Goal: Information Seeking & Learning: Learn about a topic

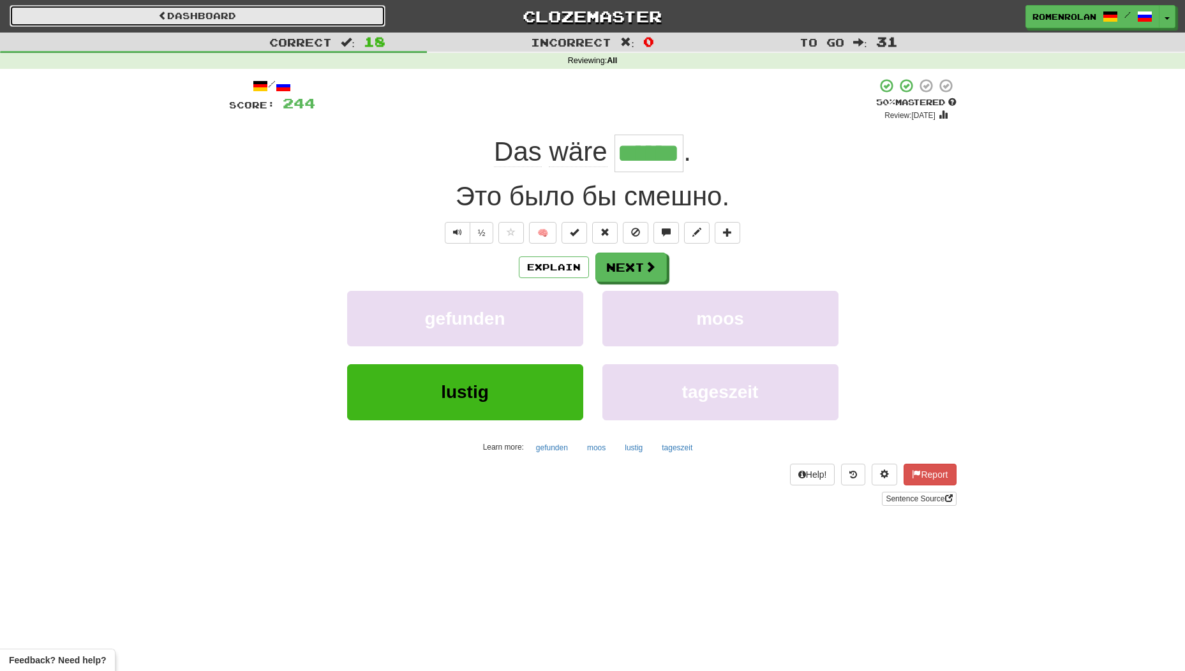
click at [316, 24] on link "Dashboard" at bounding box center [198, 16] width 376 height 22
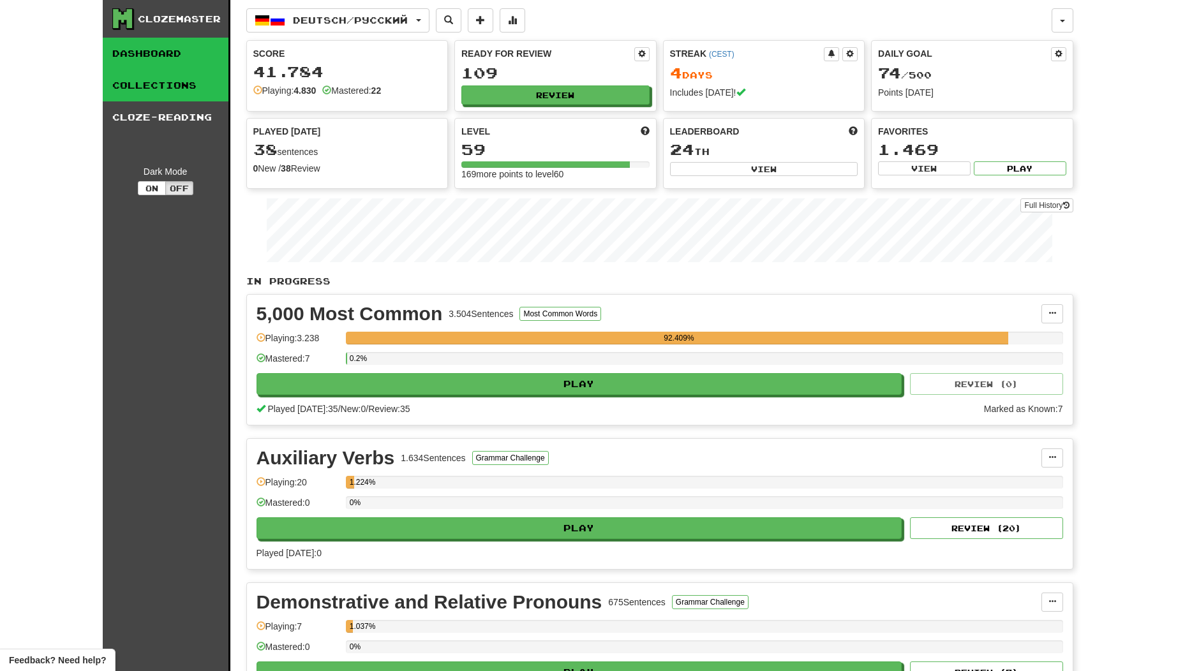
click at [151, 77] on link "Collections" at bounding box center [166, 86] width 126 height 32
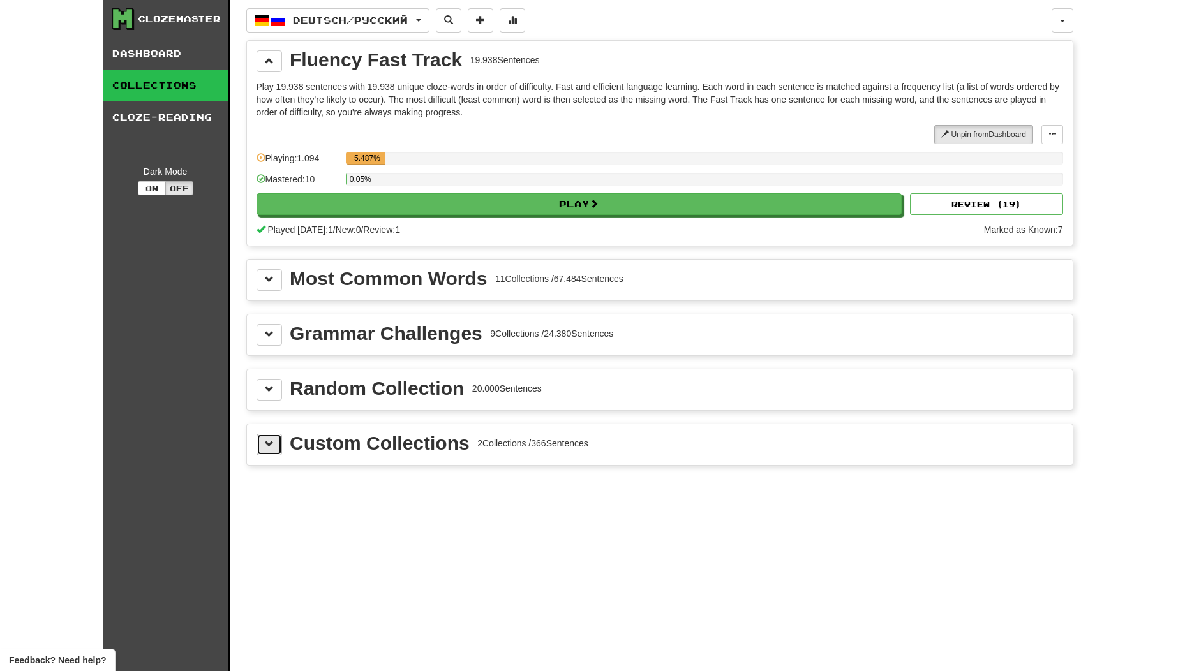
click at [262, 437] on button at bounding box center [269, 445] width 26 height 22
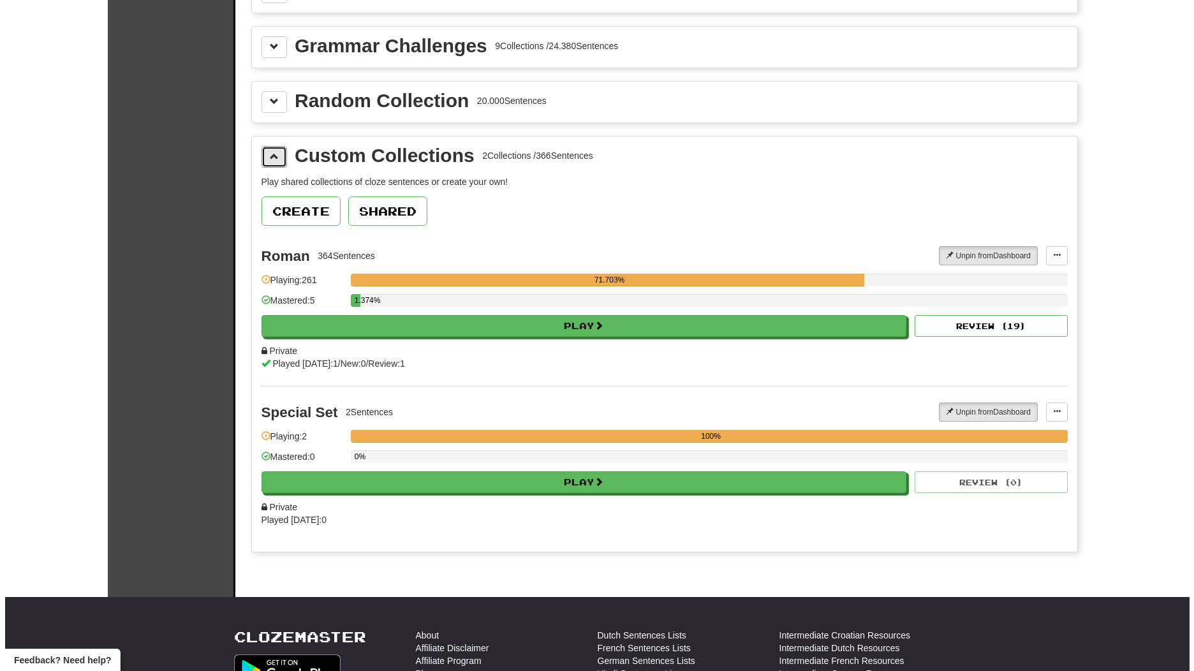
scroll to position [319, 0]
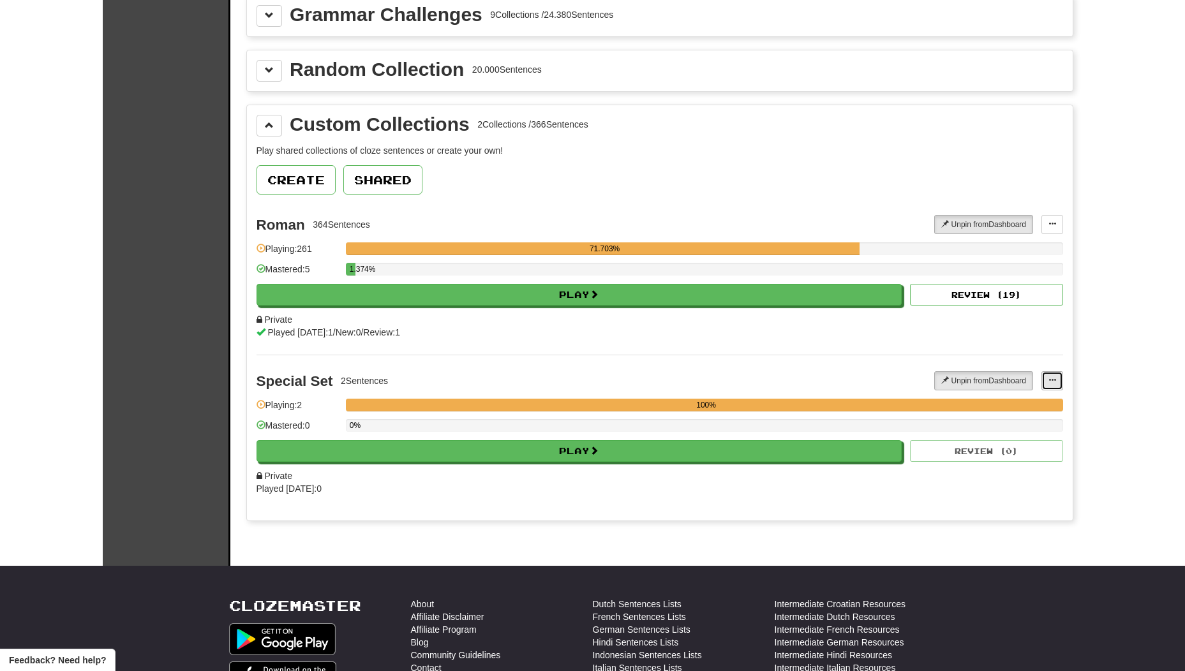
click at [1051, 378] on span at bounding box center [1052, 380] width 8 height 8
click at [1021, 406] on span "Add Sentences" at bounding box center [1002, 404] width 61 height 10
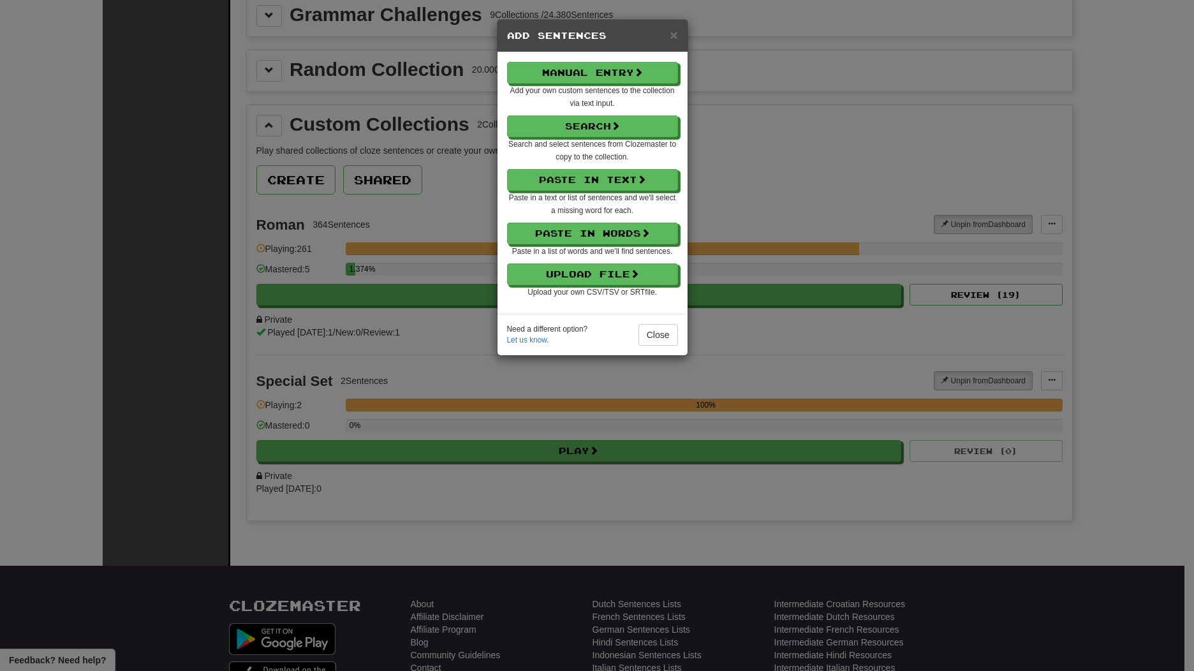
click at [653, 289] on small "Upload your own CSV/TSV or SRT file." at bounding box center [592, 292] width 129 height 9
click at [650, 279] on button "Upload File" at bounding box center [593, 275] width 171 height 22
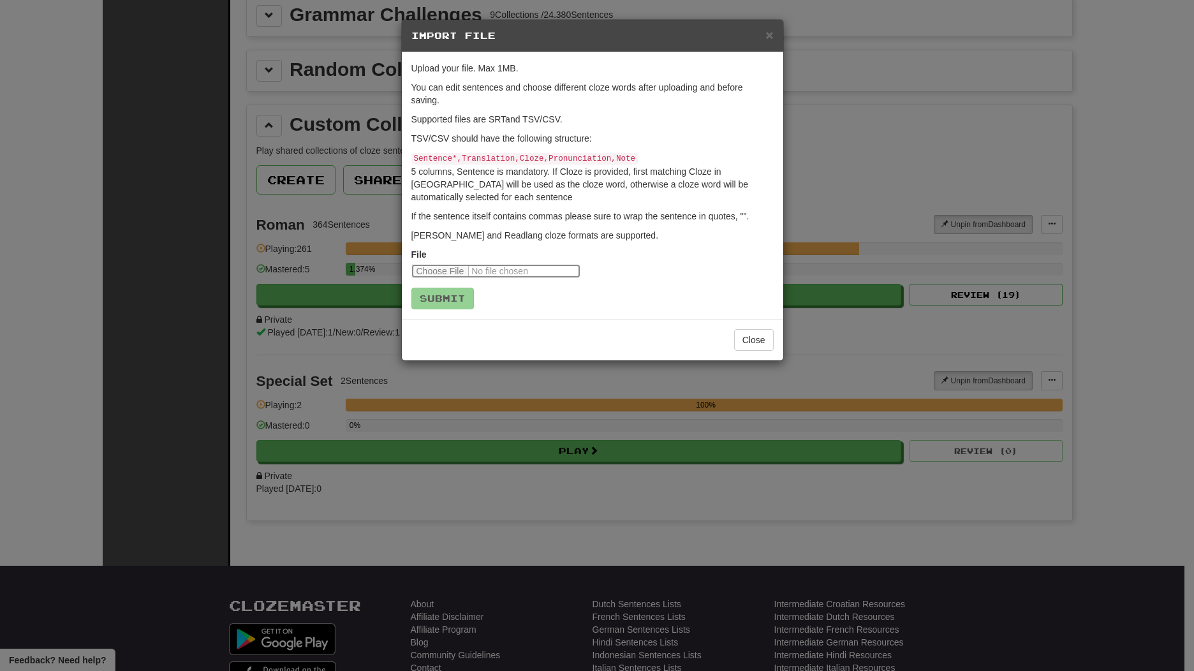
click at [452, 269] on input "file" at bounding box center [495, 271] width 169 height 14
type input "**********"
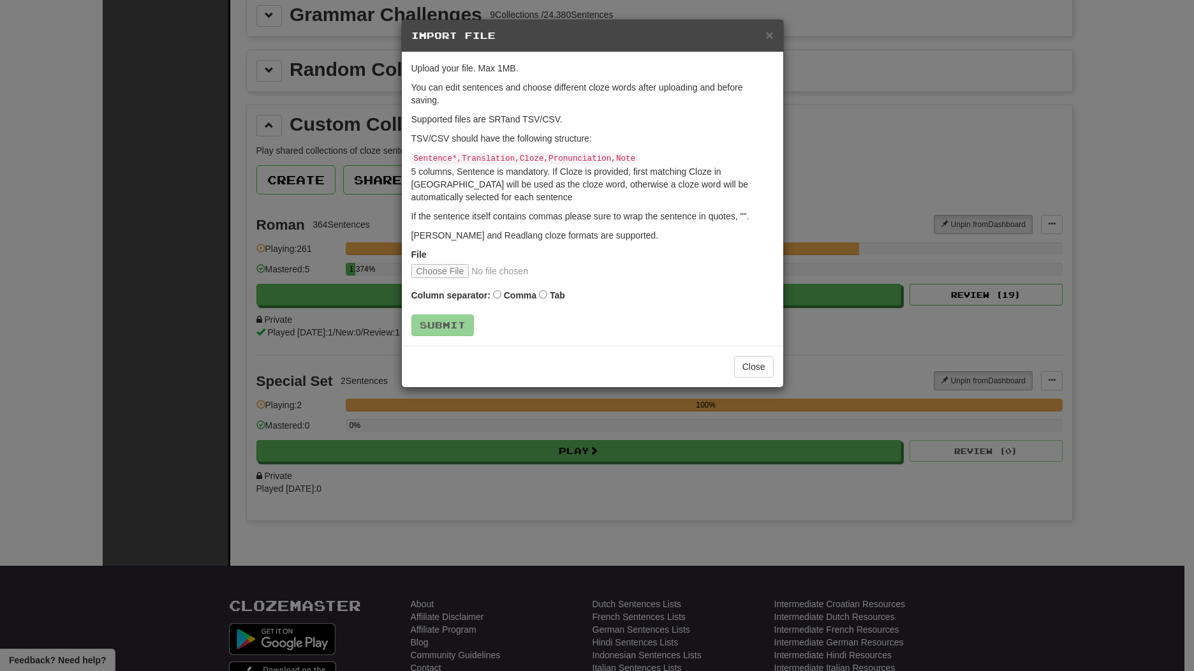
click at [506, 291] on label "Comma" at bounding box center [520, 295] width 33 height 13
click at [504, 297] on label "Comma" at bounding box center [520, 295] width 33 height 13
click at [470, 269] on input "file" at bounding box center [495, 271] width 169 height 14
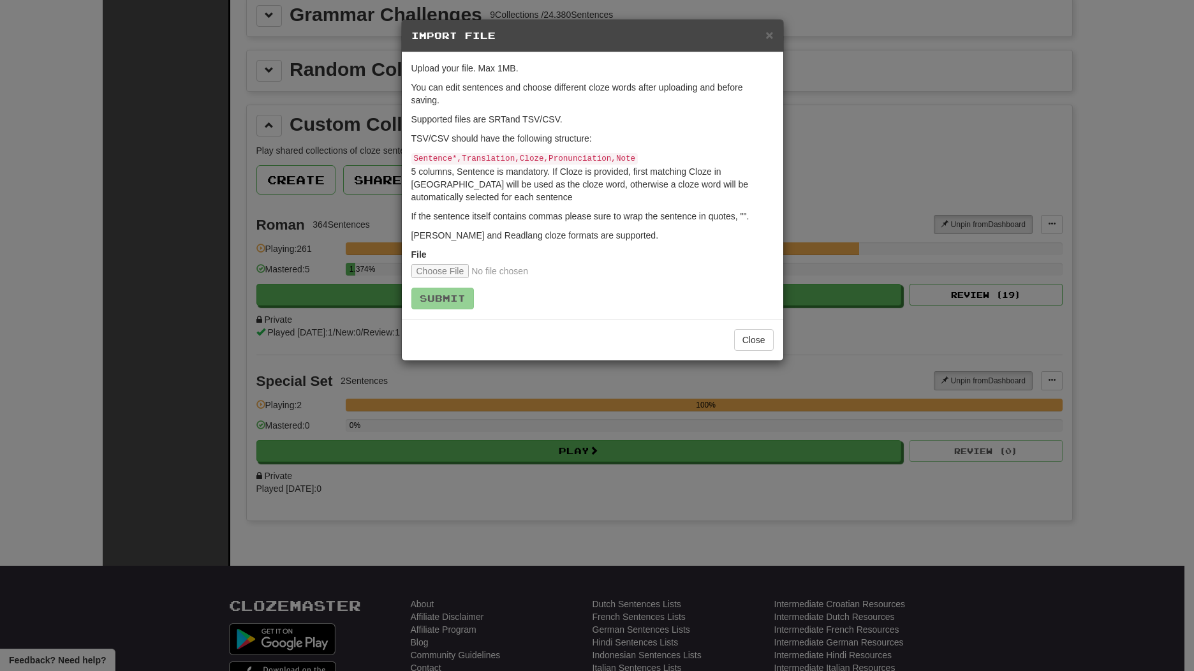
click at [743, 359] on div "Close" at bounding box center [592, 339] width 381 height 41
click at [454, 271] on input "file" at bounding box center [495, 271] width 169 height 14
type input "**********"
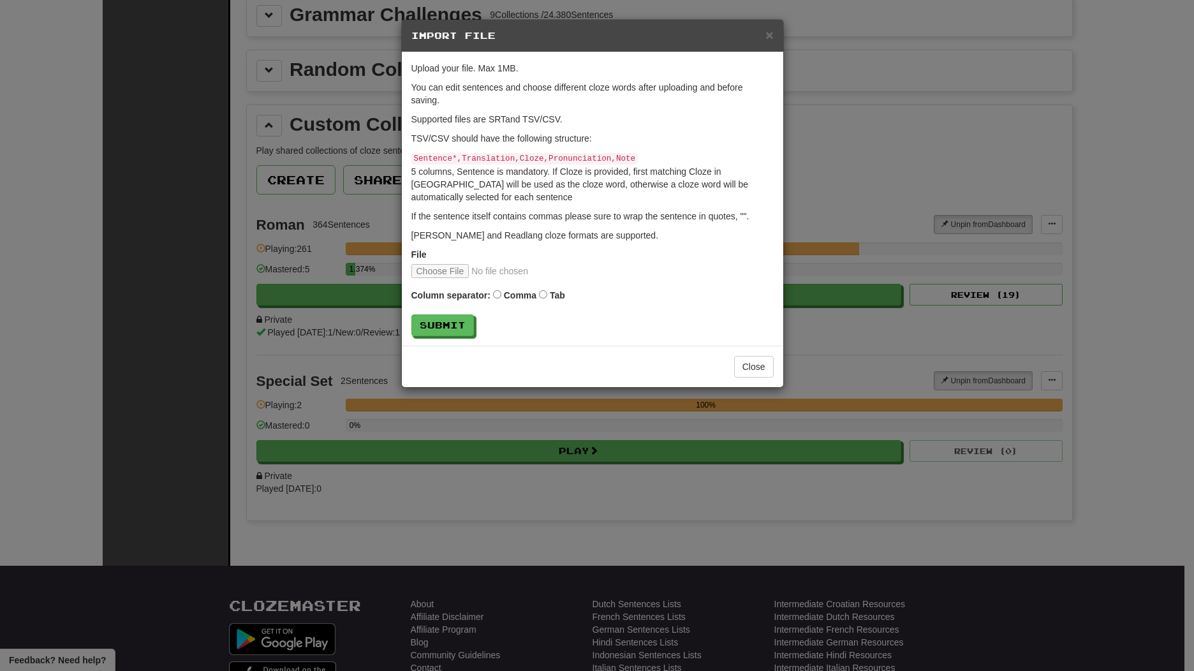
click at [553, 292] on label "Tab" at bounding box center [557, 295] width 15 height 13
click at [442, 325] on button "Submit" at bounding box center [442, 325] width 63 height 22
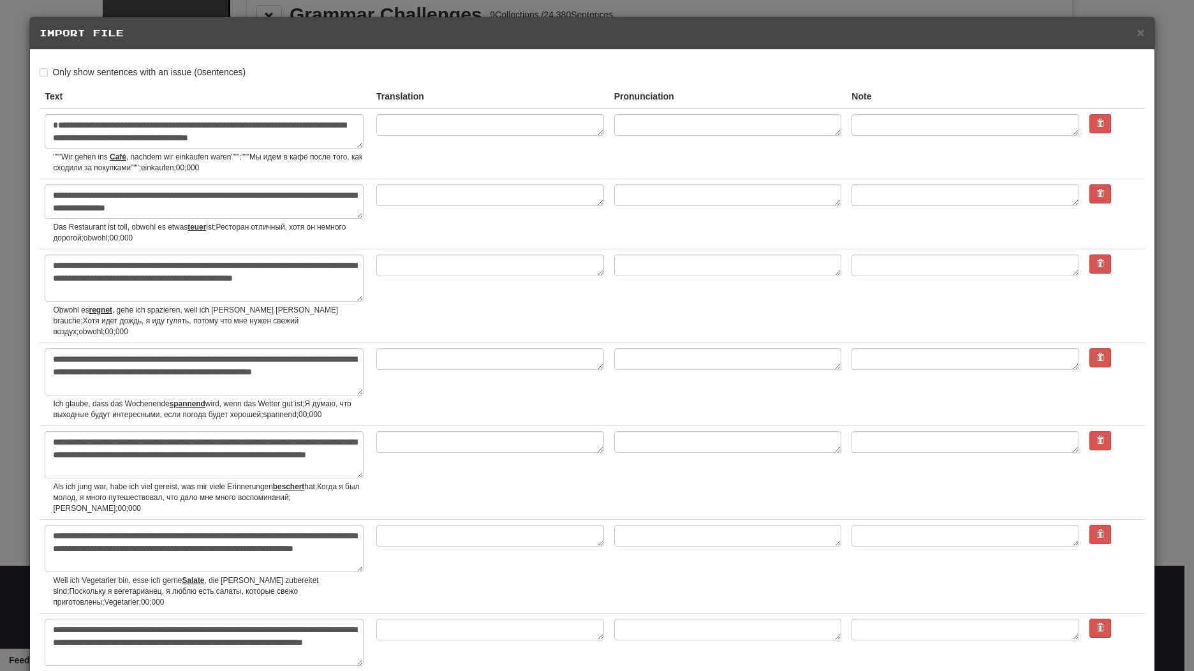
scroll to position [0, 0]
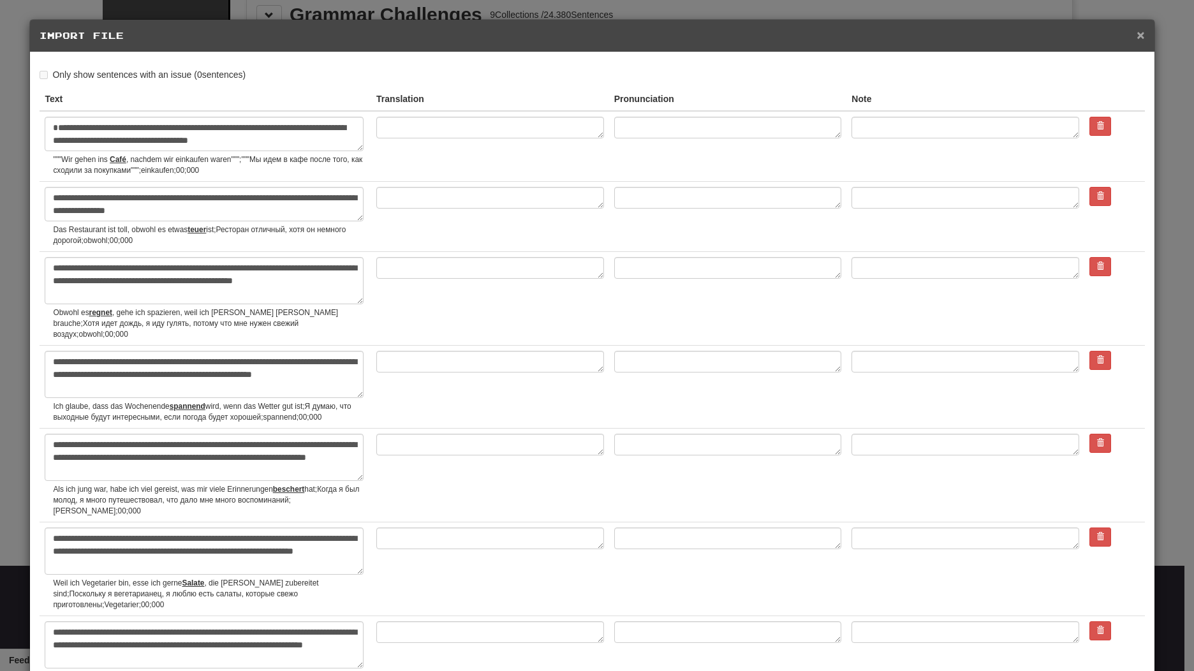
click at [1137, 31] on span "×" at bounding box center [1141, 34] width 8 height 15
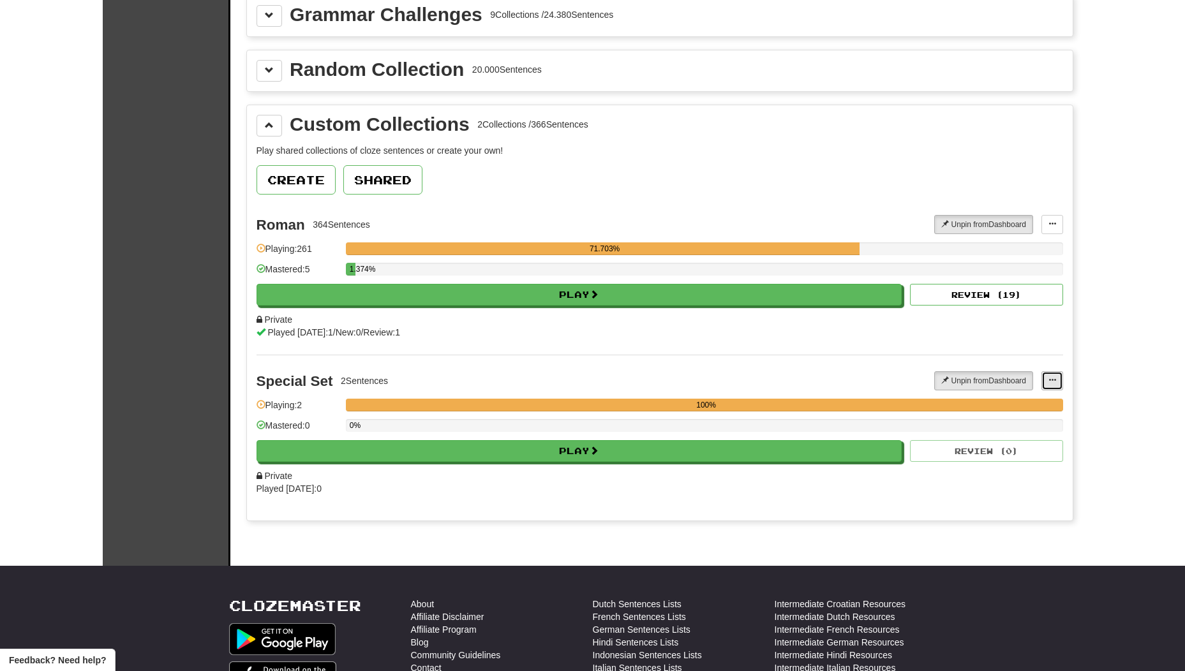
click at [1045, 378] on button at bounding box center [1052, 380] width 22 height 19
click at [1007, 408] on span "Add Sentences" at bounding box center [1002, 404] width 61 height 10
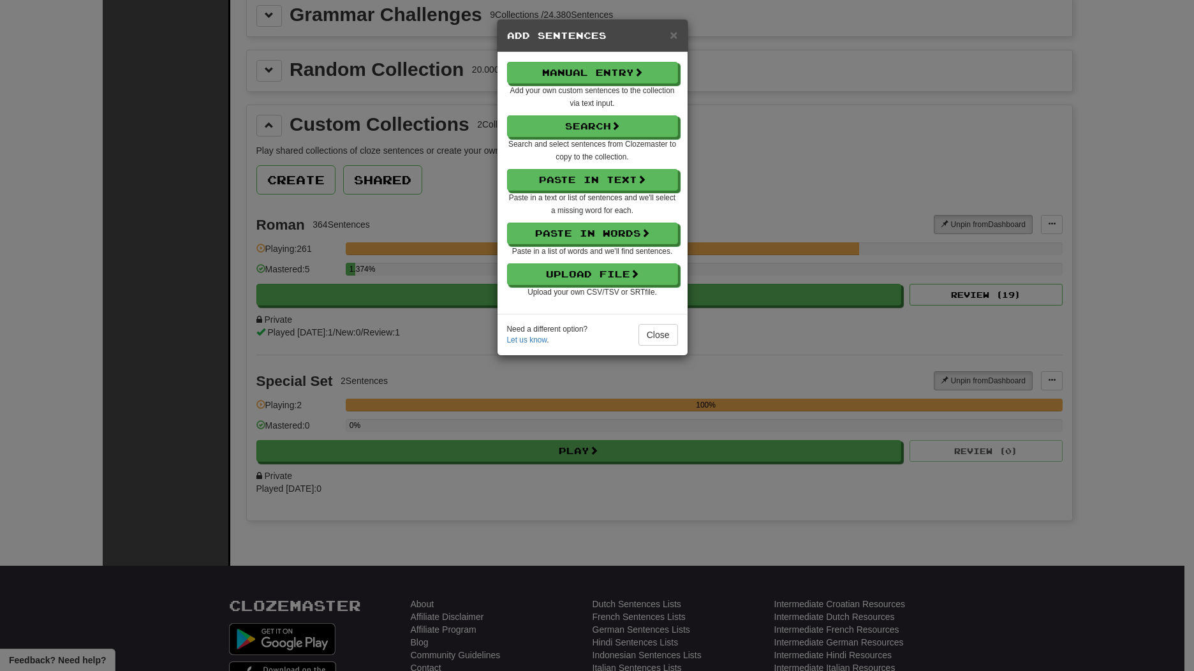
click at [604, 286] on p "Upload File Upload your own CSV/TSV or SRT file." at bounding box center [592, 280] width 171 height 34
click at [603, 268] on button "Upload File" at bounding box center [593, 275] width 171 height 22
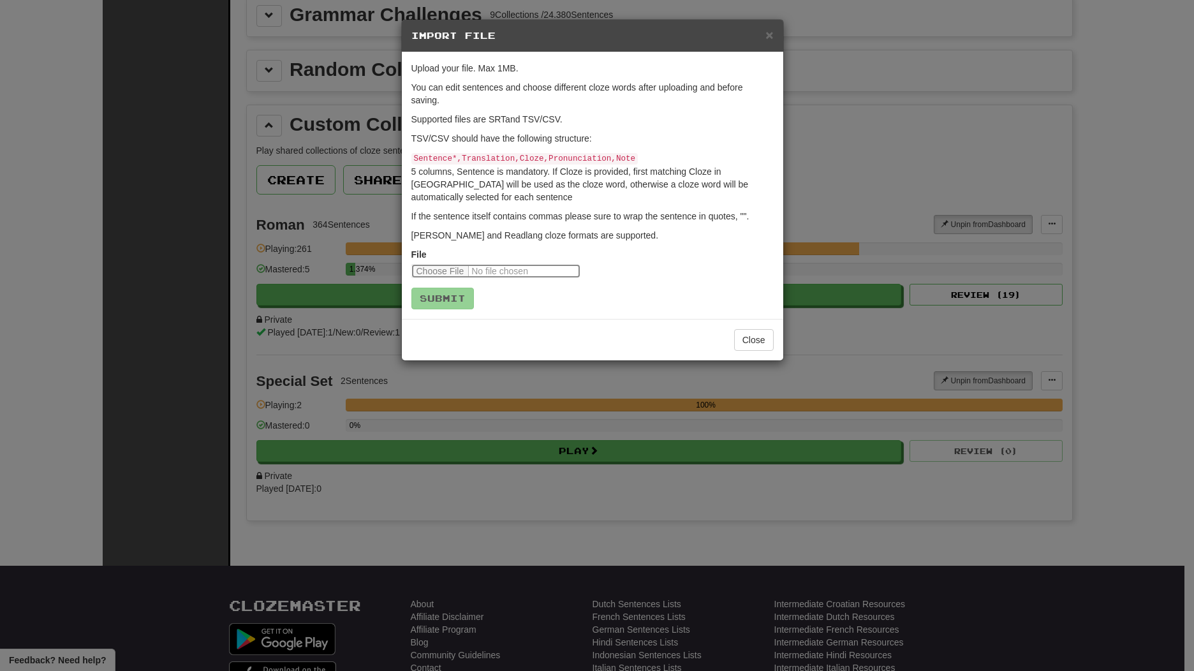
click at [439, 266] on input "file" at bounding box center [495, 271] width 169 height 14
type input "**********"
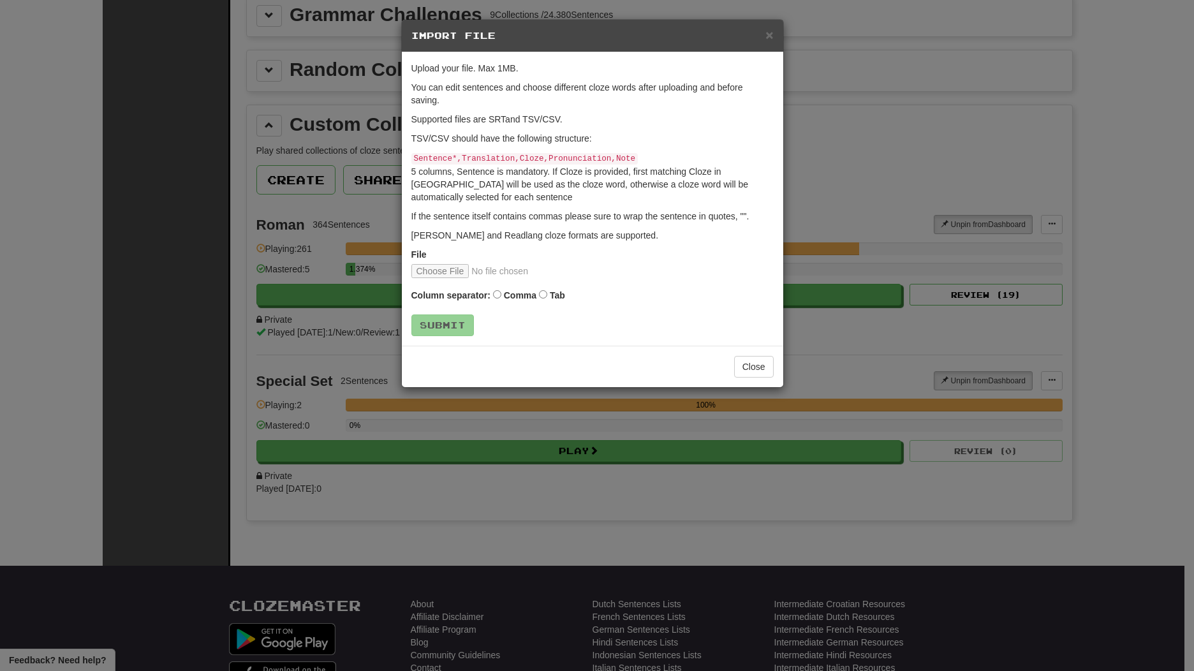
click at [522, 290] on label "Comma" at bounding box center [520, 295] width 33 height 13
click at [450, 323] on button "Submit" at bounding box center [443, 326] width 63 height 22
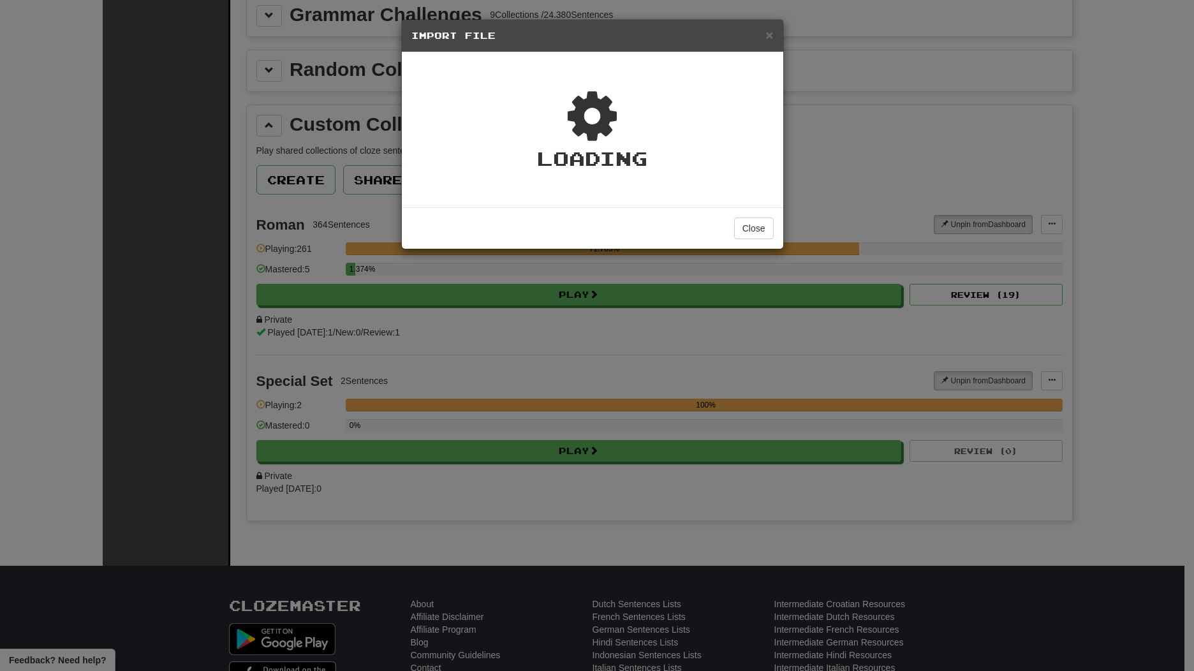
type textarea "*"
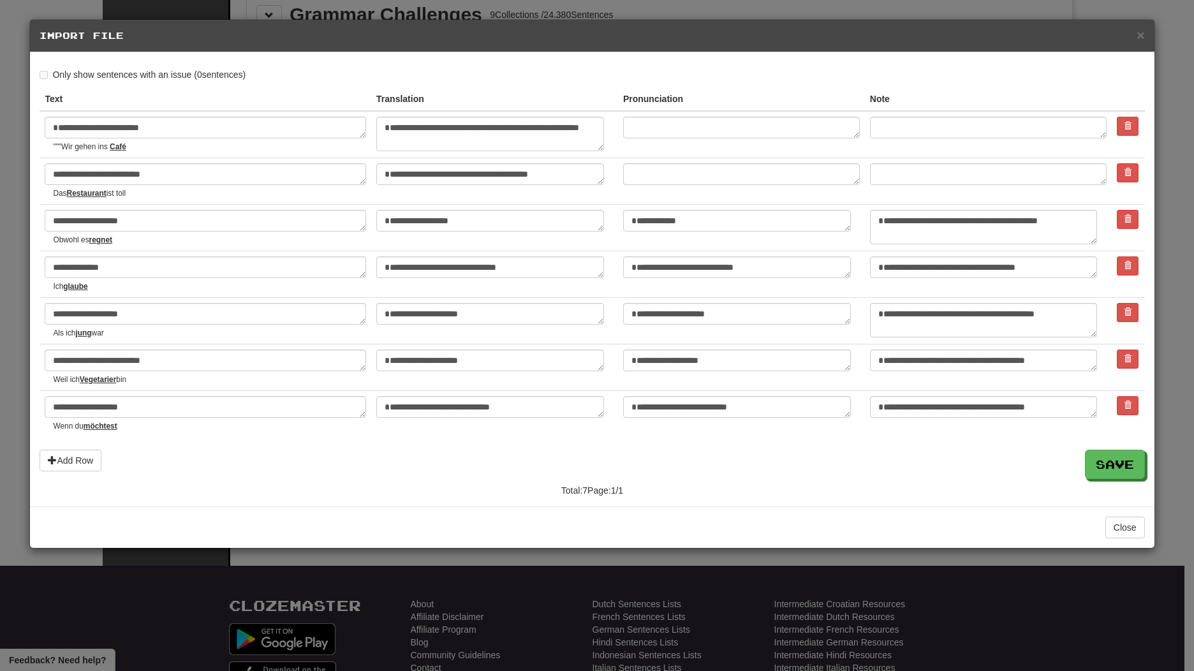
click at [1148, 37] on div "× Import File" at bounding box center [592, 36] width 1124 height 33
click at [1142, 36] on span "×" at bounding box center [1141, 34] width 8 height 15
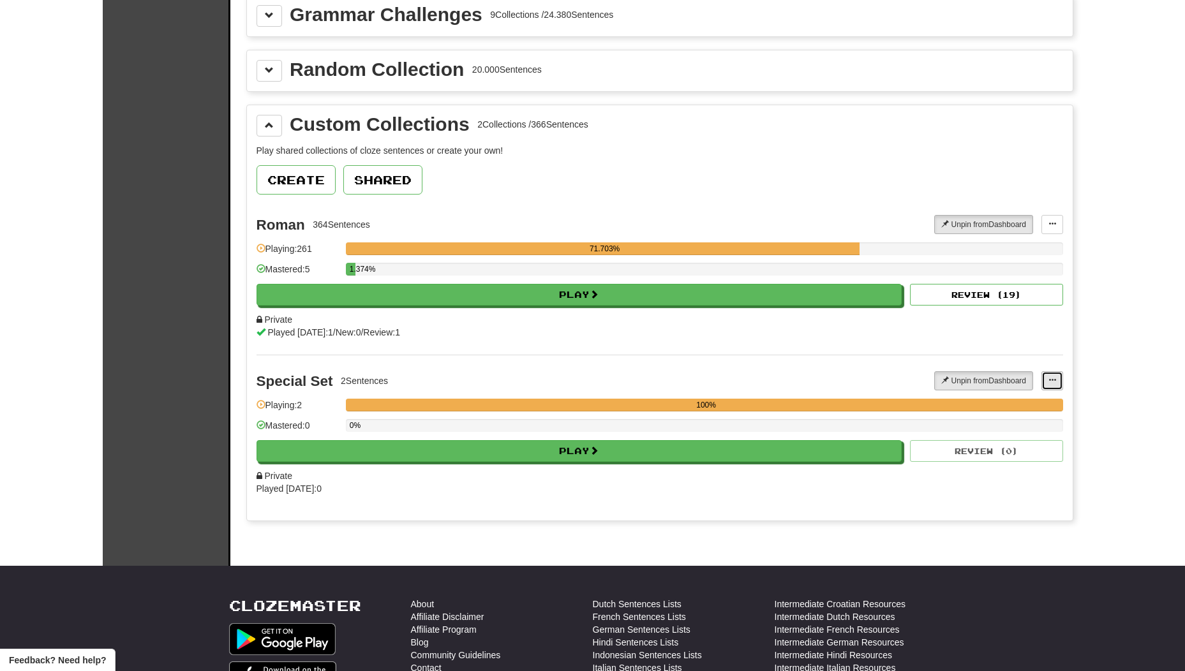
click at [1042, 381] on button at bounding box center [1052, 380] width 22 height 19
click at [990, 401] on span "Add Sentences" at bounding box center [1002, 404] width 61 height 10
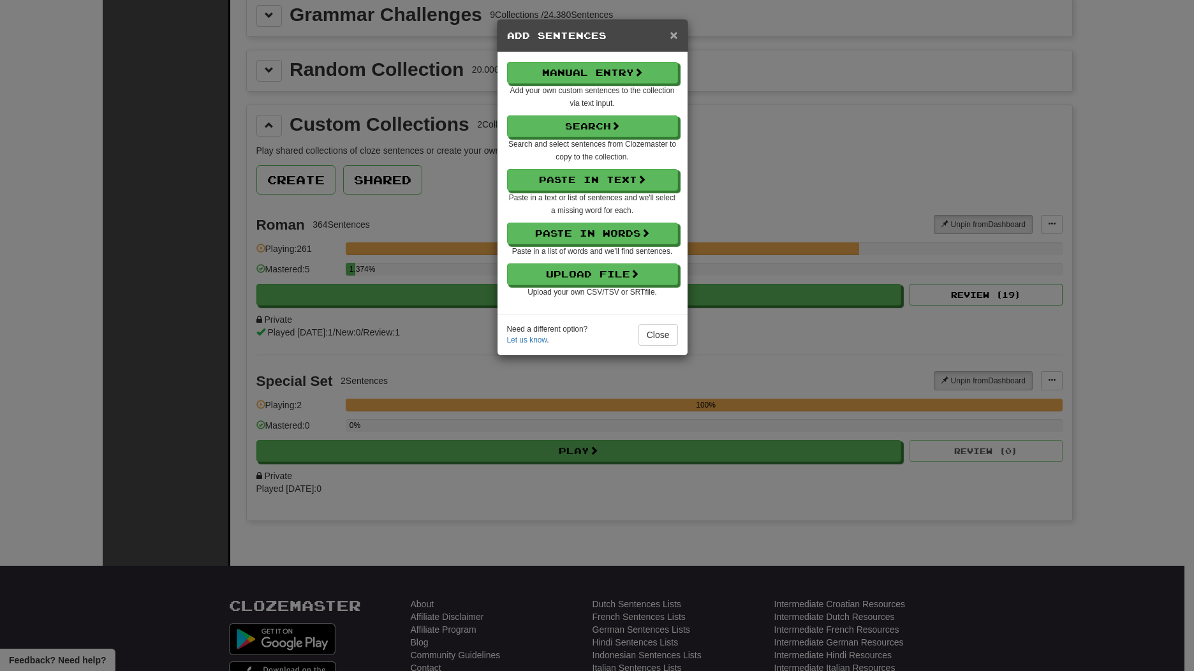
click at [674, 36] on span "×" at bounding box center [674, 34] width 8 height 15
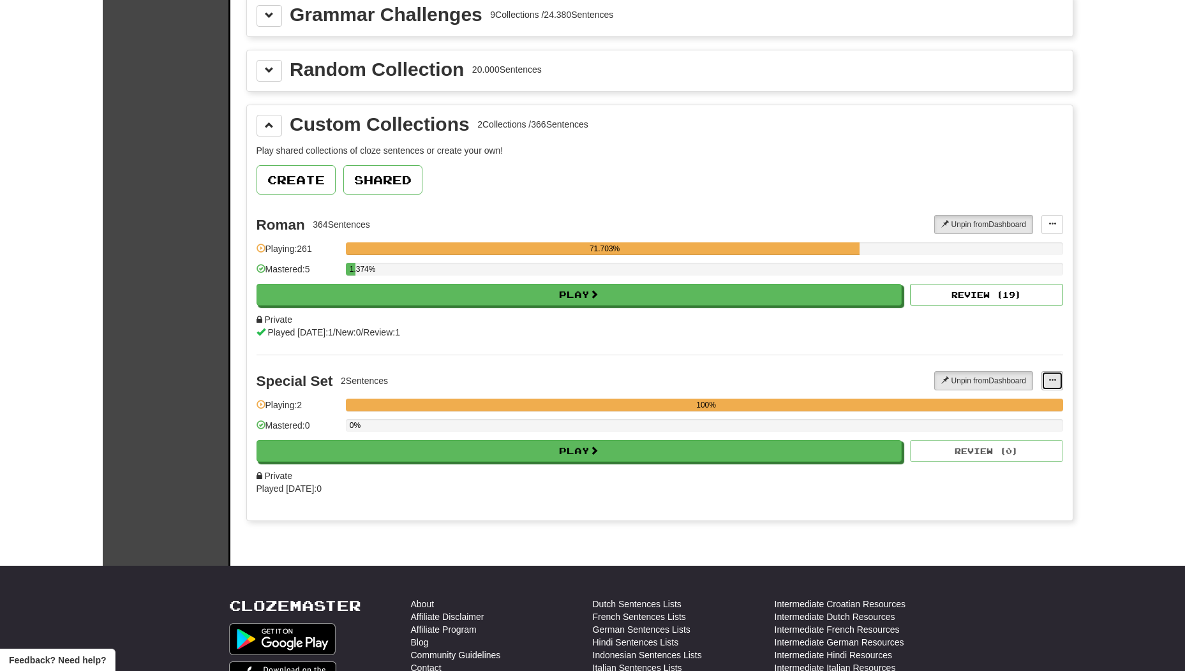
click at [1049, 383] on span at bounding box center [1052, 380] width 8 height 8
click at [1032, 398] on link "Add Sentences" at bounding box center [1001, 404] width 119 height 17
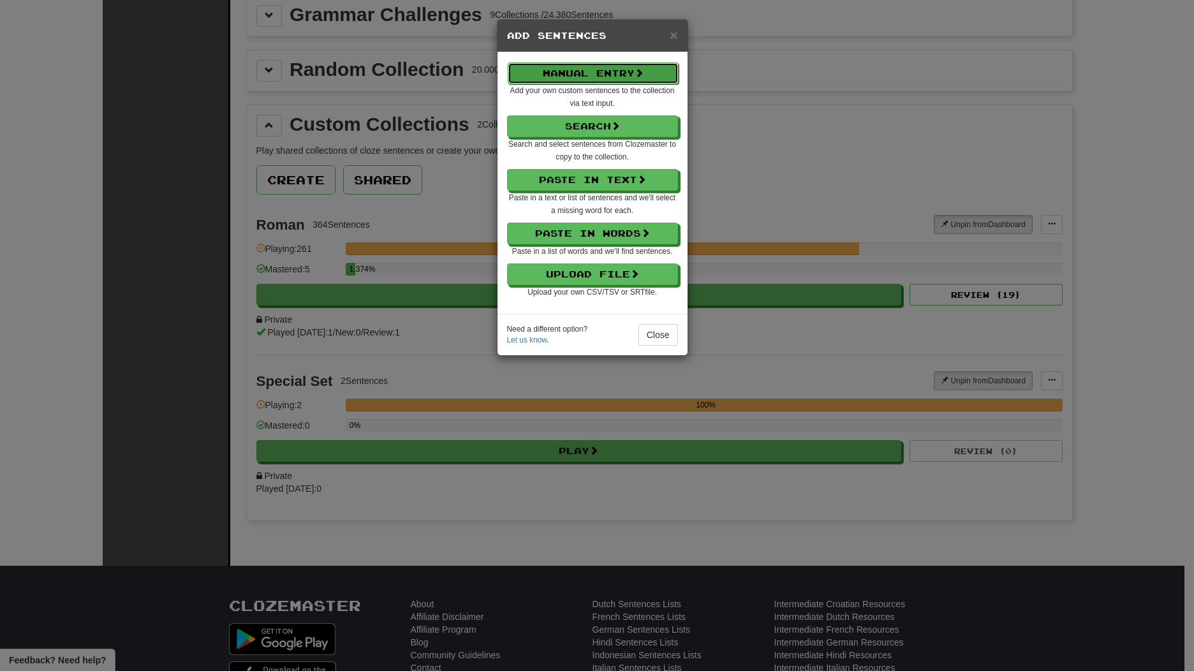
click at [540, 75] on button "Manual Entry" at bounding box center [593, 74] width 171 height 22
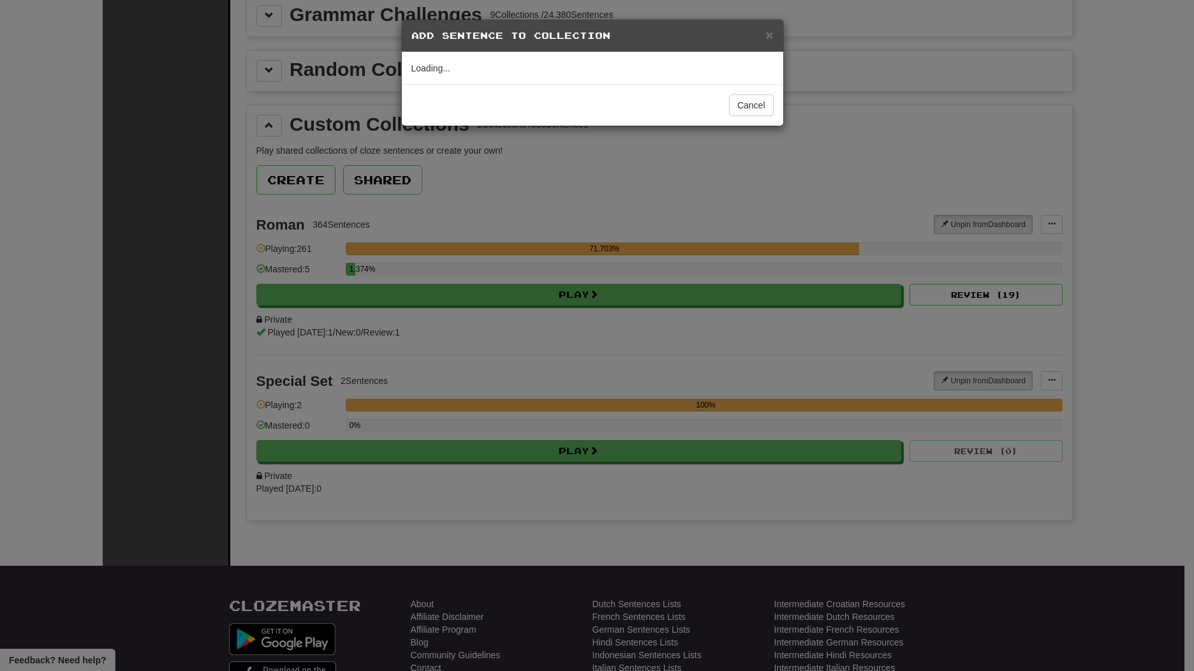
select select "*****"
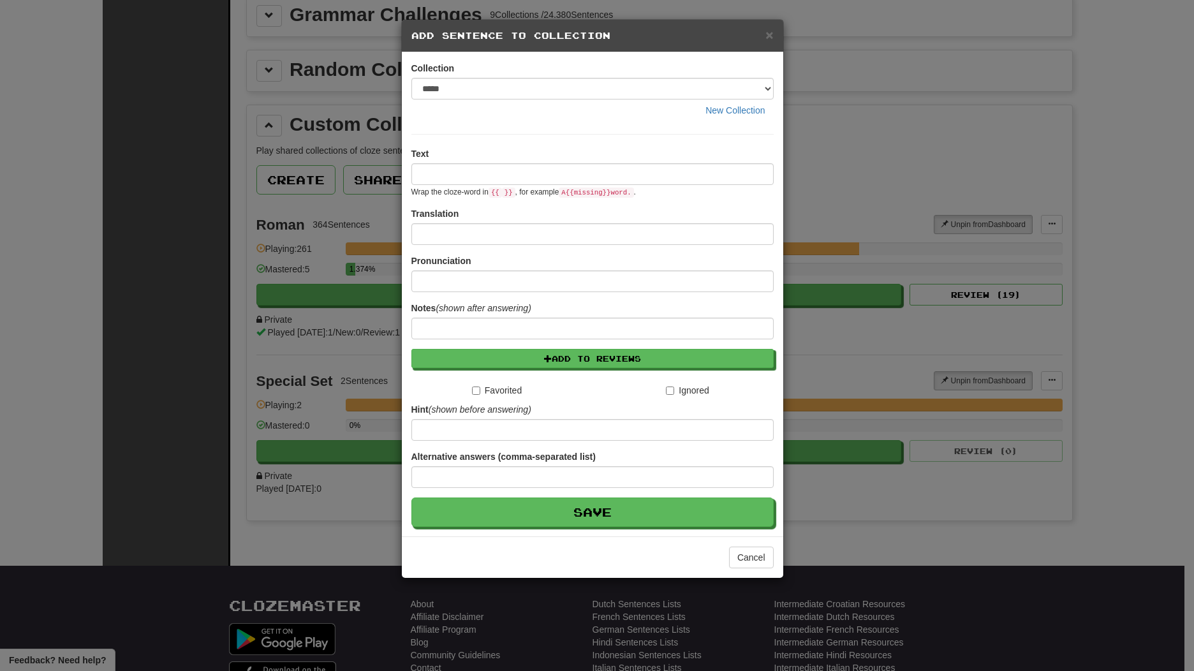
click at [760, 29] on h5 "Add Sentence to Collection" at bounding box center [592, 35] width 362 height 13
click at [772, 44] on div "× Add Sentence to Collection" at bounding box center [592, 36] width 381 height 33
click at [764, 38] on h5 "Add Sentence to Collection" at bounding box center [592, 35] width 362 height 13
click at [768, 39] on span "×" at bounding box center [770, 34] width 8 height 15
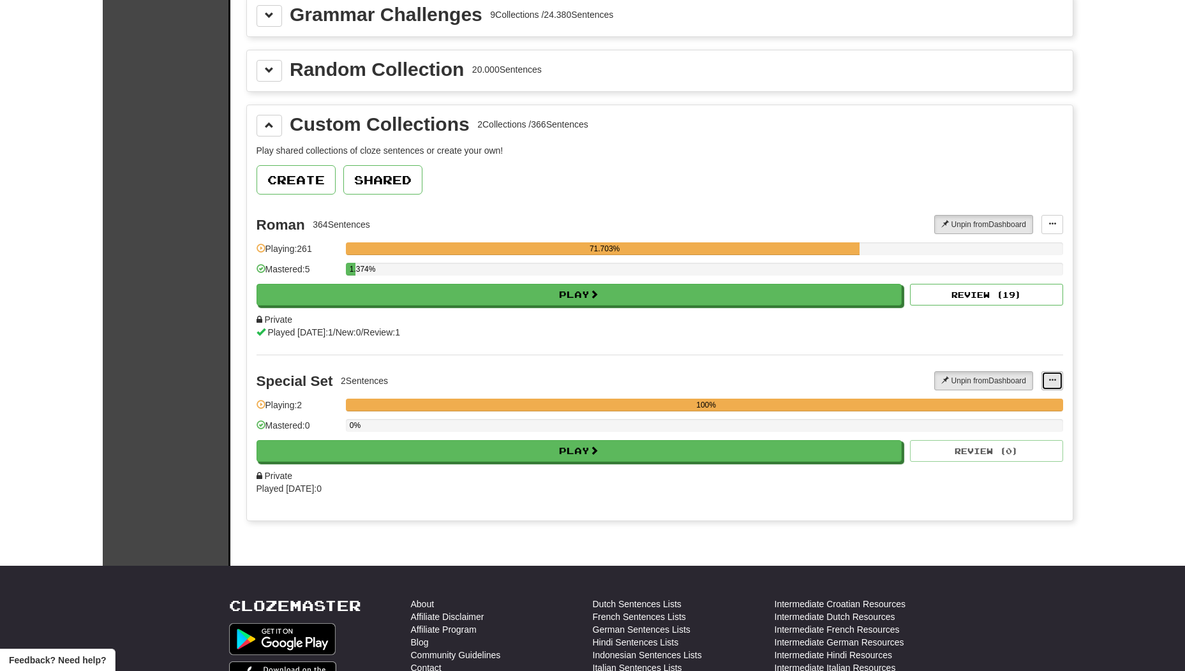
click at [1060, 383] on button at bounding box center [1052, 380] width 22 height 19
click at [1023, 403] on span "Add Sentences" at bounding box center [1002, 404] width 61 height 10
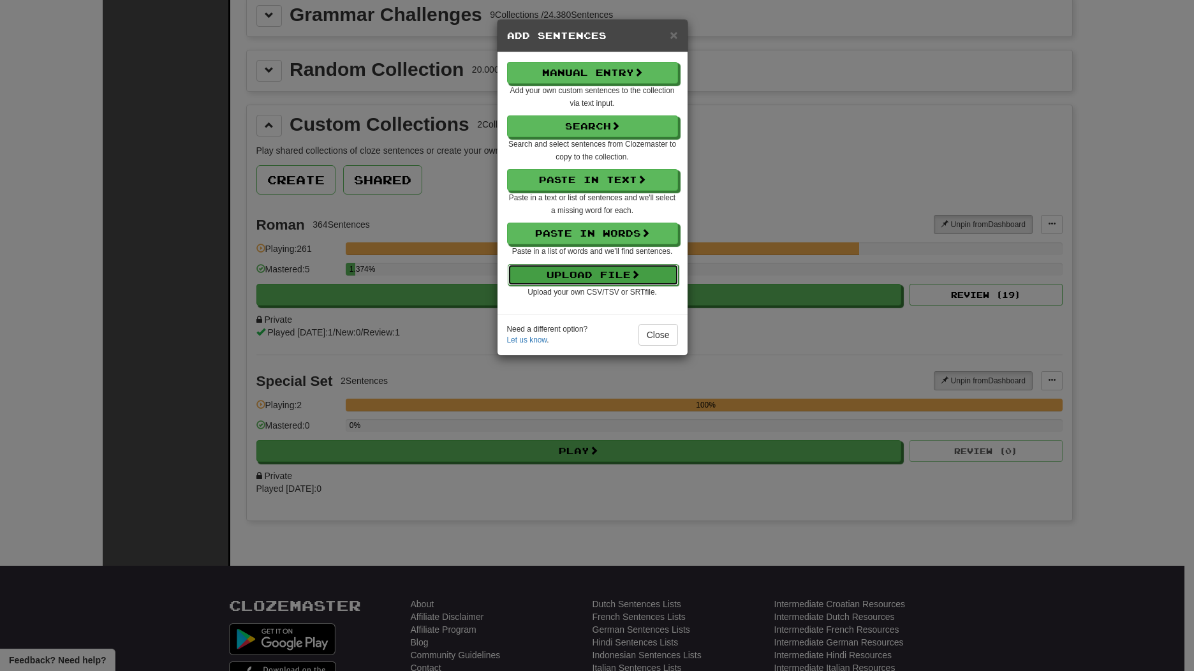
click at [628, 274] on button "Upload File" at bounding box center [593, 275] width 171 height 22
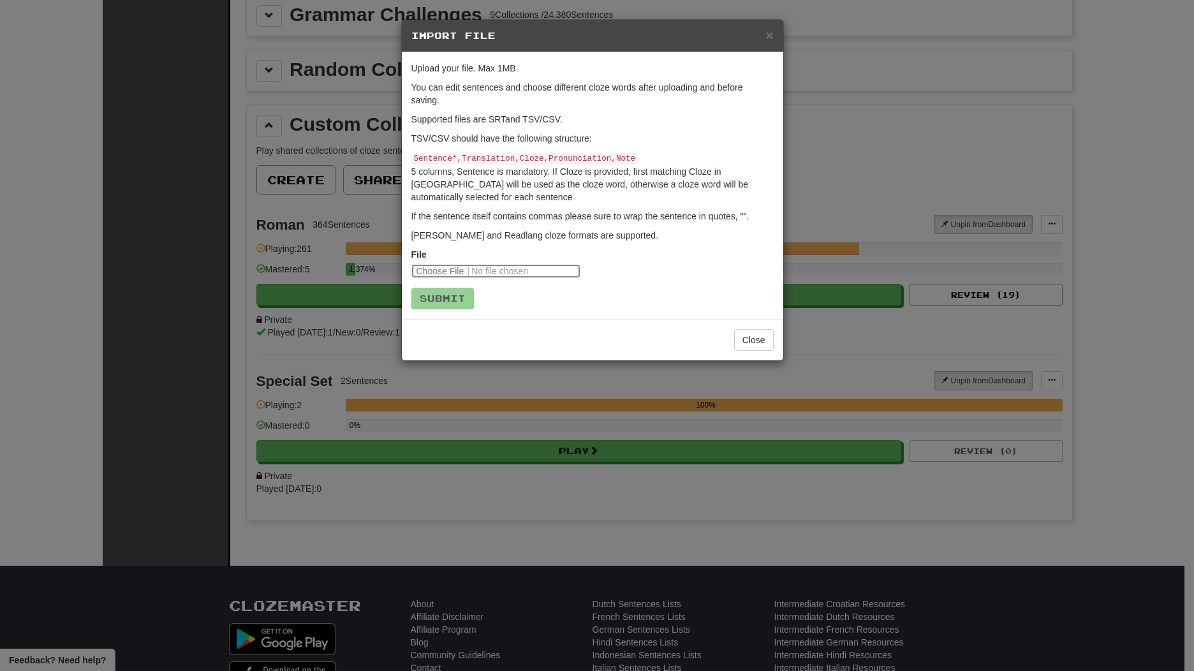
click at [483, 272] on input "file" at bounding box center [495, 271] width 169 height 14
type input "**********"
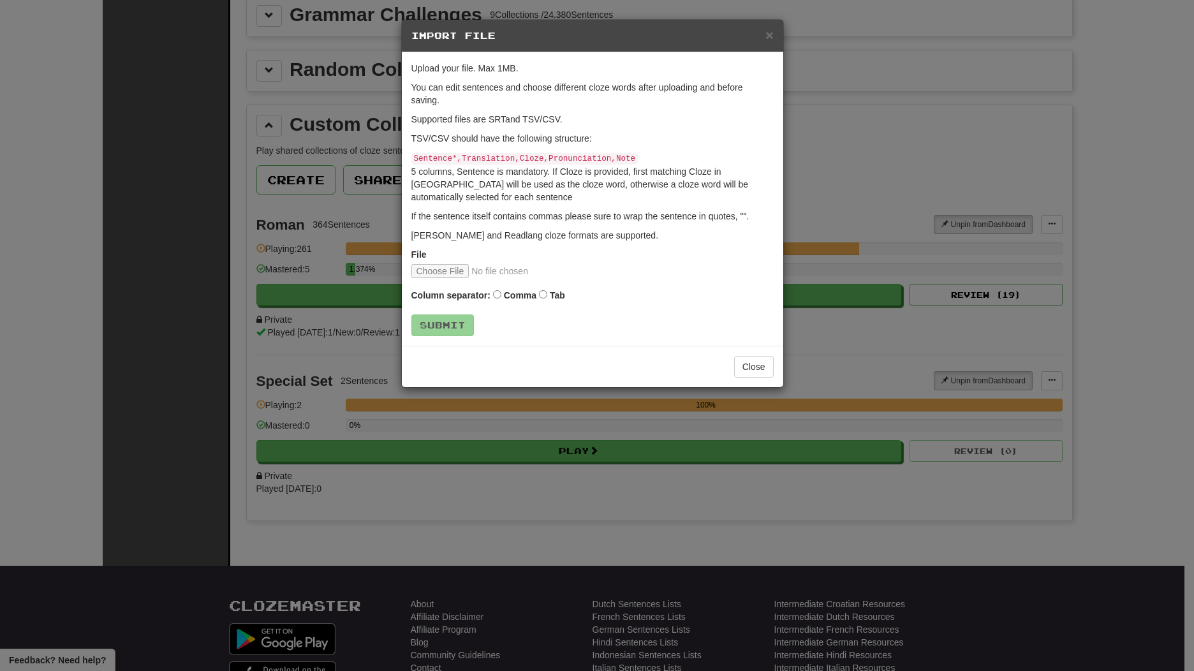
click at [552, 293] on label "Tab" at bounding box center [557, 295] width 15 height 13
click at [451, 334] on button "Submit" at bounding box center [443, 326] width 63 height 22
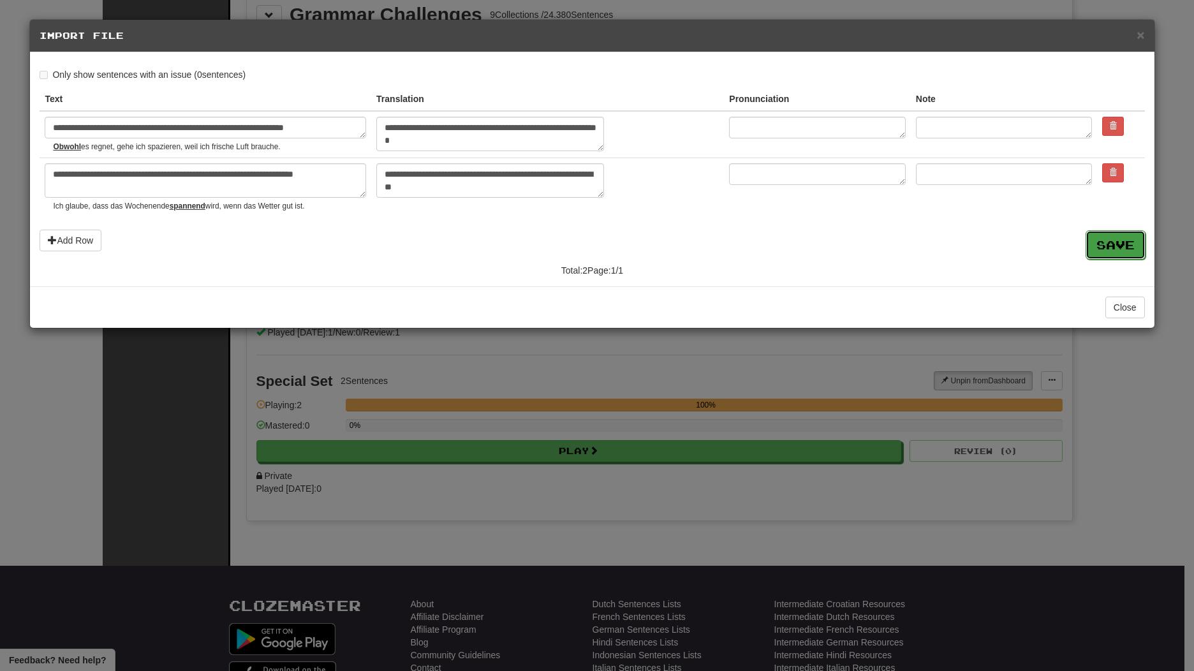
click at [1104, 253] on button "Save" at bounding box center [1116, 244] width 60 height 29
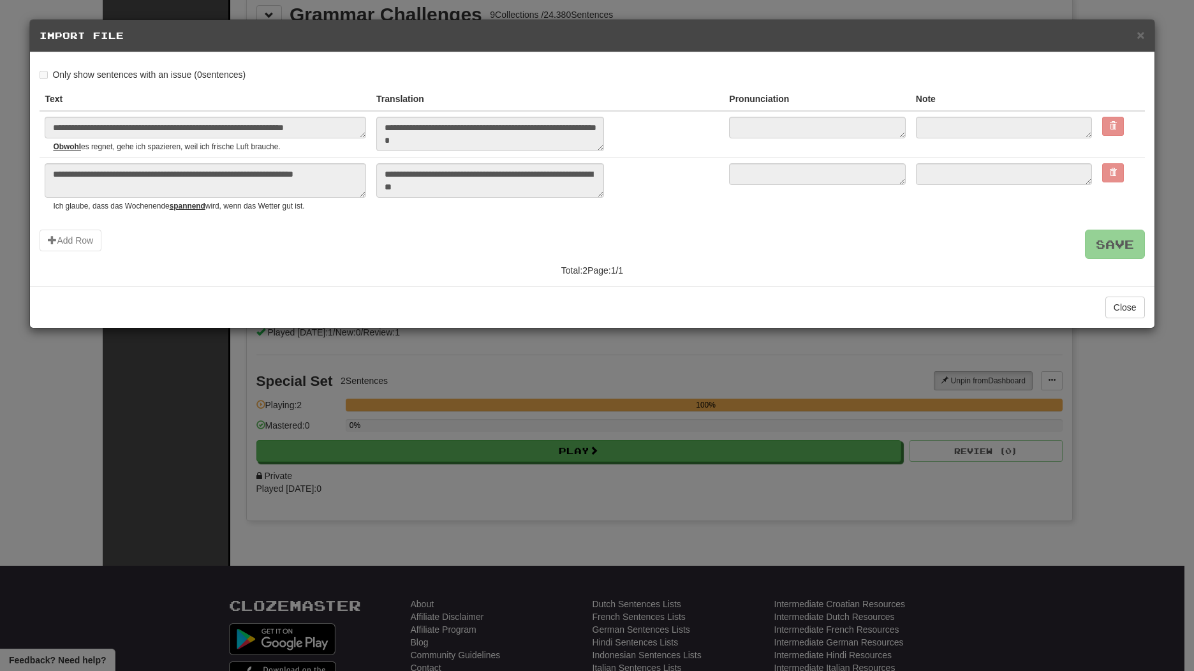
type textarea "*"
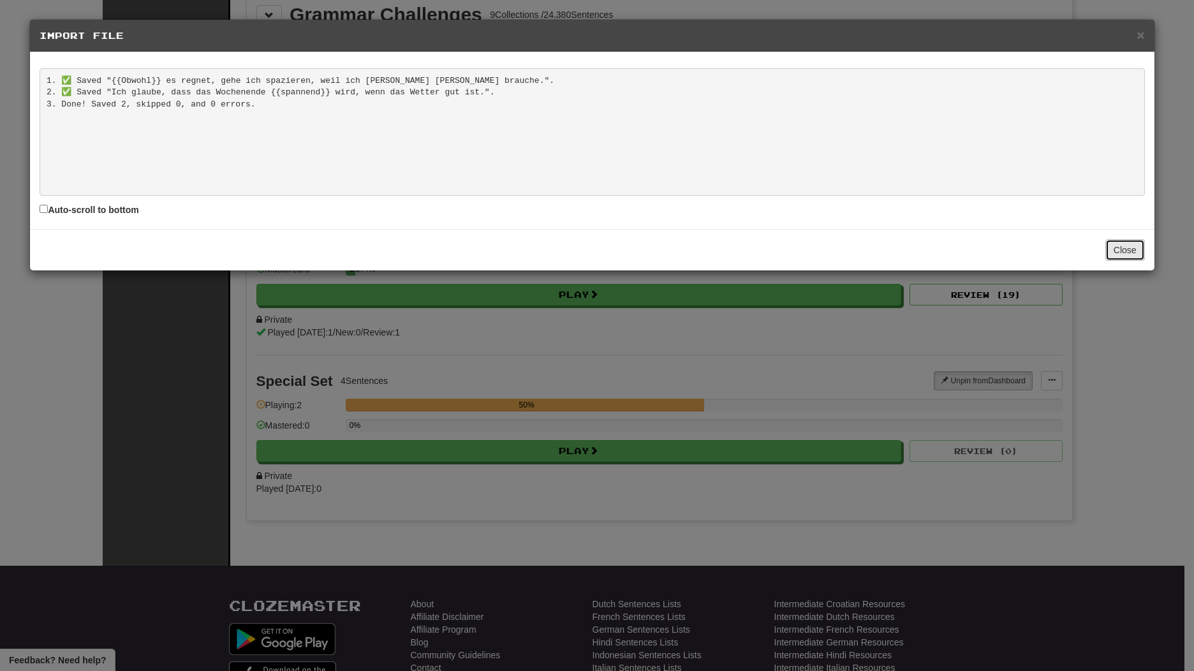
click at [1130, 248] on button "Close" at bounding box center [1126, 250] width 40 height 22
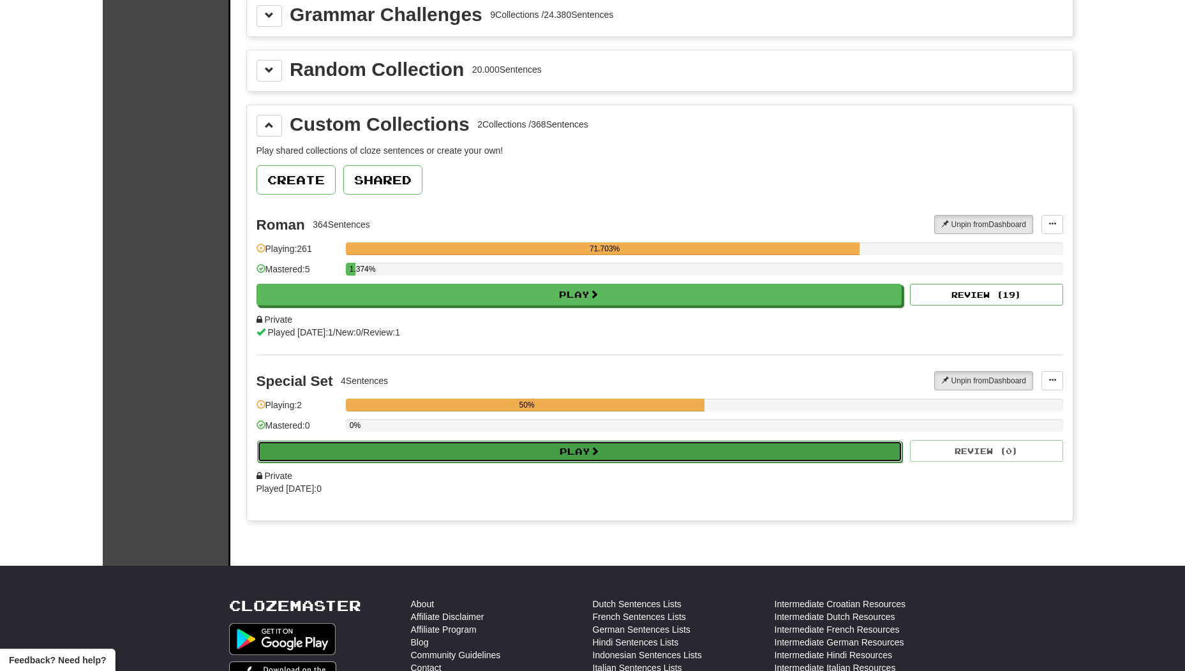
click at [742, 447] on button "Play" at bounding box center [580, 452] width 646 height 22
select select "**"
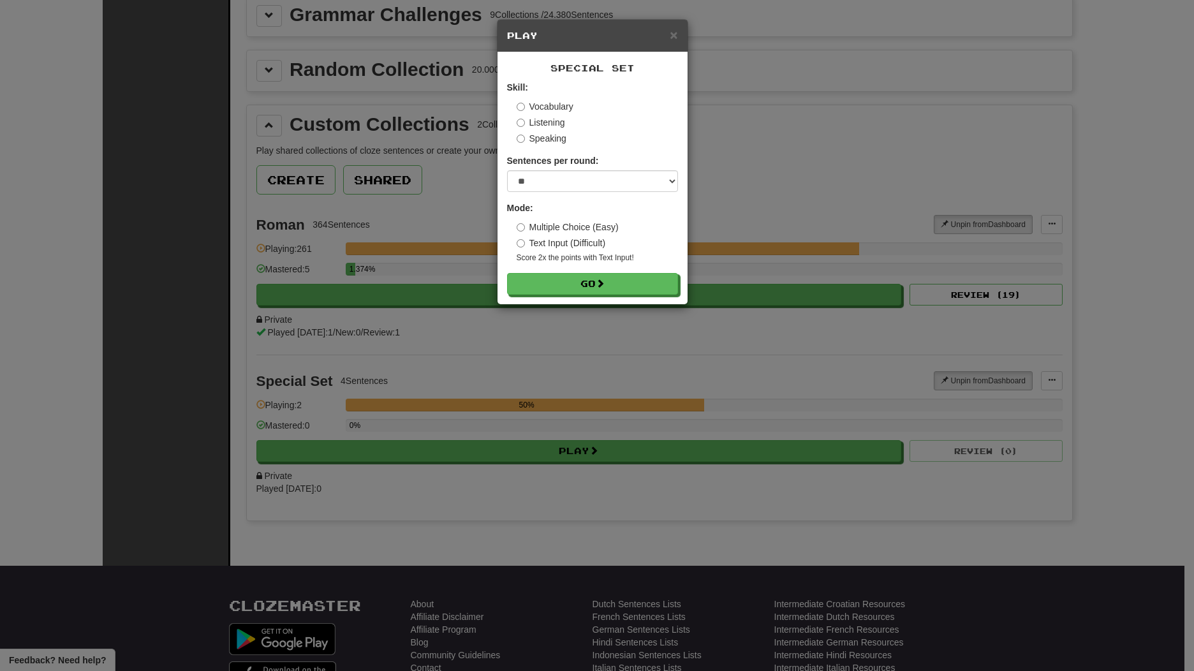
click at [593, 223] on label "Multiple Choice (Easy)" at bounding box center [568, 227] width 102 height 13
click at [605, 288] on span at bounding box center [600, 283] width 9 height 9
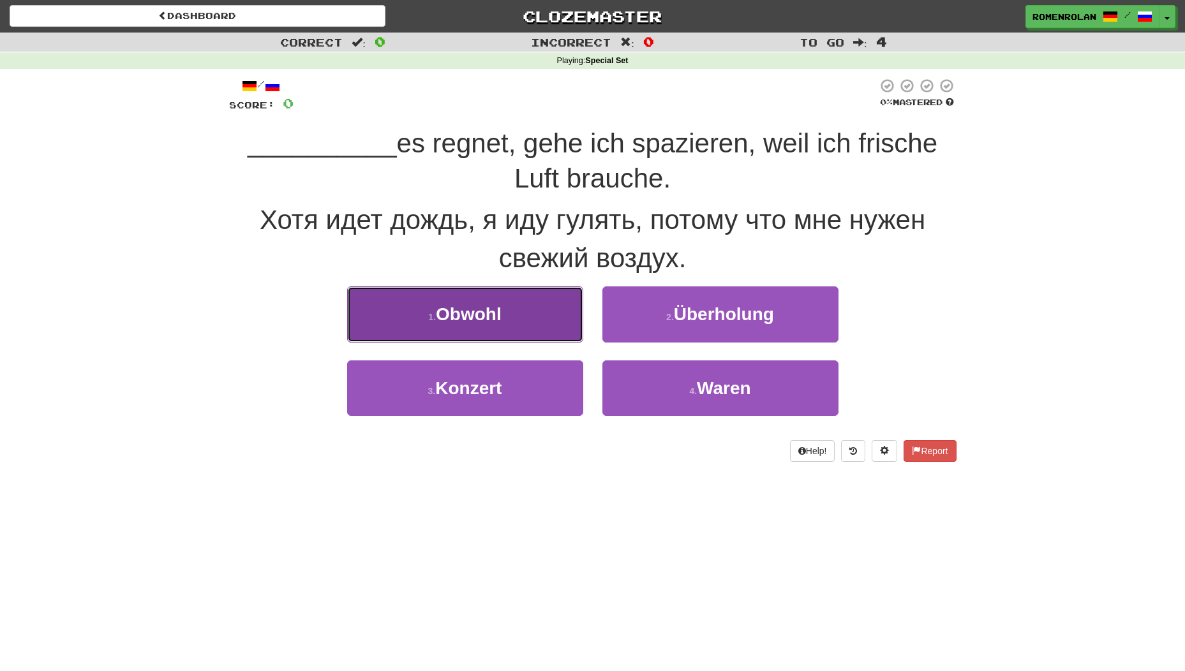
click at [519, 318] on button "1 . Obwohl" at bounding box center [465, 313] width 236 height 55
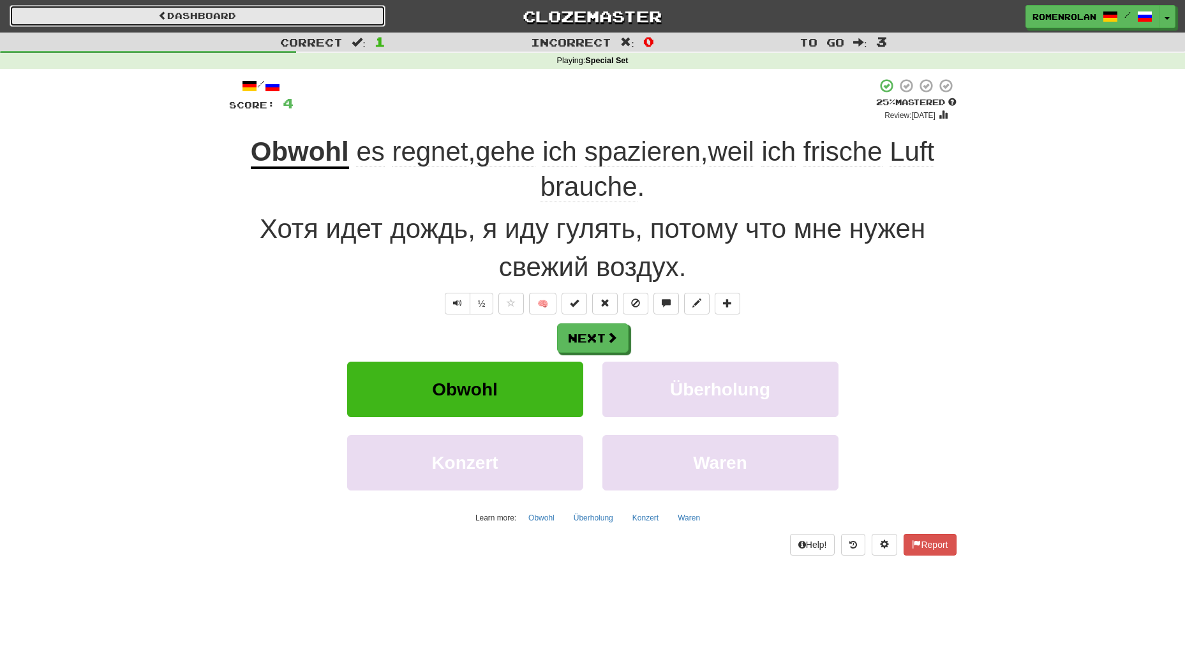
click at [254, 22] on link "Dashboard" at bounding box center [198, 16] width 376 height 22
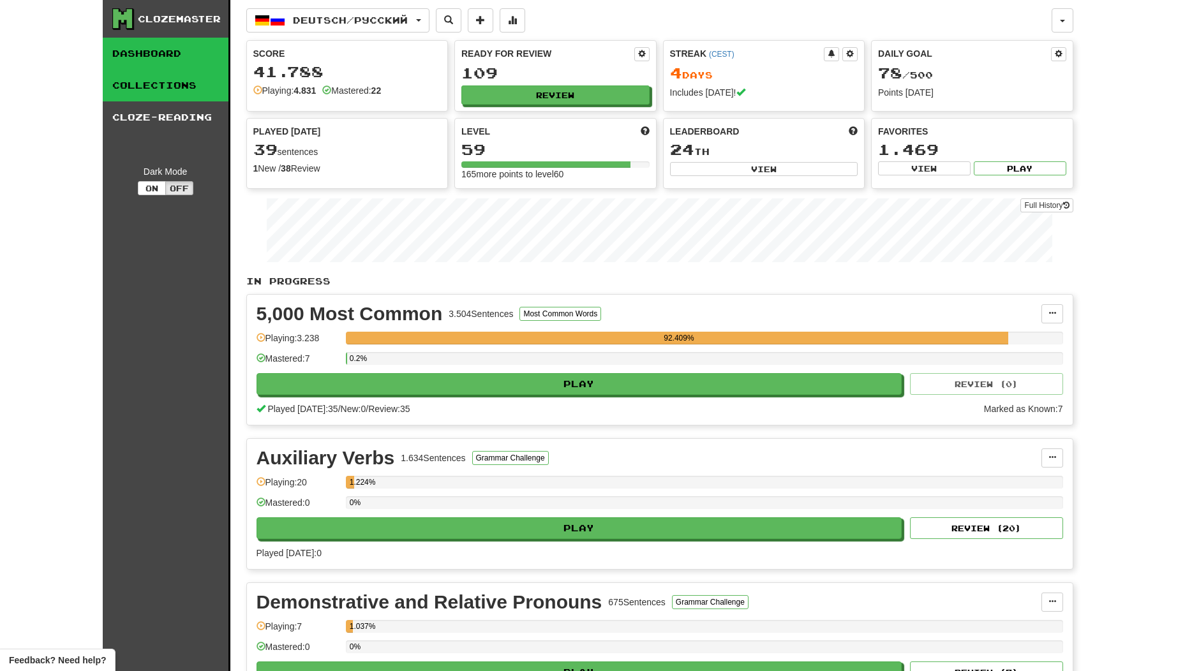
click at [124, 83] on link "Collections" at bounding box center [166, 86] width 126 height 32
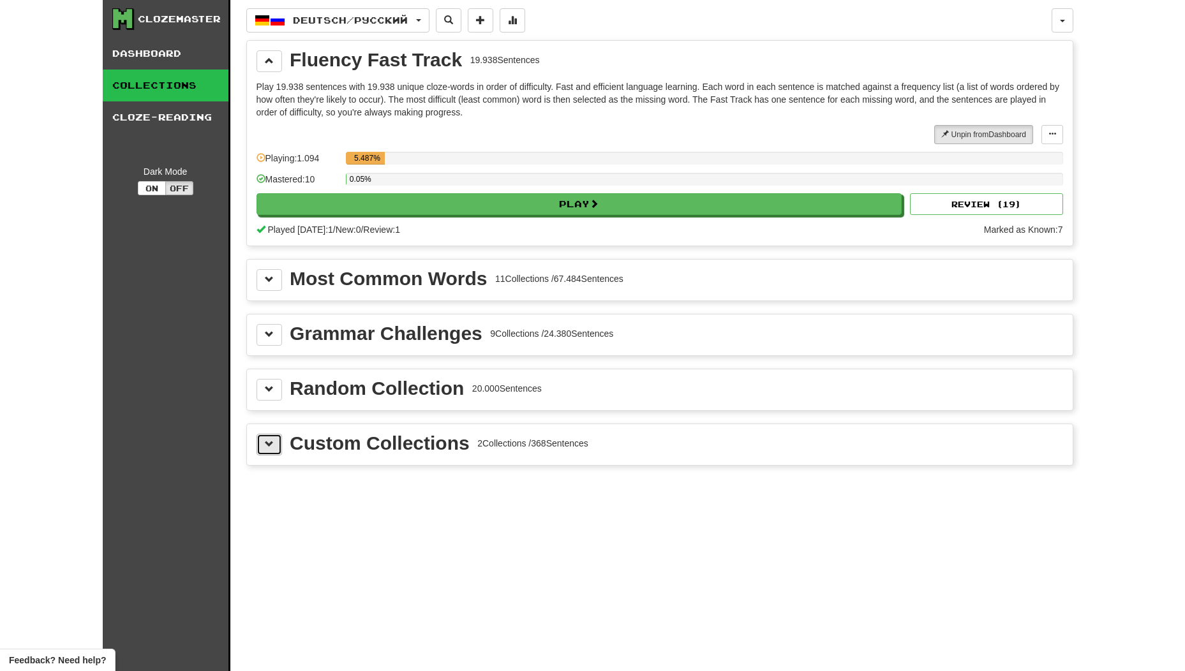
click at [267, 442] on span at bounding box center [269, 444] width 9 height 9
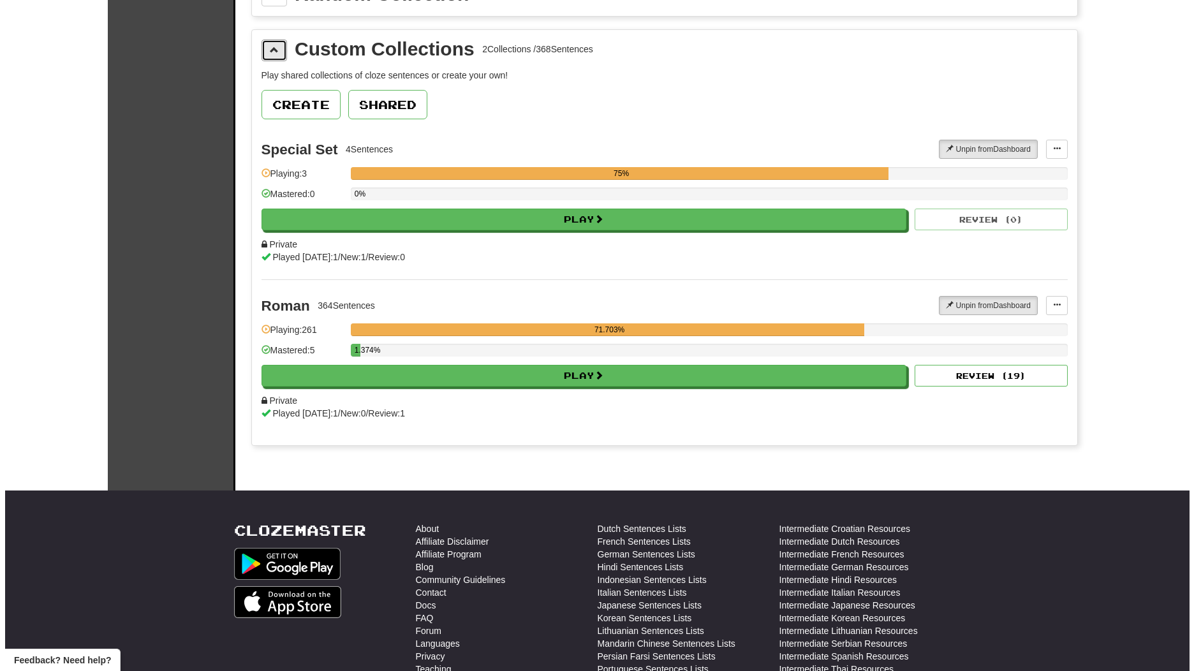
scroll to position [425, 0]
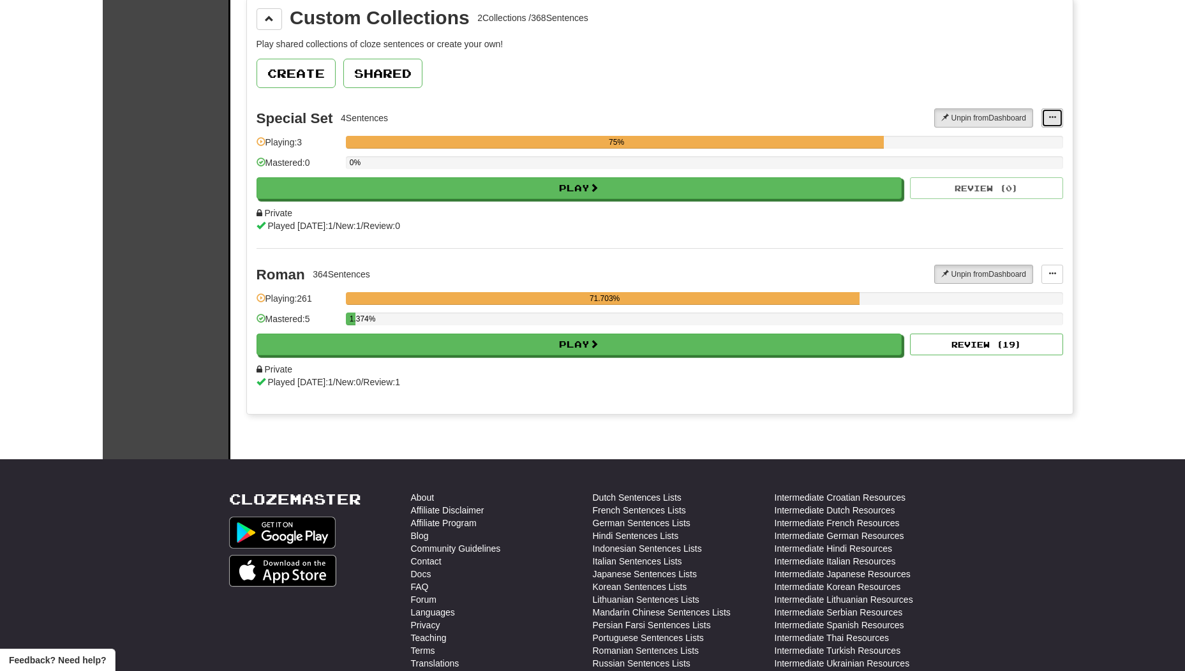
click at [1051, 122] on button at bounding box center [1052, 117] width 22 height 19
click at [1031, 142] on span "Add Sentences" at bounding box center [1002, 141] width 61 height 10
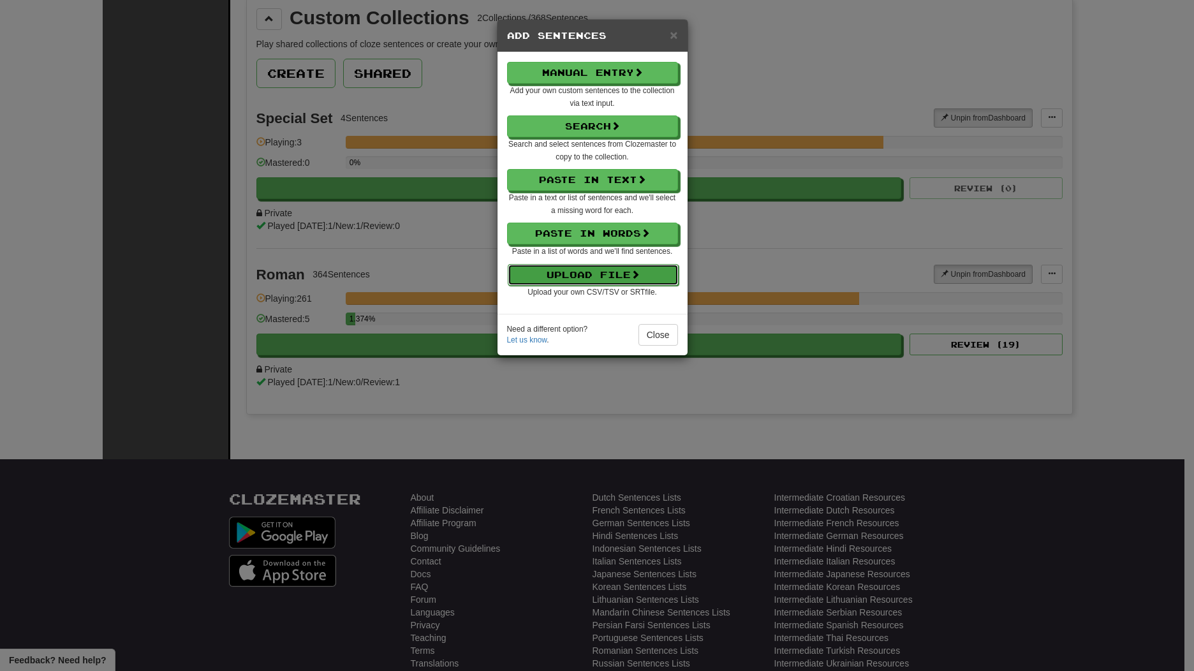
click at [600, 281] on button "Upload File" at bounding box center [593, 275] width 171 height 22
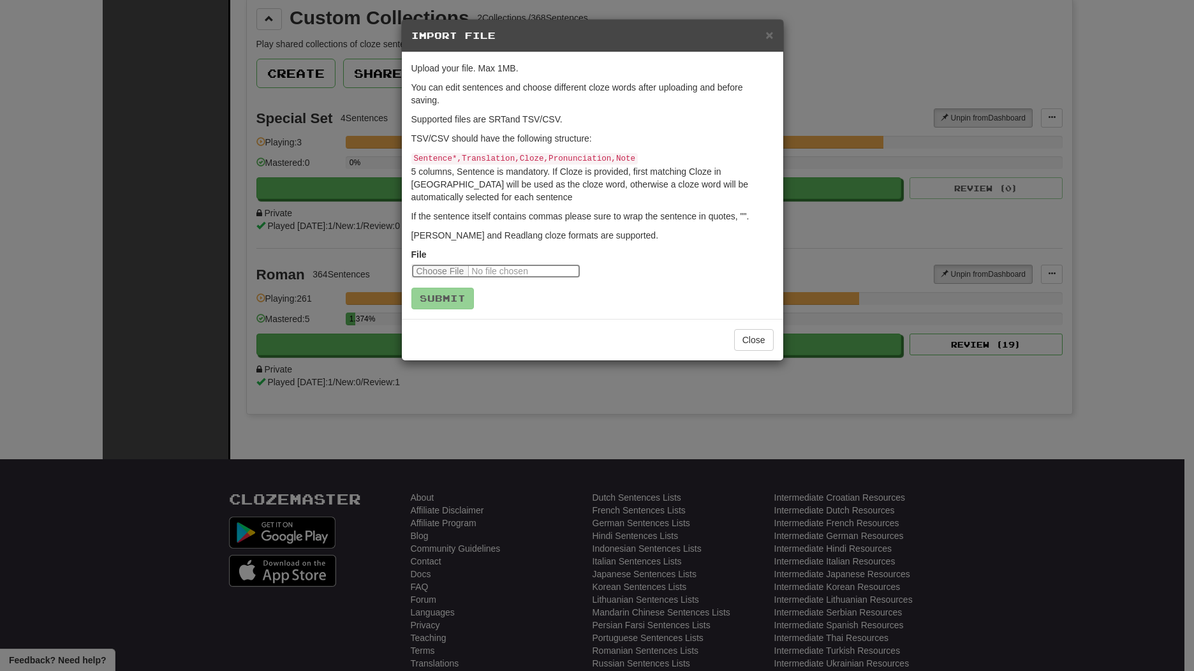
click at [440, 267] on input "file" at bounding box center [495, 271] width 169 height 14
type input "**********"
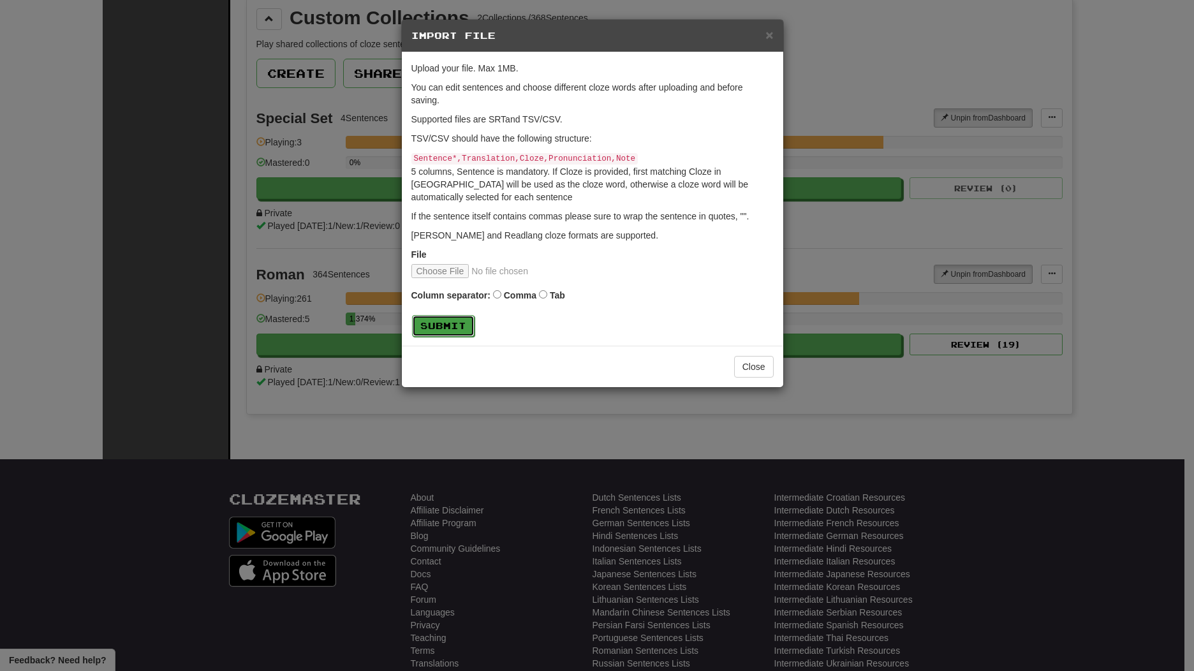
click at [449, 325] on button "Submit" at bounding box center [443, 326] width 63 height 22
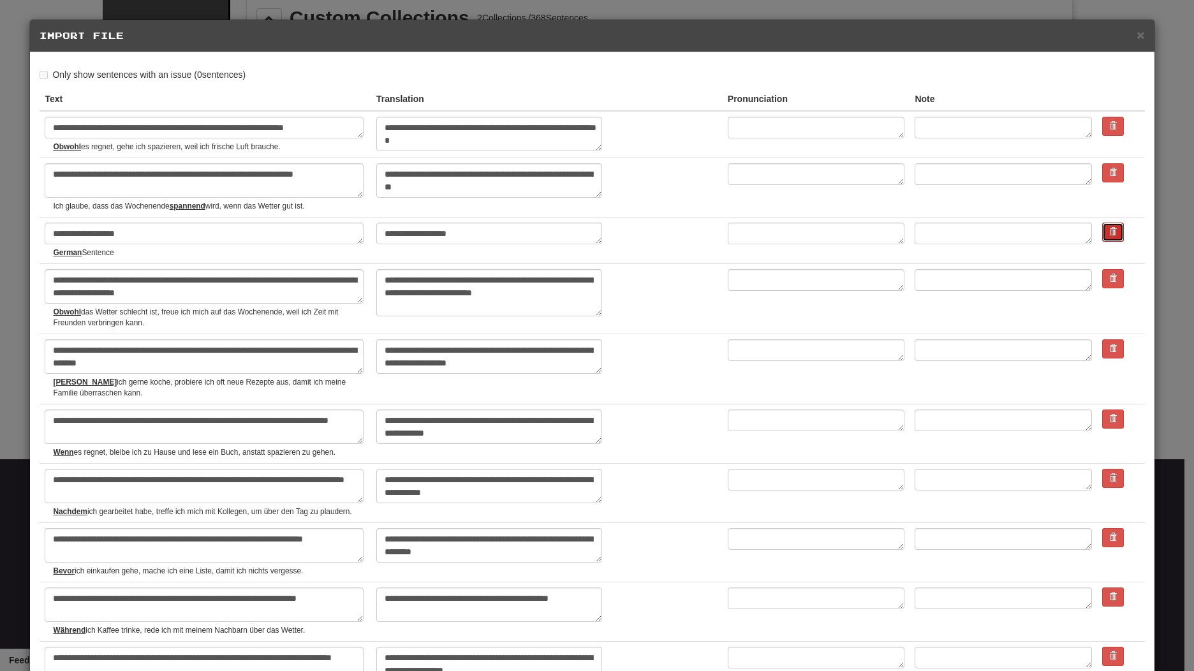
click at [1109, 235] on span at bounding box center [1113, 232] width 8 height 8
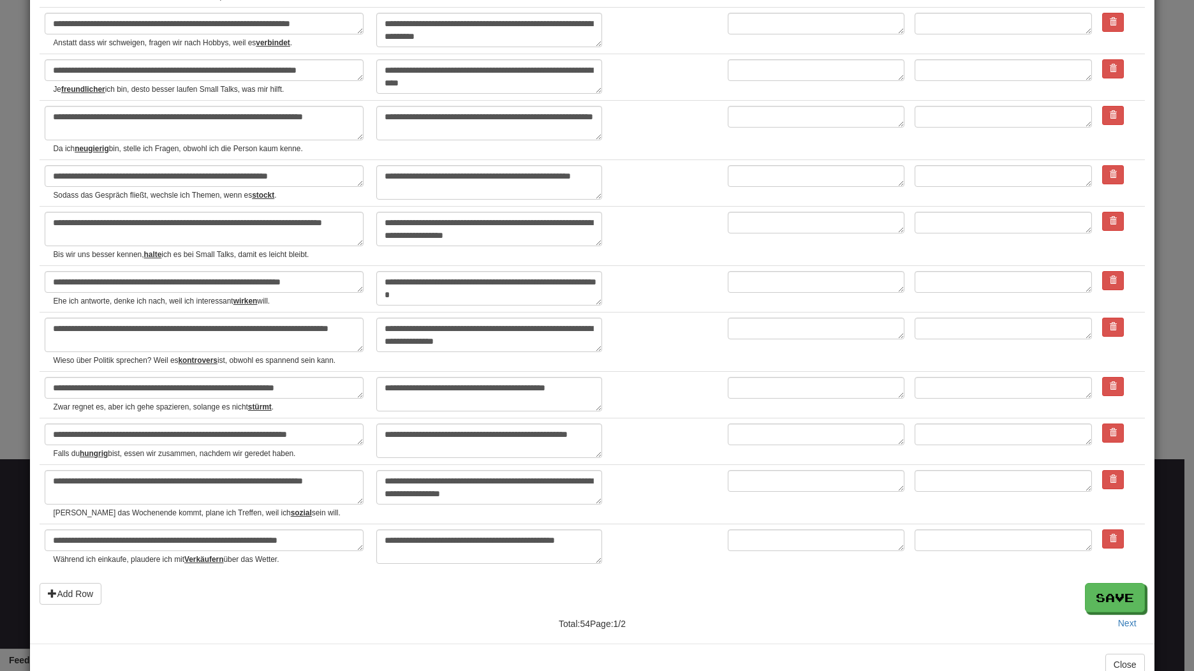
scroll to position [2461, 0]
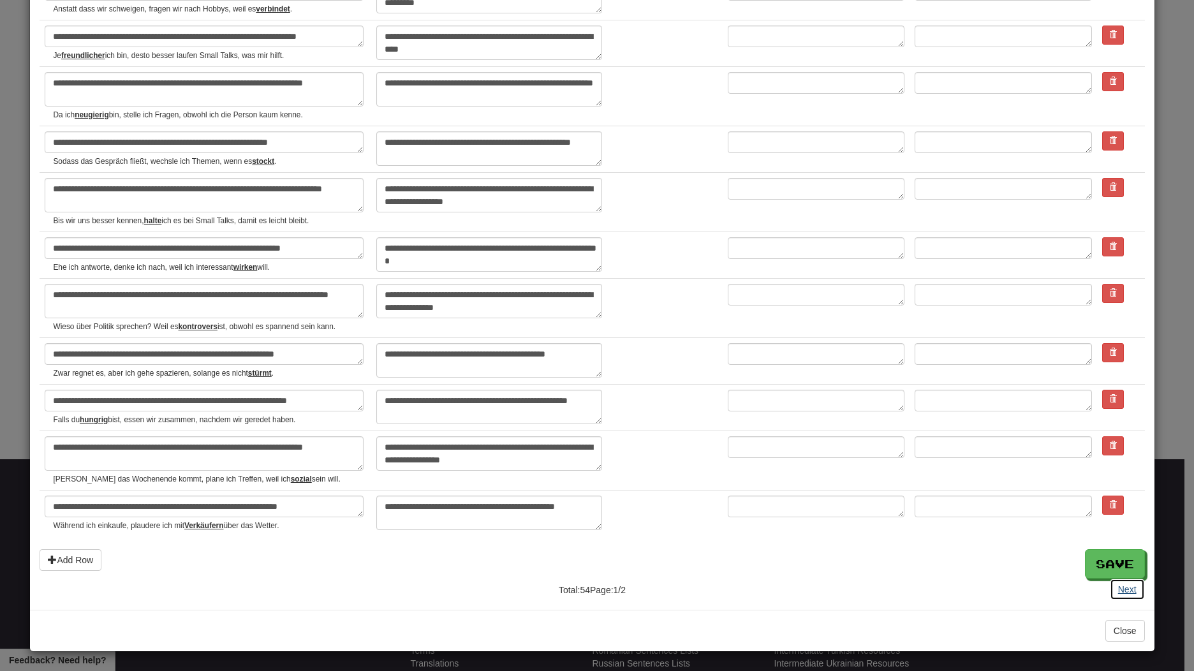
click at [1119, 591] on button "Next" at bounding box center [1127, 590] width 35 height 22
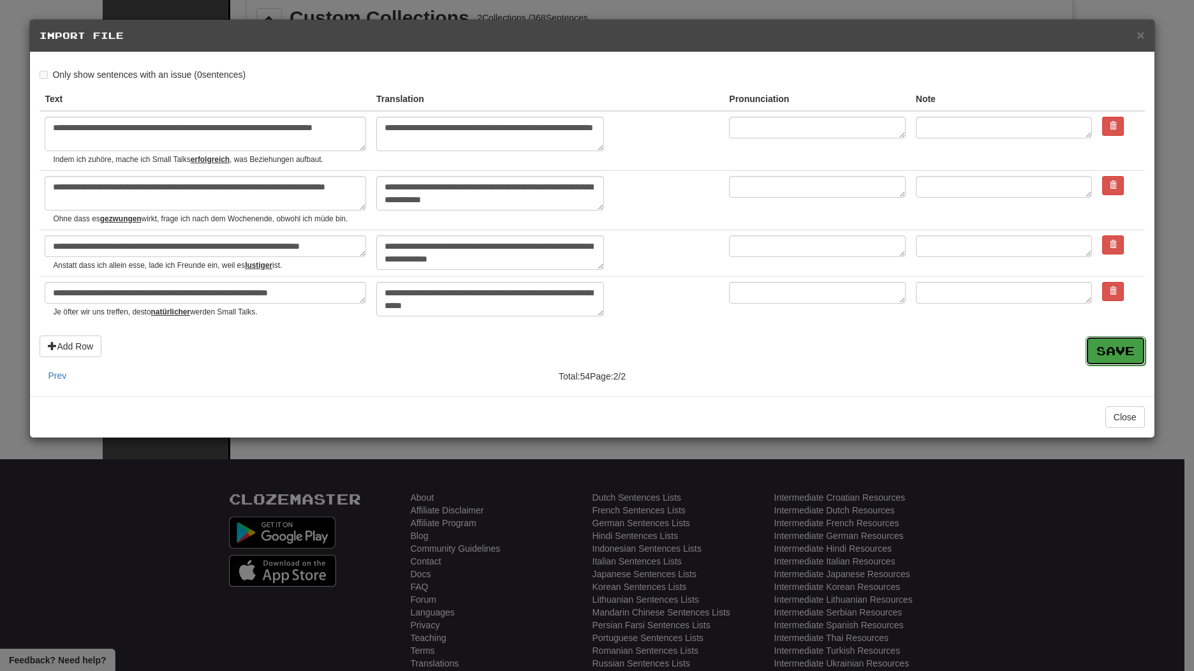
click at [1094, 354] on button "Save" at bounding box center [1116, 350] width 60 height 29
type textarea "*"
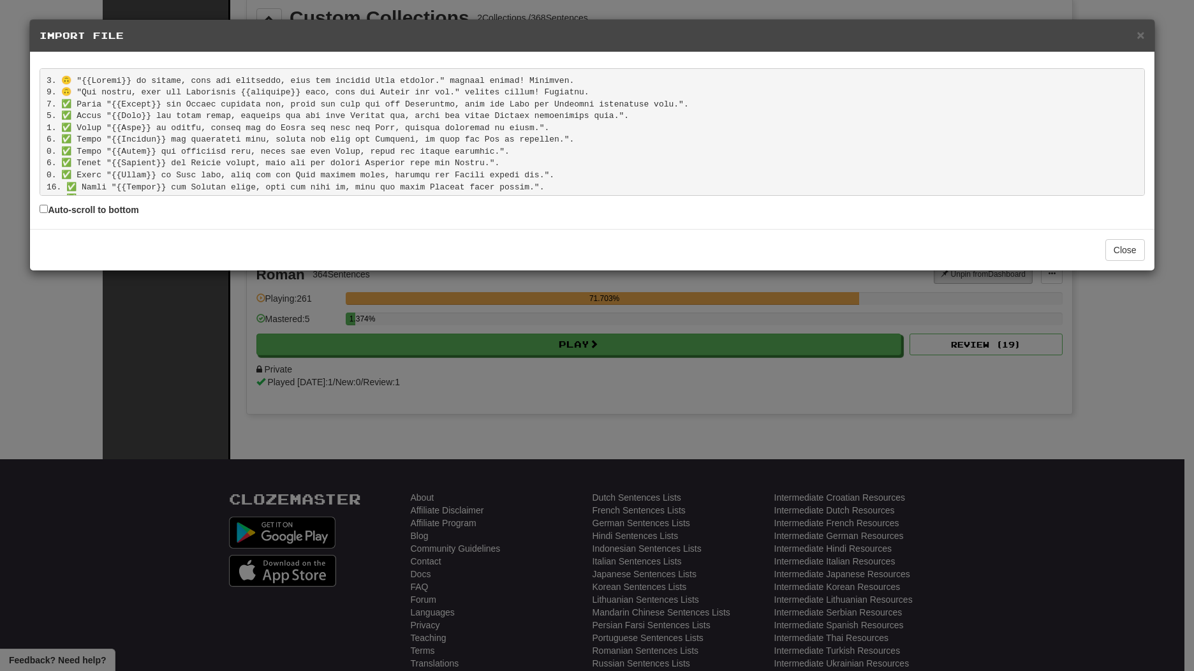
scroll to position [547, 0]
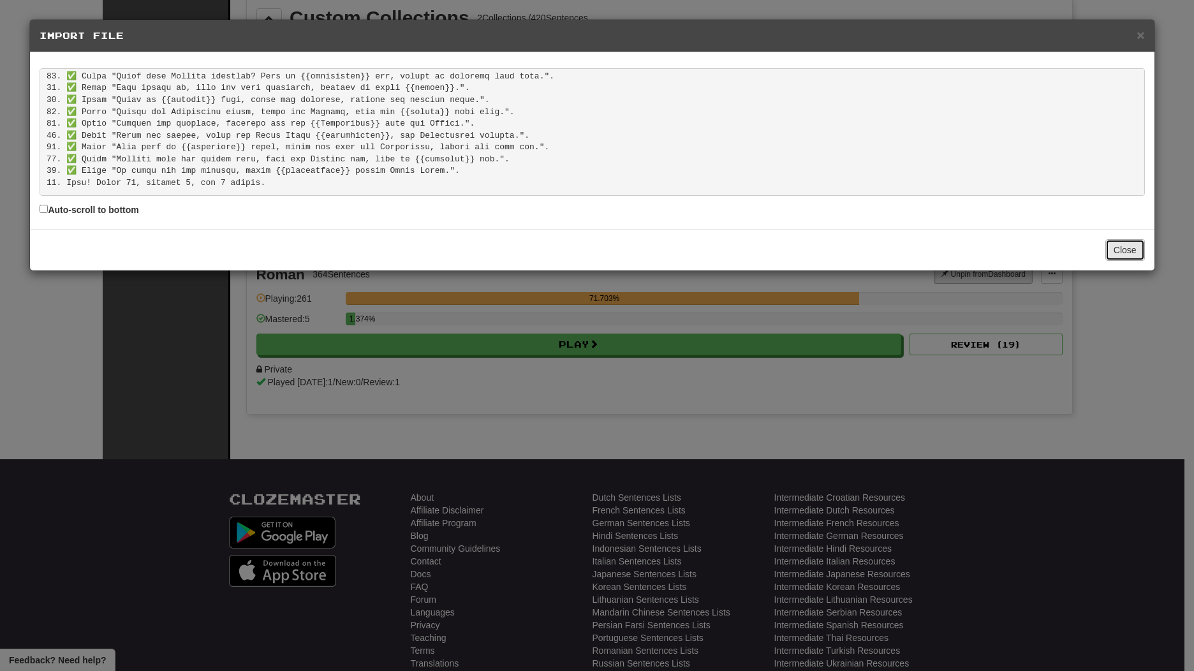
click at [1116, 257] on button "Close" at bounding box center [1126, 250] width 40 height 22
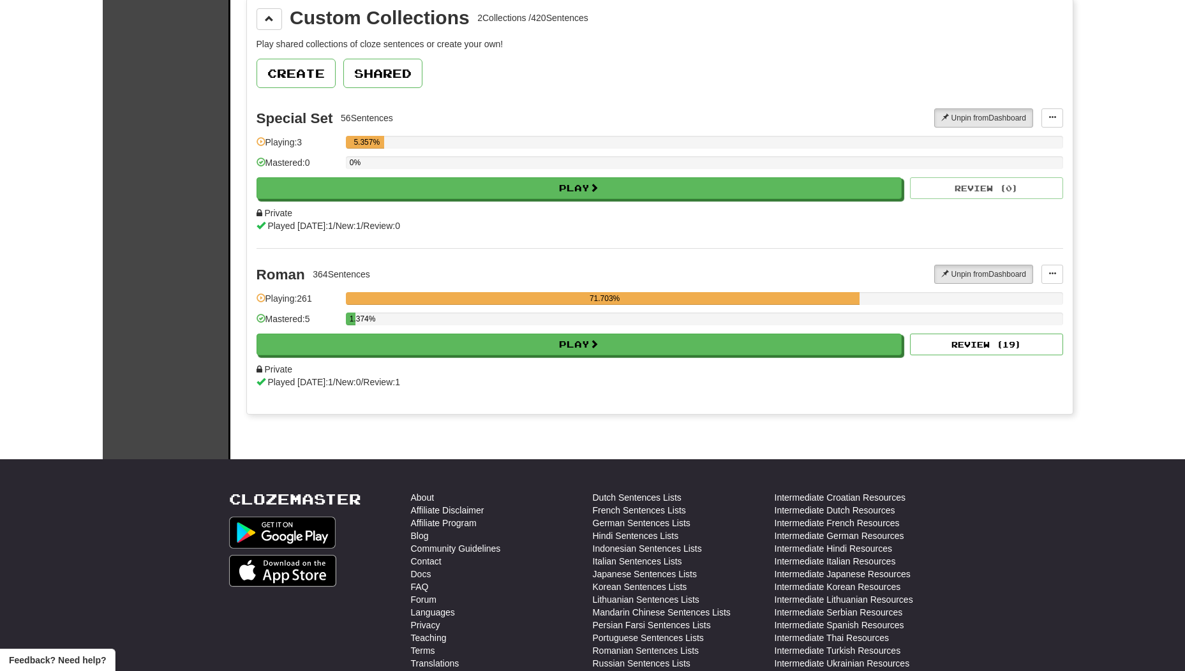
click at [1039, 123] on div "Unpin from Dashboard Unpin from Dashboard Add Sentences Manage Sentences Edit C…" at bounding box center [998, 117] width 128 height 19
click at [1053, 115] on span at bounding box center [1052, 118] width 8 height 8
click at [1012, 174] on span "Edit Collection" at bounding box center [1000, 174] width 57 height 10
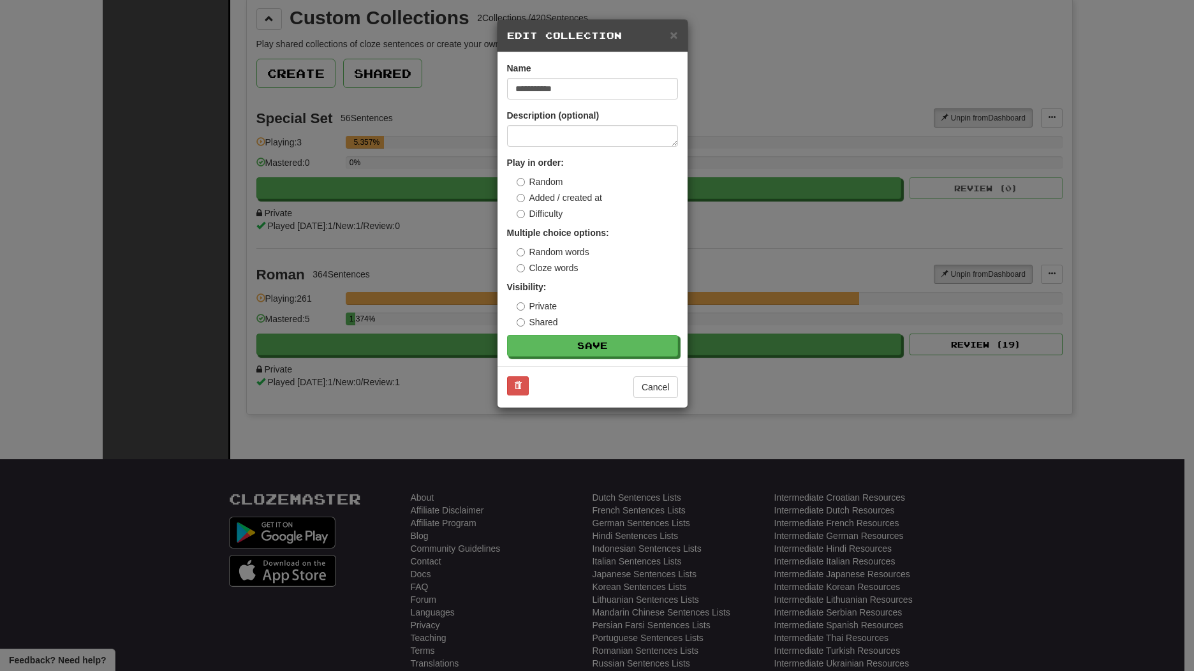
click at [685, 38] on div "× Edit Collection" at bounding box center [593, 36] width 190 height 33
click at [677, 36] on span "×" at bounding box center [674, 34] width 8 height 15
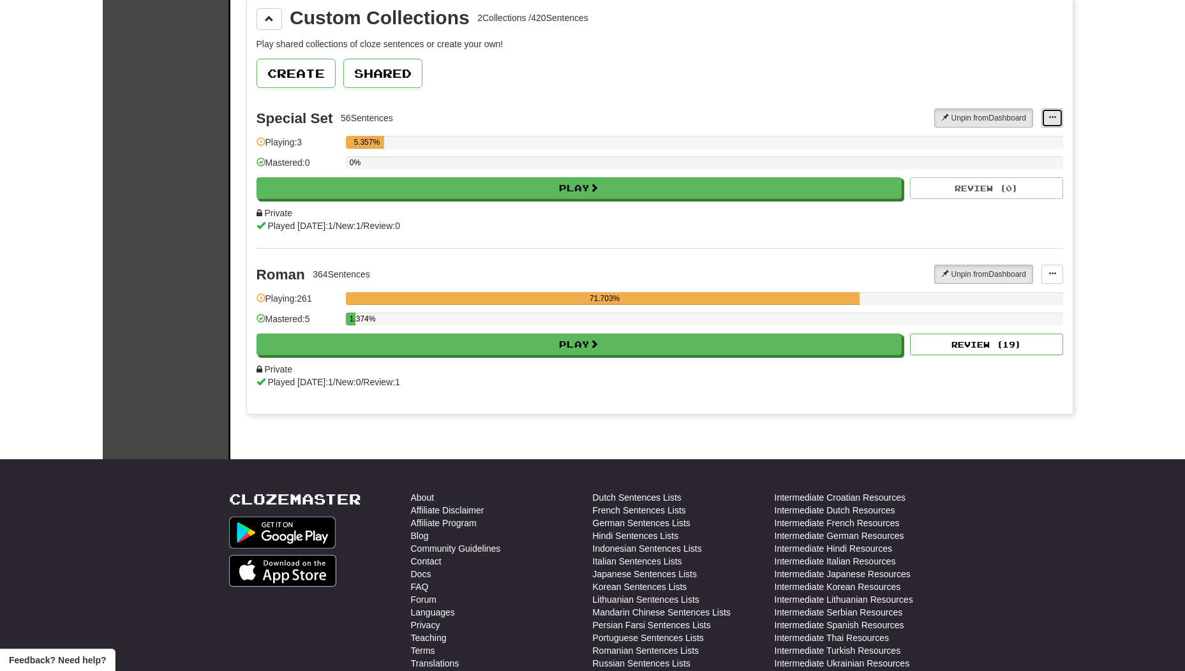
click at [1050, 121] on span at bounding box center [1052, 118] width 8 height 8
click at [1021, 159] on span "Manage Sentences" at bounding box center [1010, 157] width 77 height 10
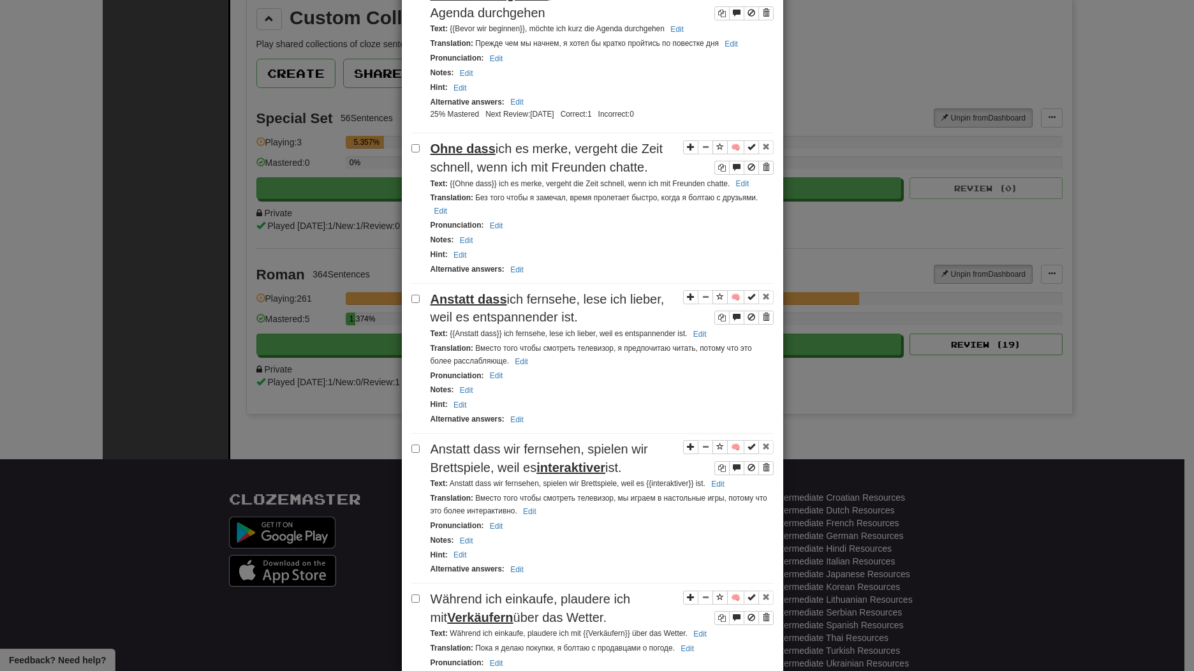
scroll to position [0, 0]
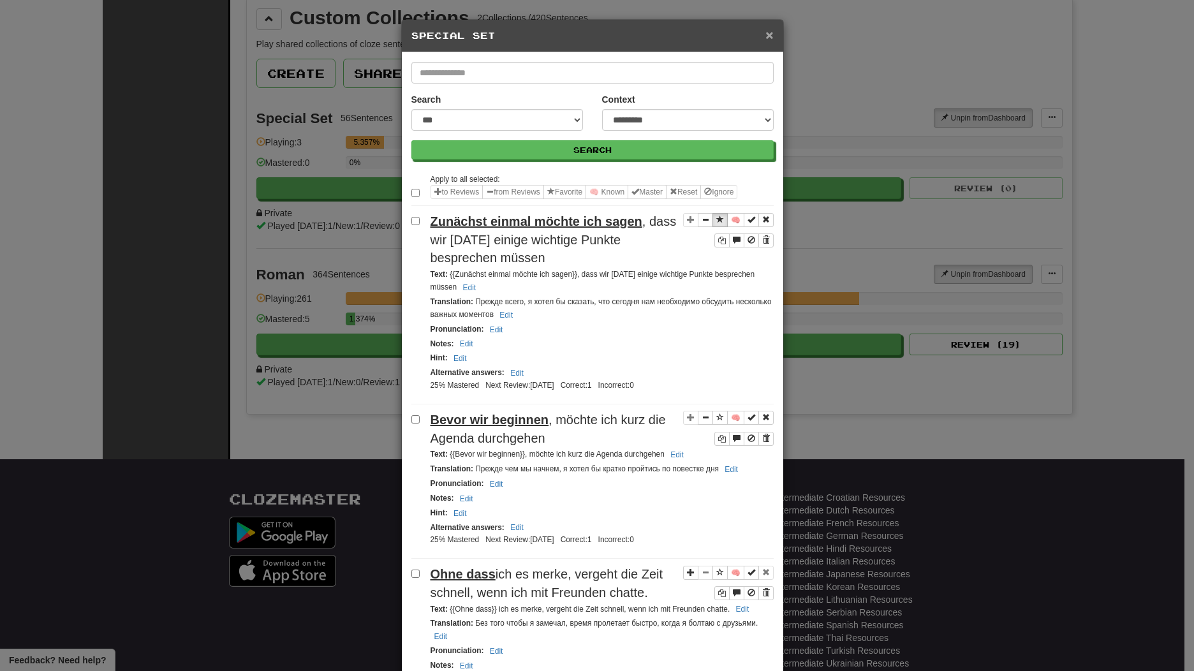
click at [767, 34] on span "×" at bounding box center [770, 34] width 8 height 15
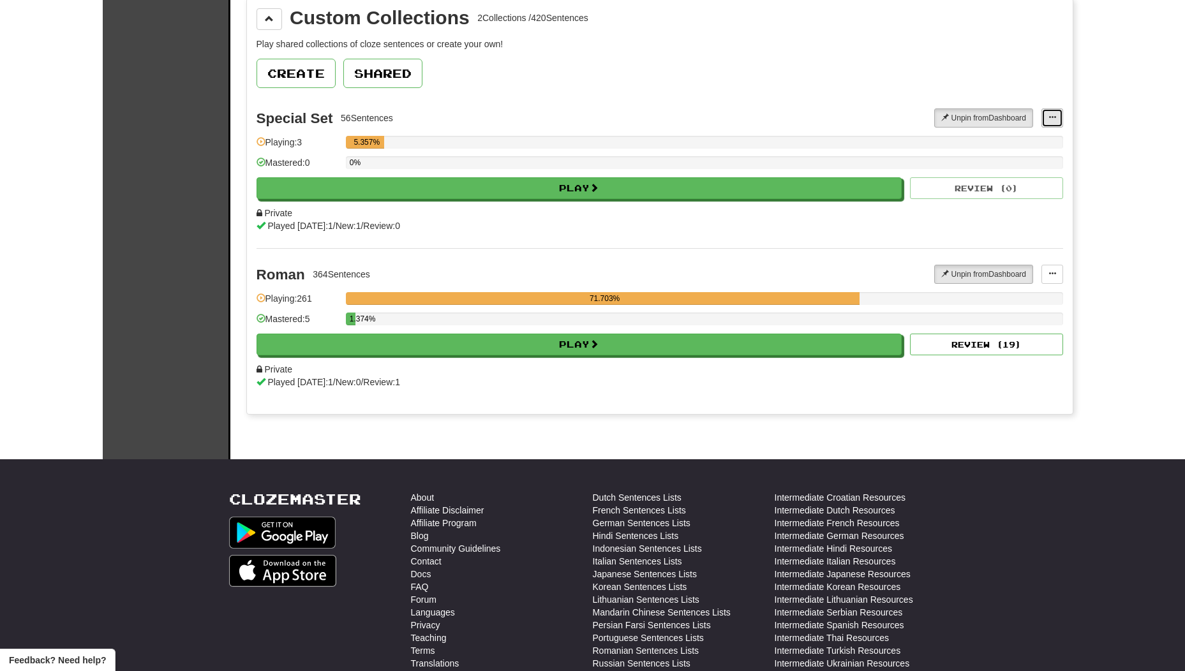
click at [1049, 112] on button at bounding box center [1052, 117] width 22 height 19
click at [1006, 141] on span "Add Sentences" at bounding box center [1002, 141] width 61 height 10
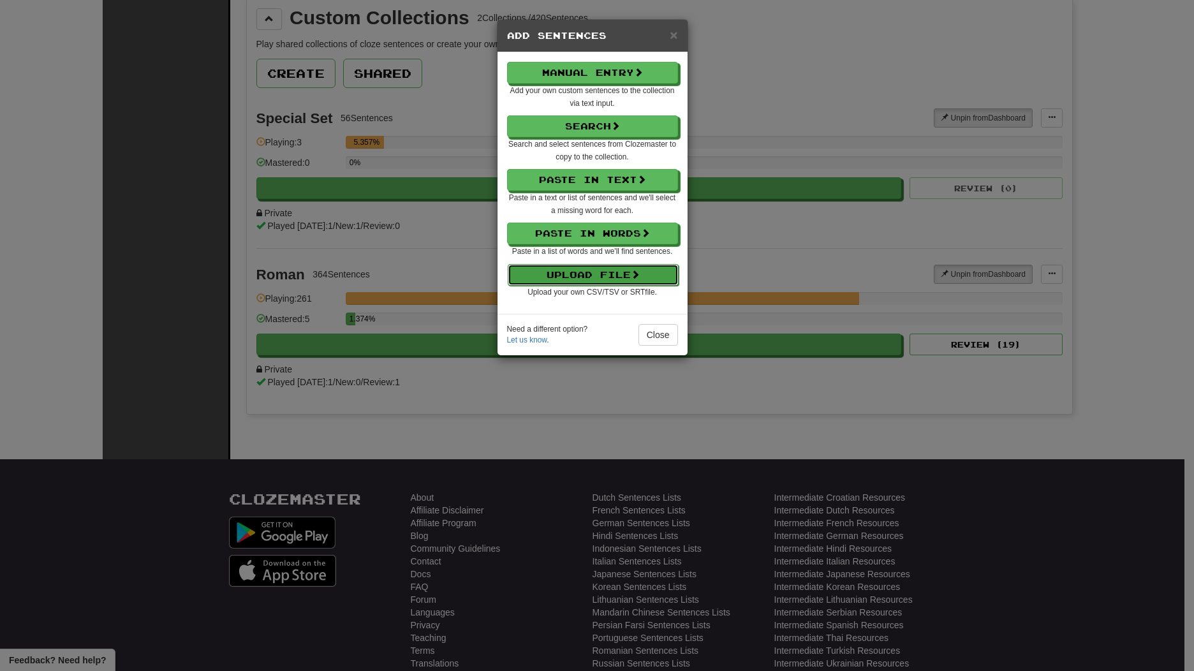
click at [624, 277] on button "Upload File" at bounding box center [593, 275] width 171 height 22
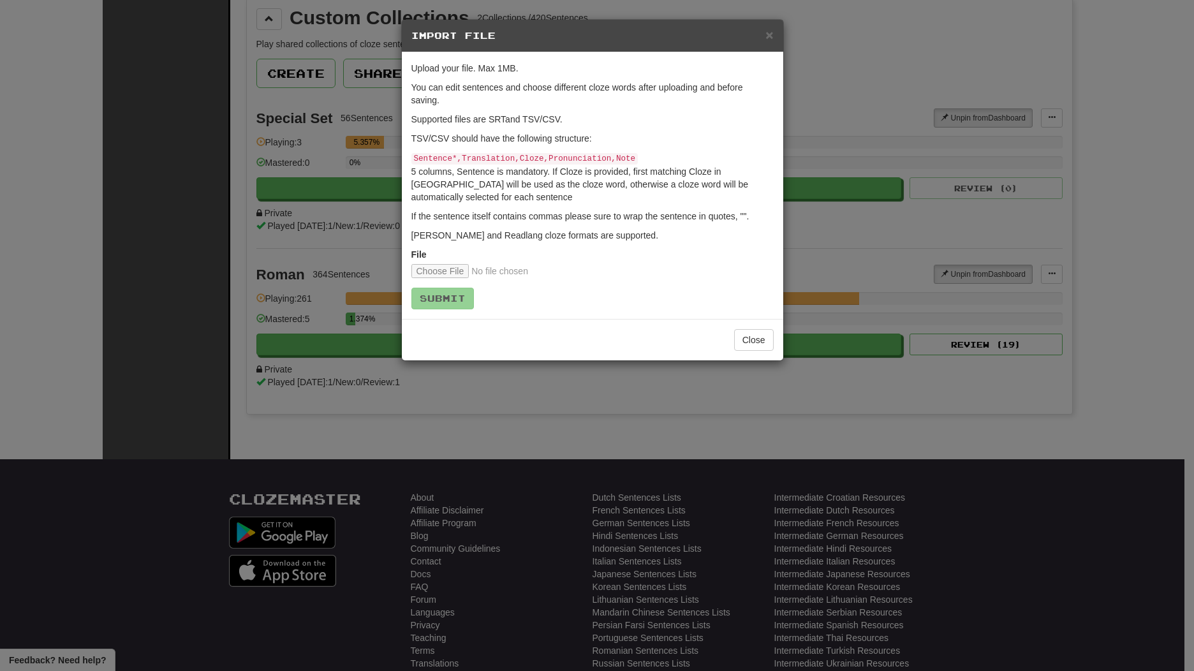
click at [761, 30] on h5 "Import File" at bounding box center [592, 35] width 362 height 13
click at [769, 40] on span "×" at bounding box center [770, 34] width 8 height 15
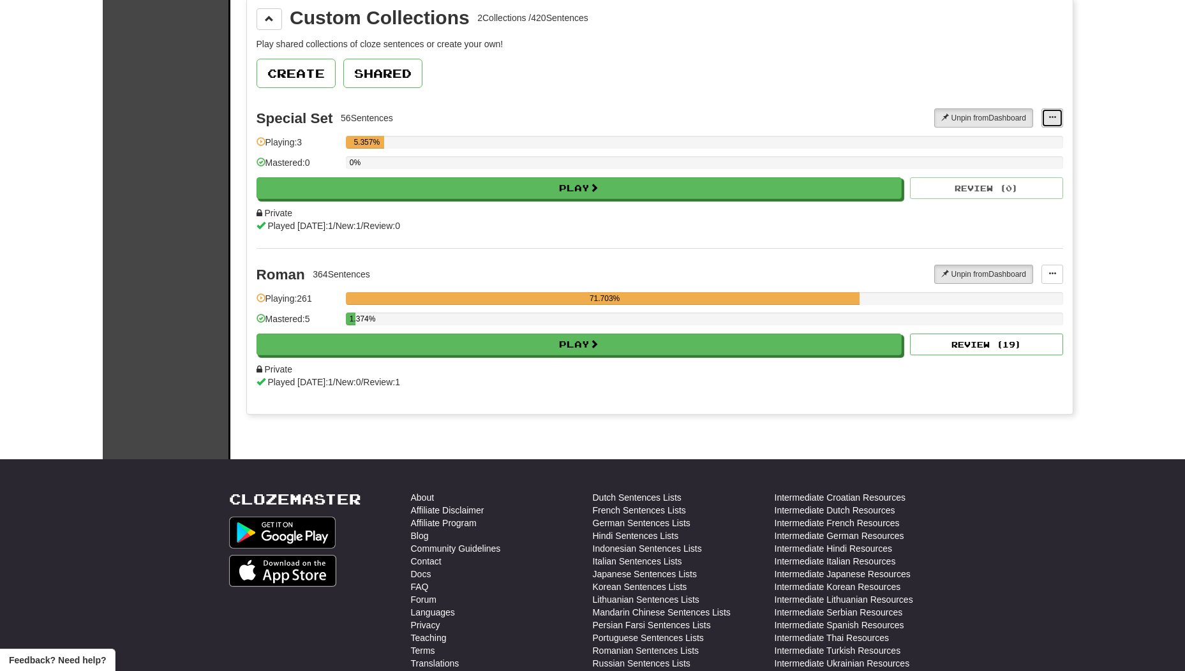
click at [1049, 122] on button at bounding box center [1052, 117] width 22 height 19
click at [996, 145] on span "Add Sentences" at bounding box center [1002, 141] width 61 height 10
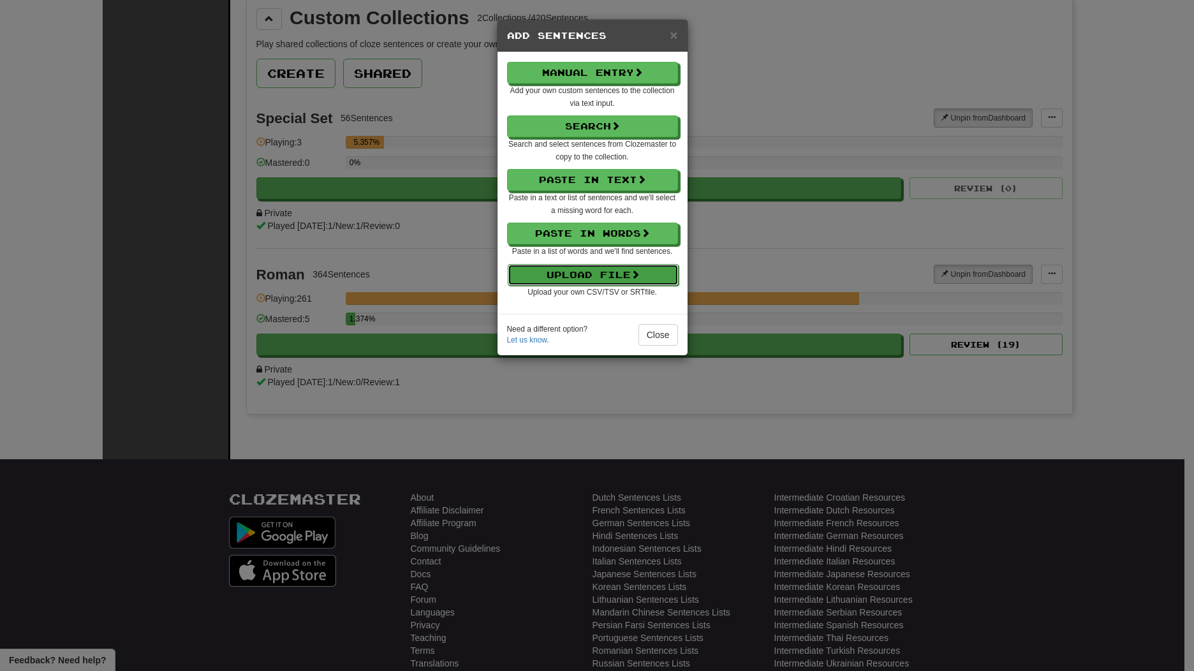
click at [585, 274] on button "Upload File" at bounding box center [593, 275] width 171 height 22
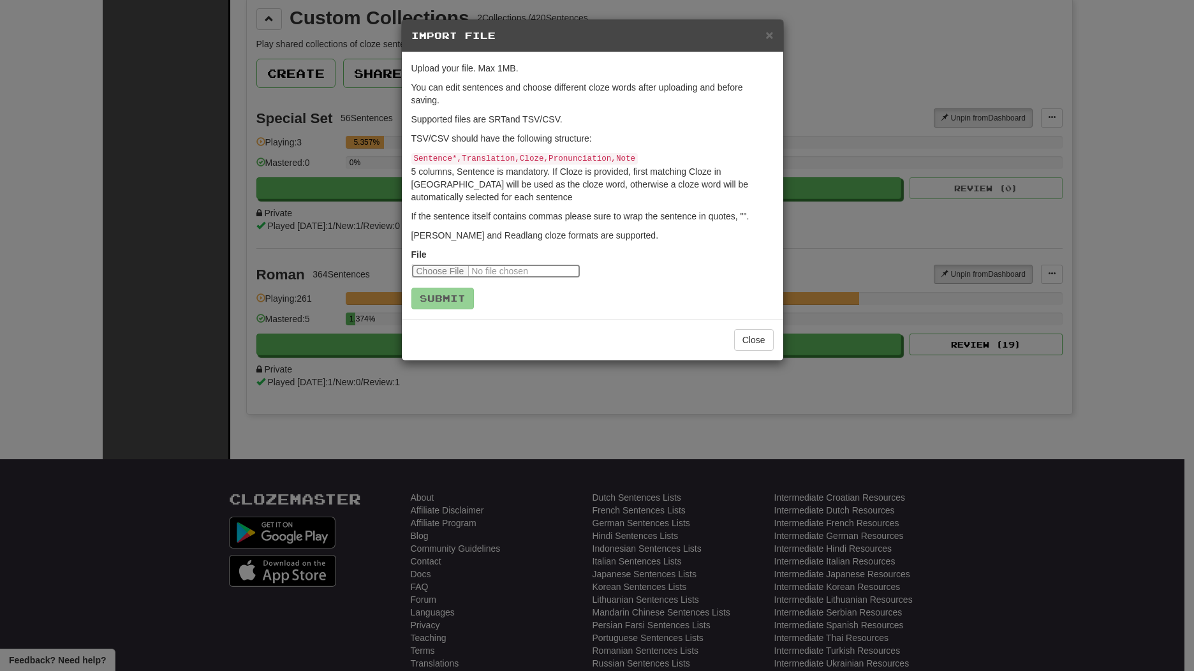
click at [453, 264] on input "file" at bounding box center [495, 271] width 169 height 14
type input "**********"
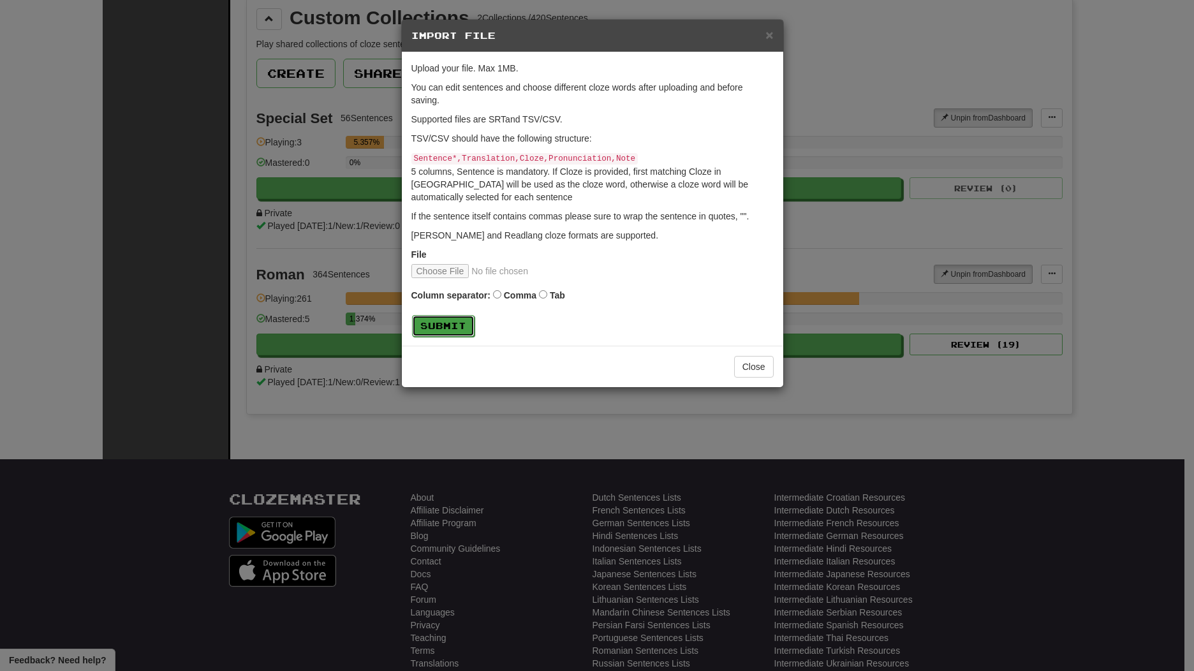
click at [460, 326] on button "Submit" at bounding box center [443, 326] width 63 height 22
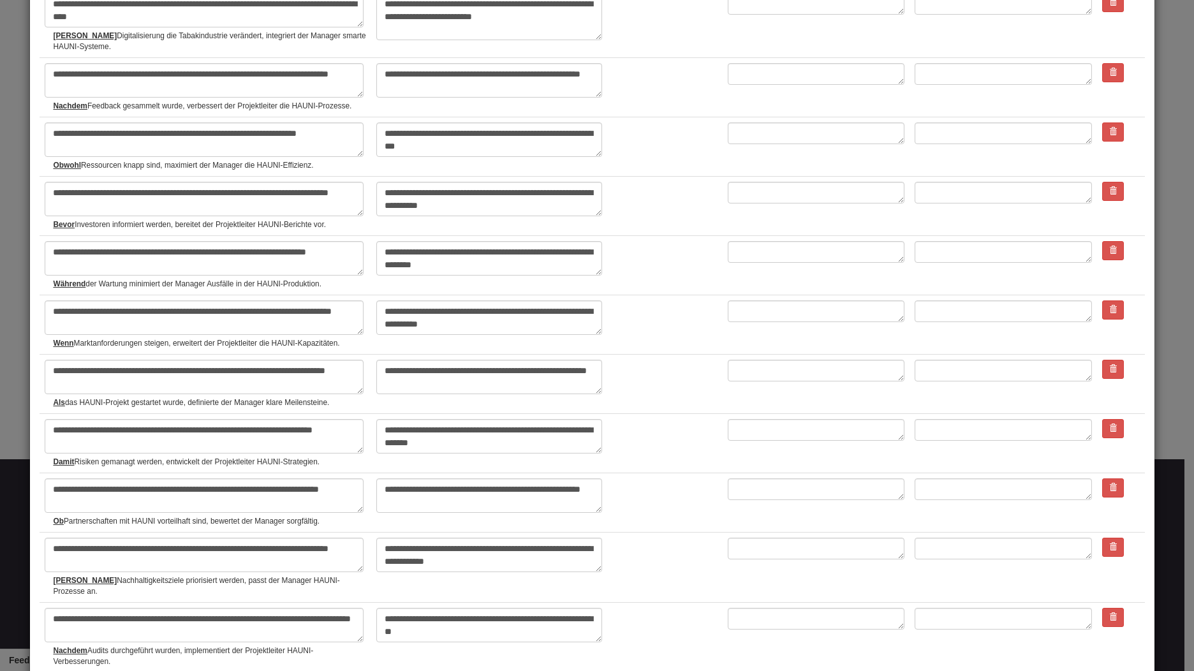
scroll to position [2862, 0]
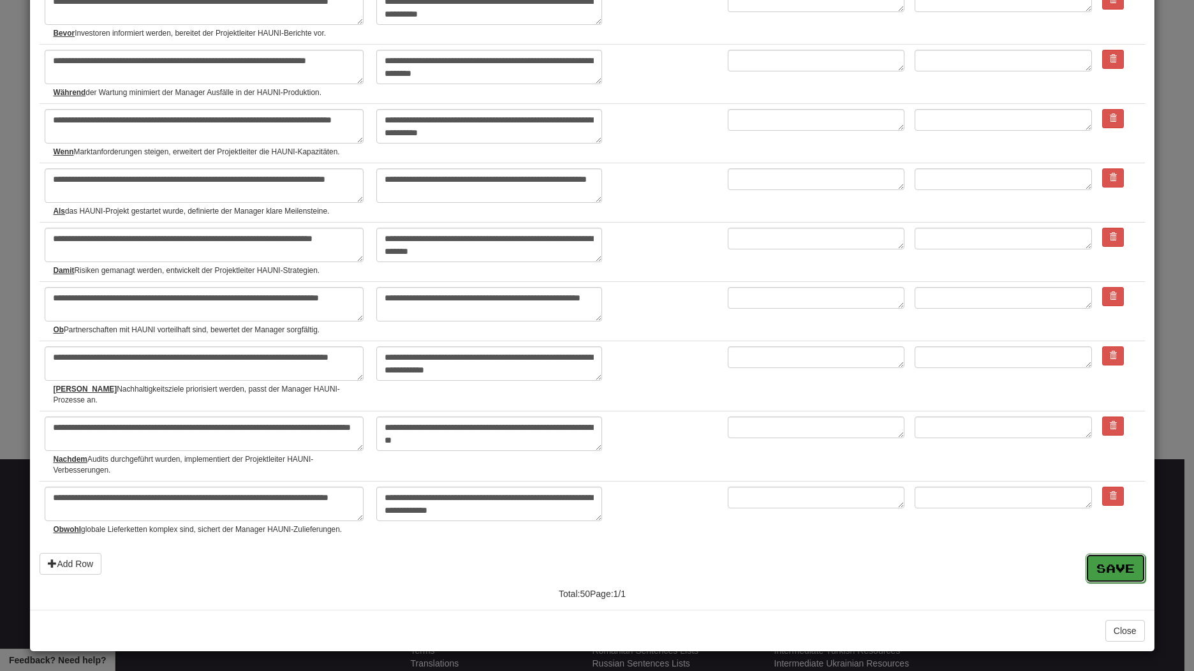
click at [1086, 567] on button "Save" at bounding box center [1116, 568] width 60 height 29
type textarea "*"
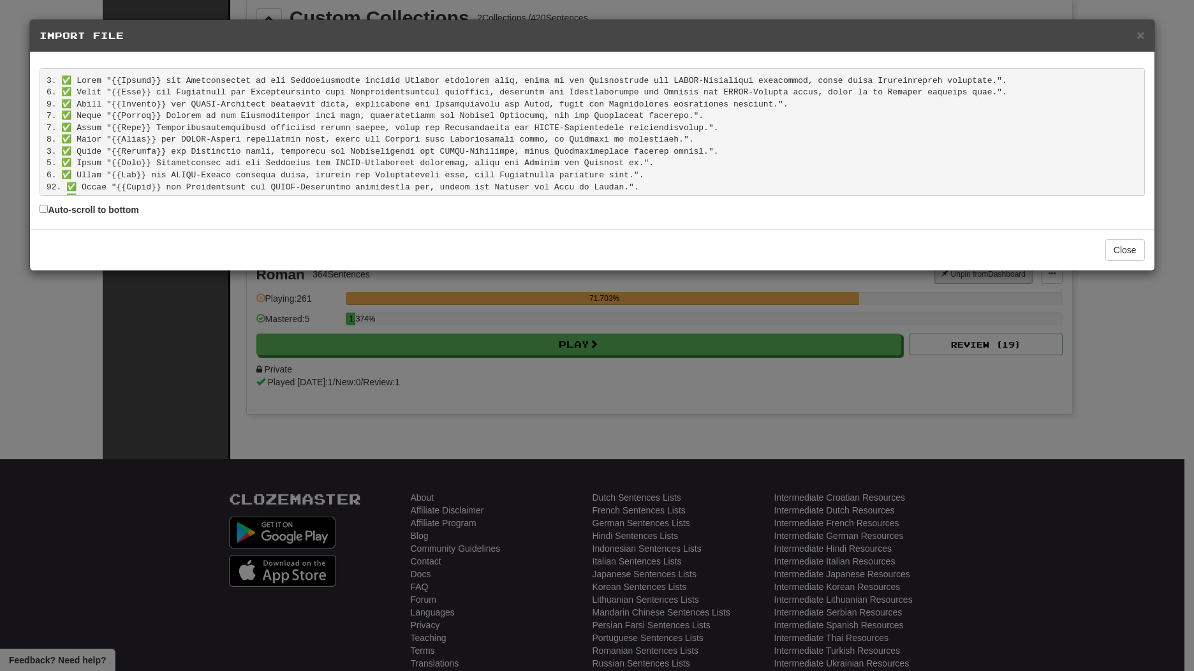
scroll to position [499, 0]
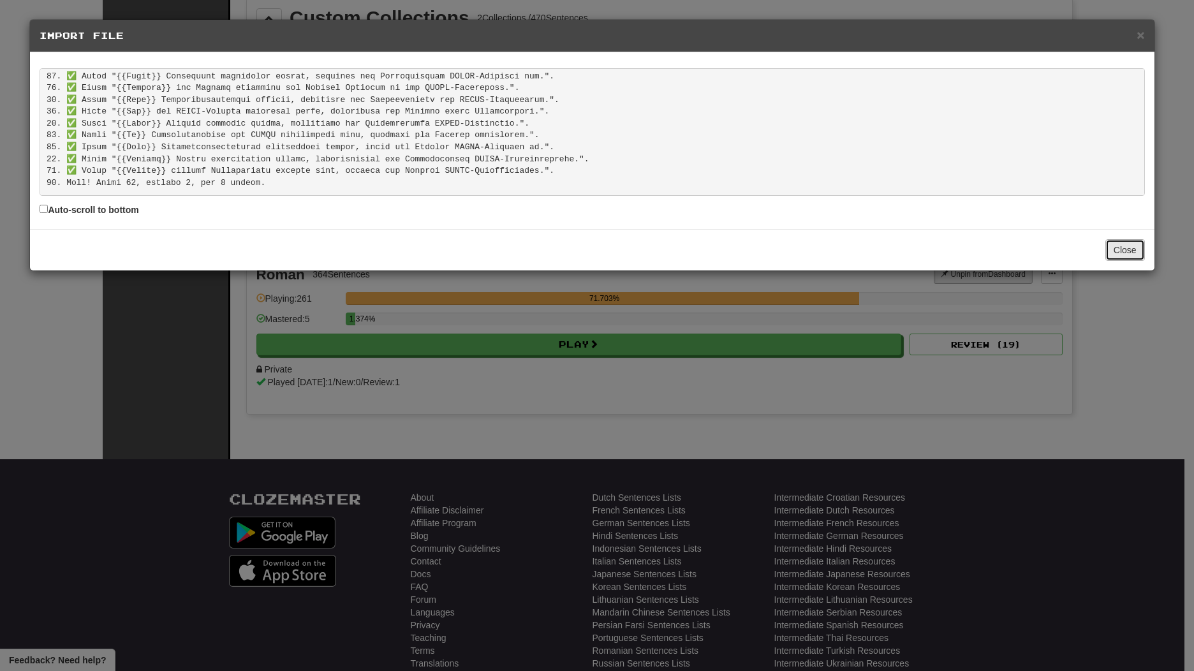
click at [1133, 251] on button "Close" at bounding box center [1126, 250] width 40 height 22
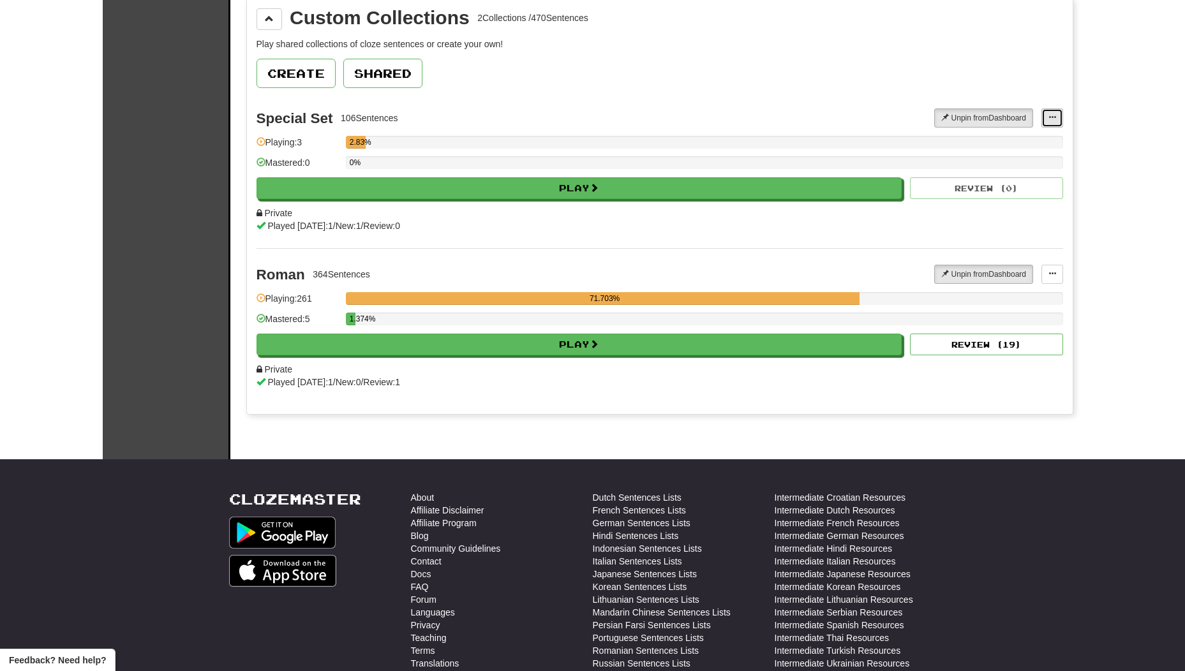
click at [1058, 123] on button at bounding box center [1052, 117] width 22 height 19
click at [997, 156] on span "Manage Sentences" at bounding box center [1010, 157] width 77 height 10
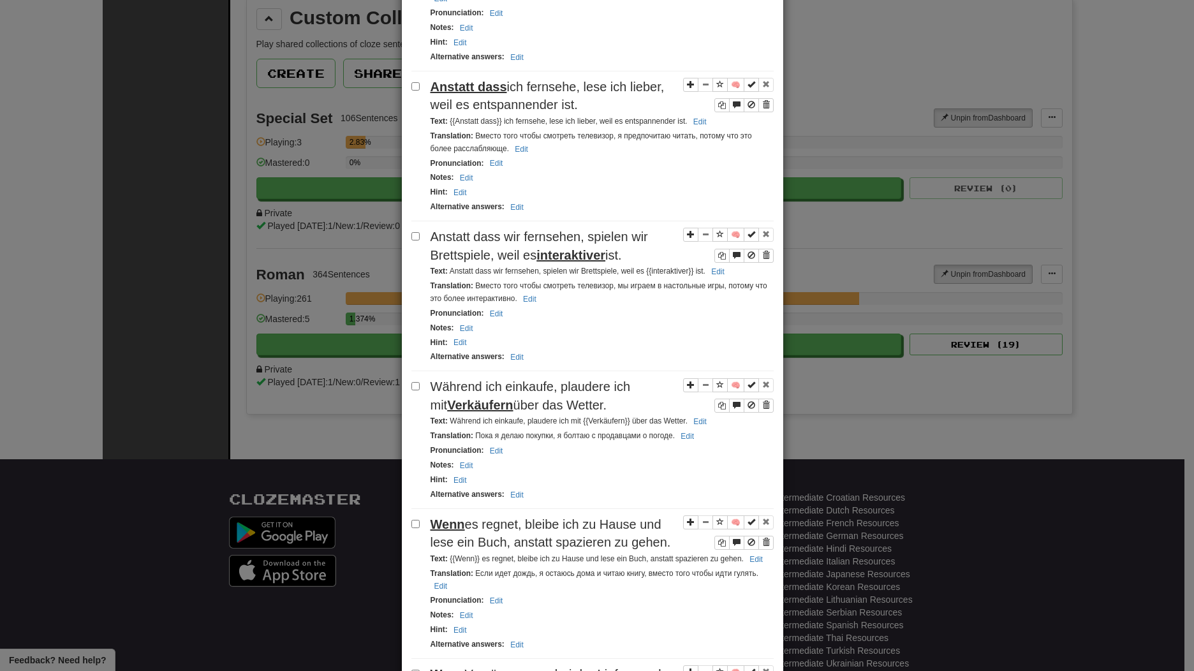
scroll to position [0, 0]
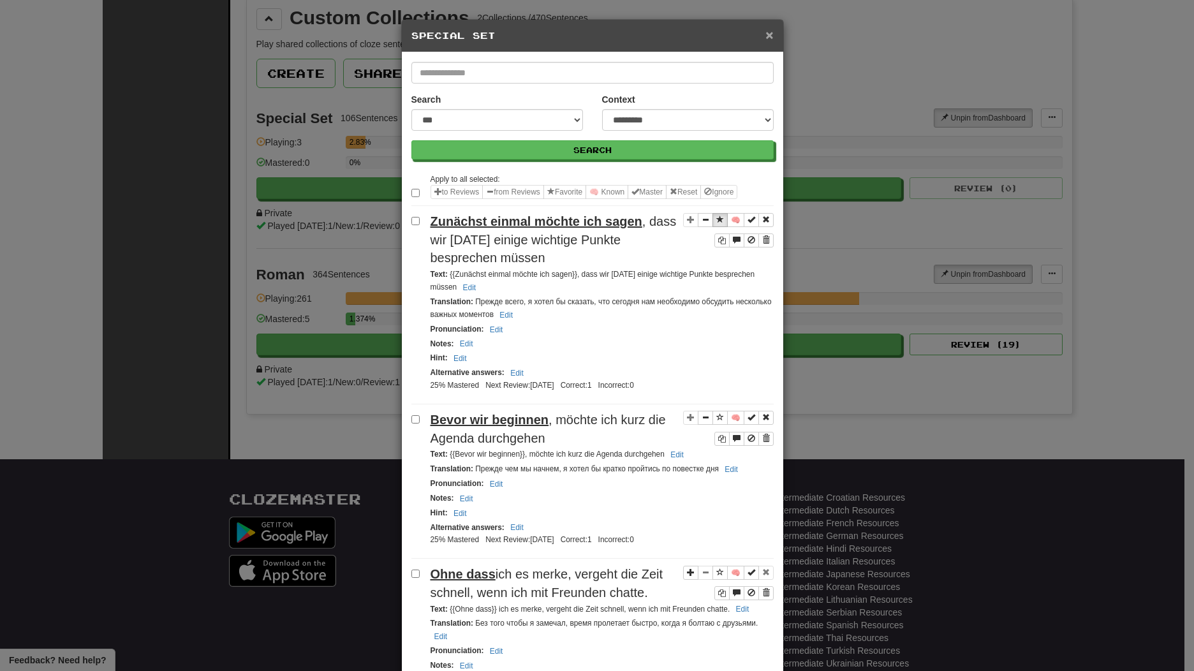
click at [766, 35] on span "×" at bounding box center [770, 34] width 8 height 15
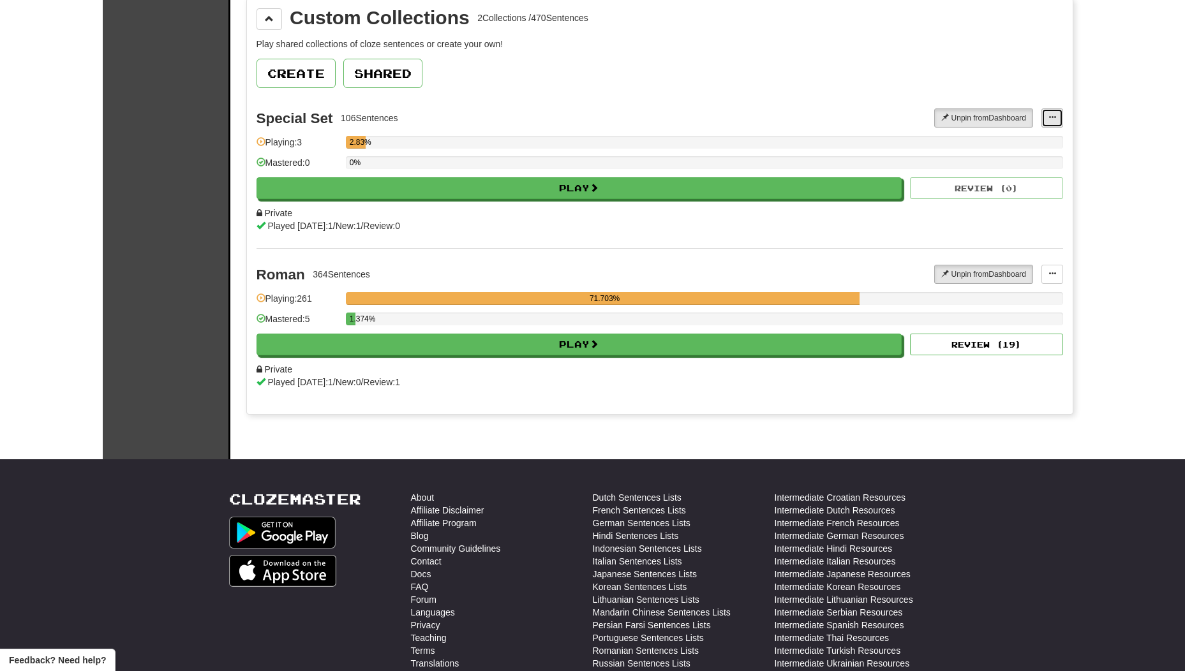
click at [1051, 117] on span at bounding box center [1052, 118] width 8 height 8
click at [1028, 145] on span "Add Sentences" at bounding box center [1002, 141] width 61 height 10
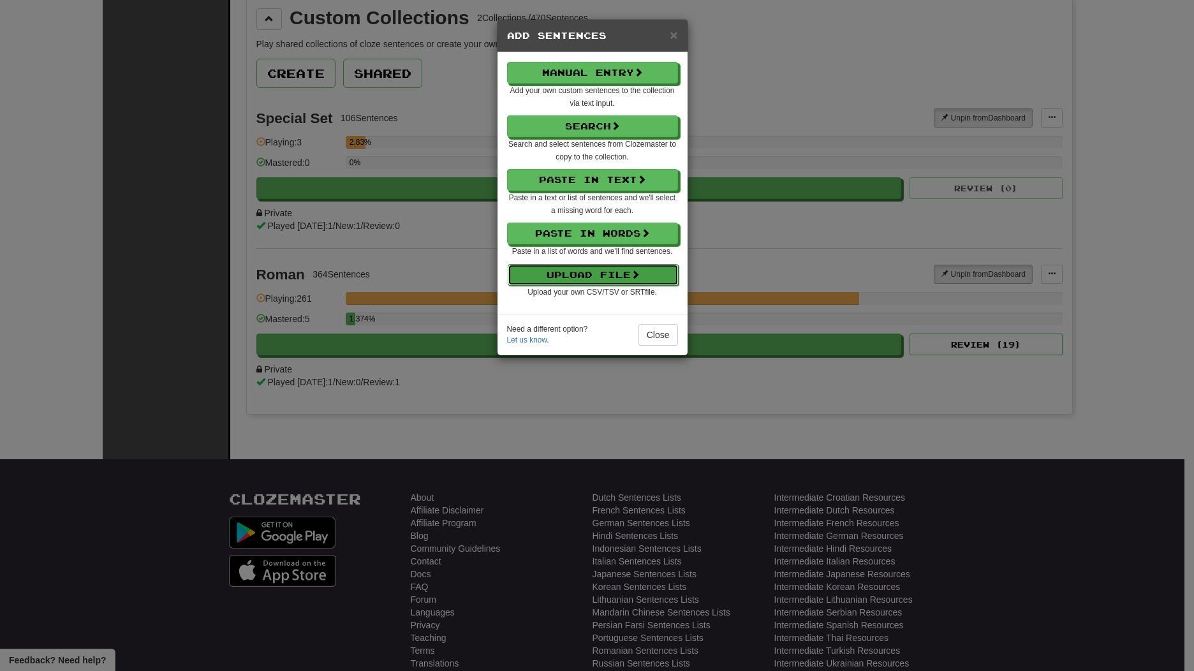
click at [558, 273] on button "Upload File" at bounding box center [593, 275] width 171 height 22
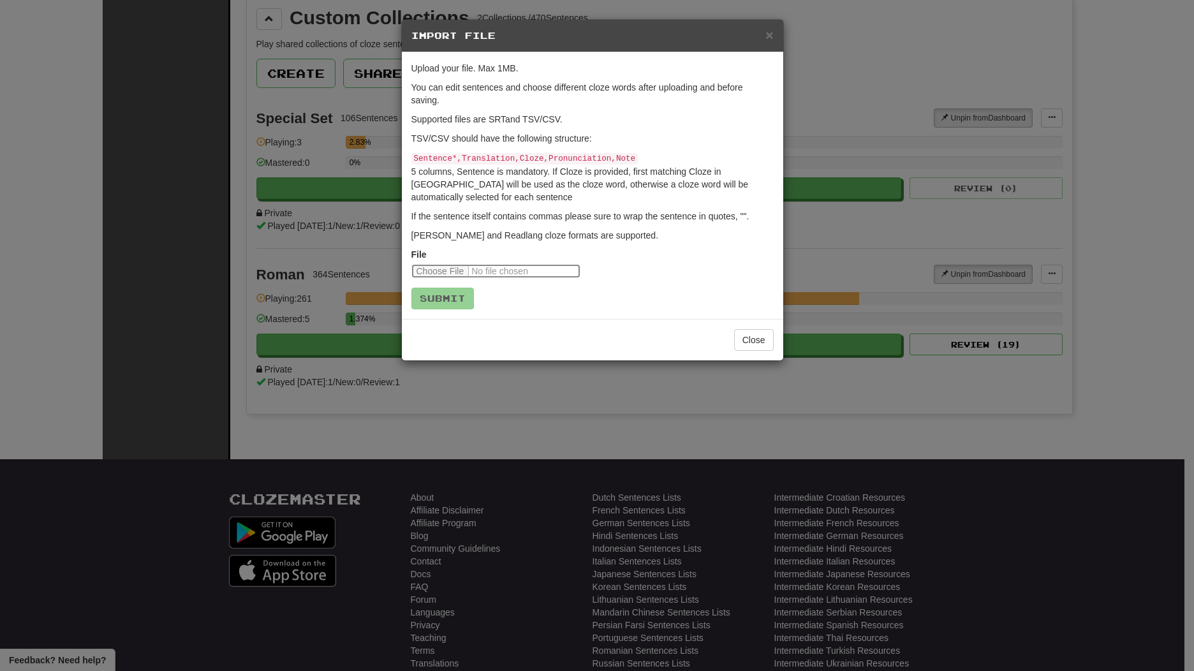
click at [470, 272] on input "file" at bounding box center [495, 271] width 169 height 14
type input "**********"
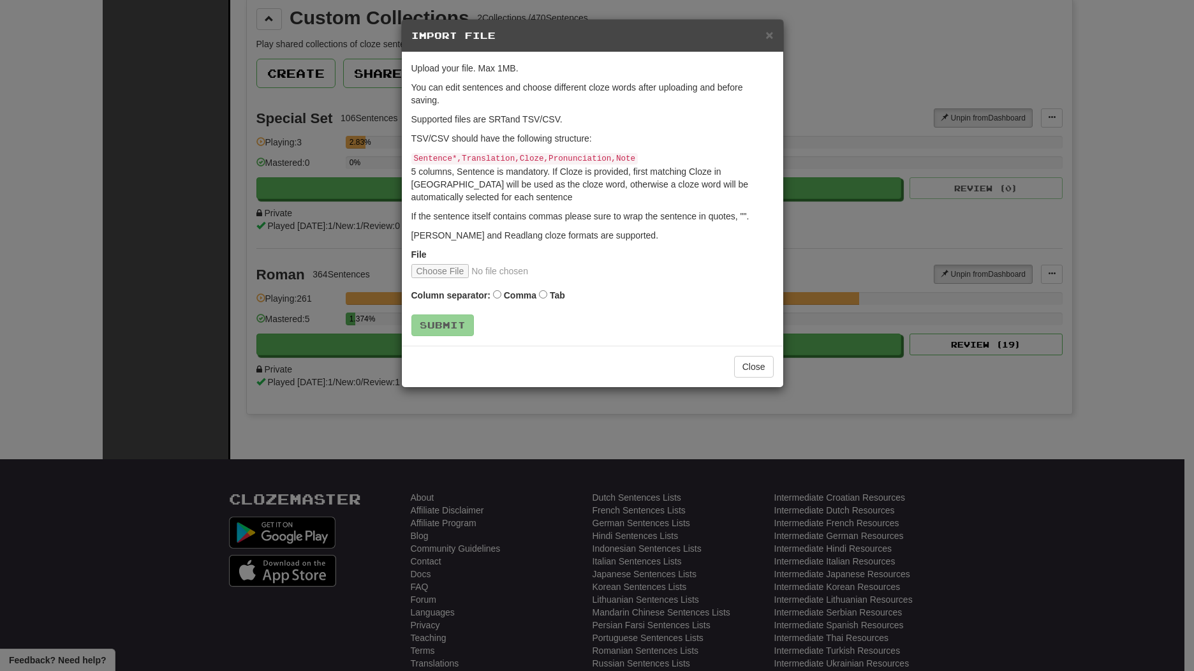
click at [550, 296] on label "Tab" at bounding box center [557, 295] width 15 height 13
click at [429, 328] on button "Submit" at bounding box center [443, 326] width 63 height 22
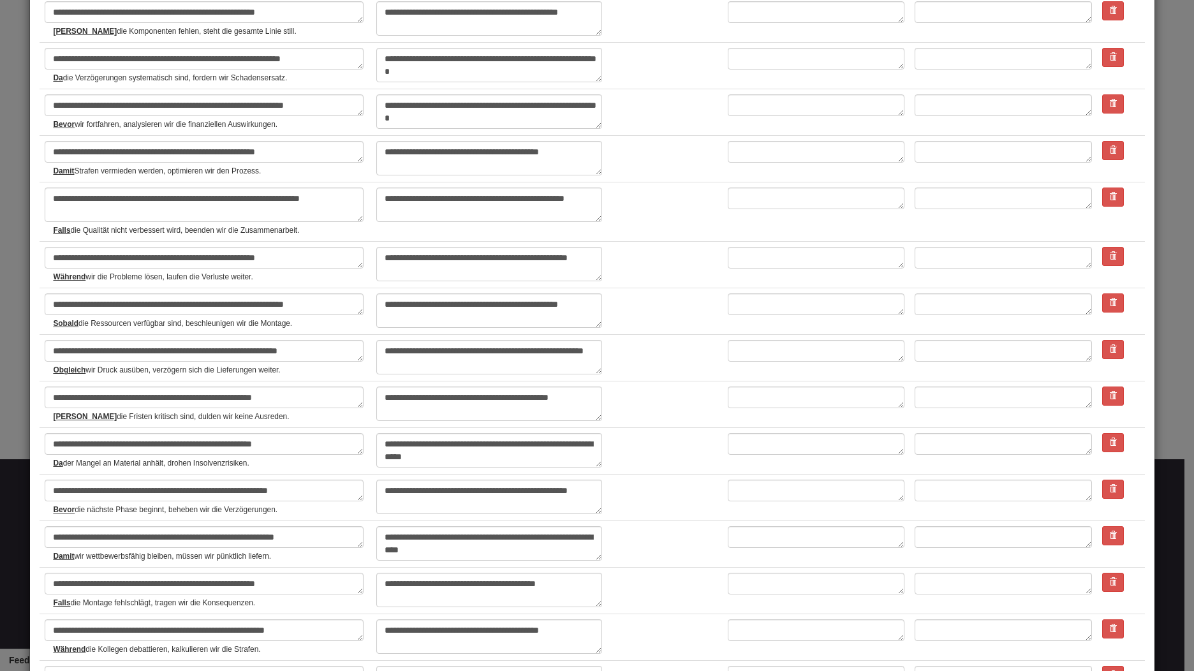
scroll to position [2305, 0]
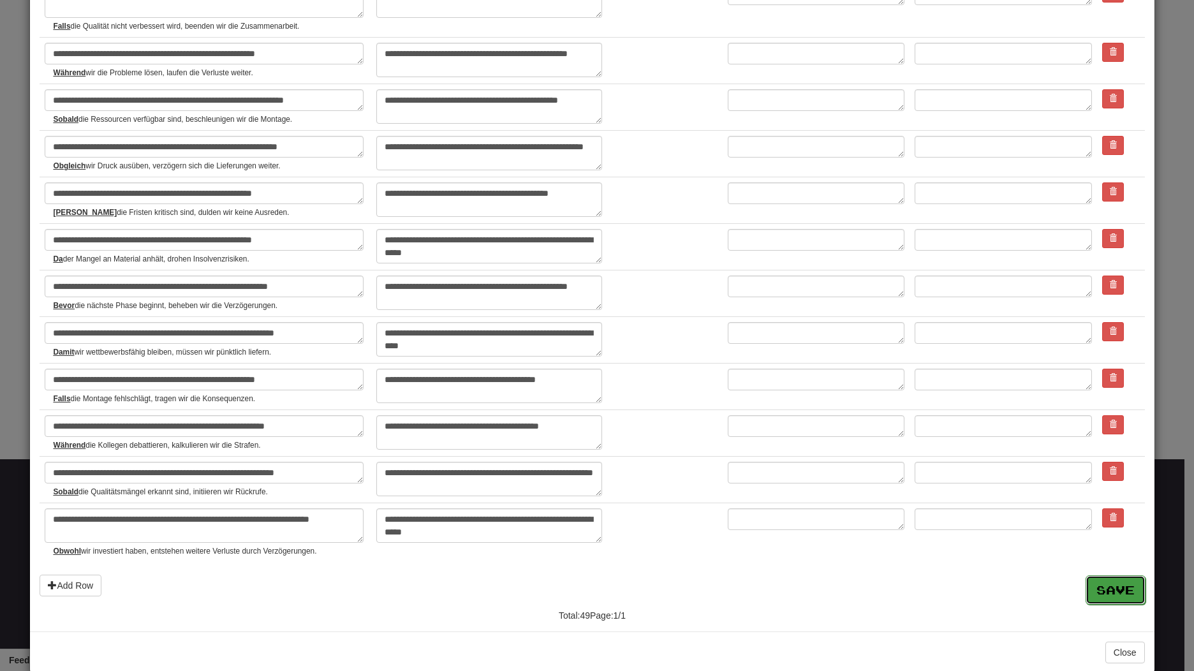
click at [1112, 575] on button "Save" at bounding box center [1116, 589] width 60 height 29
type textarea "*"
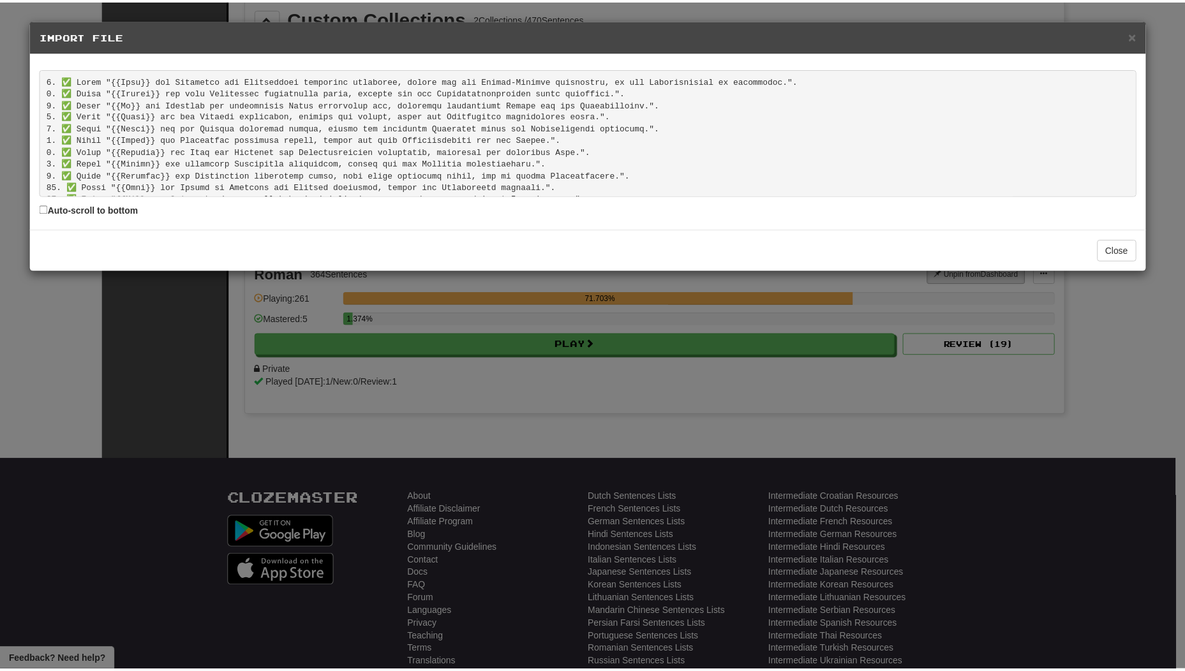
scroll to position [487, 0]
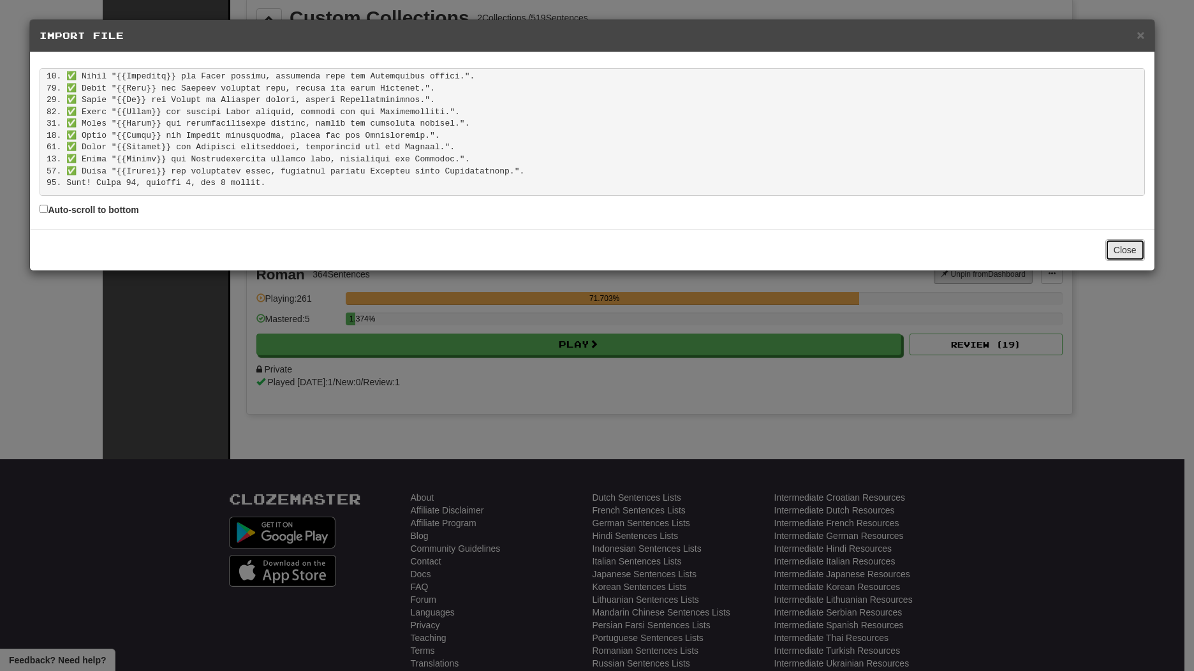
click at [1123, 255] on button "Close" at bounding box center [1126, 250] width 40 height 22
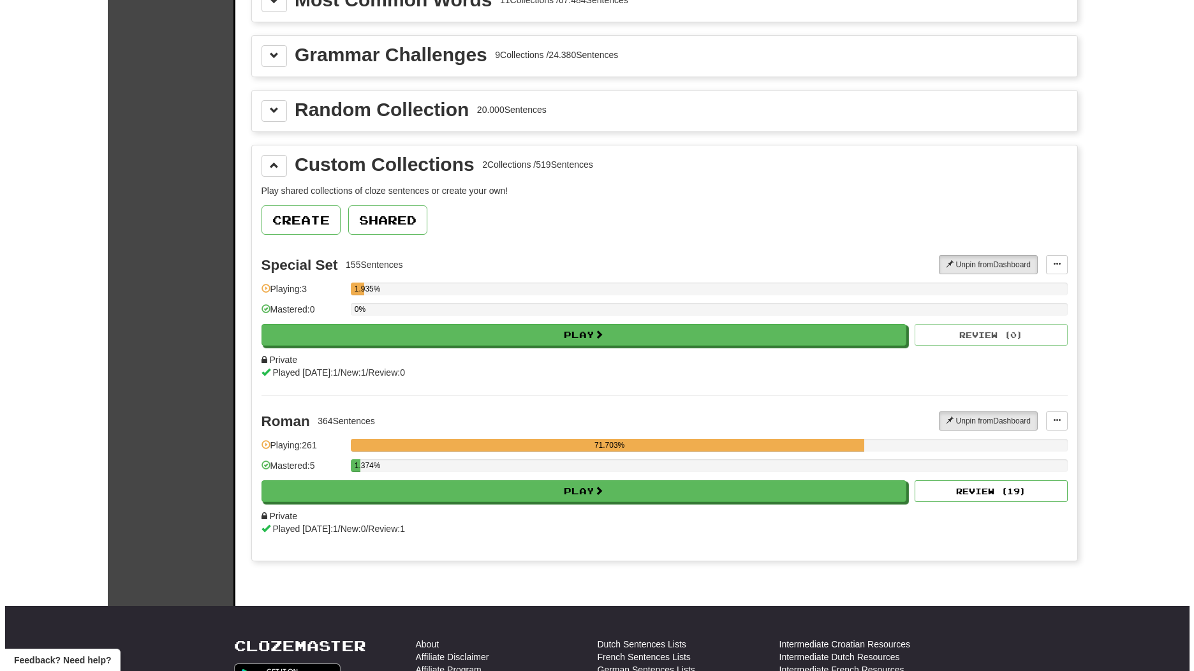
scroll to position [212, 0]
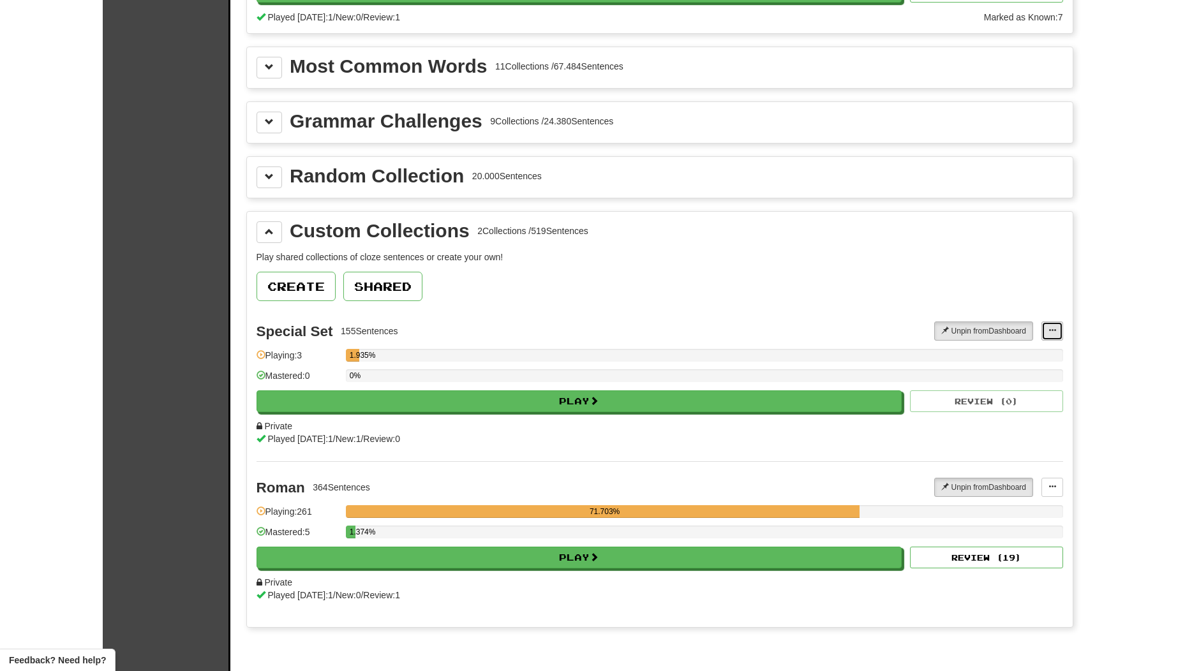
click at [1051, 332] on span at bounding box center [1052, 331] width 8 height 8
click at [991, 349] on span "Add Sentences" at bounding box center [1002, 354] width 61 height 10
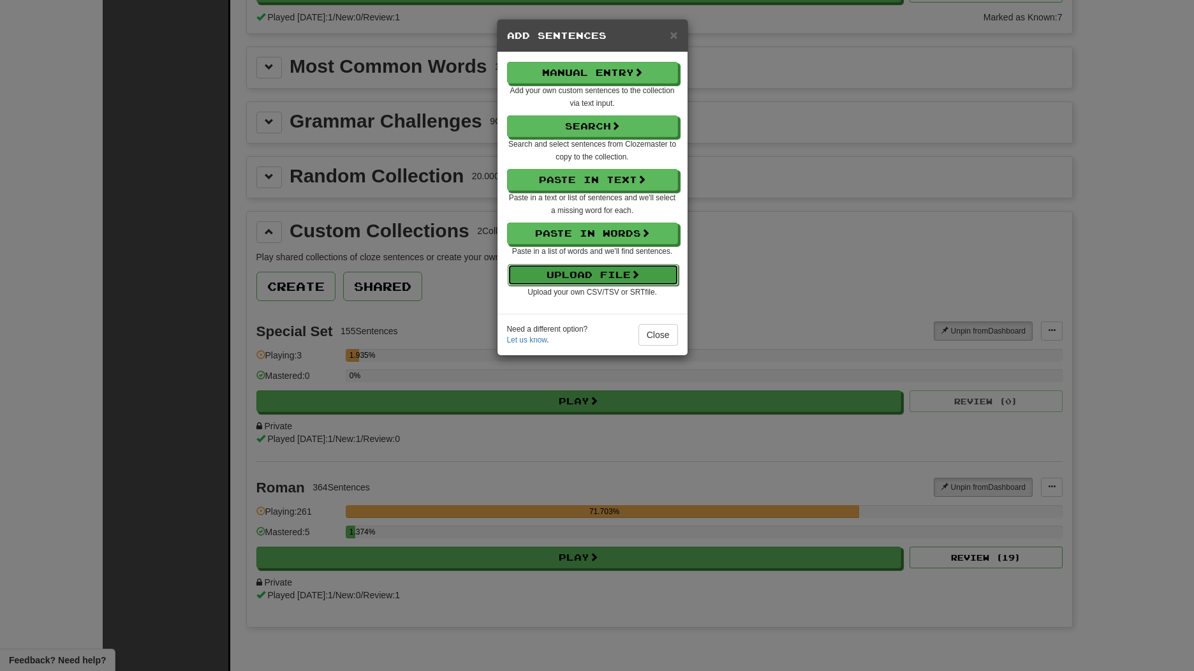
click at [624, 274] on button "Upload File" at bounding box center [593, 275] width 171 height 22
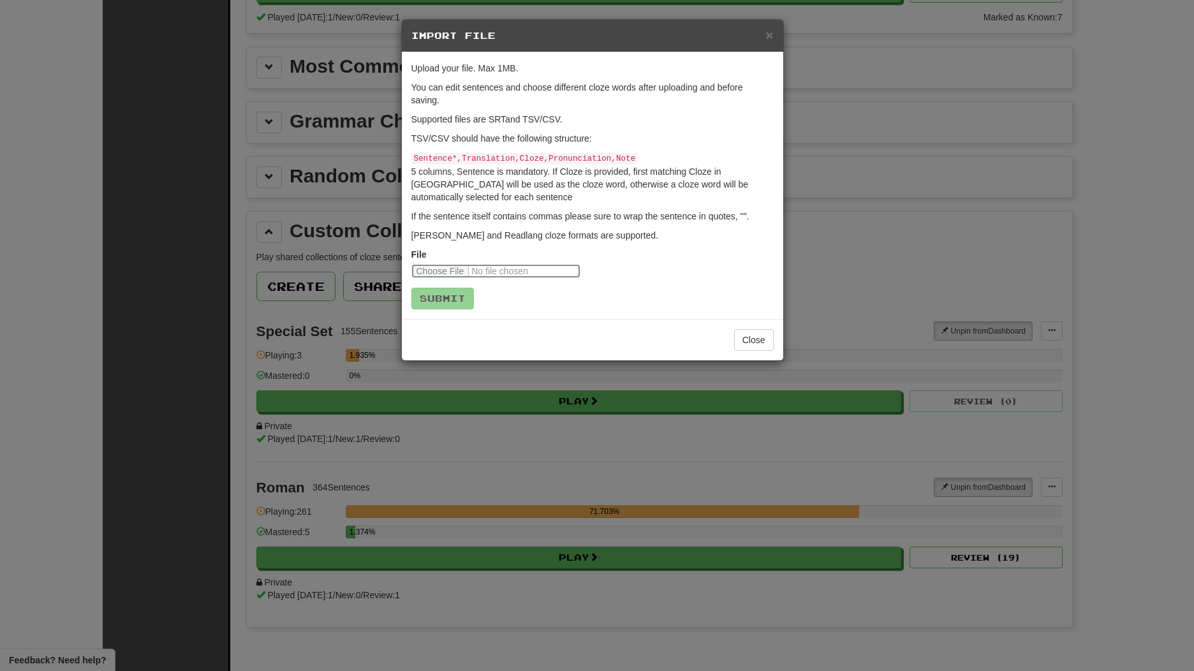
click at [452, 269] on input "file" at bounding box center [495, 271] width 169 height 14
type input "**********"
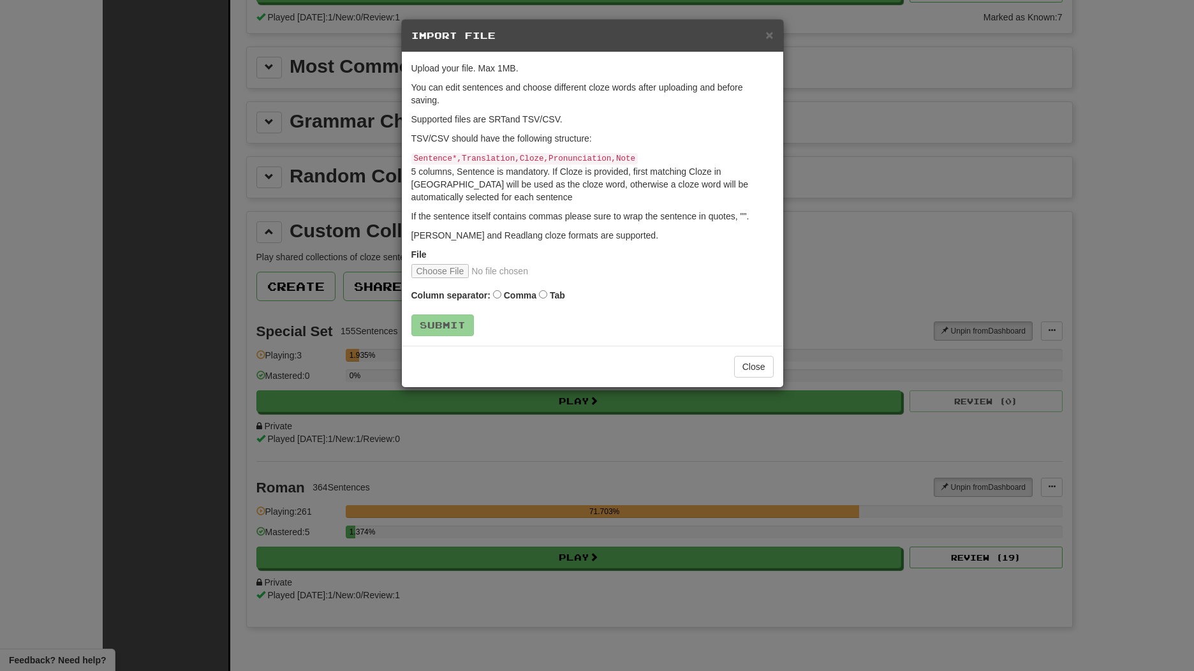
click at [557, 292] on label "Tab" at bounding box center [557, 295] width 15 height 13
click at [439, 323] on button "Submit" at bounding box center [443, 326] width 63 height 22
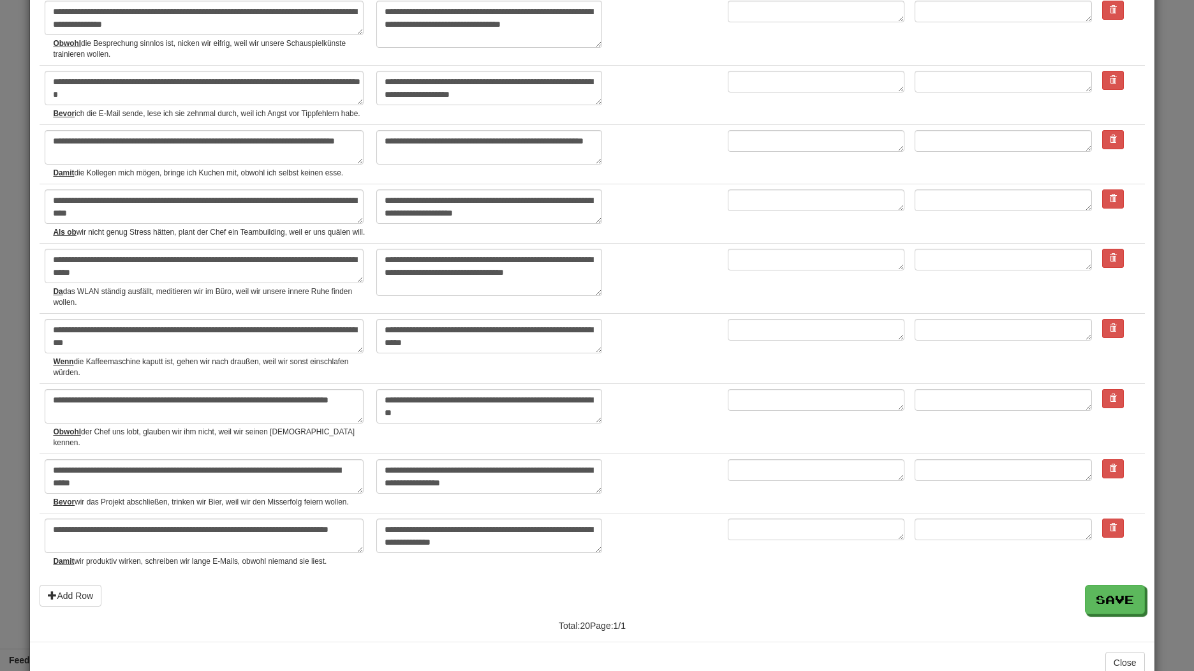
scroll to position [887, 0]
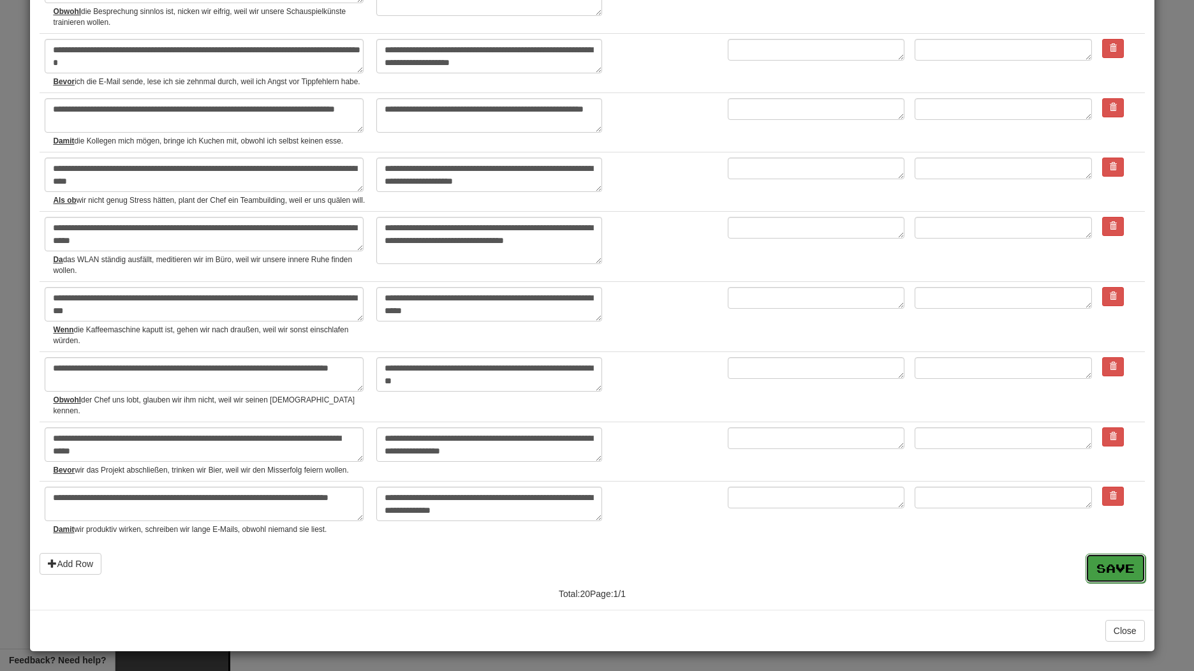
click at [1091, 564] on button "Save" at bounding box center [1116, 568] width 60 height 29
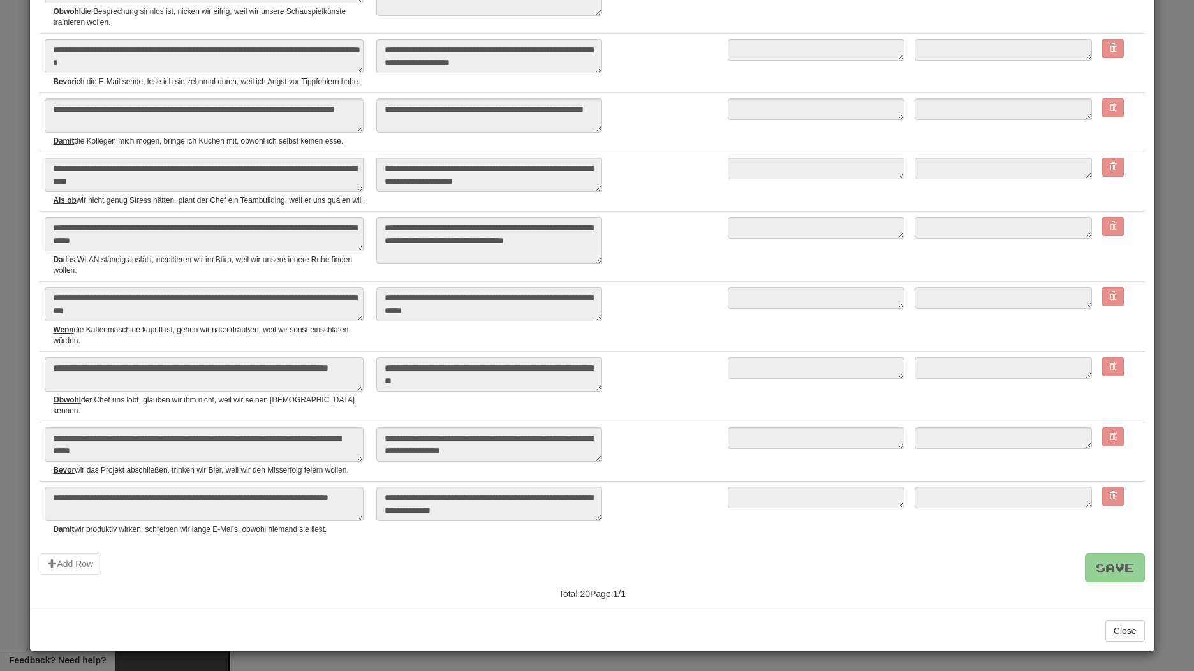
type textarea "*"
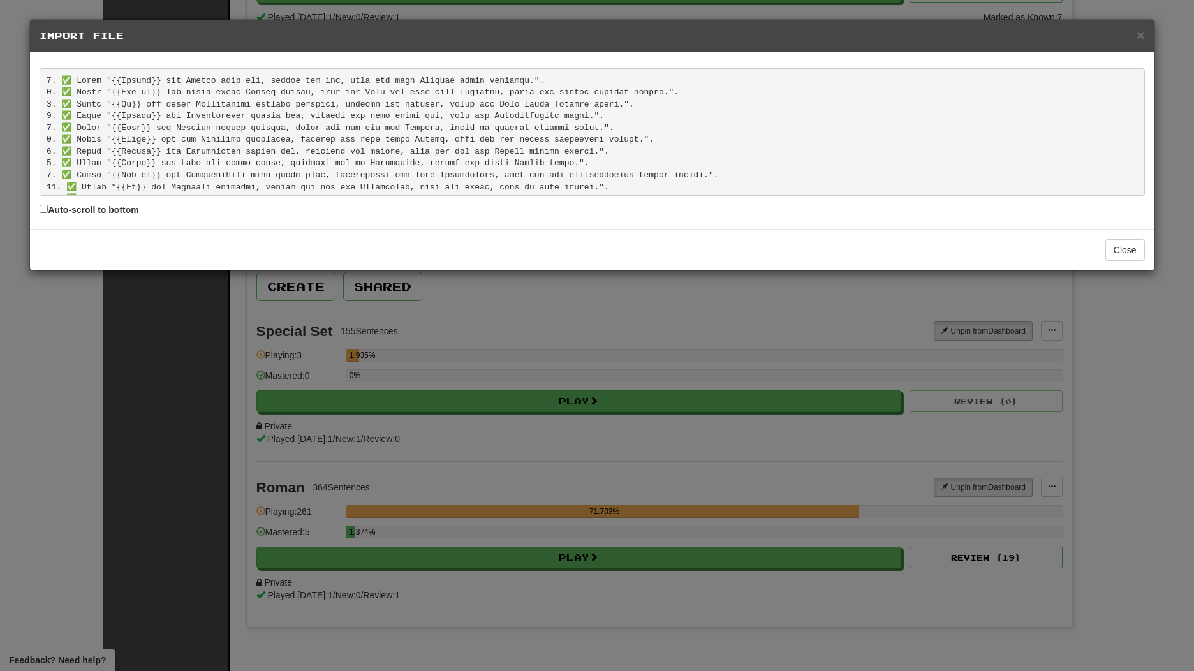
scroll to position [144, 0]
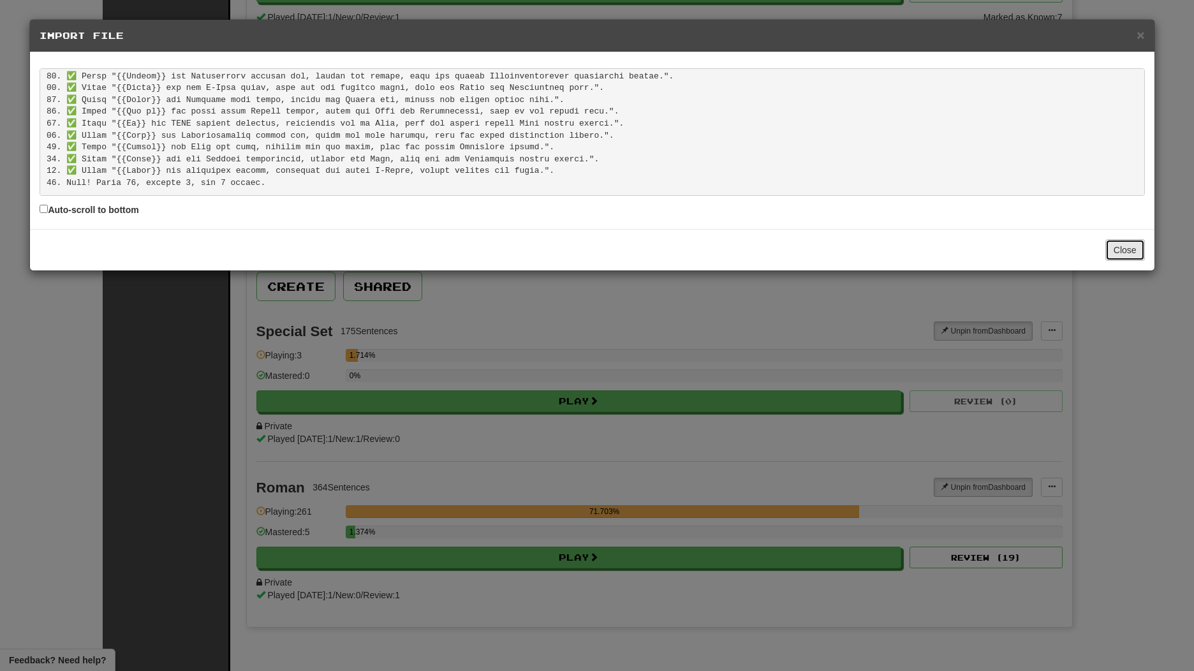
click at [1122, 248] on button "Close" at bounding box center [1126, 250] width 40 height 22
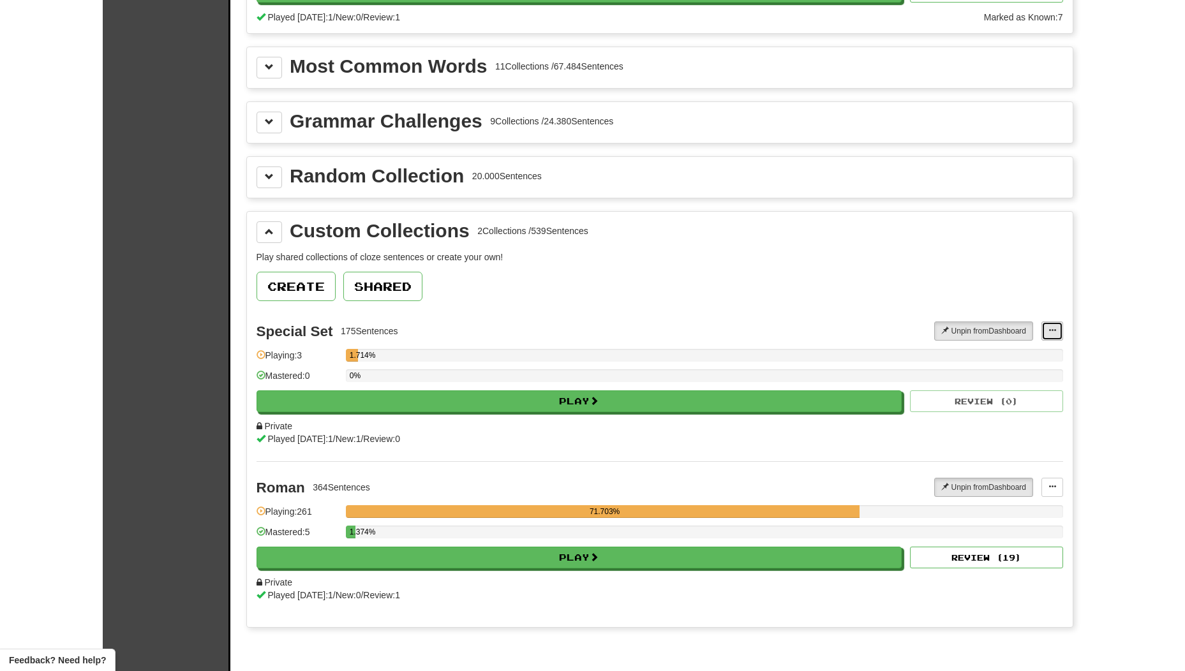
click at [1053, 323] on button at bounding box center [1052, 331] width 22 height 19
click at [1036, 348] on link "Add Sentences" at bounding box center [1001, 354] width 119 height 17
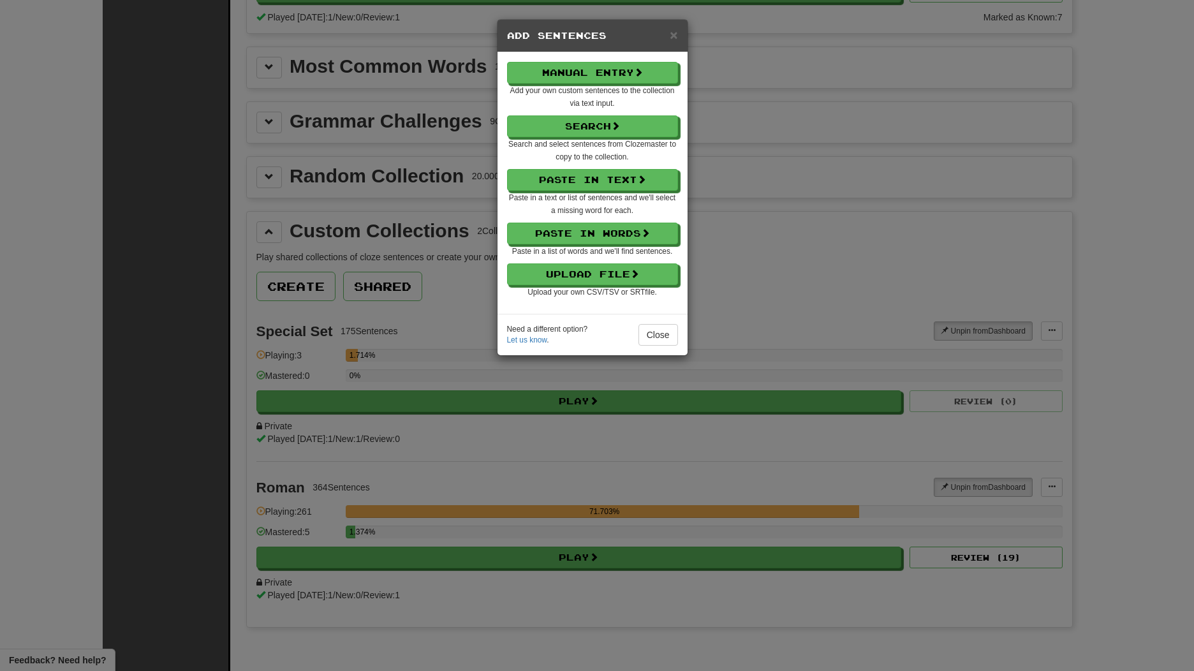
click at [582, 290] on small "Upload your own CSV/TSV or SRT file." at bounding box center [592, 292] width 129 height 9
click at [586, 276] on button "Upload File" at bounding box center [593, 275] width 171 height 22
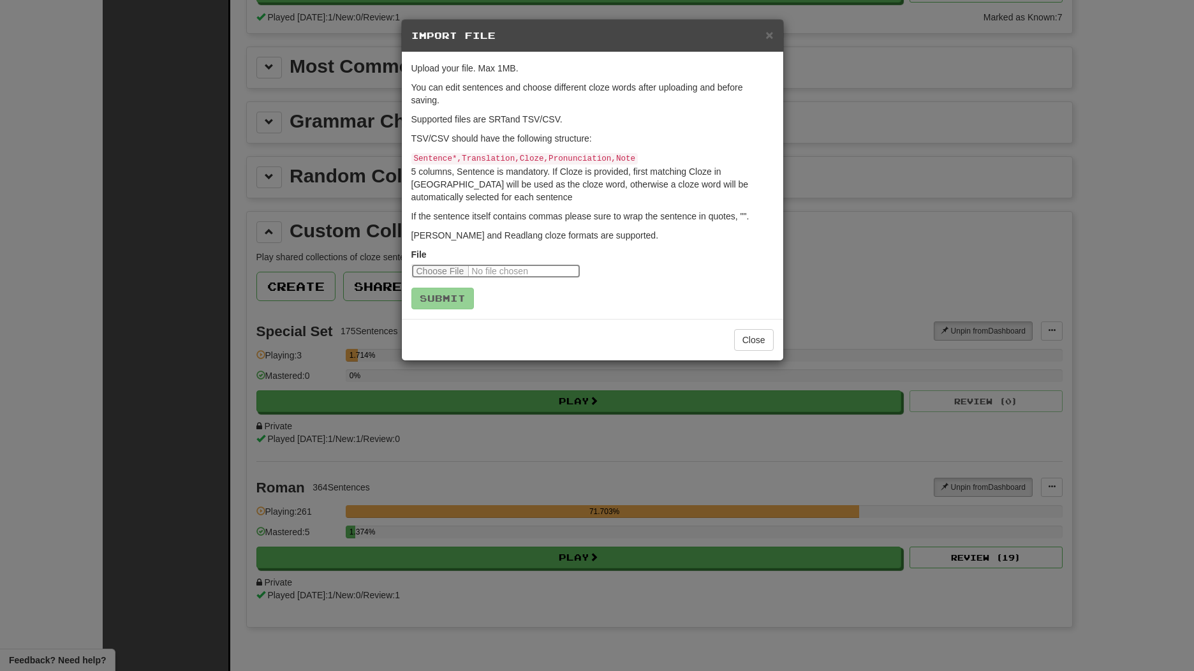
click at [444, 269] on input "file" at bounding box center [495, 271] width 169 height 14
type input "**********"
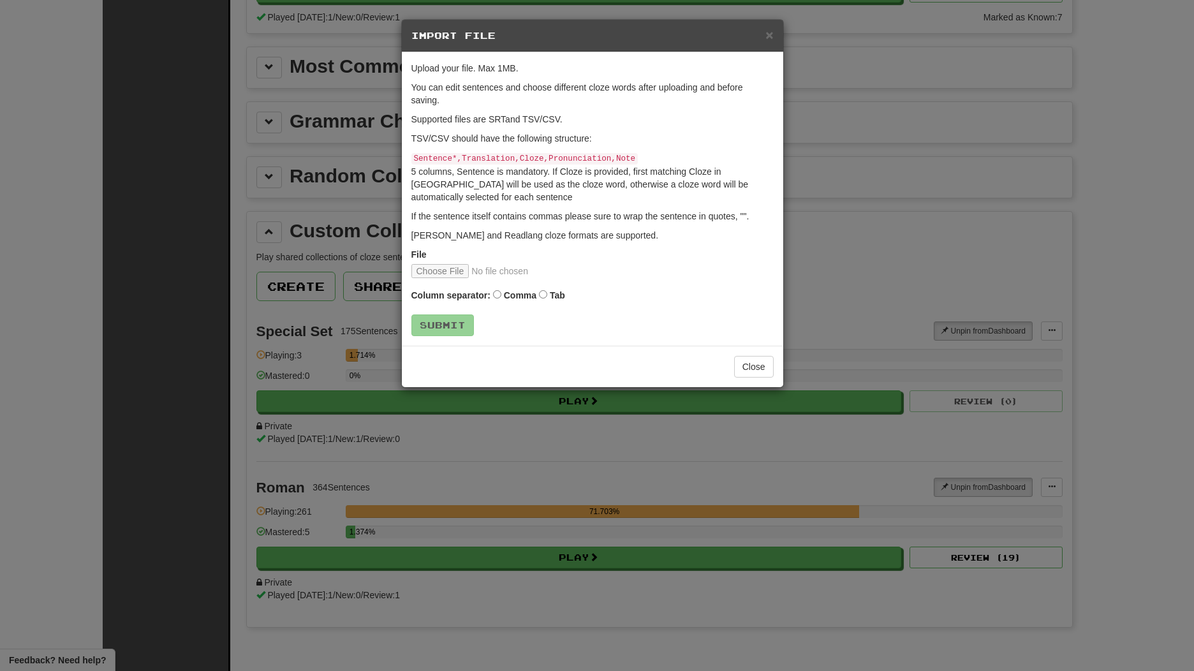
click at [552, 292] on label "Tab" at bounding box center [557, 295] width 15 height 13
click at [462, 322] on button "Submit" at bounding box center [443, 326] width 63 height 22
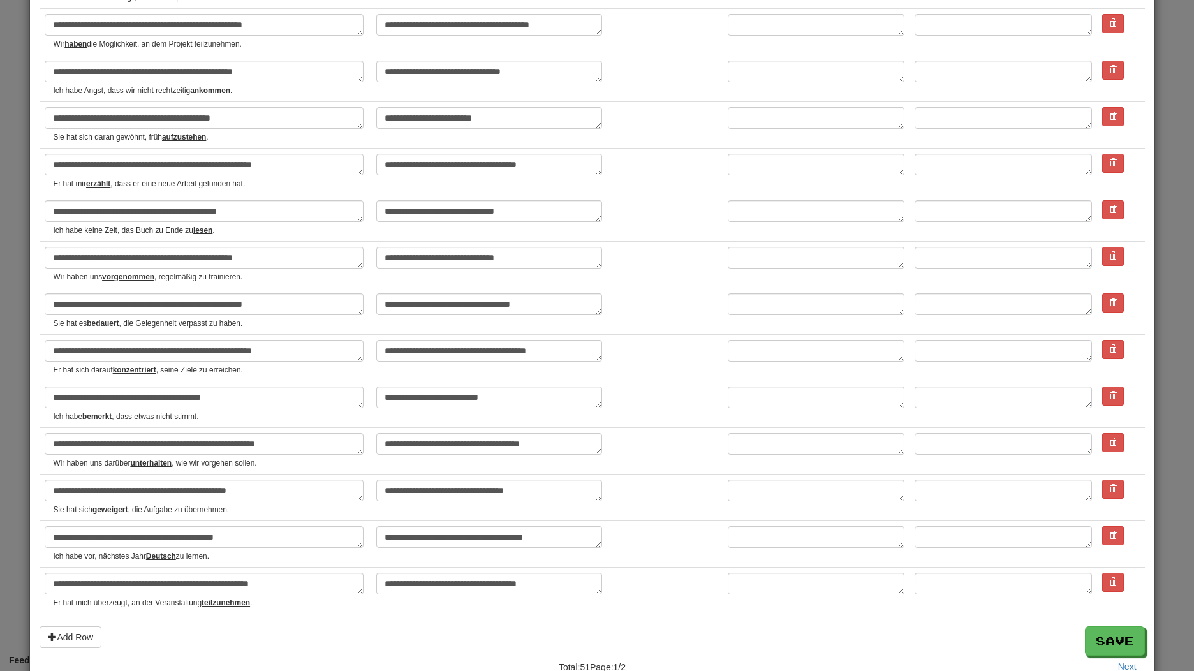
scroll to position [1903, 0]
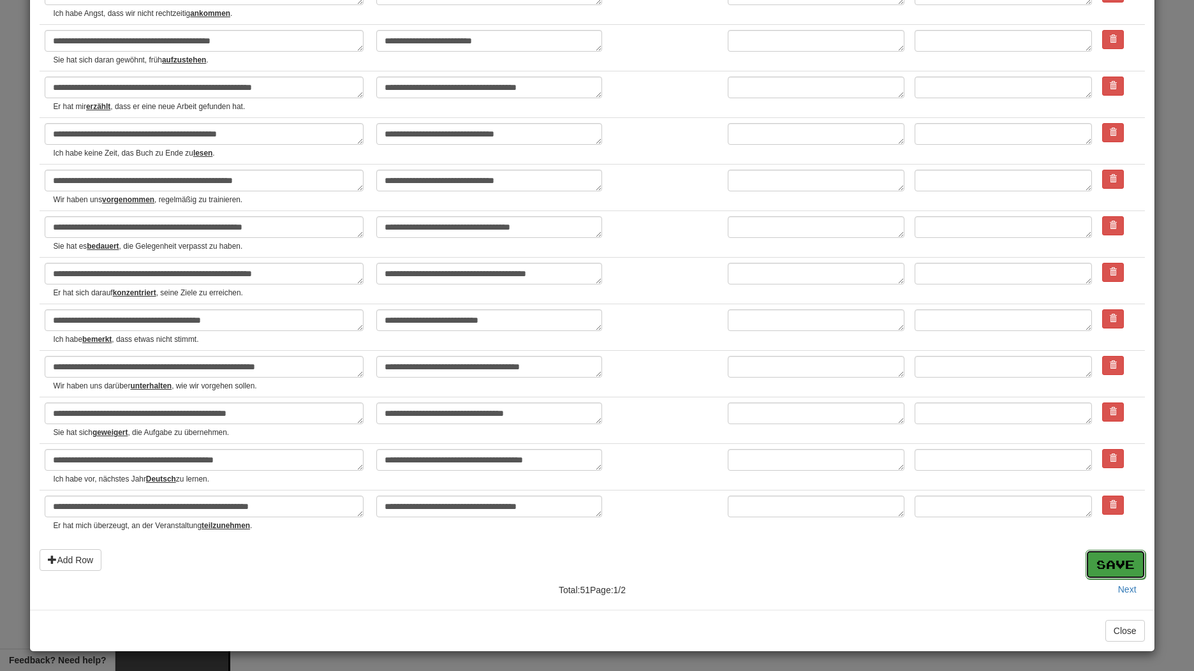
click at [1113, 563] on button "Save" at bounding box center [1116, 564] width 60 height 29
type textarea "*"
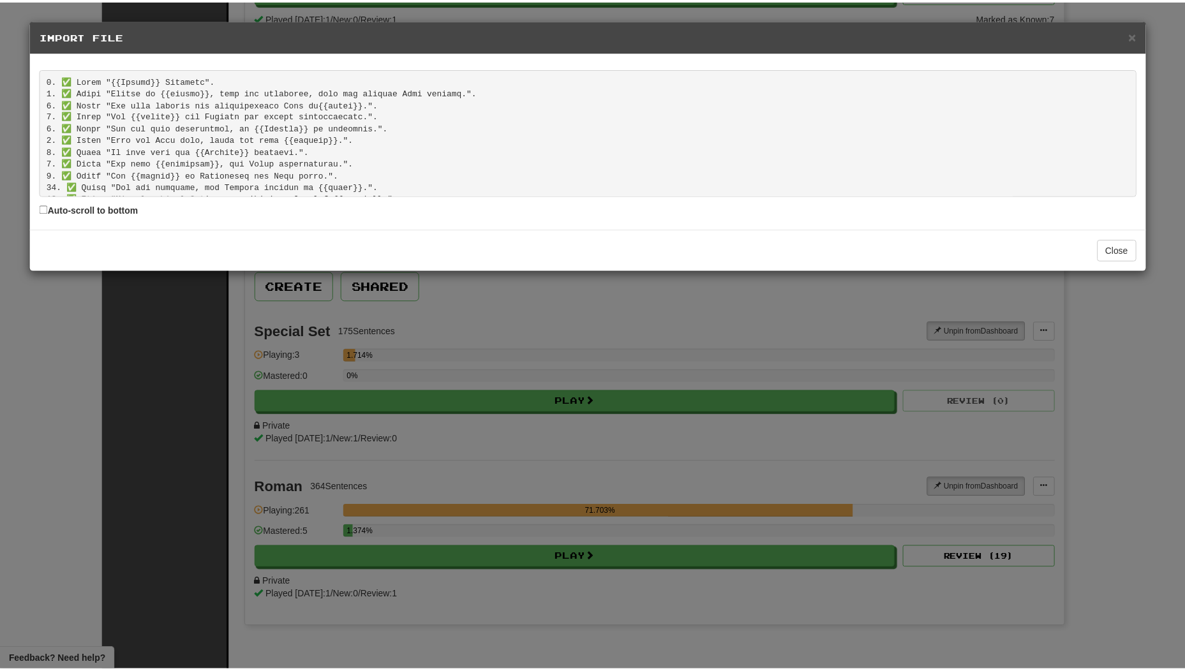
scroll to position [511, 0]
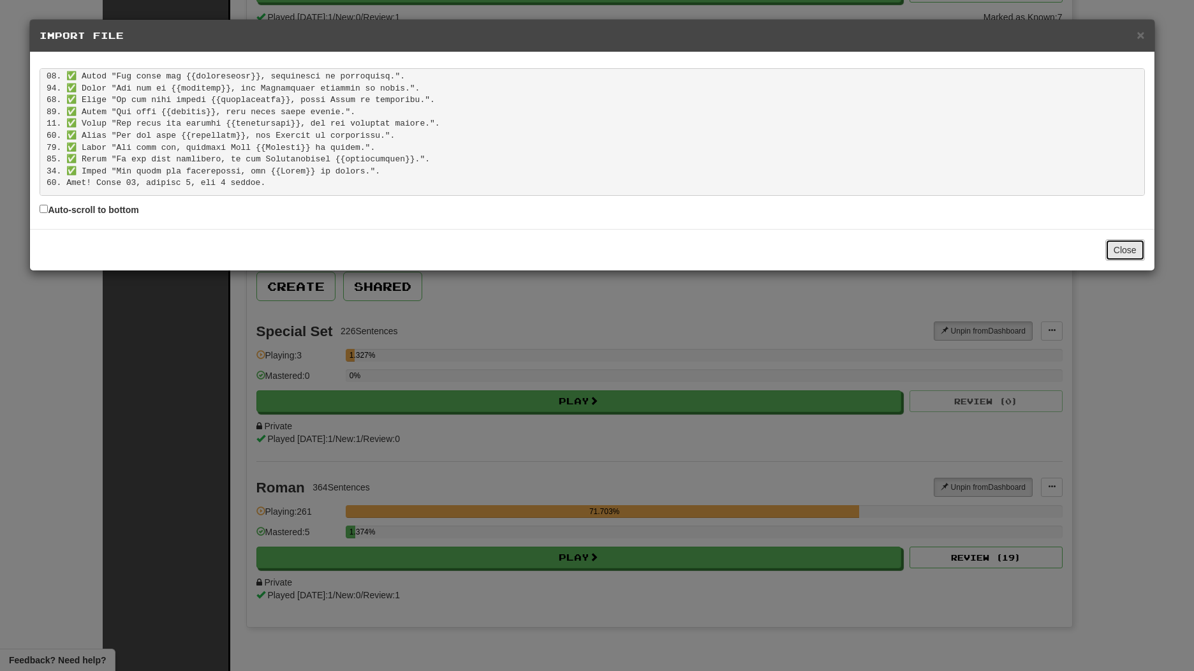
click at [1119, 253] on button "Close" at bounding box center [1126, 250] width 40 height 22
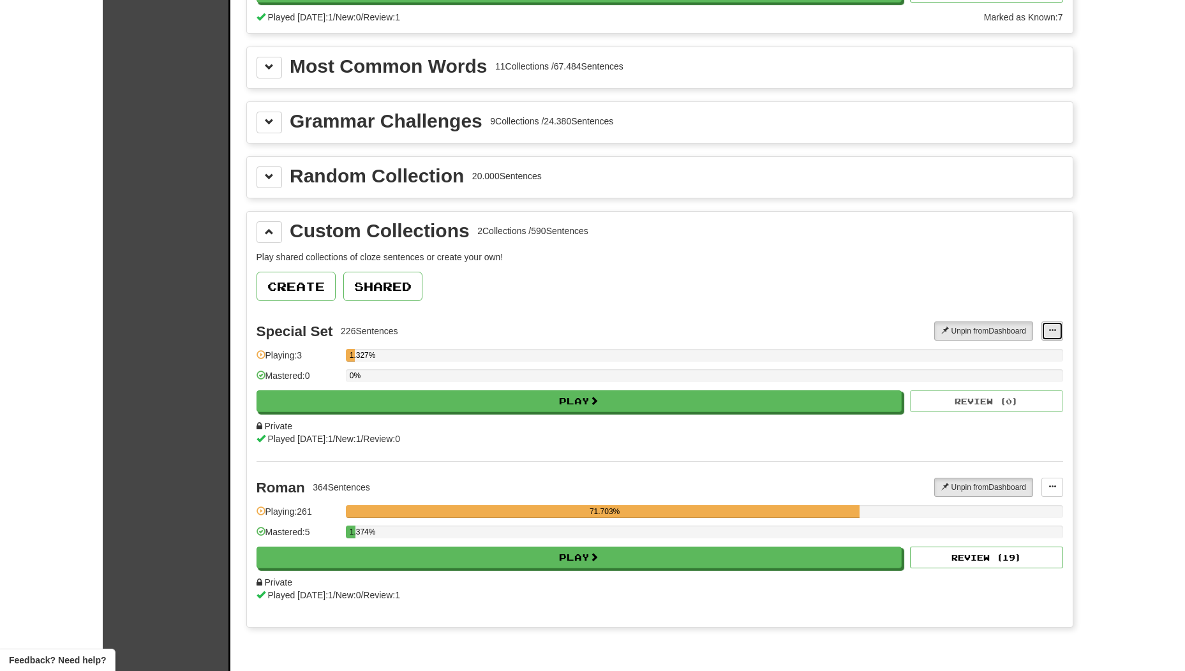
click at [1048, 332] on span at bounding box center [1052, 331] width 8 height 8
click at [1003, 365] on link "Manage Sentences" at bounding box center [1001, 370] width 119 height 17
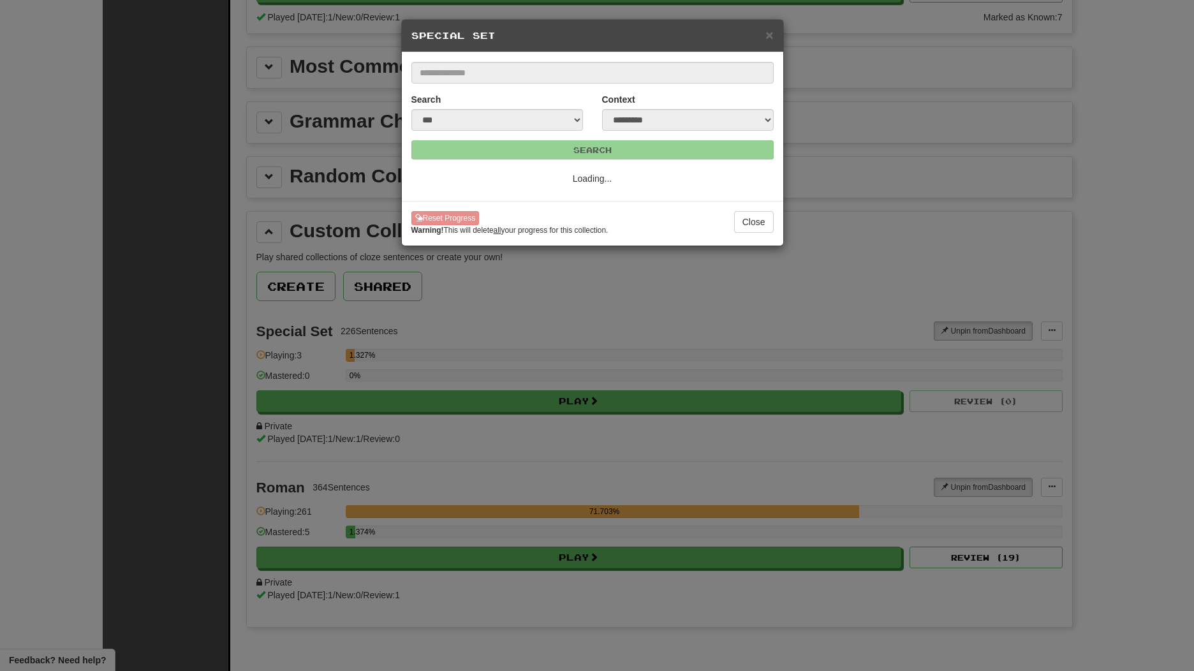
click at [1003, 365] on body "Clozemaster Dashboard Collections Cloze-Reading Dark Mode On Off Dashboard Coll…" at bounding box center [597, 441] width 1194 height 1306
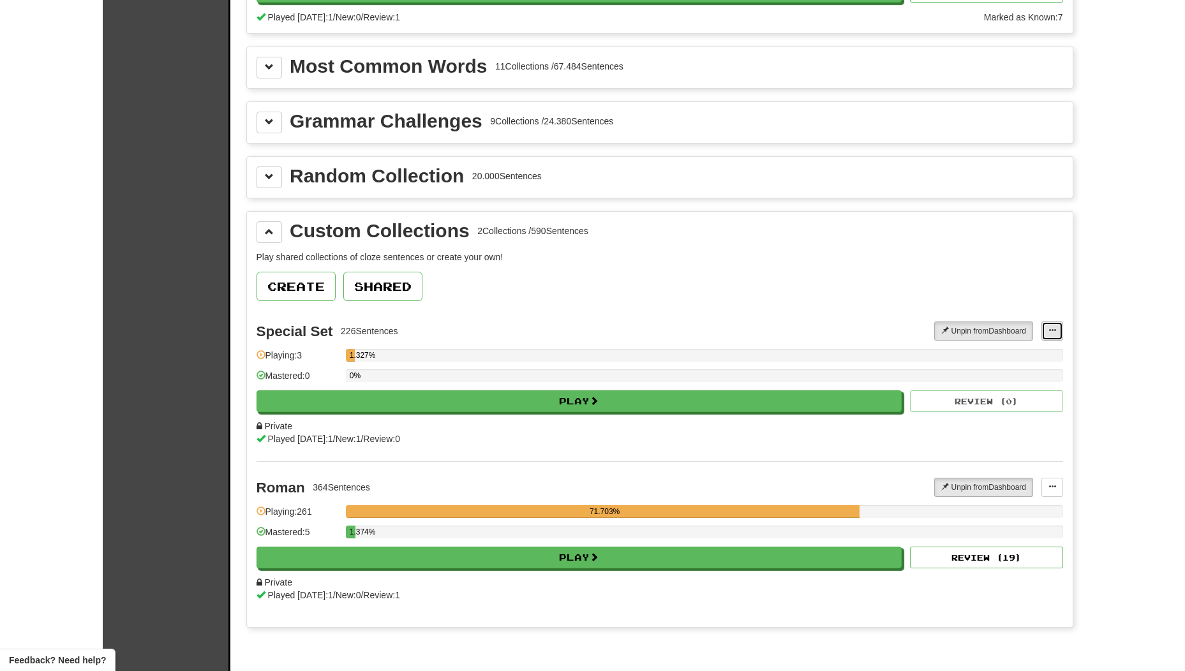
click at [1051, 337] on button at bounding box center [1052, 331] width 22 height 19
click at [1017, 348] on link "Add Sentences" at bounding box center [1001, 354] width 119 height 17
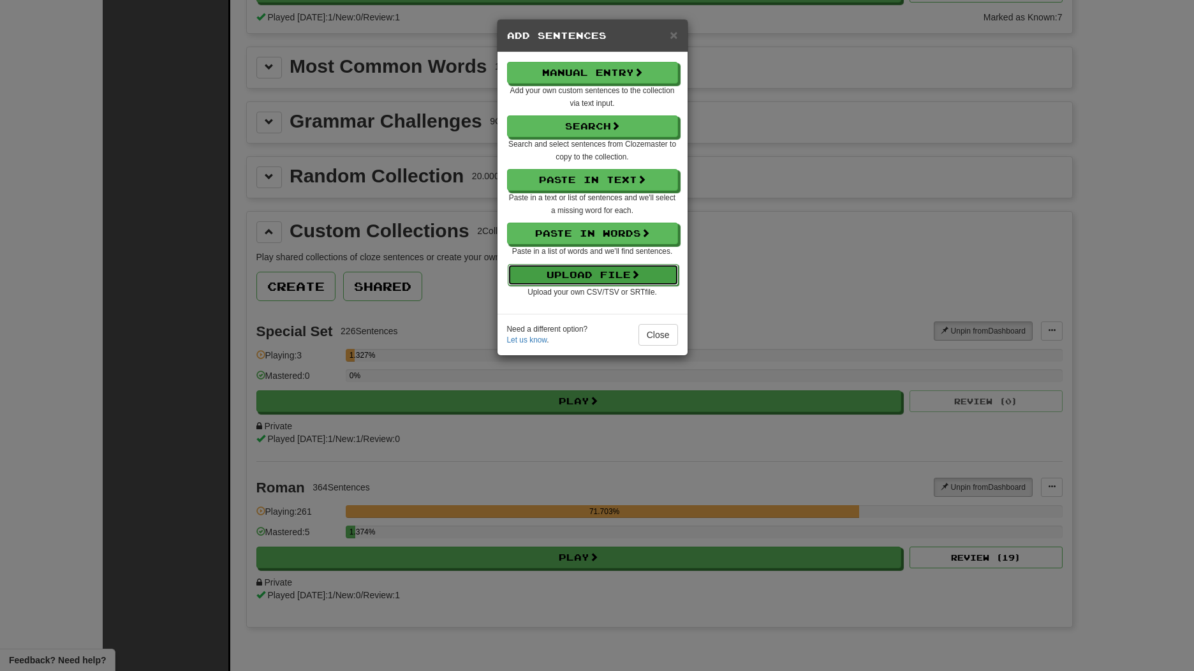
click at [619, 275] on button "Upload File" at bounding box center [593, 275] width 171 height 22
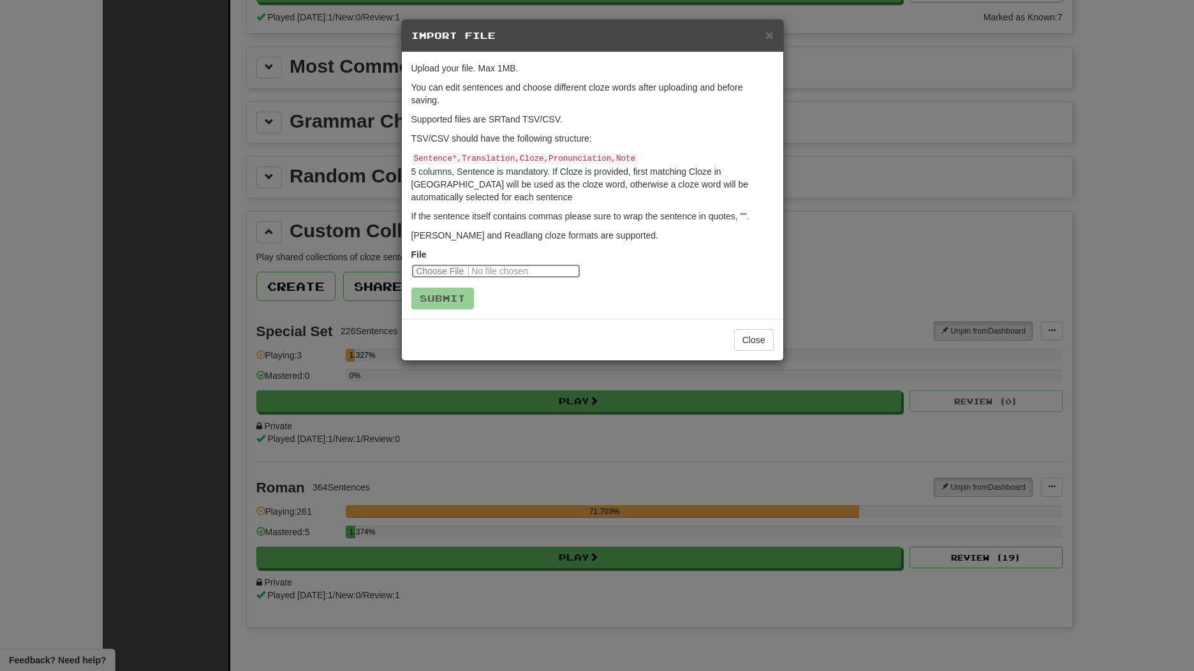
click at [471, 264] on input "file" at bounding box center [495, 271] width 169 height 14
type input "**********"
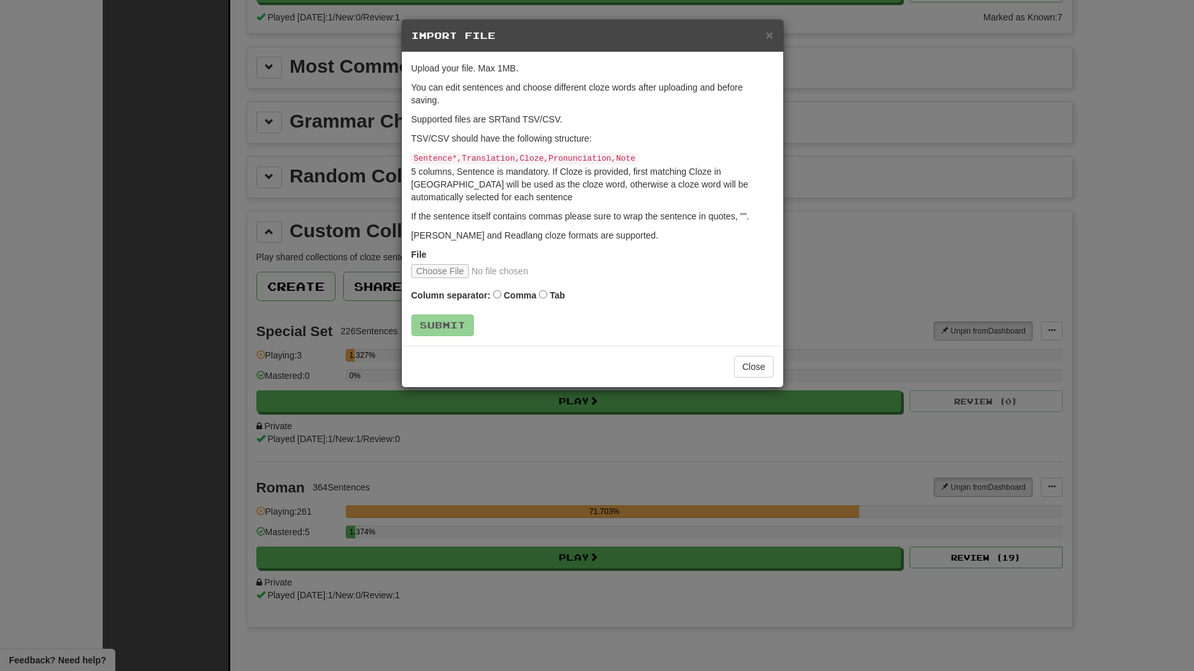
click at [553, 290] on label "Tab" at bounding box center [557, 295] width 15 height 13
click at [451, 317] on button "Submit" at bounding box center [443, 326] width 63 height 22
click at [748, 369] on button "Close" at bounding box center [754, 367] width 40 height 22
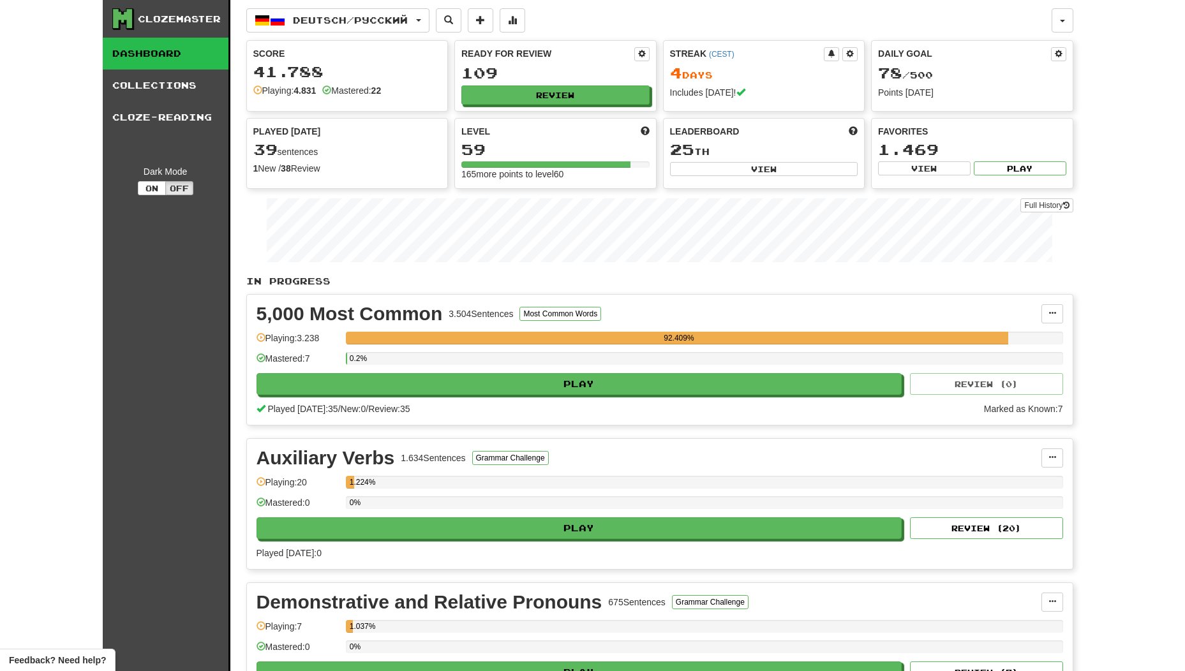
click at [164, 64] on link "Dashboard" at bounding box center [166, 54] width 126 height 32
click at [166, 92] on link "Collections" at bounding box center [166, 86] width 126 height 32
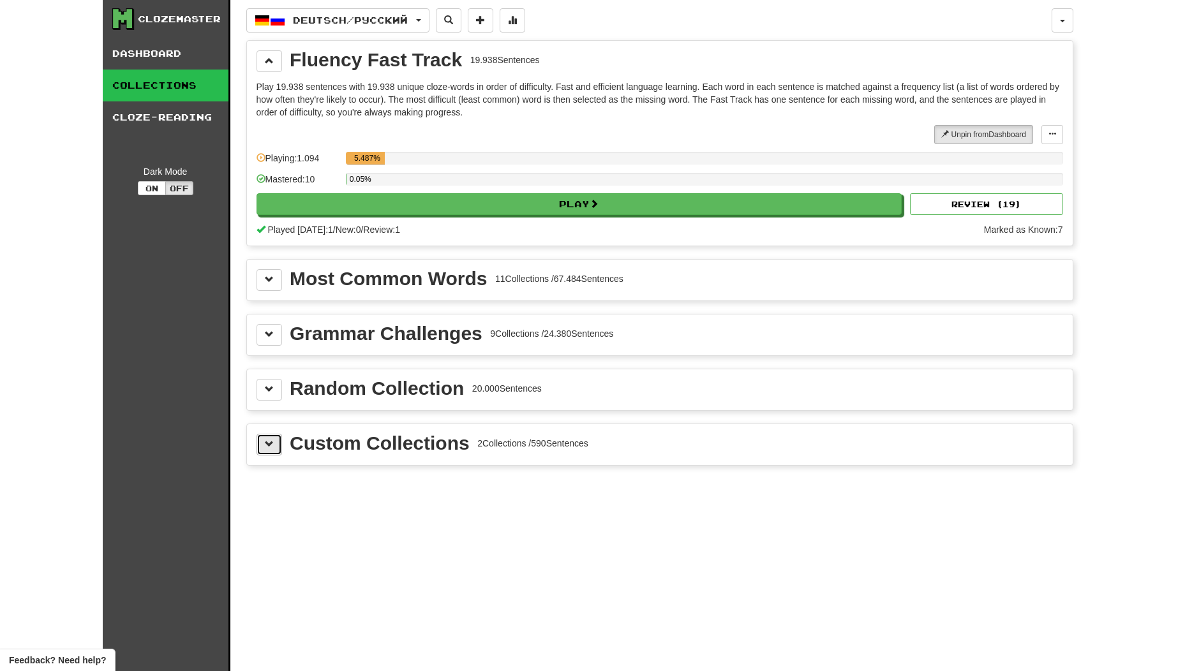
click at [274, 450] on button at bounding box center [269, 445] width 26 height 22
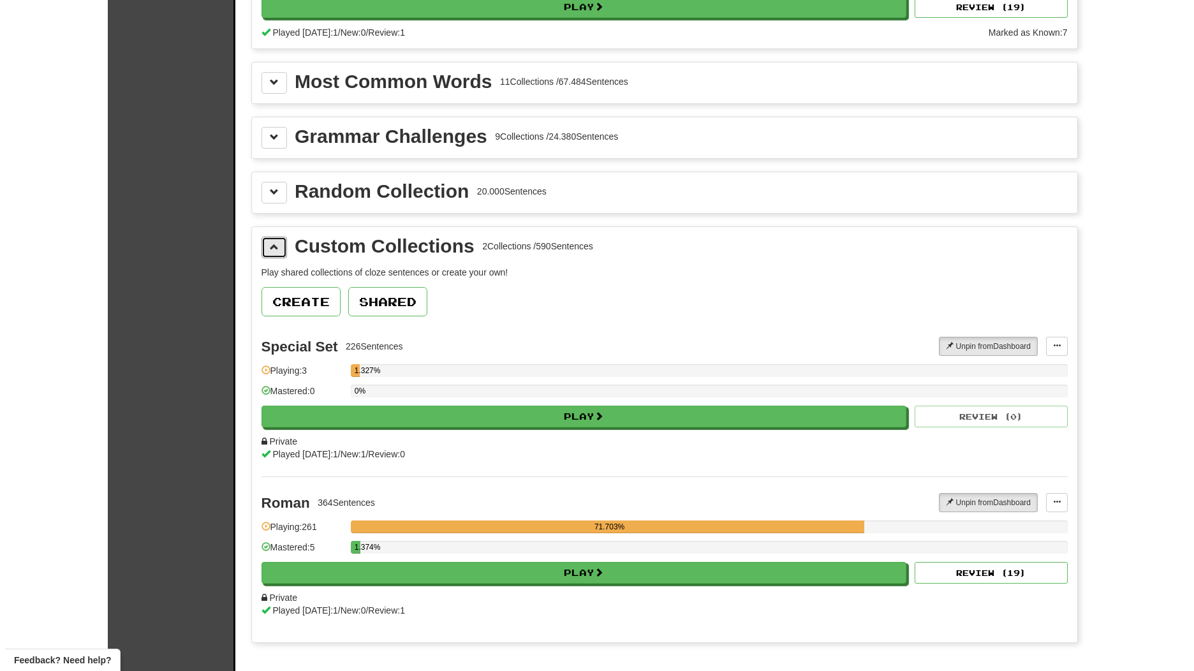
scroll to position [212, 0]
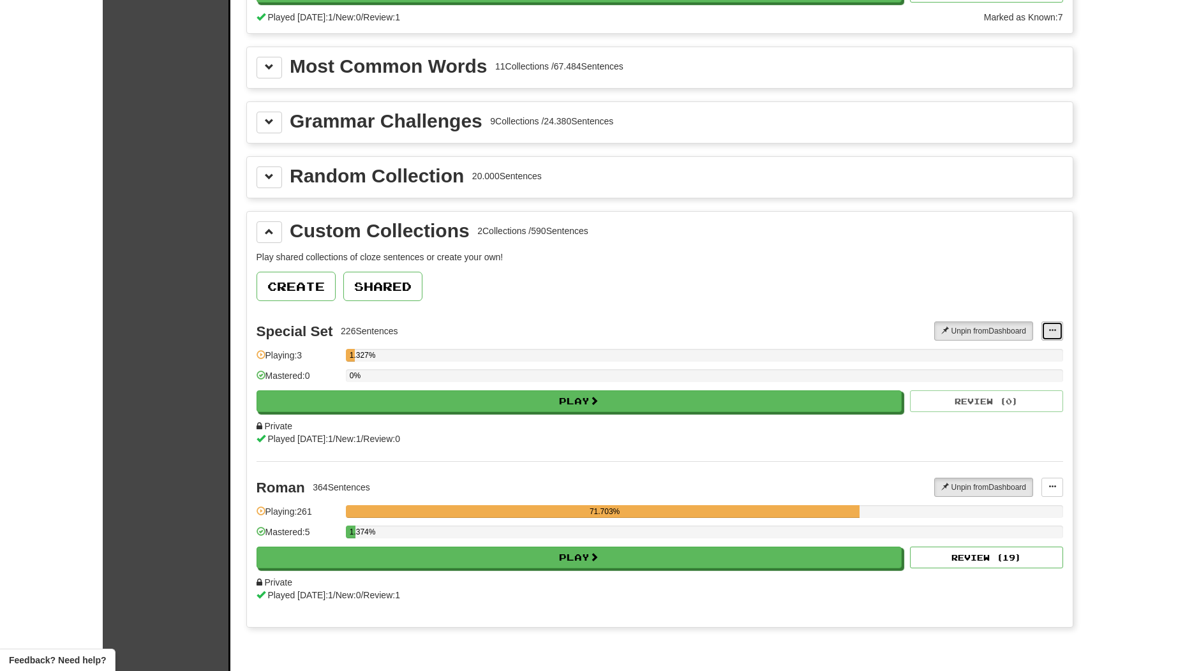
click at [1056, 332] on button at bounding box center [1052, 331] width 22 height 19
click at [1016, 355] on span "Add Sentences" at bounding box center [1002, 354] width 61 height 10
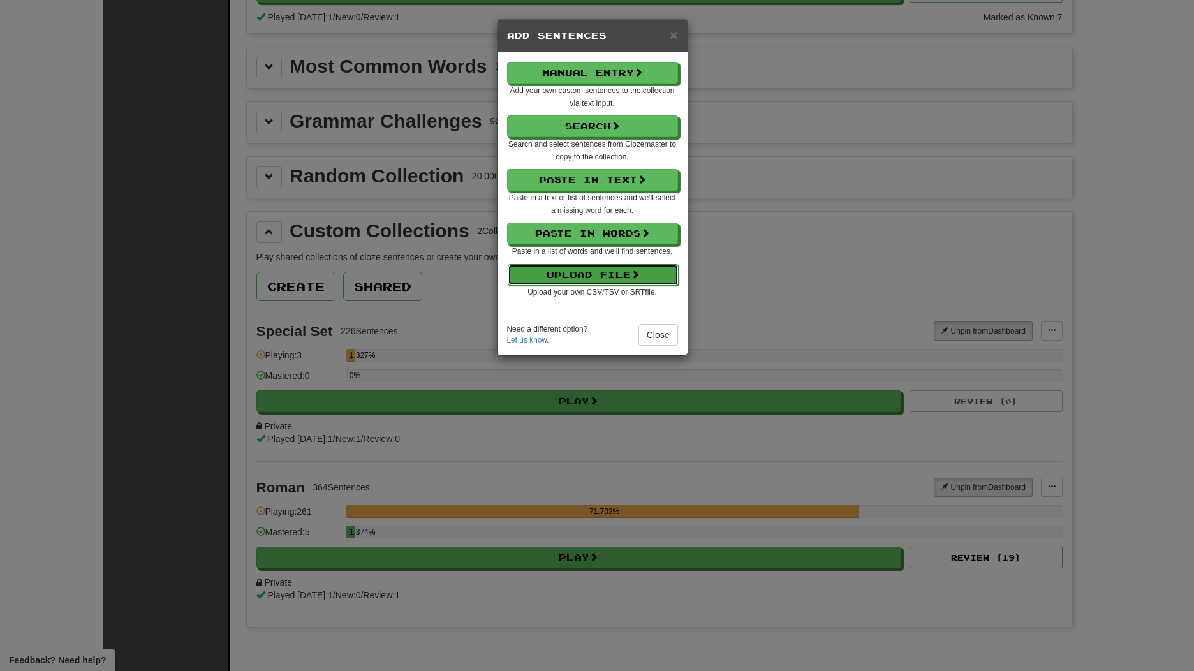
click at [634, 276] on span at bounding box center [635, 274] width 9 height 9
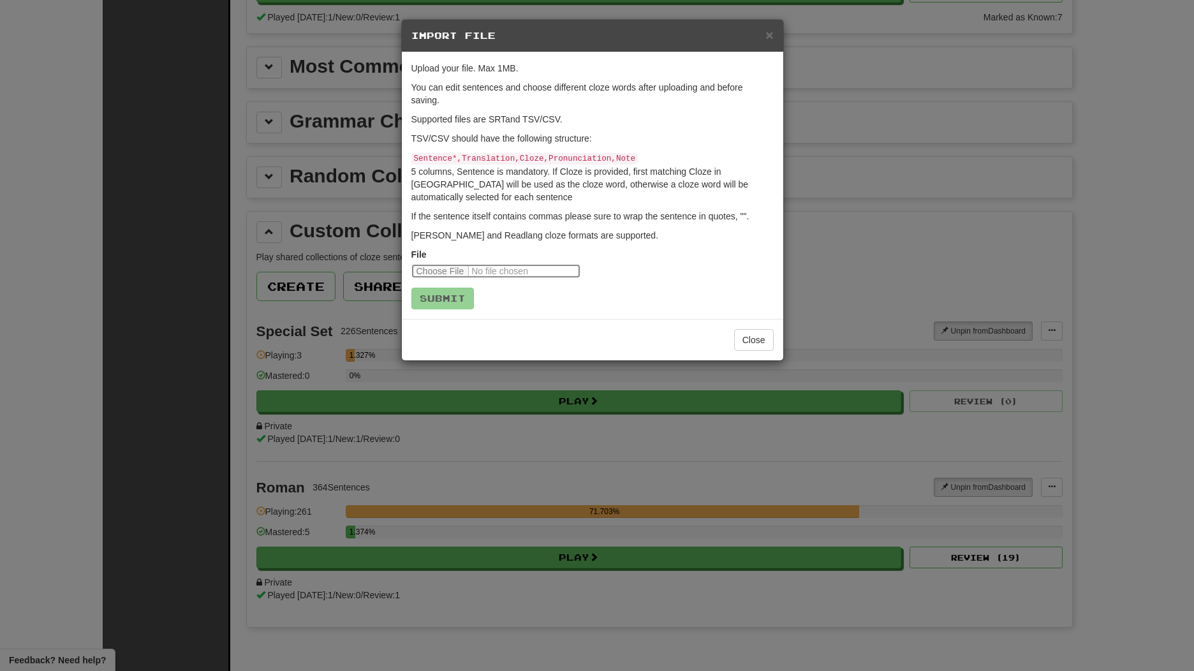
click at [466, 268] on input "file" at bounding box center [495, 271] width 169 height 14
type input "**********"
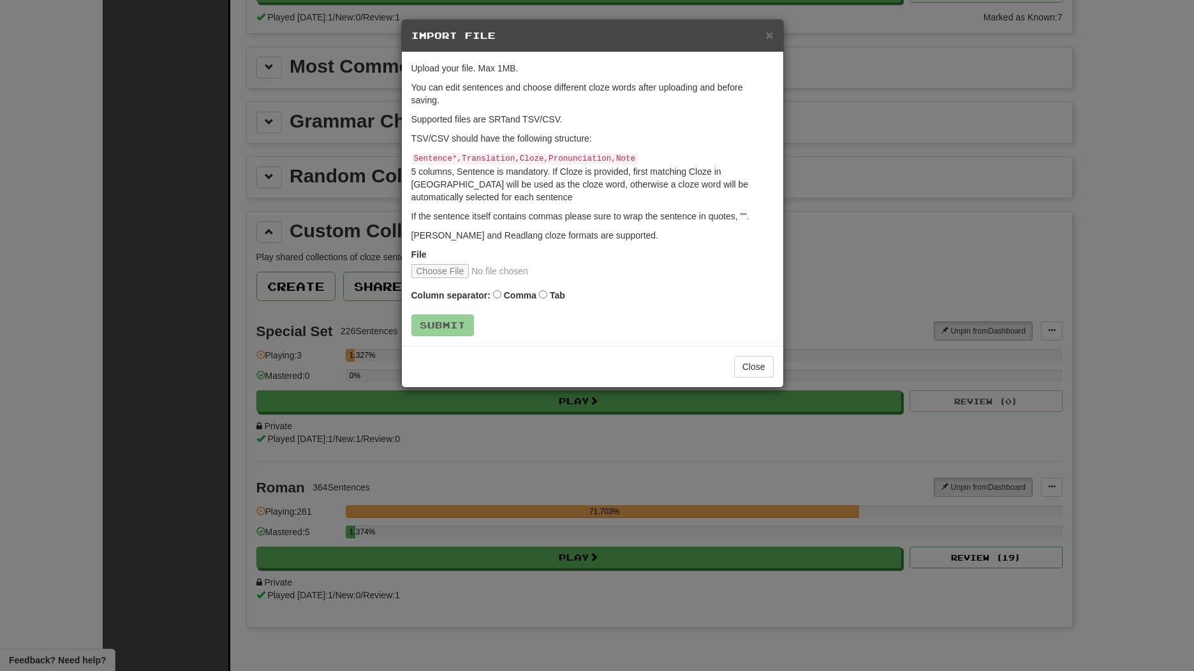
click at [559, 295] on label "Tab" at bounding box center [557, 295] width 15 height 13
click at [434, 337] on div "Upload your file. Max 1MB. You can edit sentences and choose different cloze wo…" at bounding box center [592, 198] width 381 height 293
click at [438, 328] on button "Submit" at bounding box center [443, 326] width 63 height 22
click at [746, 360] on button "Close" at bounding box center [754, 367] width 40 height 22
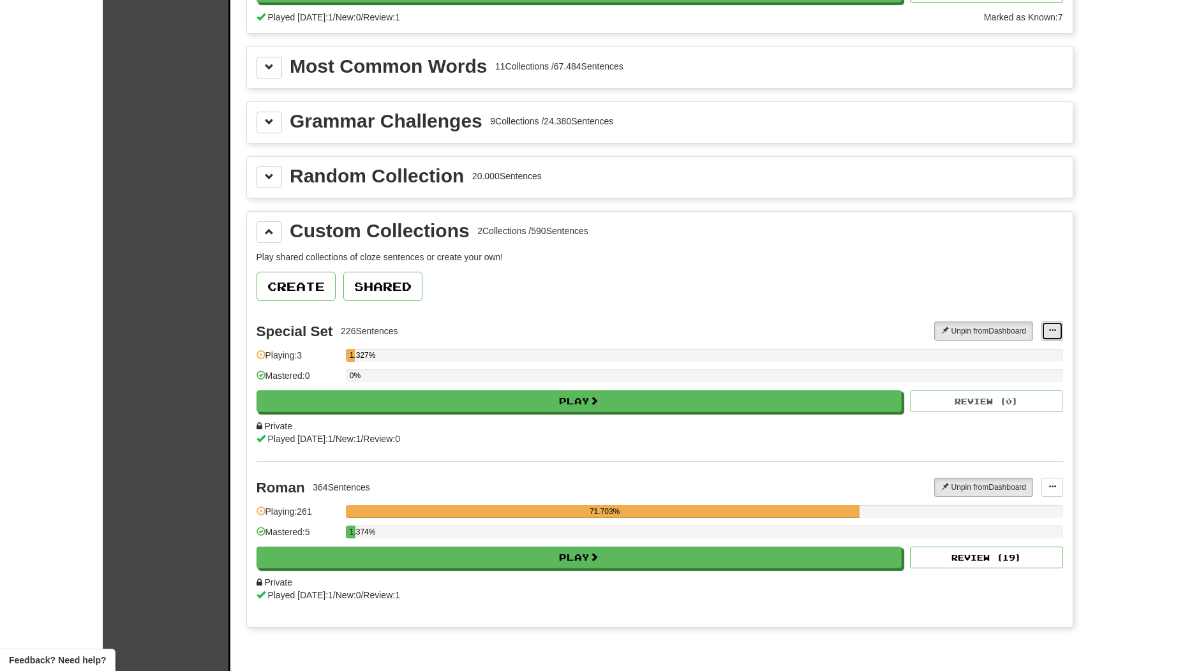
click at [1053, 334] on span at bounding box center [1052, 331] width 8 height 8
click at [1021, 355] on span "Add Sentences" at bounding box center [1002, 354] width 61 height 10
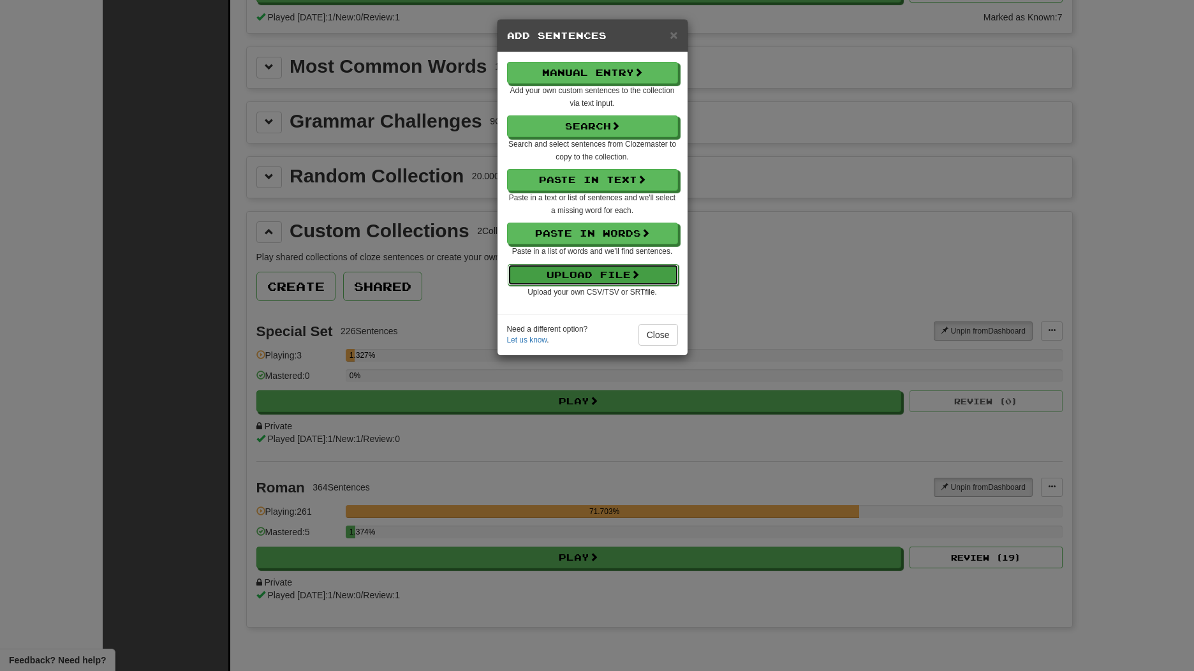
click at [563, 270] on button "Upload File" at bounding box center [593, 275] width 171 height 22
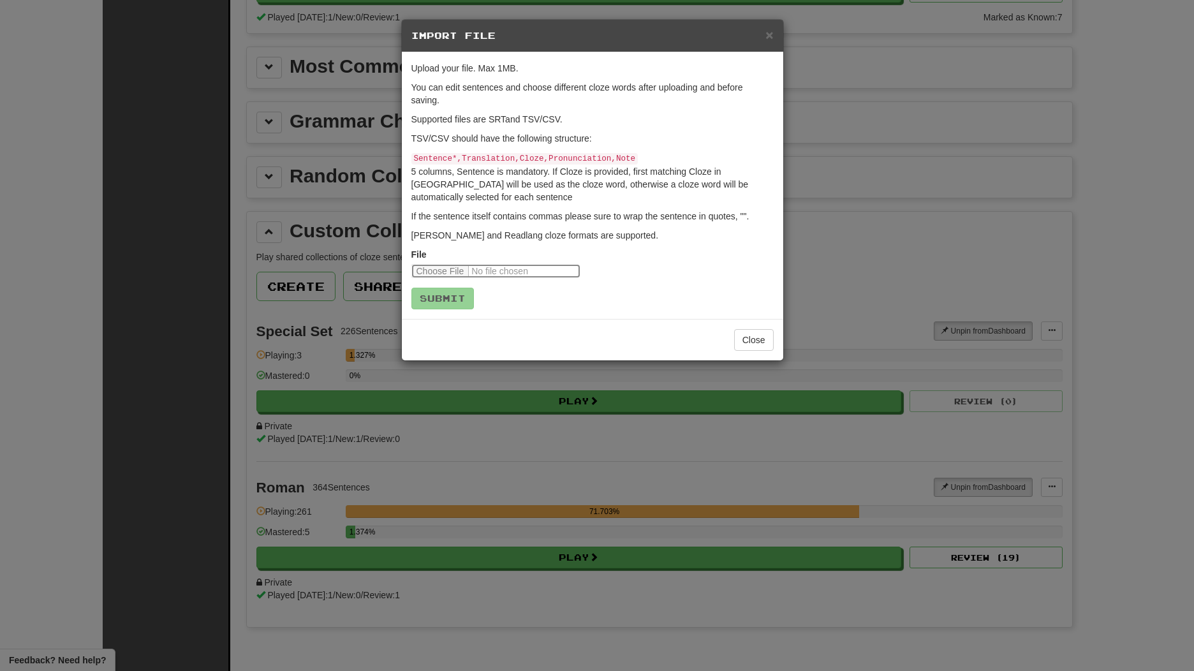
click at [462, 267] on input "file" at bounding box center [495, 271] width 169 height 14
type input "**********"
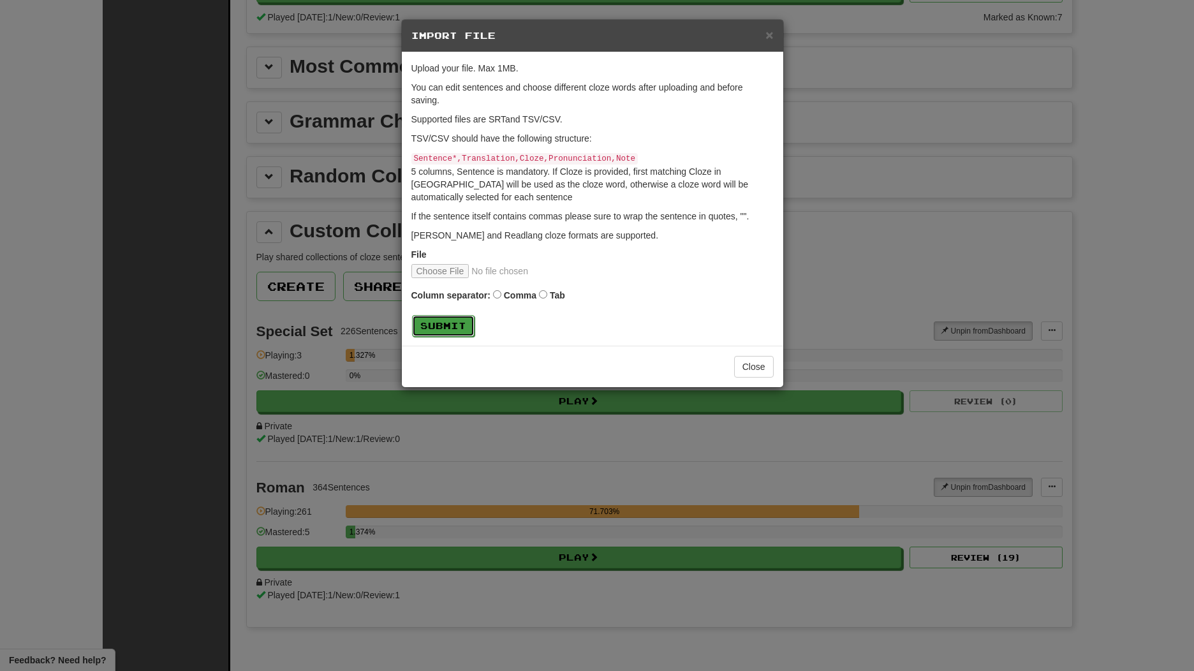
click at [424, 322] on button "Submit" at bounding box center [443, 326] width 63 height 22
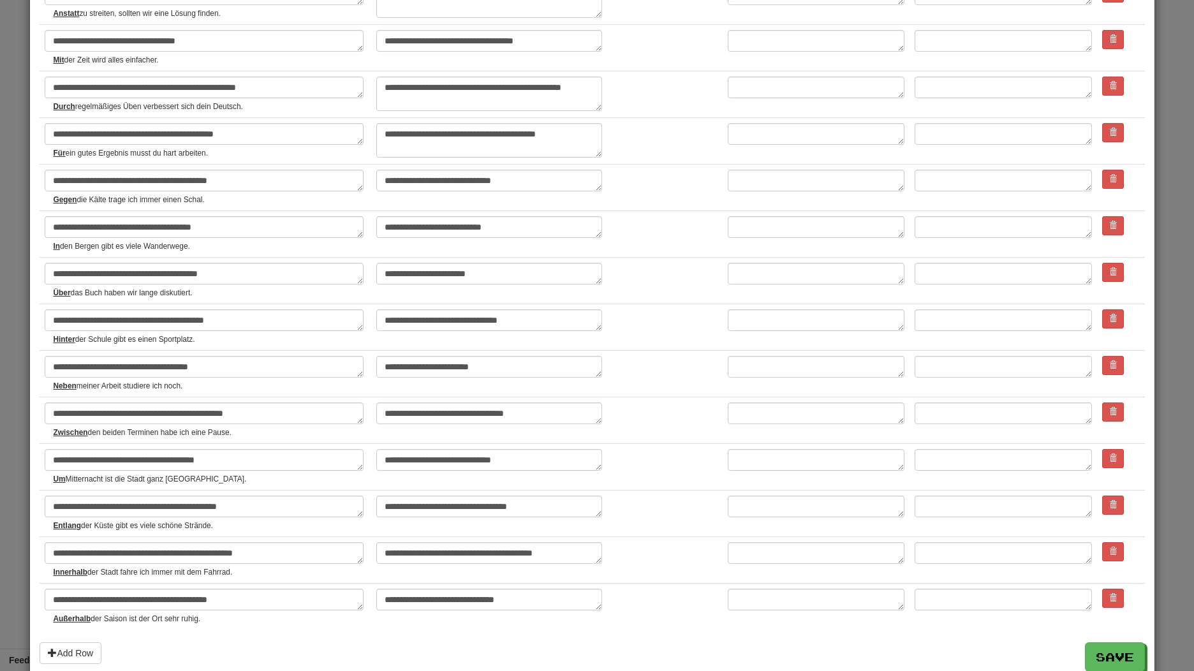
scroll to position [1853, 0]
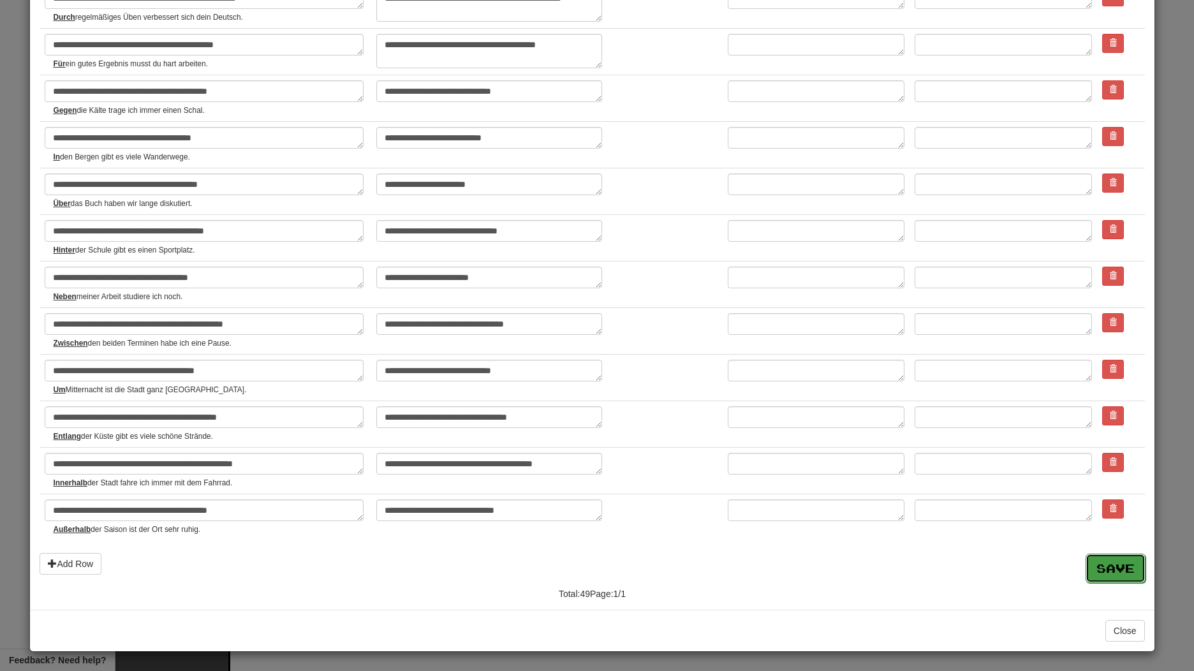
click at [1105, 563] on button "Save" at bounding box center [1116, 568] width 60 height 29
type textarea "*"
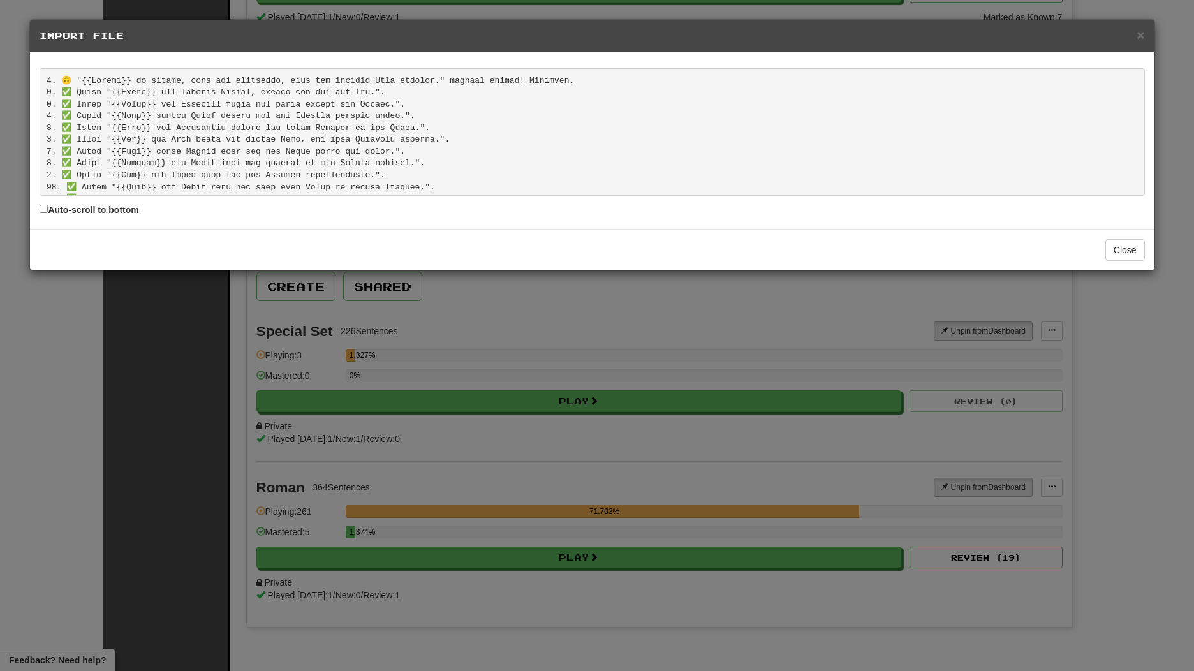
scroll to position [487, 0]
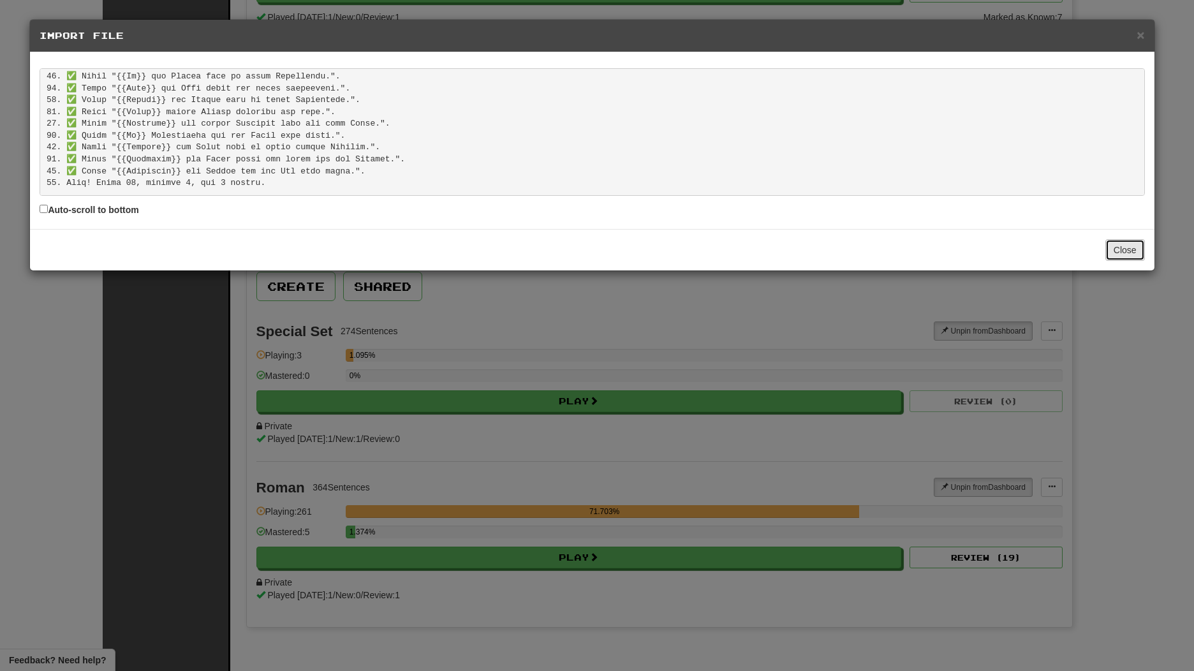
click at [1114, 252] on button "Close" at bounding box center [1126, 250] width 40 height 22
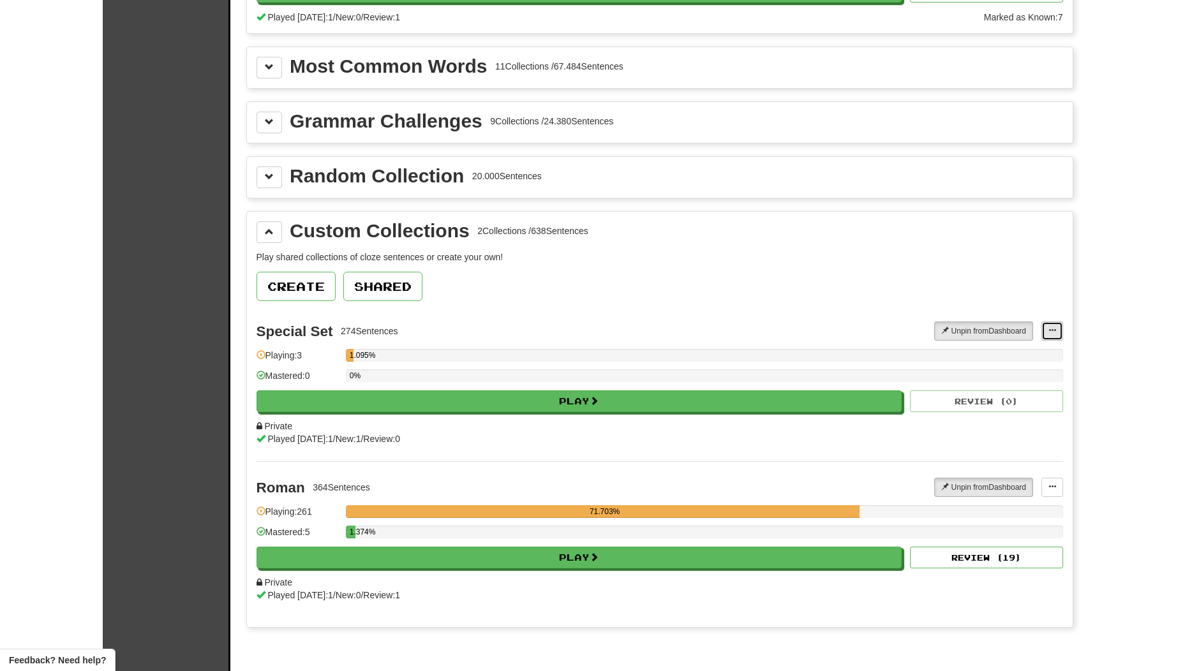
click at [1058, 334] on button at bounding box center [1052, 331] width 22 height 19
click at [1022, 356] on span "Add Sentences" at bounding box center [1002, 354] width 61 height 10
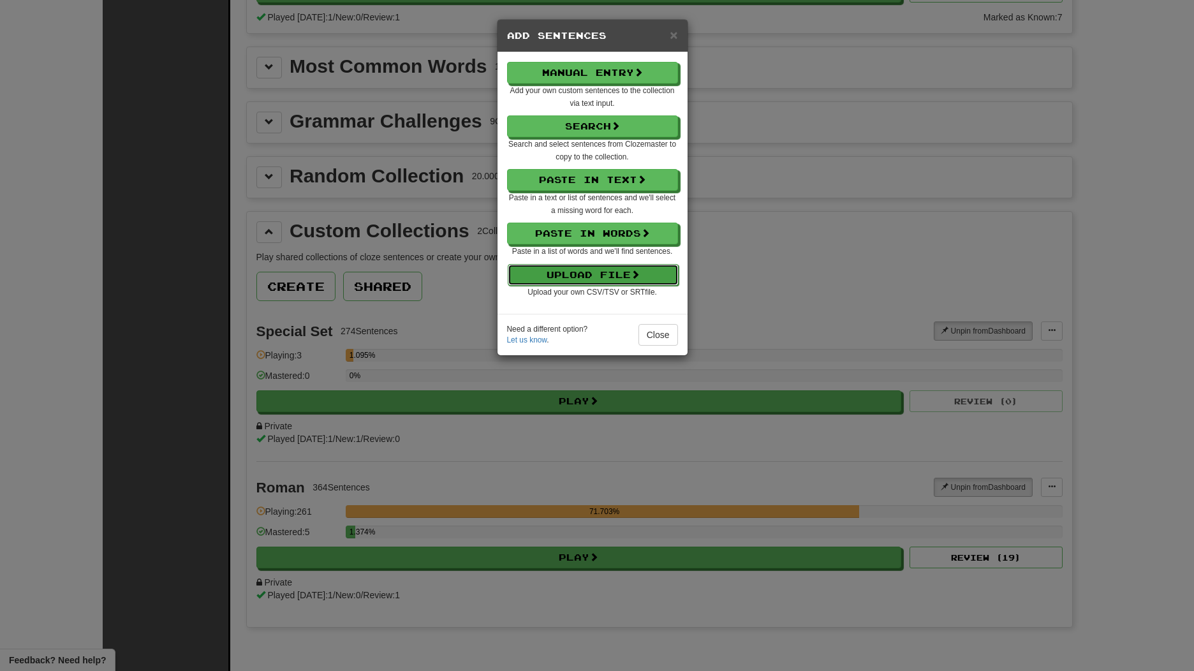
click at [649, 274] on button "Upload File" at bounding box center [593, 275] width 171 height 22
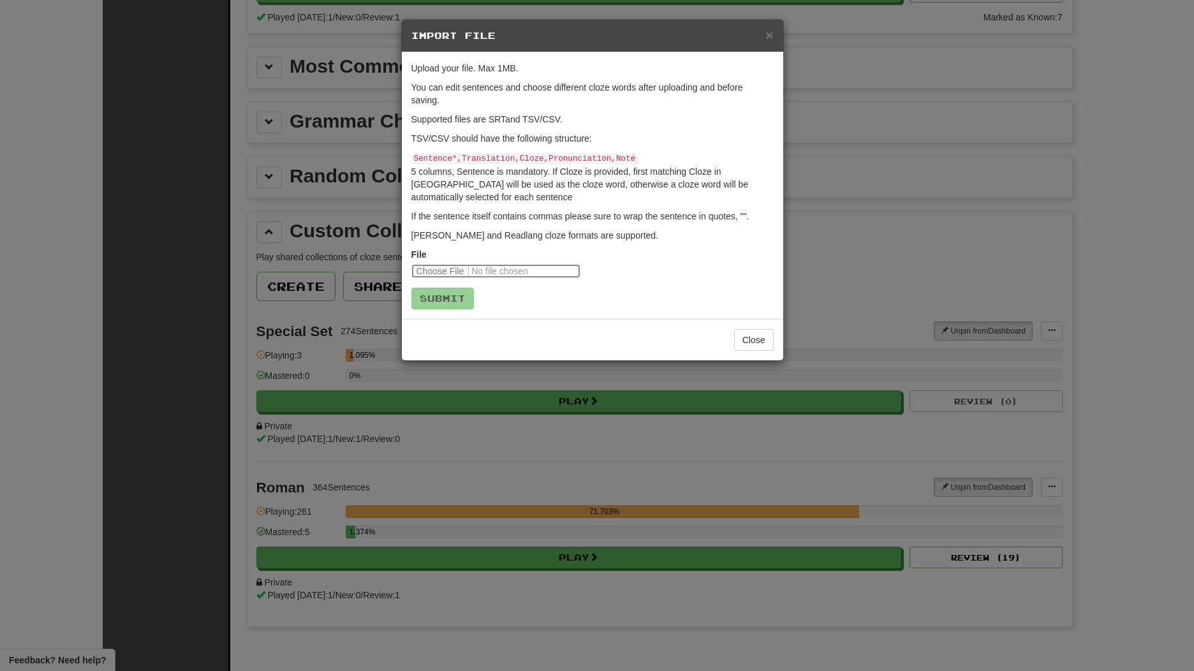
click at [440, 270] on input "file" at bounding box center [495, 271] width 169 height 14
type input "**********"
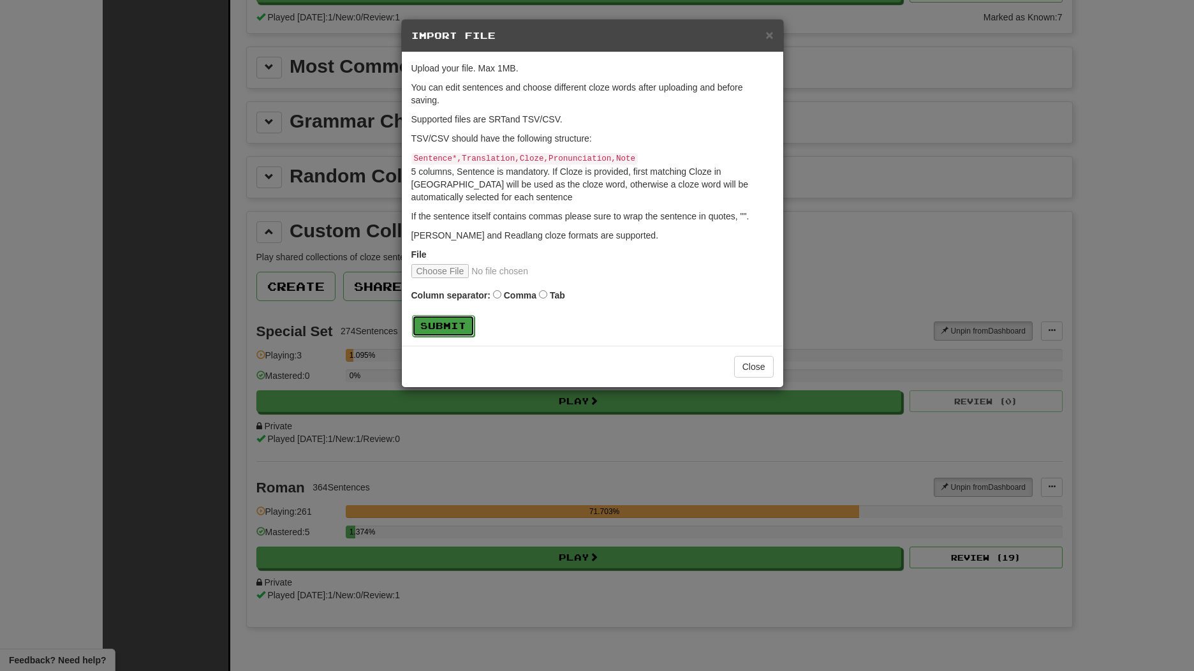
click at [450, 316] on button "Submit" at bounding box center [443, 326] width 63 height 22
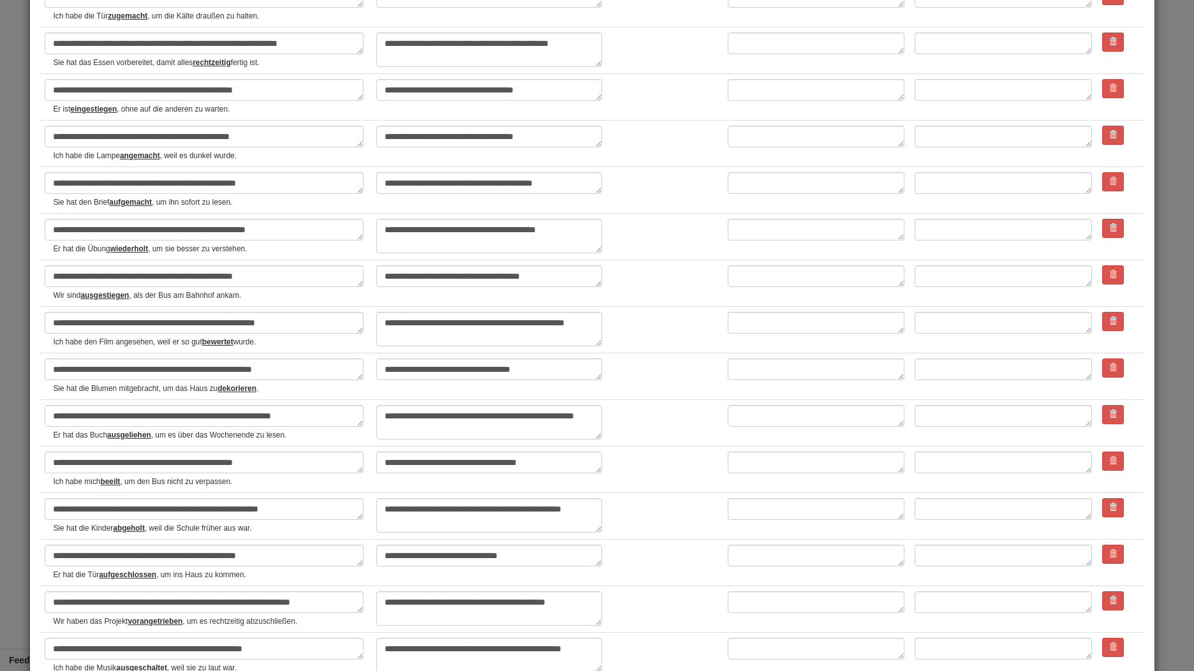
scroll to position [1912, 0]
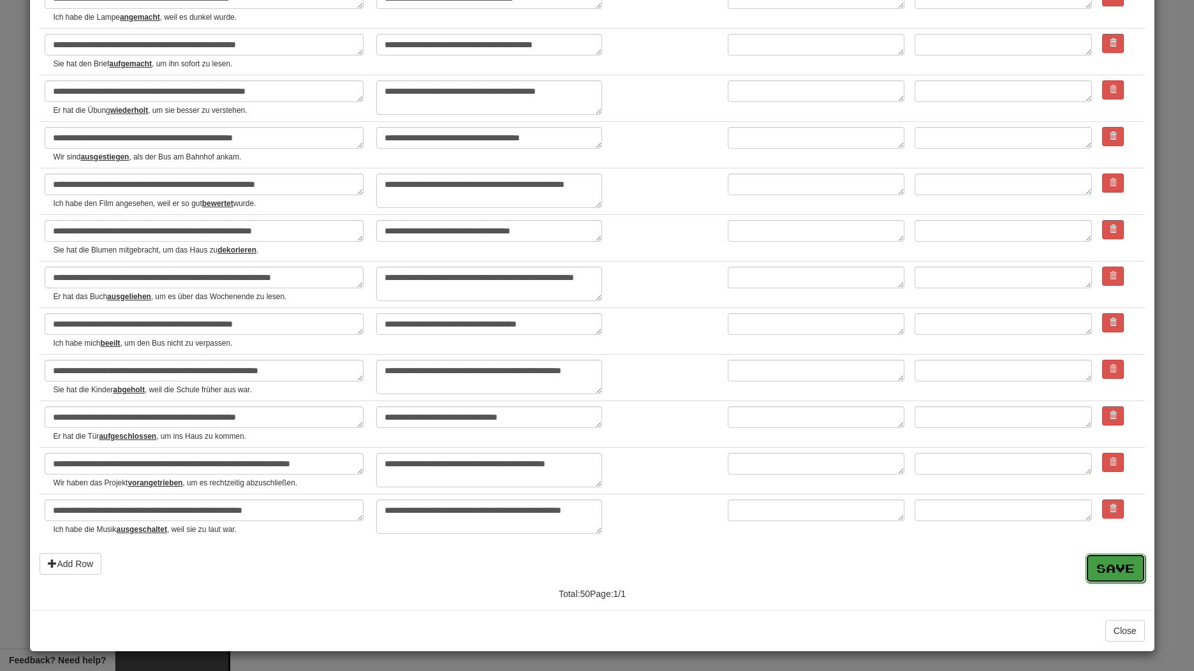
click at [1095, 563] on button "Save" at bounding box center [1116, 568] width 60 height 29
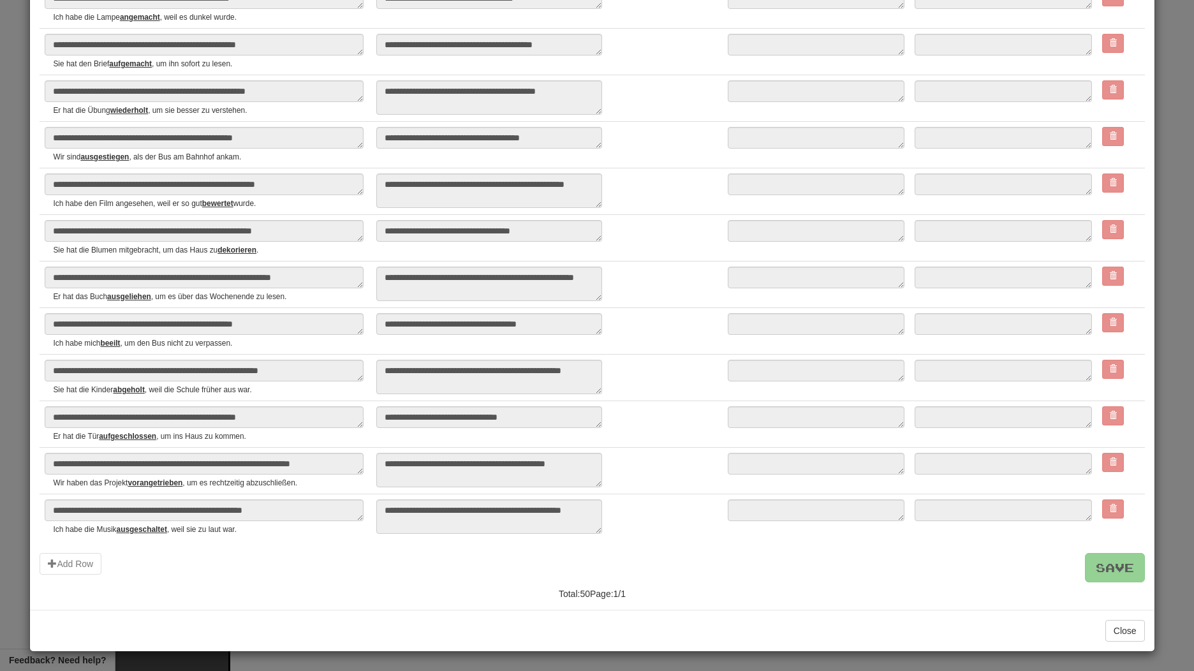
type textarea "*"
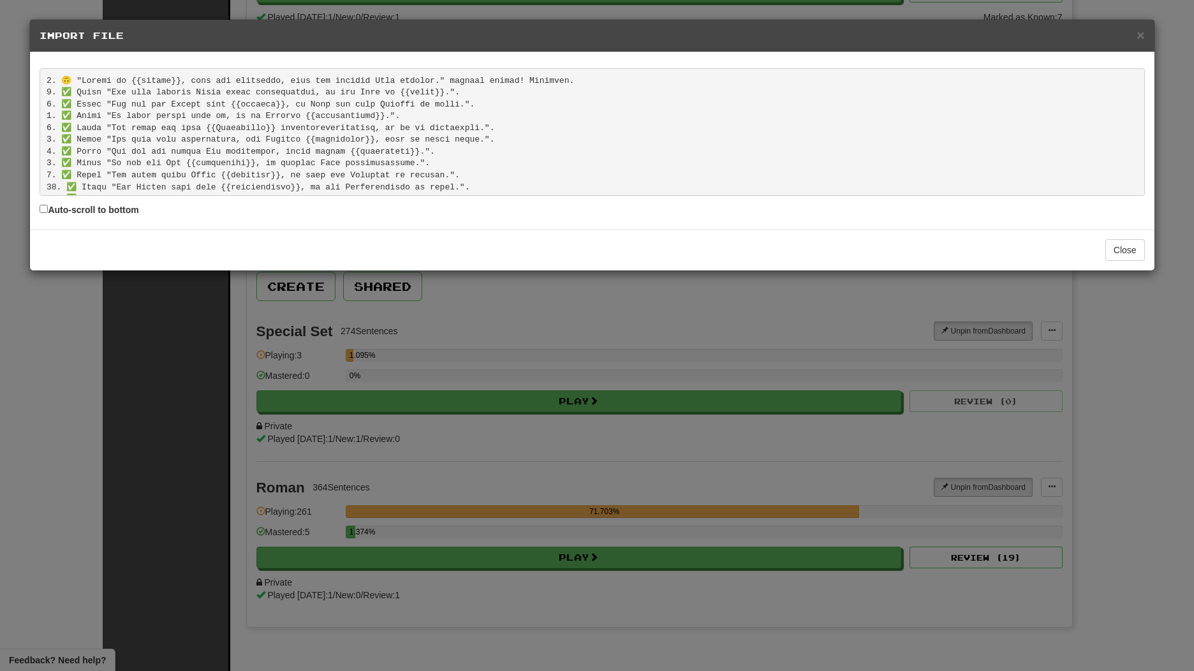
scroll to position [499, 0]
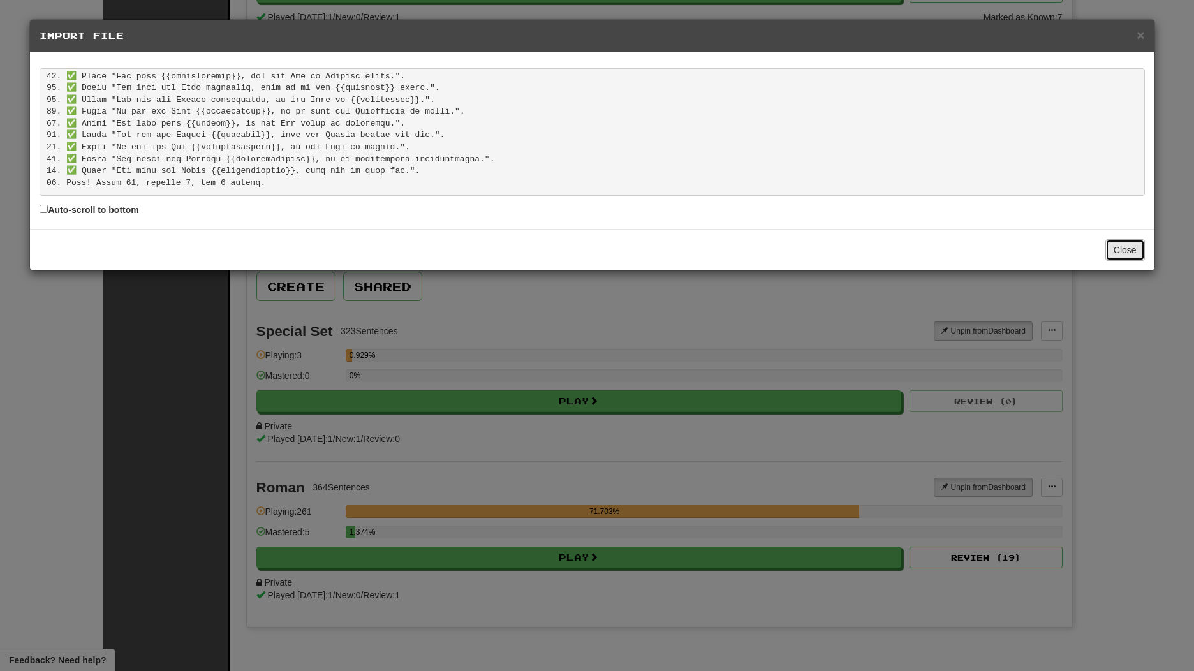
click at [1125, 253] on button "Close" at bounding box center [1126, 250] width 40 height 22
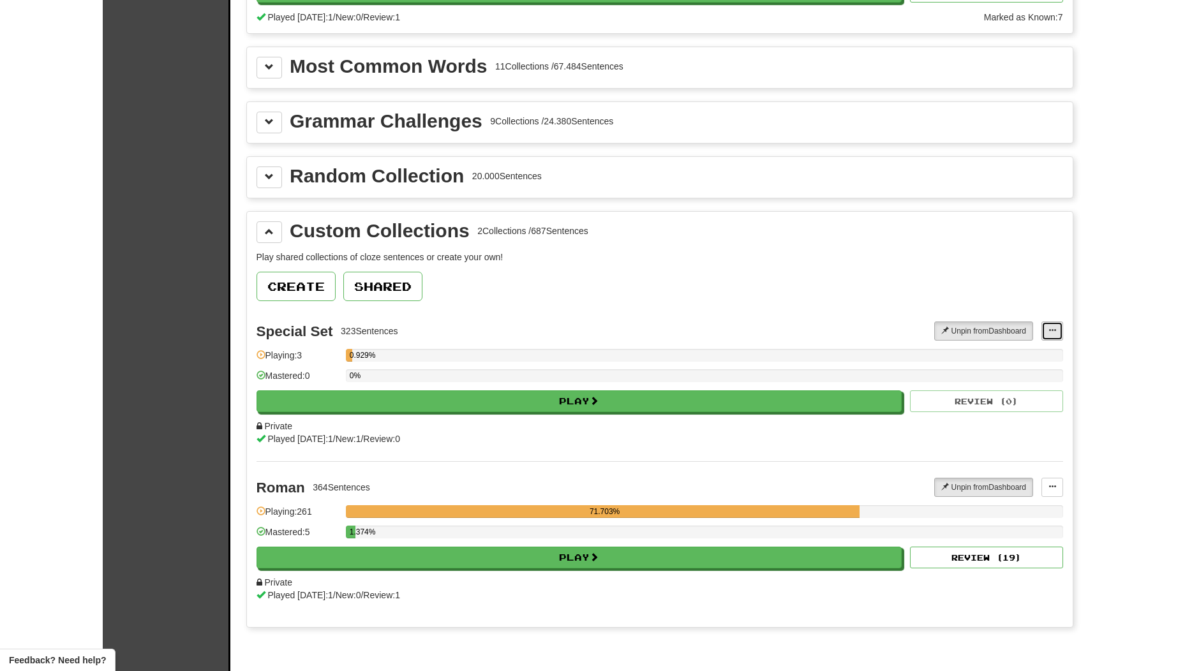
click at [1049, 334] on span at bounding box center [1052, 331] width 8 height 8
click at [1039, 353] on link "Add Sentences" at bounding box center [1001, 354] width 119 height 17
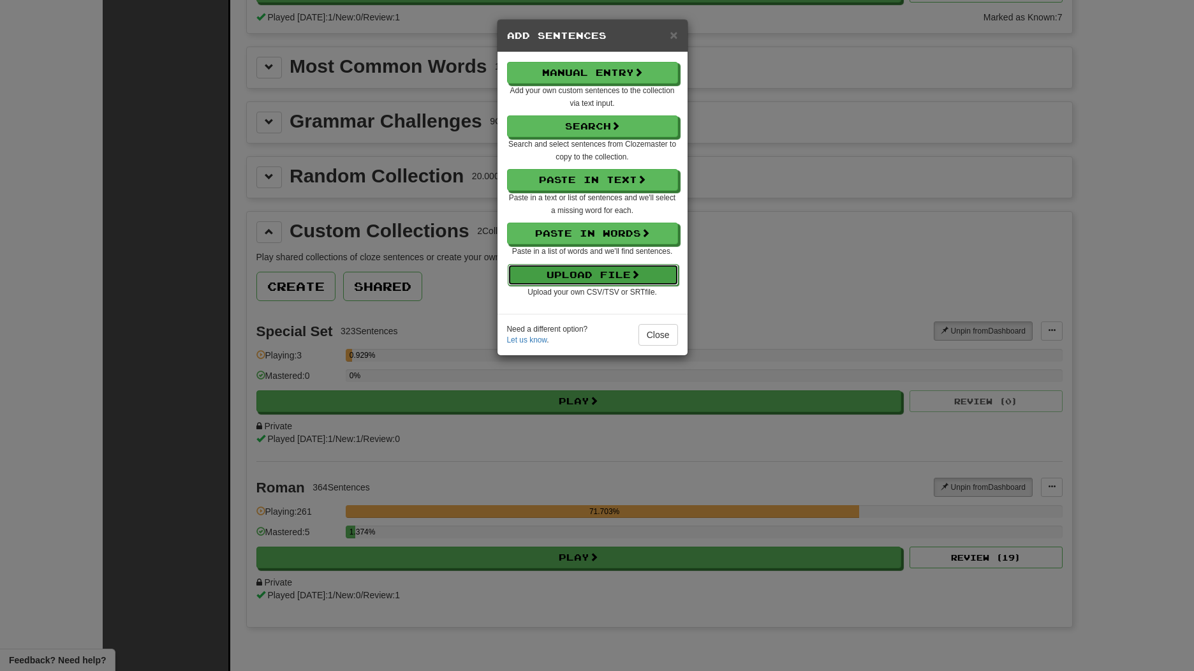
click at [610, 279] on button "Upload File" at bounding box center [593, 275] width 171 height 22
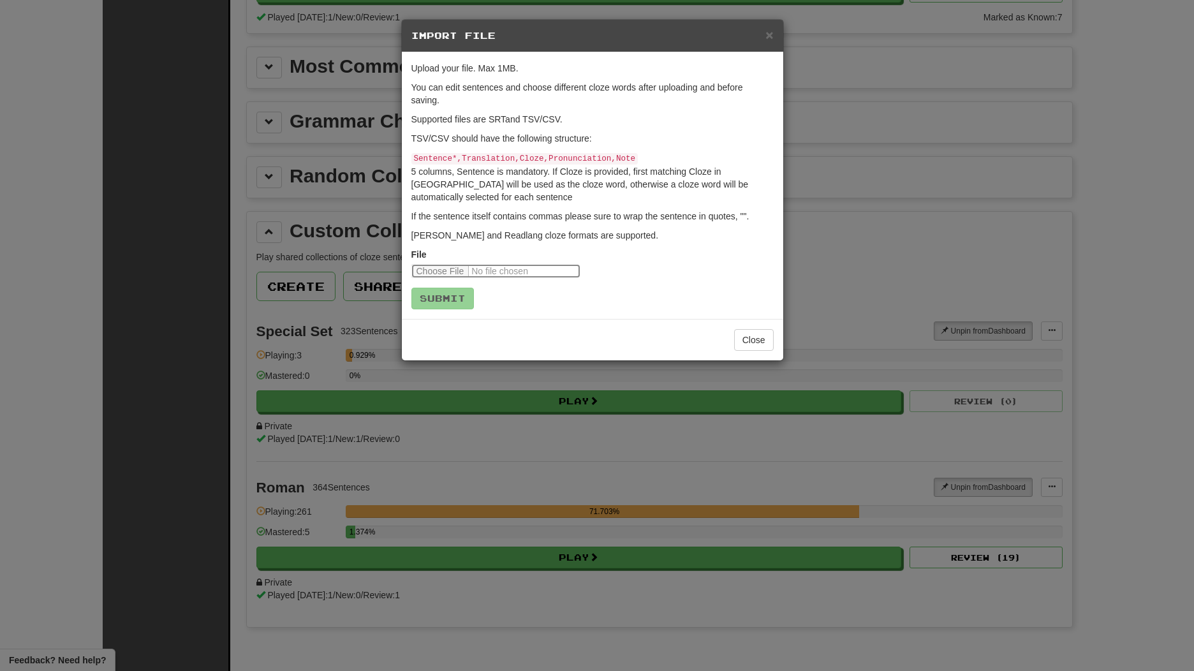
click at [445, 265] on input "file" at bounding box center [495, 271] width 169 height 14
type input "**********"
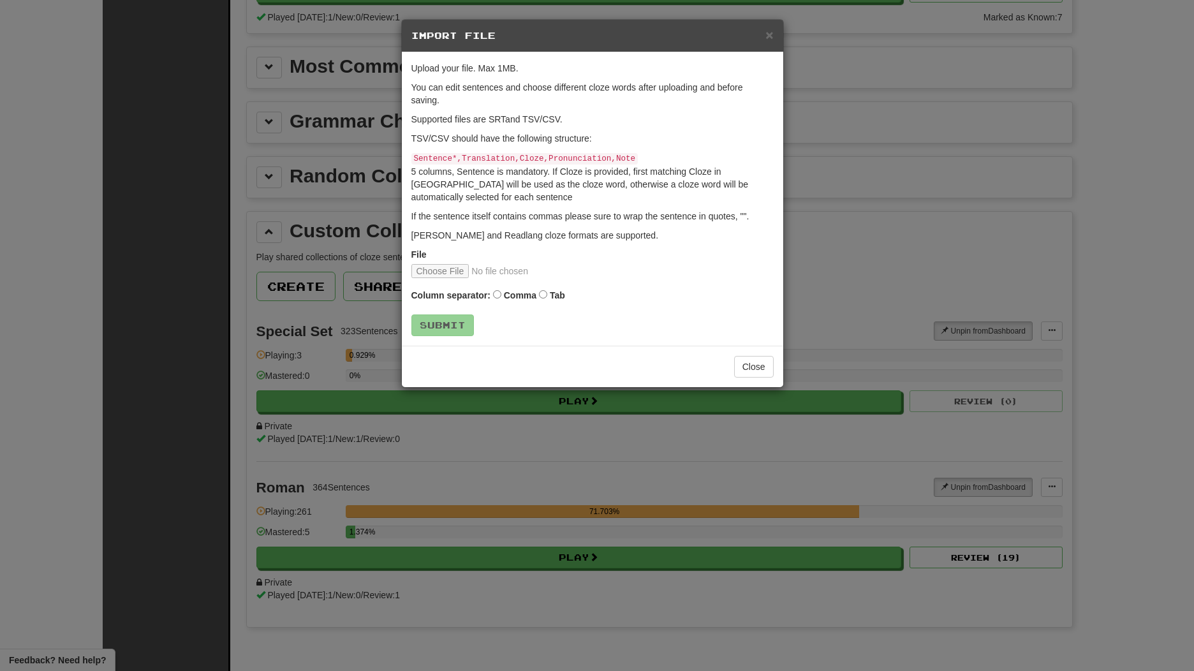
click at [551, 292] on label "Tab" at bounding box center [557, 295] width 15 height 13
click at [465, 327] on button "Submit" at bounding box center [443, 326] width 63 height 22
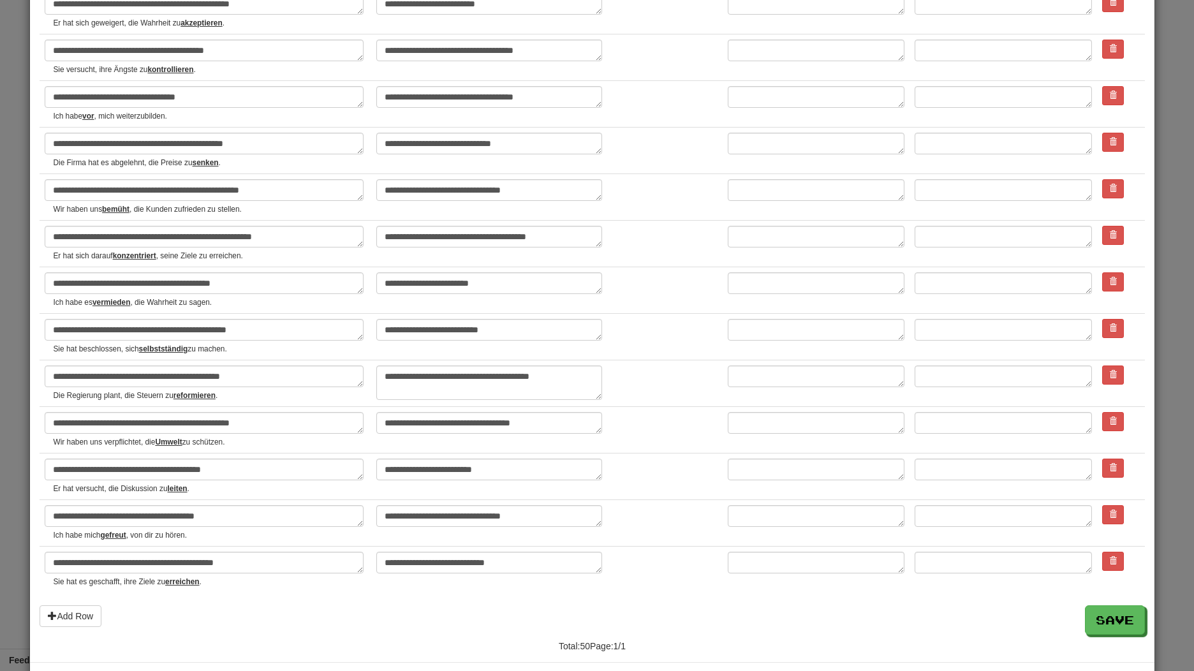
scroll to position [1899, 0]
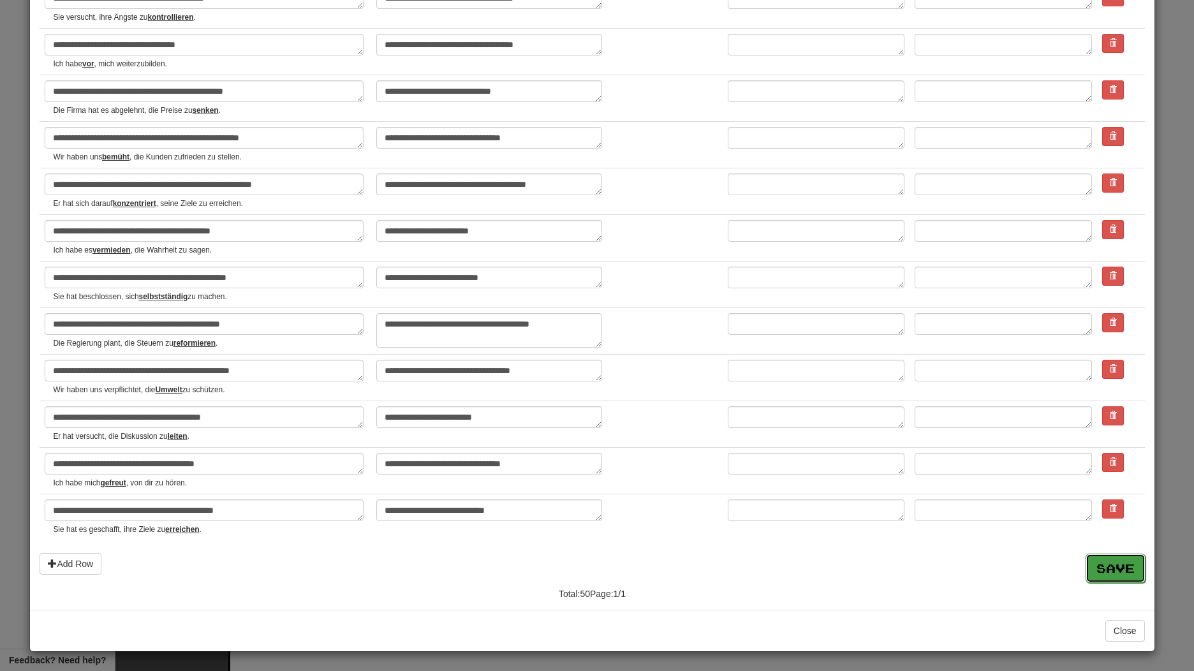
click at [1093, 560] on button "Save" at bounding box center [1116, 568] width 60 height 29
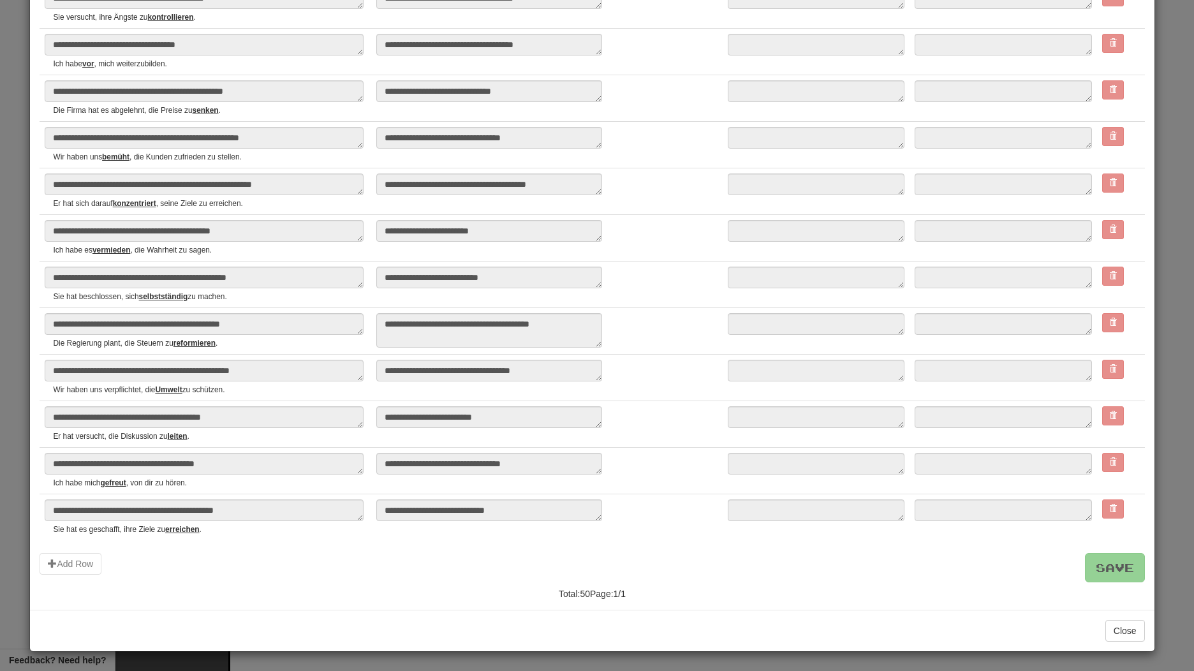
type textarea "*"
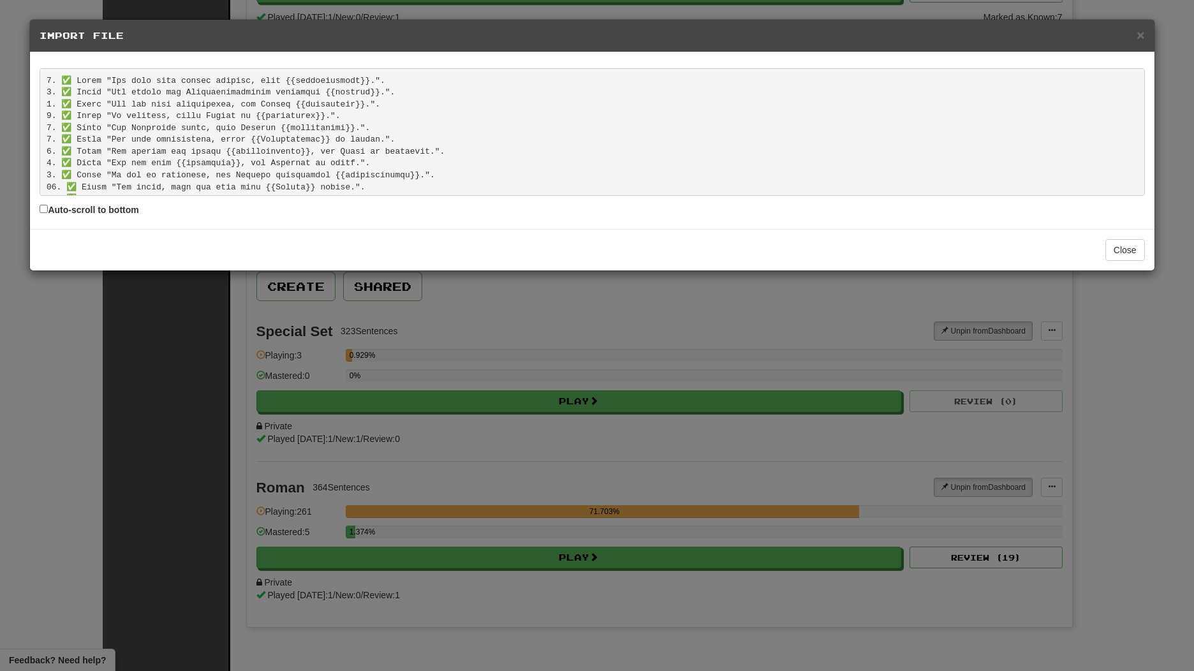
scroll to position [499, 0]
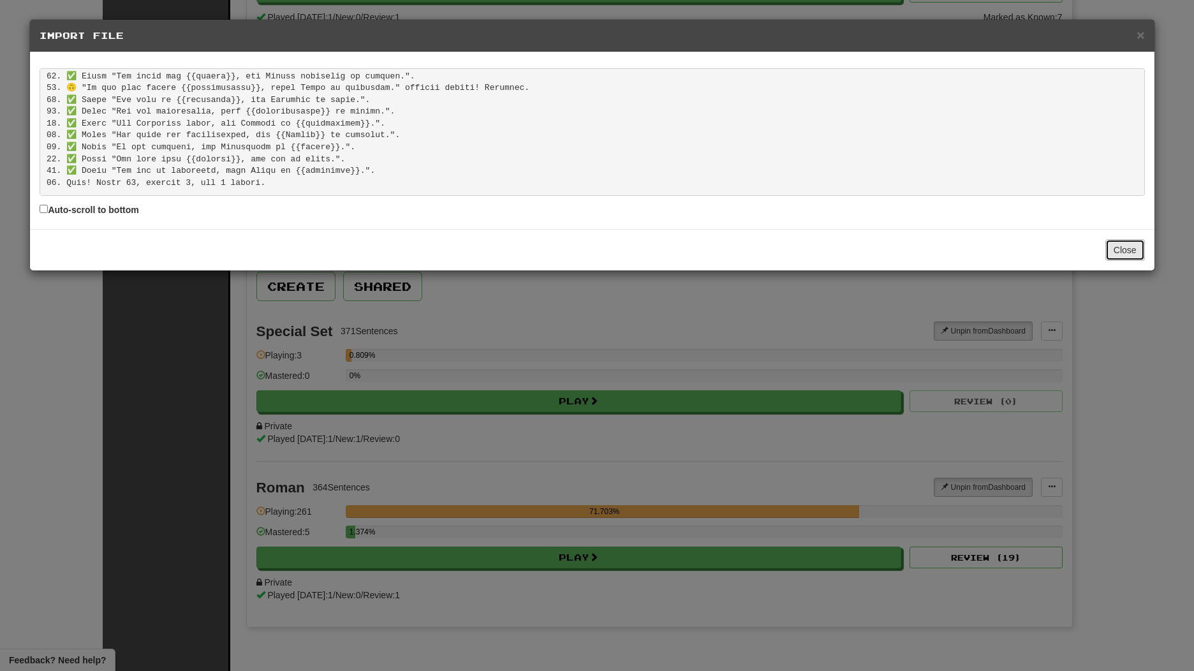
click at [1125, 246] on button "Close" at bounding box center [1126, 250] width 40 height 22
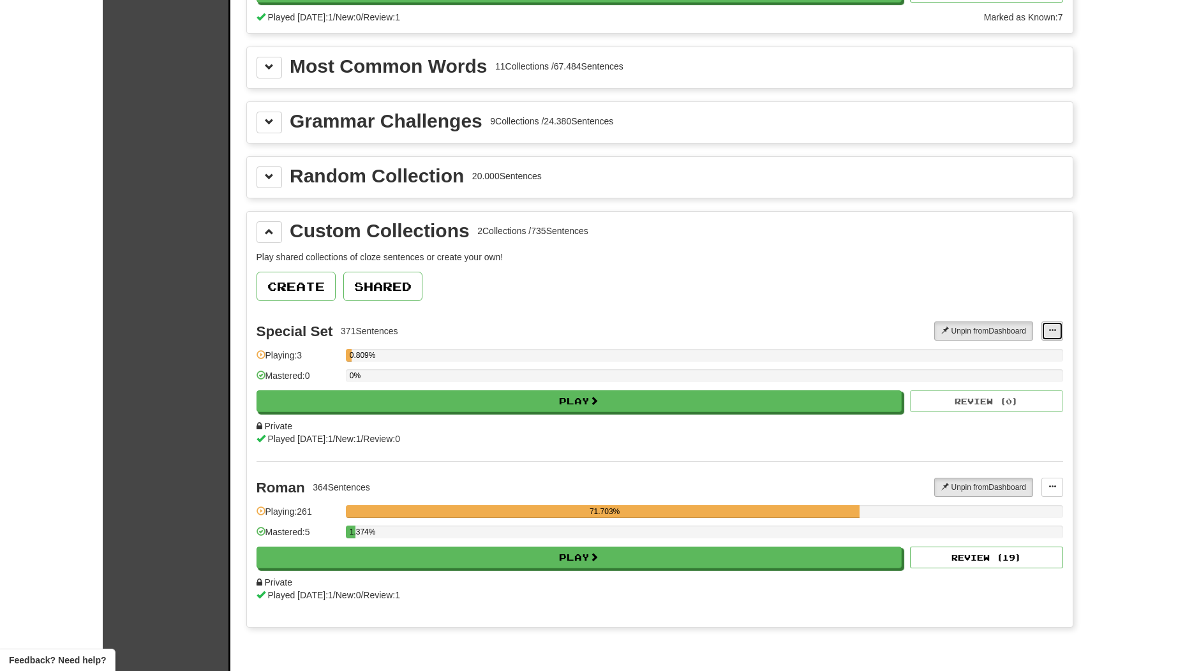
click at [1054, 333] on span at bounding box center [1052, 331] width 8 height 8
click at [1001, 352] on span "Add Sentences" at bounding box center [1002, 354] width 61 height 10
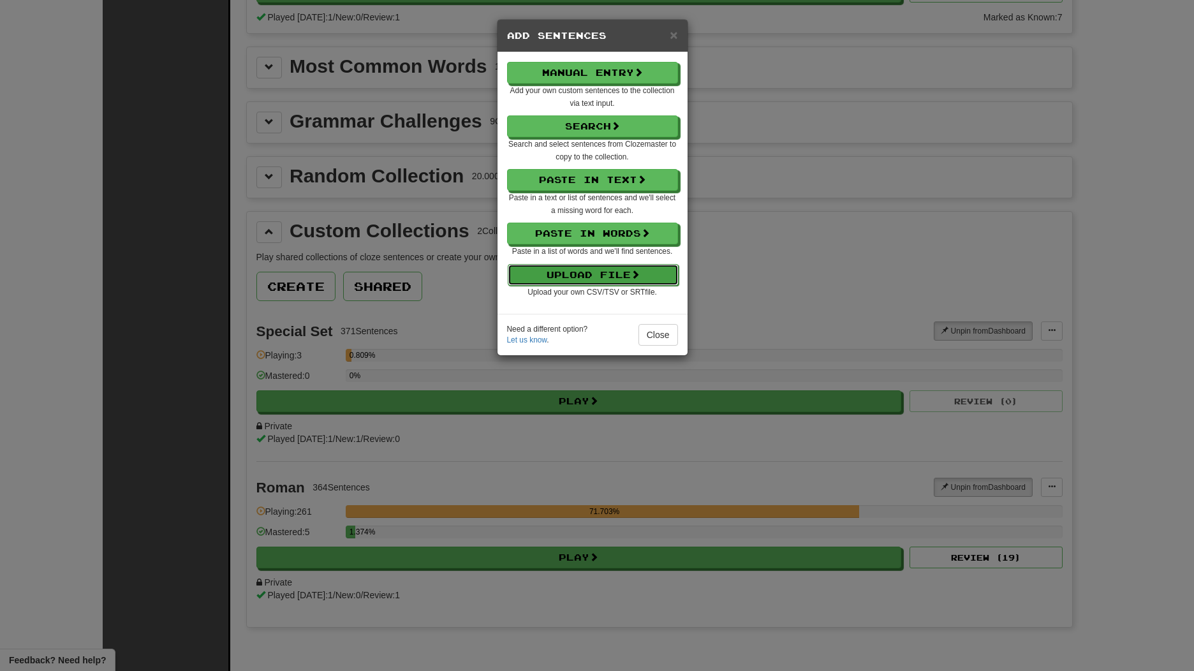
click at [606, 271] on button "Upload File" at bounding box center [593, 275] width 171 height 22
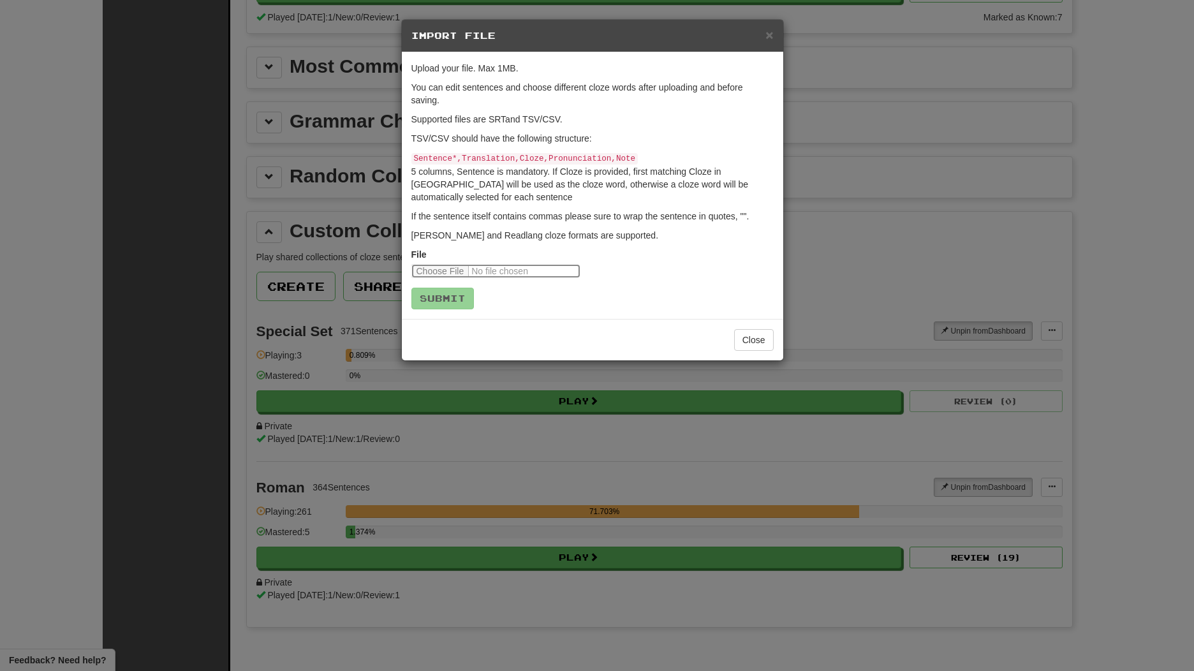
click at [448, 267] on input "file" at bounding box center [495, 271] width 169 height 14
type input "**********"
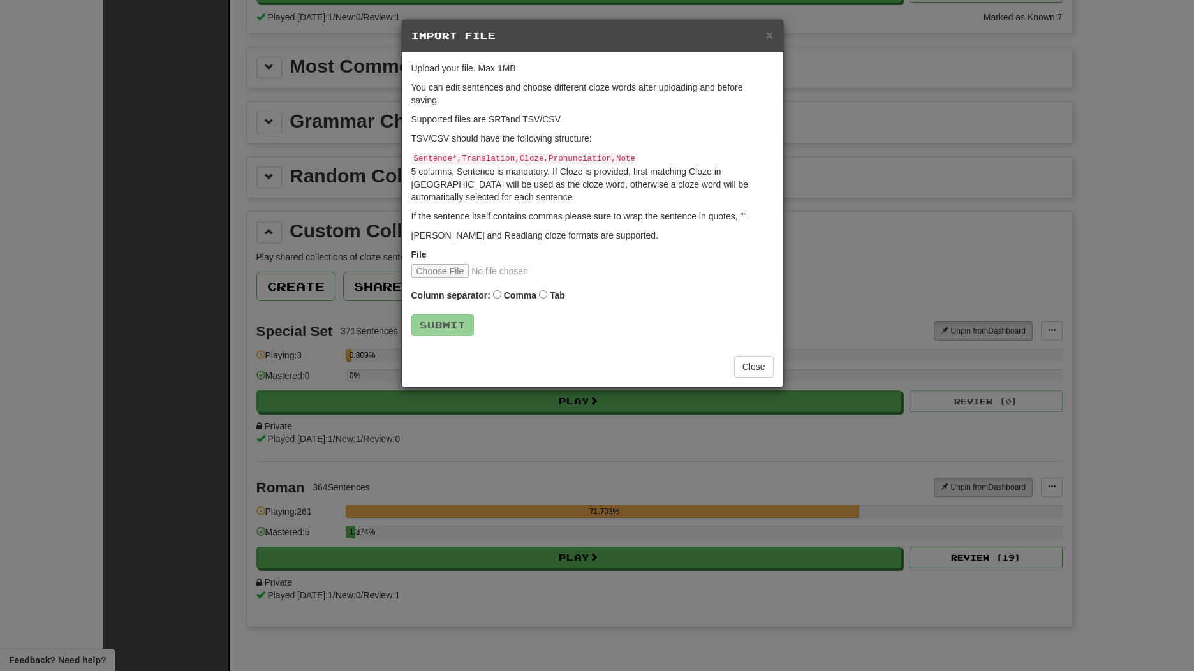
click at [546, 299] on div "Column separator: Comma Tab" at bounding box center [592, 296] width 362 height 17
click at [437, 327] on button "Submit" at bounding box center [442, 325] width 63 height 22
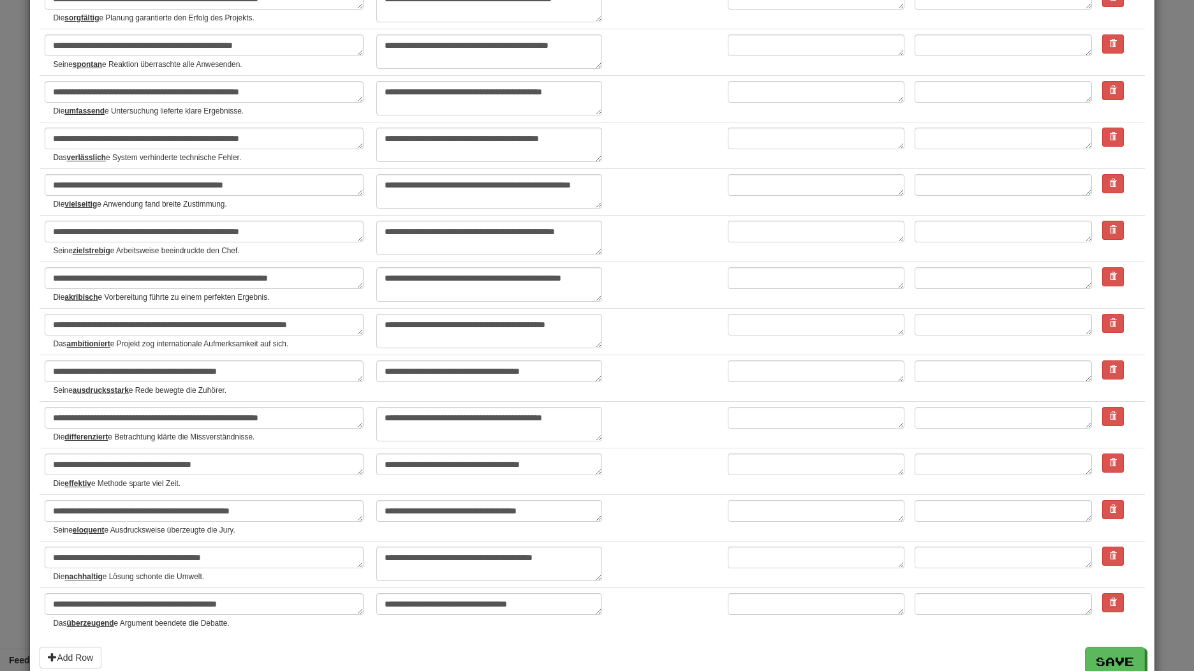
scroll to position [968, 0]
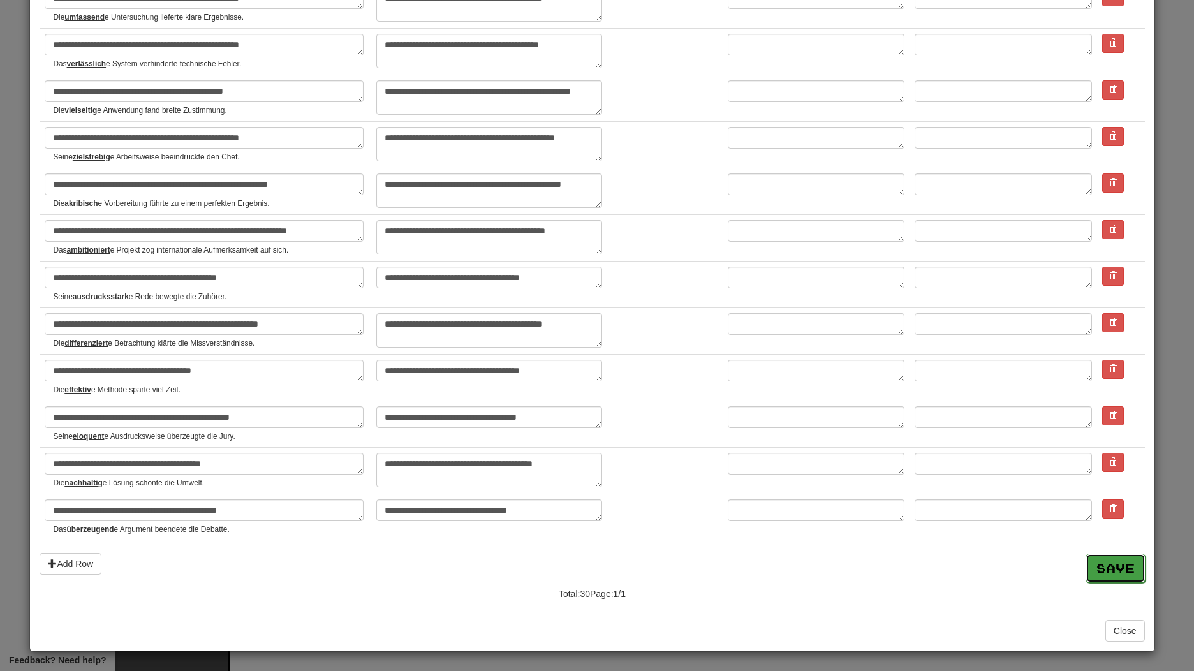
click at [1093, 563] on button "Save" at bounding box center [1116, 568] width 60 height 29
type textarea "*"
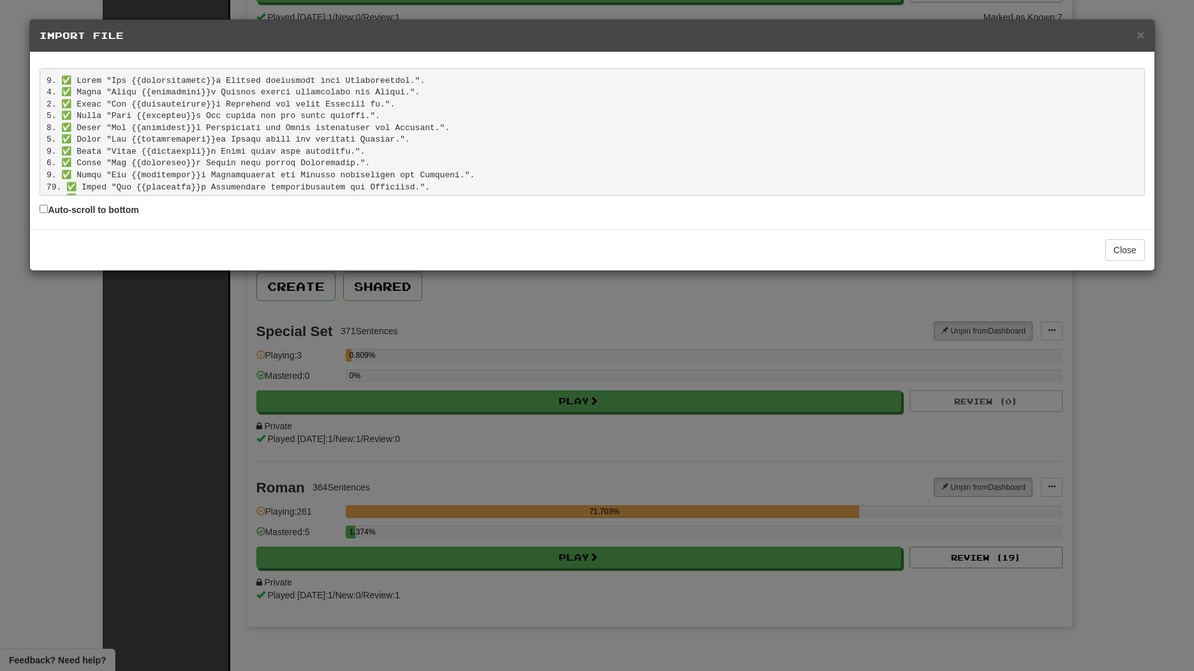
scroll to position [262, 0]
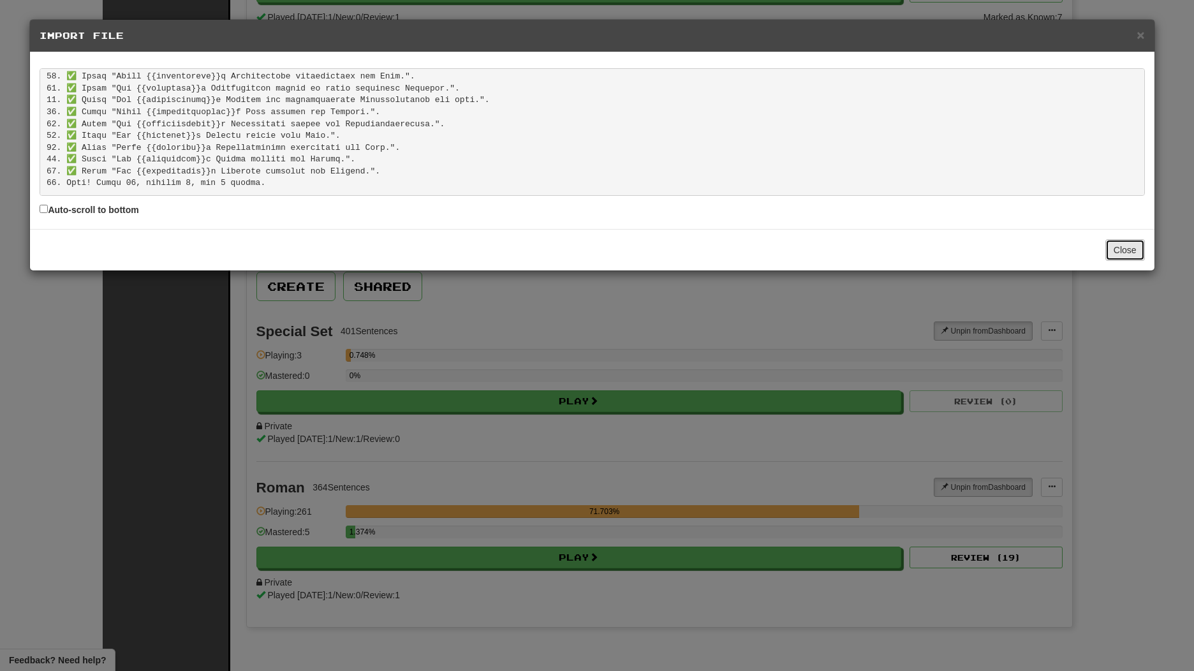
click at [1130, 258] on button "Close" at bounding box center [1126, 250] width 40 height 22
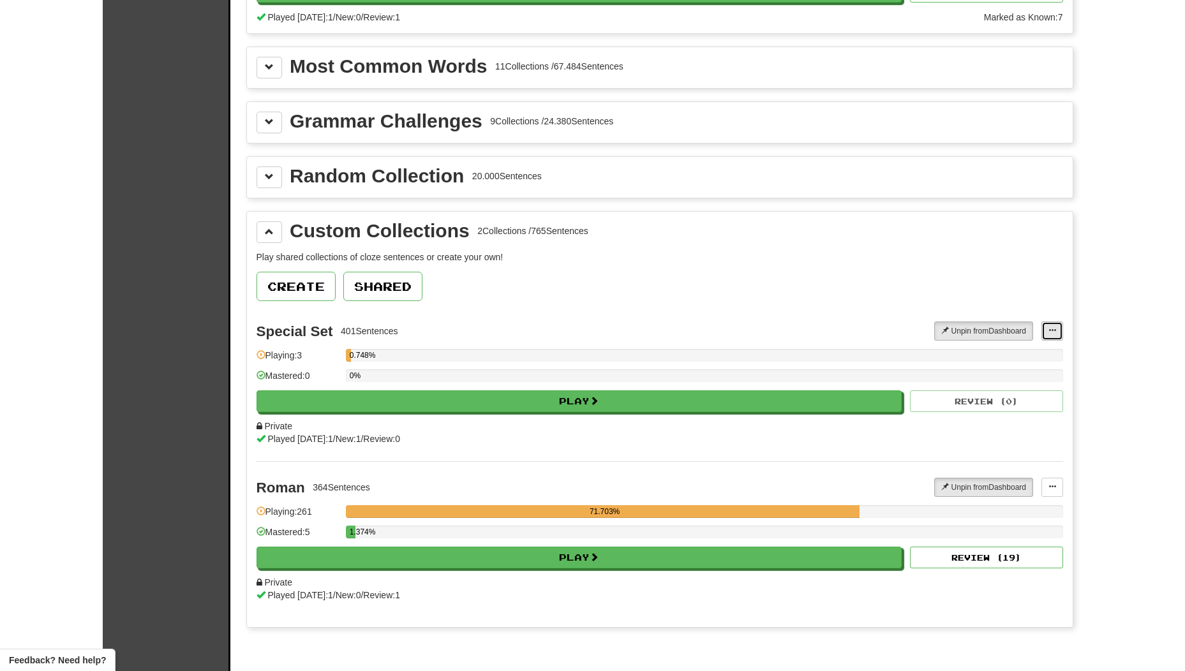
click at [1056, 336] on button at bounding box center [1052, 331] width 22 height 19
click at [1005, 354] on span "Add Sentences" at bounding box center [1002, 354] width 61 height 10
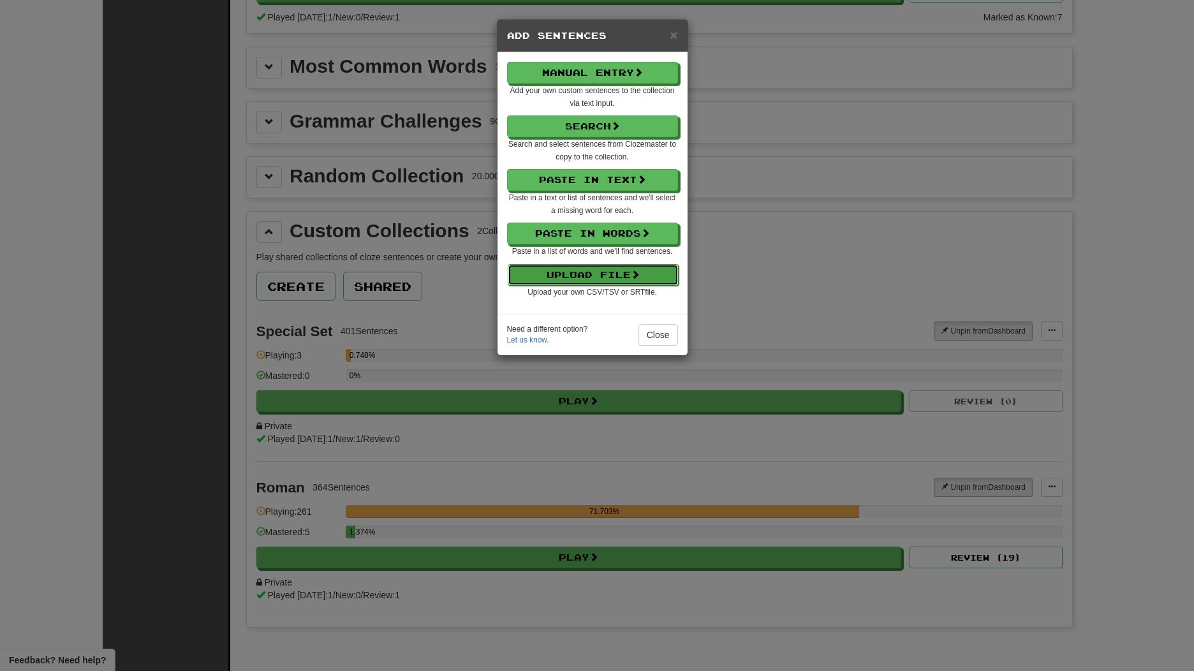
click at [606, 276] on button "Upload File" at bounding box center [593, 275] width 171 height 22
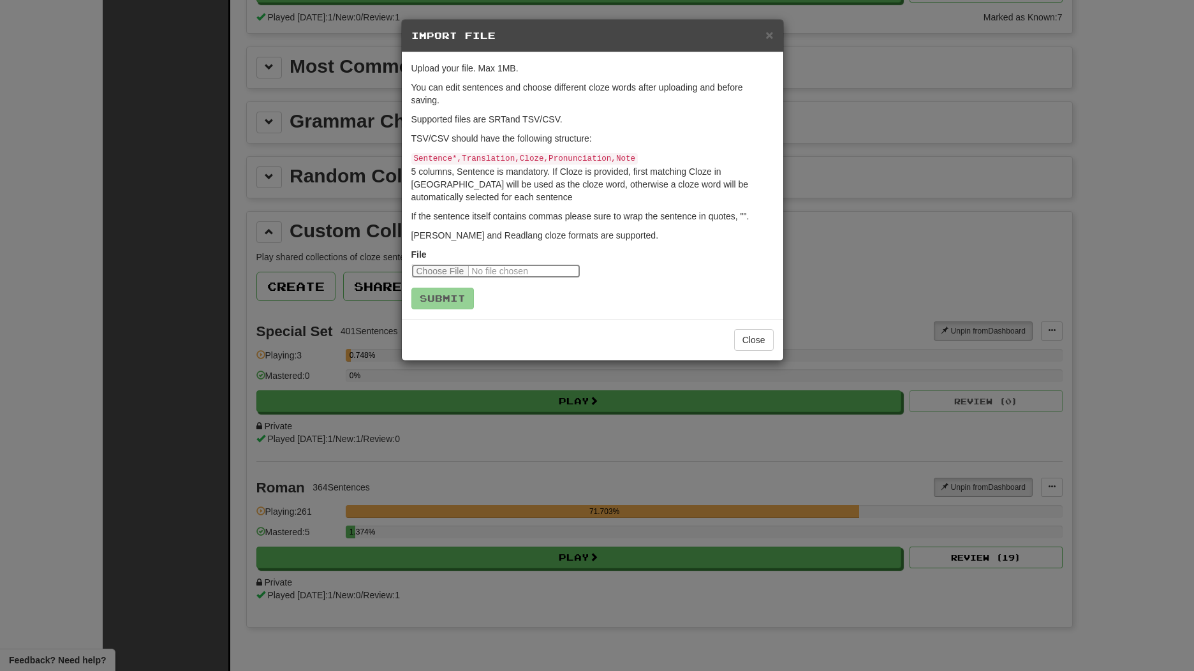
click at [480, 273] on input "file" at bounding box center [495, 271] width 169 height 14
type input "**********"
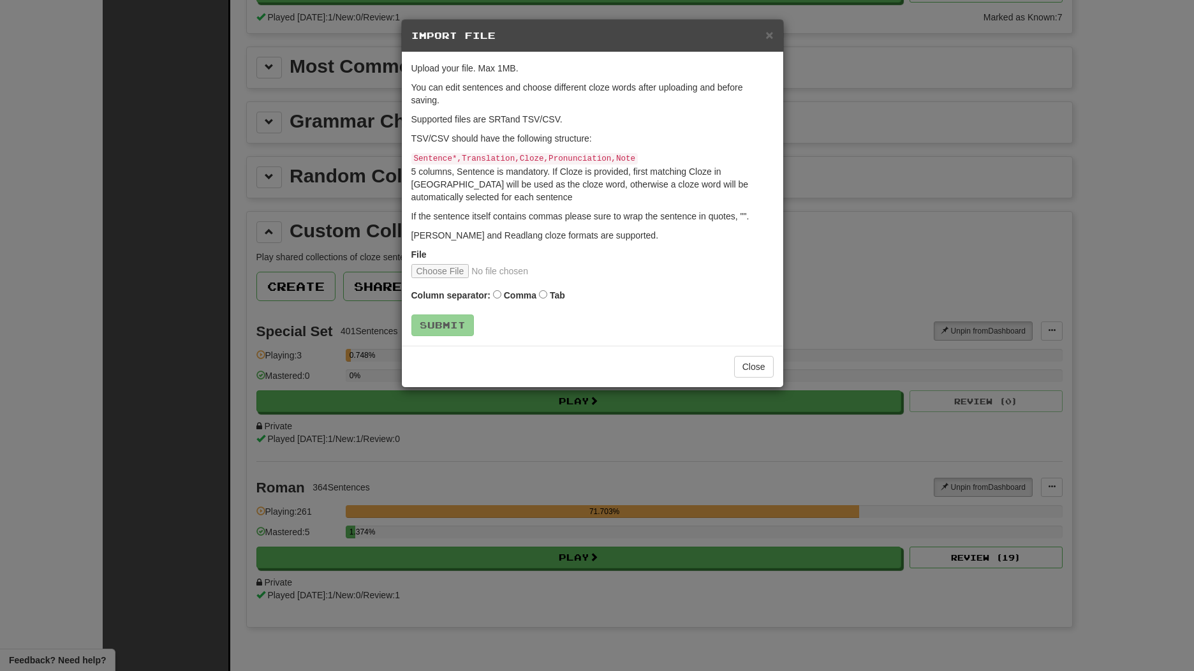
click at [552, 288] on div "Column separator: Comma Tab" at bounding box center [592, 296] width 362 height 17
click at [533, 288] on div "Column separator: Comma Tab" at bounding box center [592, 296] width 362 height 17
click at [547, 301] on div "Column separator: Comma Tab" at bounding box center [592, 296] width 362 height 17
click at [535, 285] on form "Upload your file. Max 1MB. You can edit sentences and choose different cloze wo…" at bounding box center [592, 199] width 362 height 274
click at [548, 293] on div "Column separator: Comma Tab" at bounding box center [592, 296] width 362 height 17
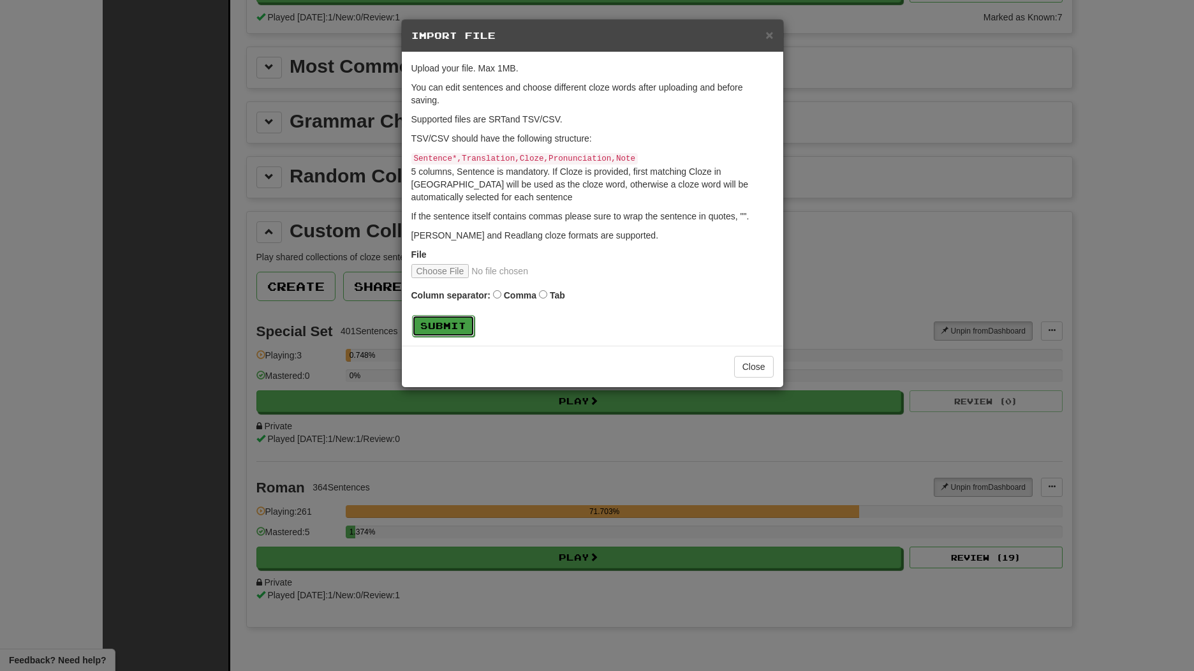
click at [462, 322] on button "Submit" at bounding box center [443, 326] width 63 height 22
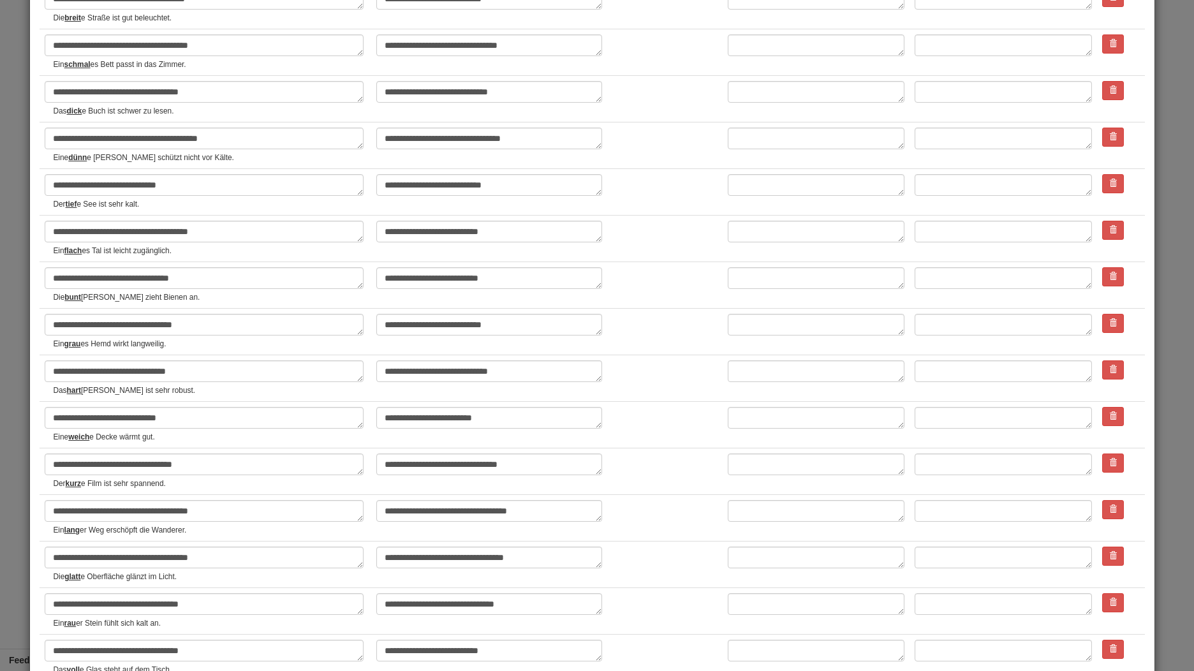
scroll to position [1903, 0]
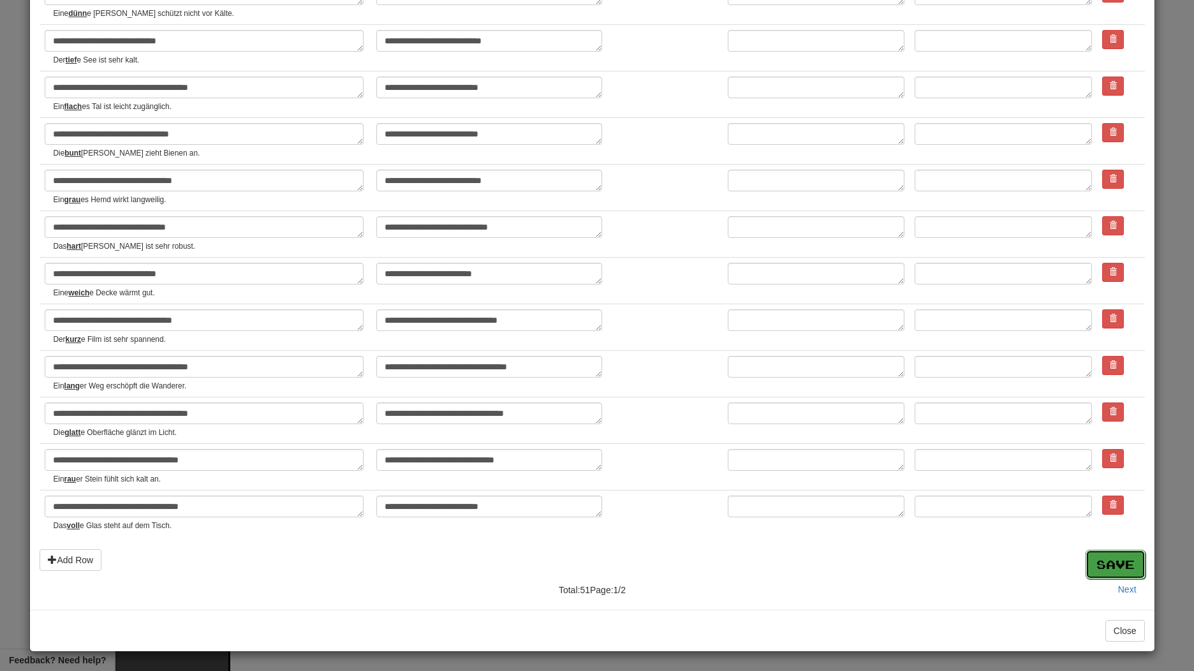
click at [1109, 565] on button "Save" at bounding box center [1116, 564] width 60 height 29
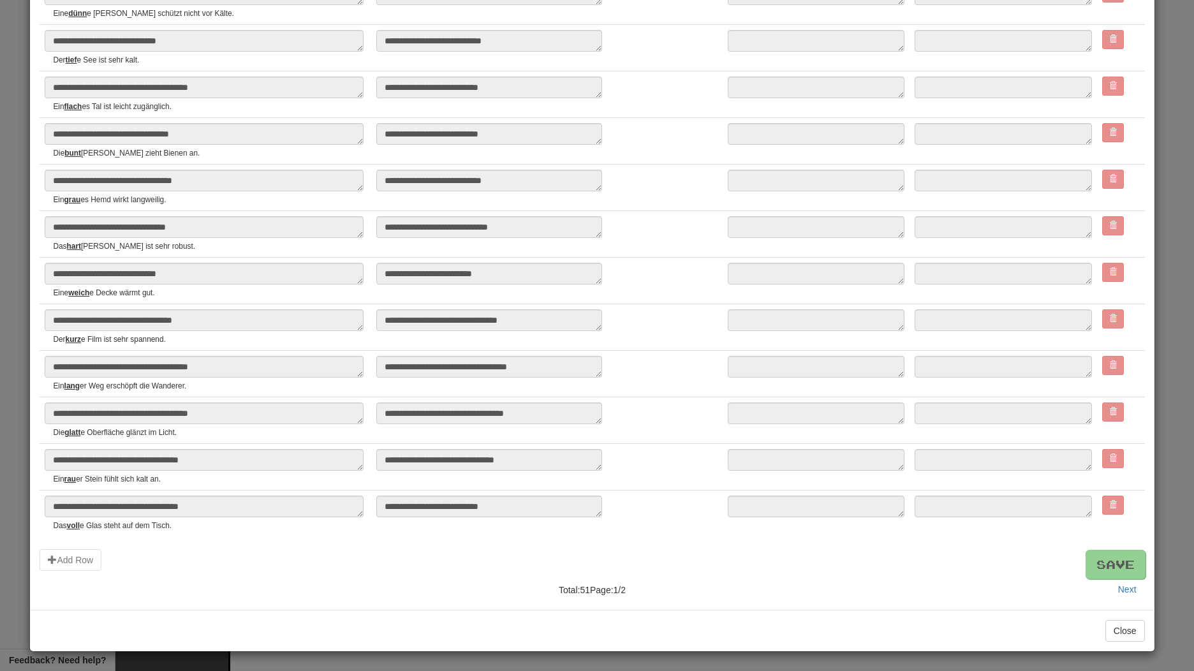
type textarea "*"
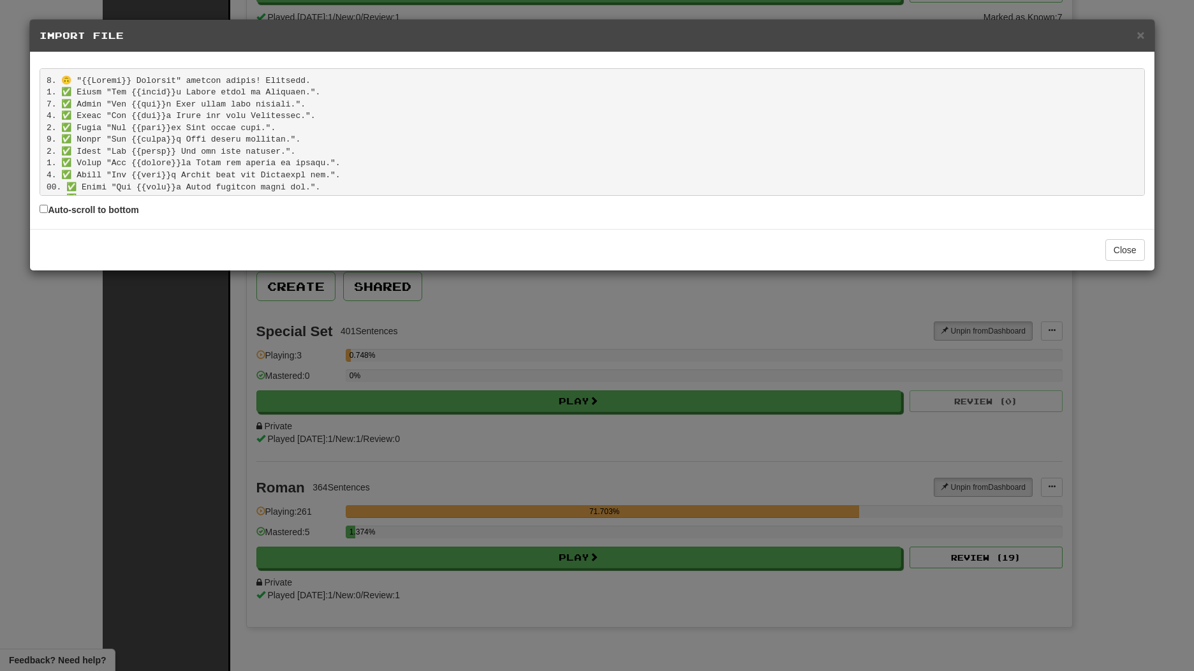
scroll to position [511, 0]
click at [1112, 253] on button "Close" at bounding box center [1126, 250] width 40 height 22
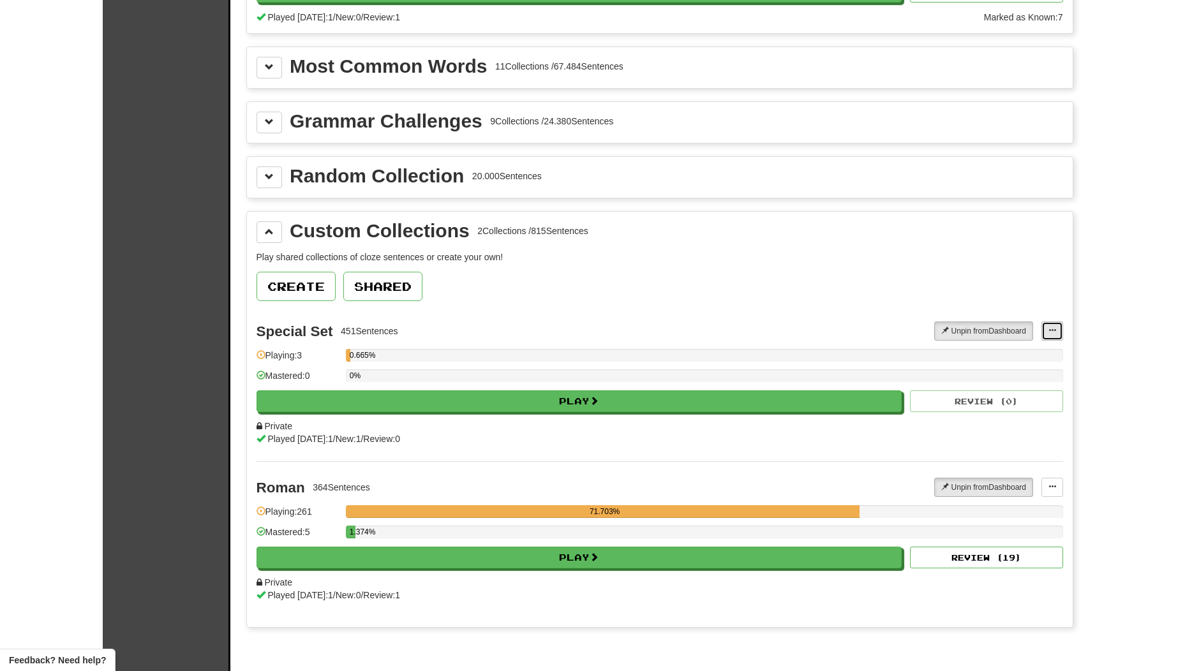
click at [1044, 327] on button at bounding box center [1052, 331] width 22 height 19
click at [1008, 351] on span "Add Sentences" at bounding box center [1002, 354] width 61 height 10
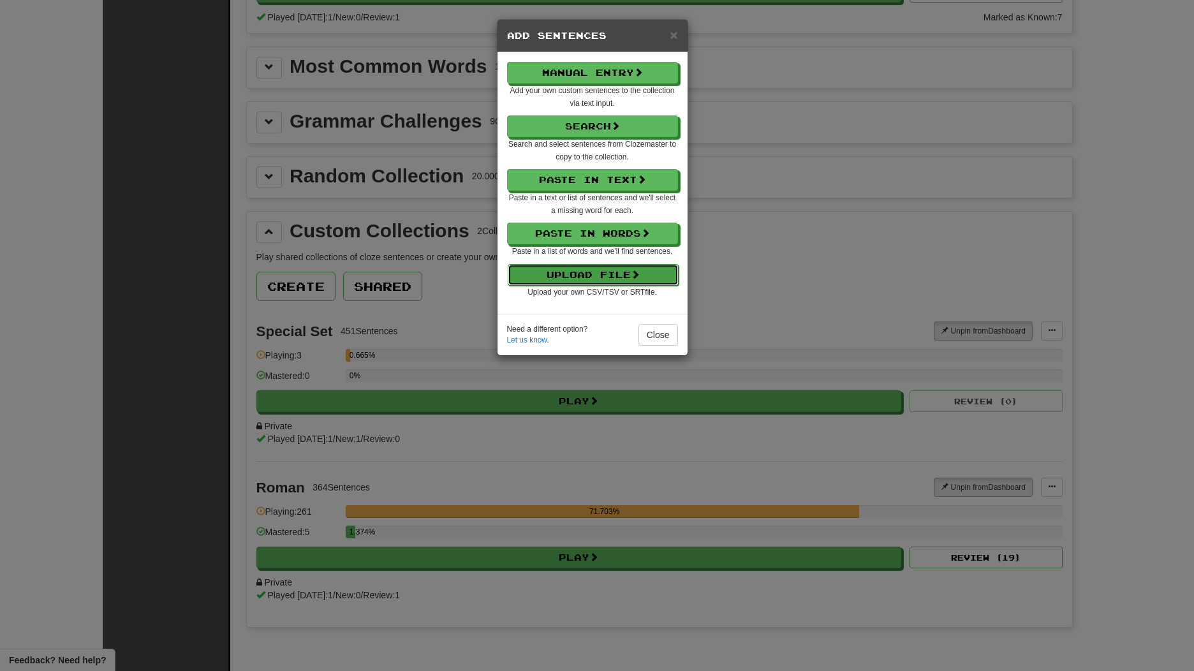
click at [617, 271] on button "Upload File" at bounding box center [593, 275] width 171 height 22
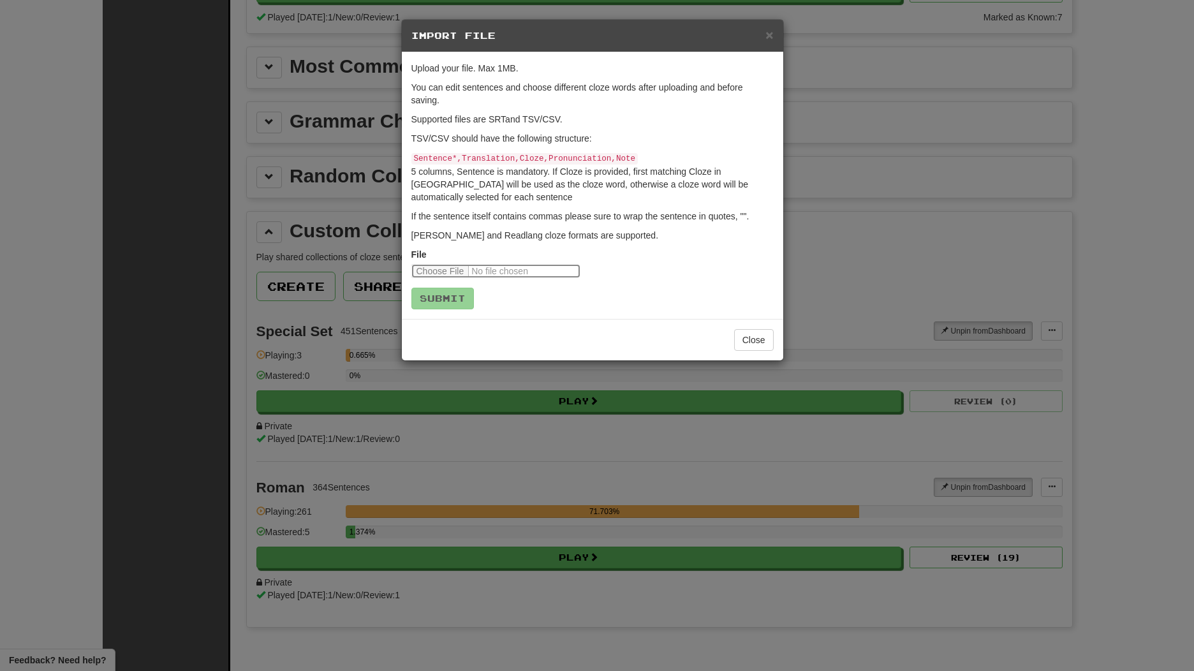
click at [445, 269] on input "file" at bounding box center [495, 271] width 169 height 14
type input "**********"
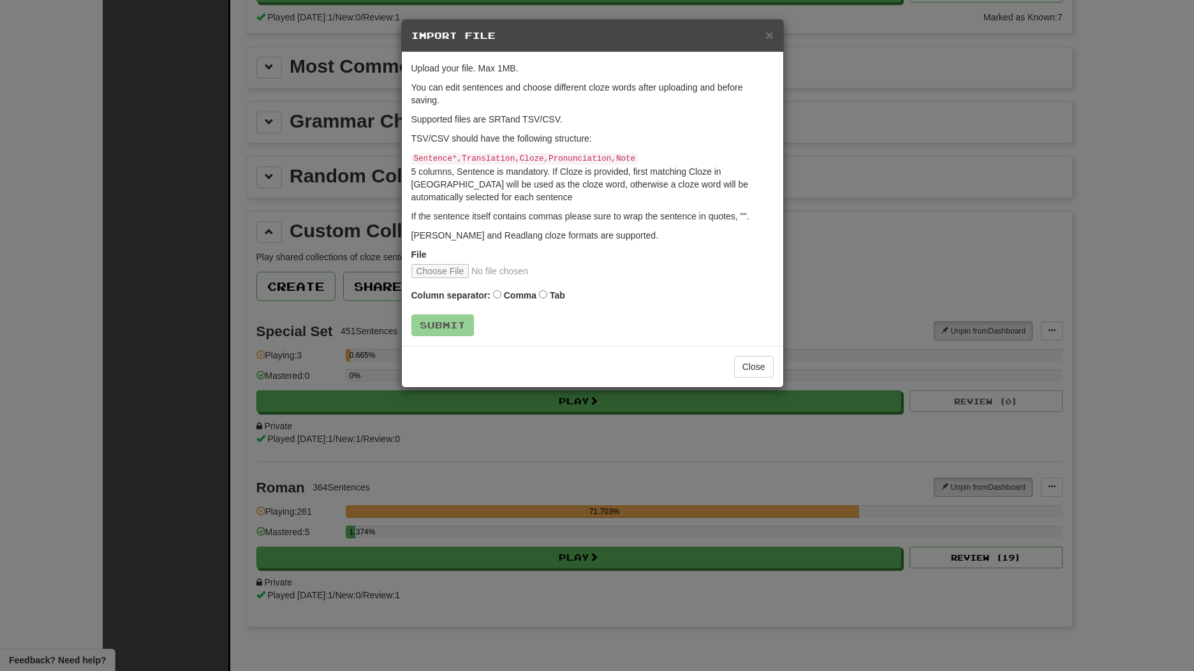
click at [549, 288] on div "Column separator: Comma Tab" at bounding box center [592, 296] width 362 height 17
click at [452, 329] on button "Submit" at bounding box center [443, 326] width 63 height 22
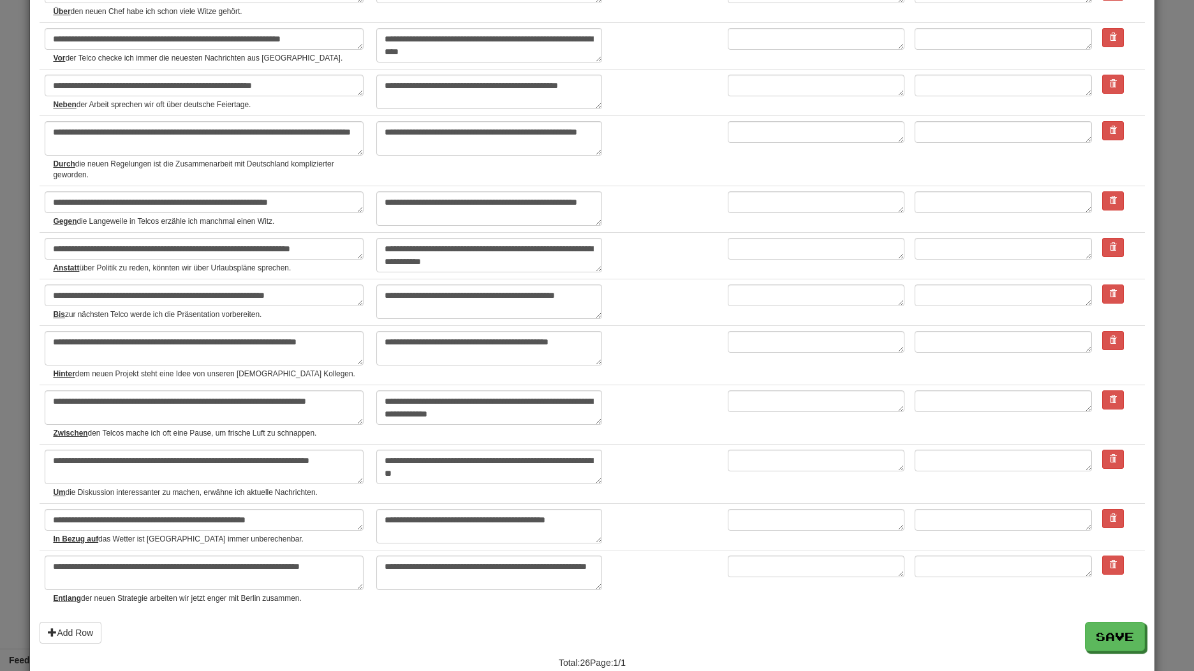
scroll to position [956, 0]
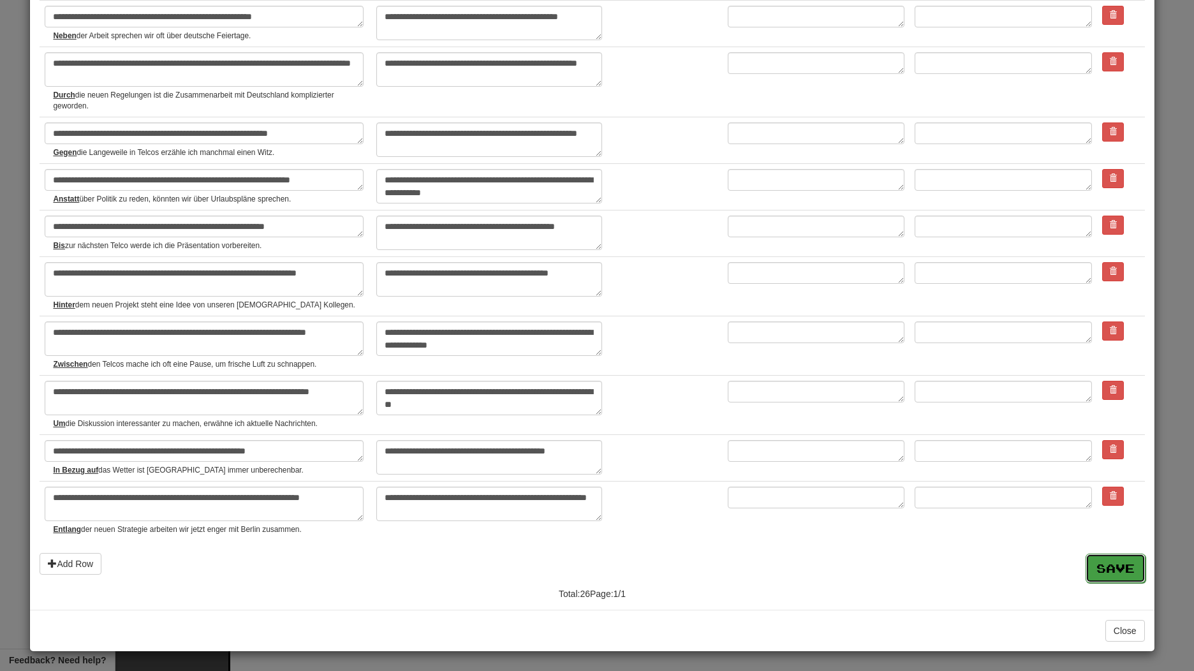
click at [1099, 568] on button "Save" at bounding box center [1116, 568] width 60 height 29
type textarea "*"
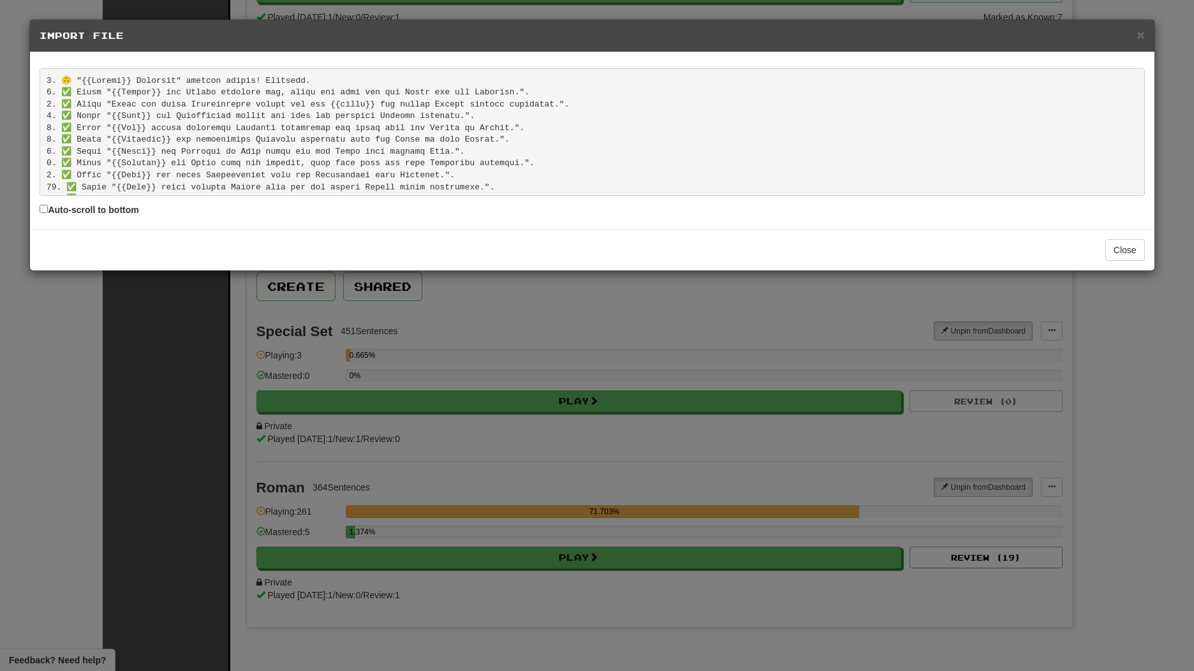
scroll to position [215, 0]
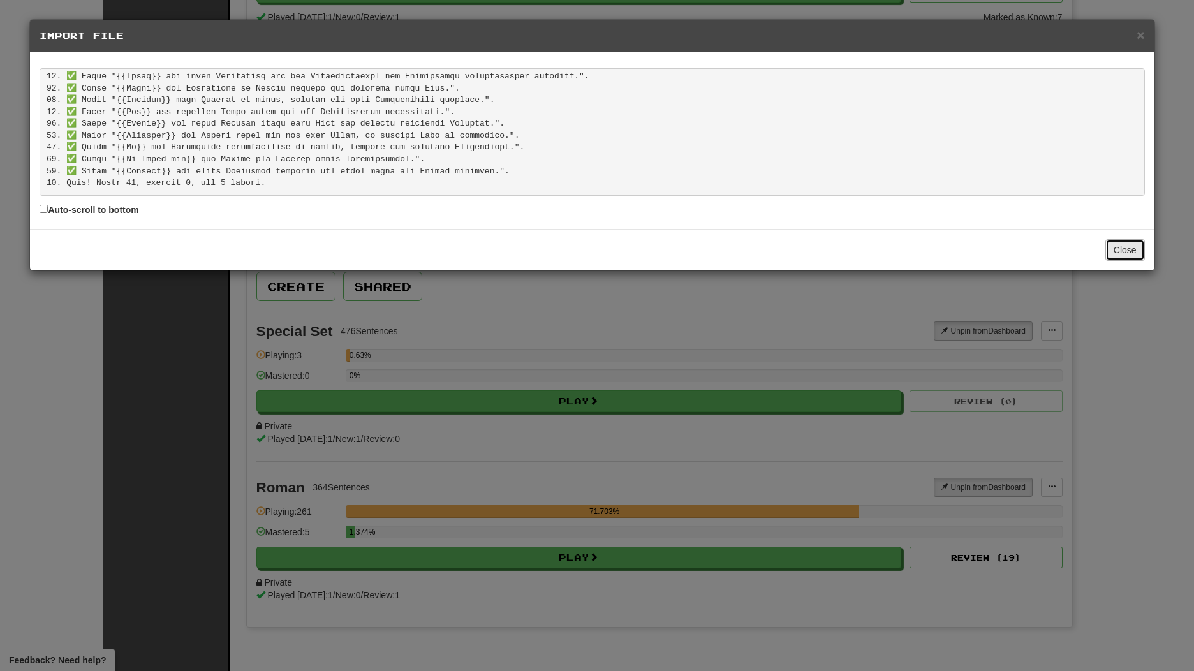
click at [1130, 251] on button "Close" at bounding box center [1126, 250] width 40 height 22
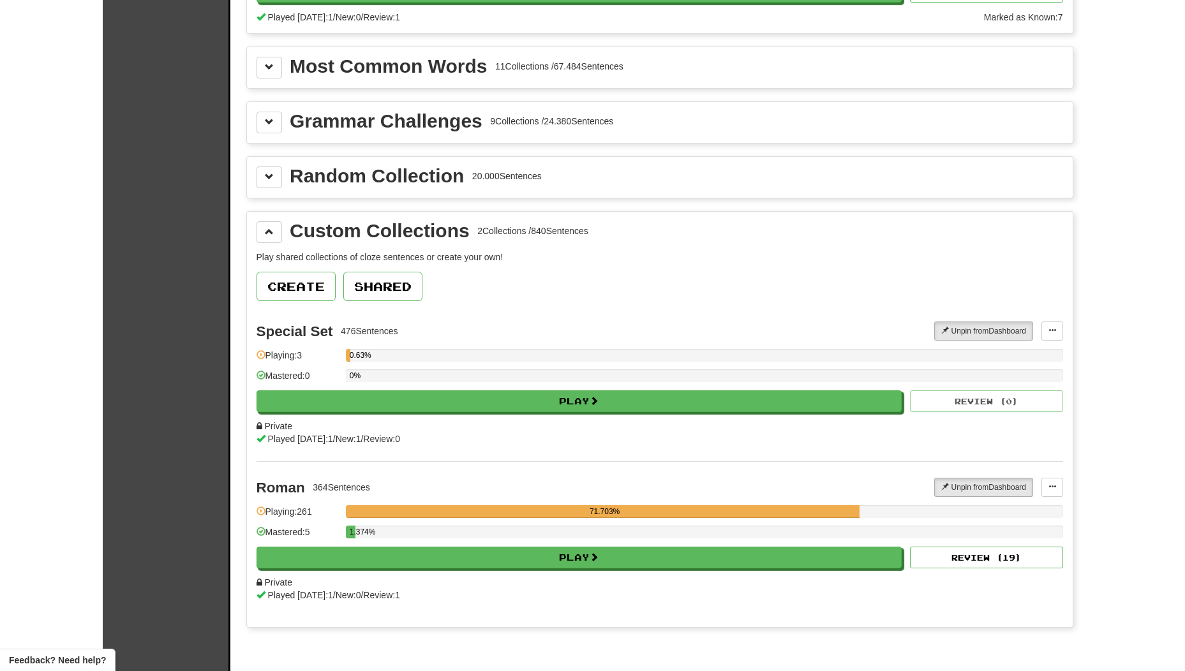
click at [1038, 332] on div "Unpin from Dashboard Unpin from Dashboard Add Sentences Manage Sentences Edit C…" at bounding box center [998, 331] width 128 height 19
click at [1053, 332] on span at bounding box center [1052, 331] width 8 height 8
click at [1009, 367] on span "Manage Sentences" at bounding box center [1010, 371] width 77 height 10
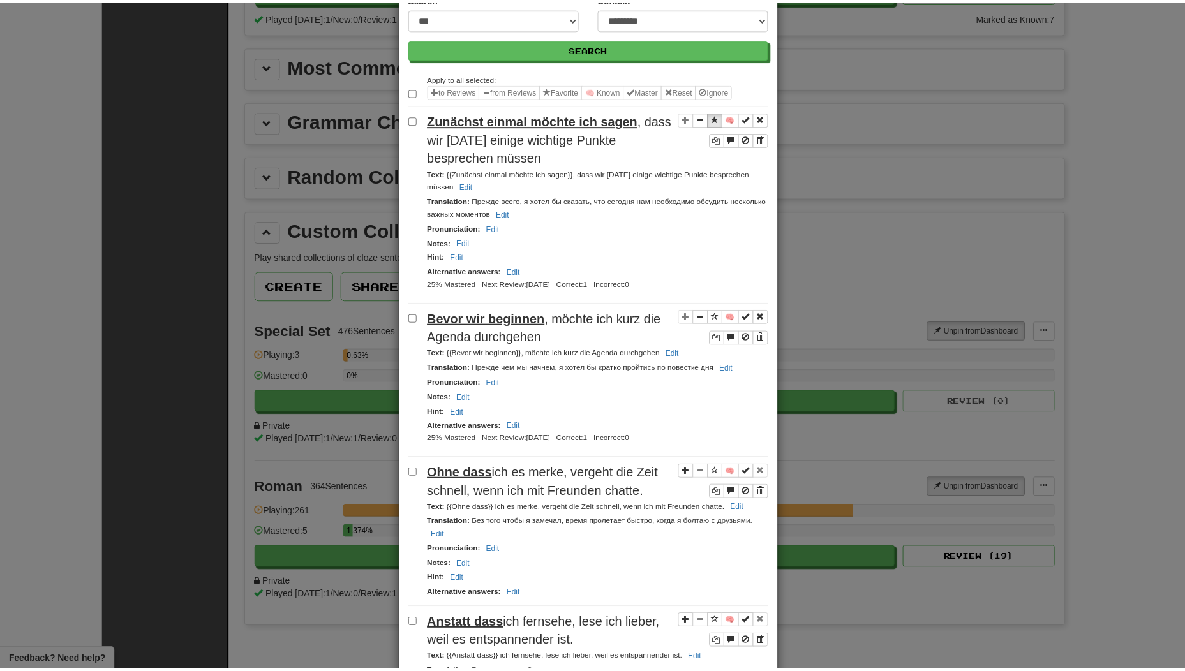
scroll to position [0, 0]
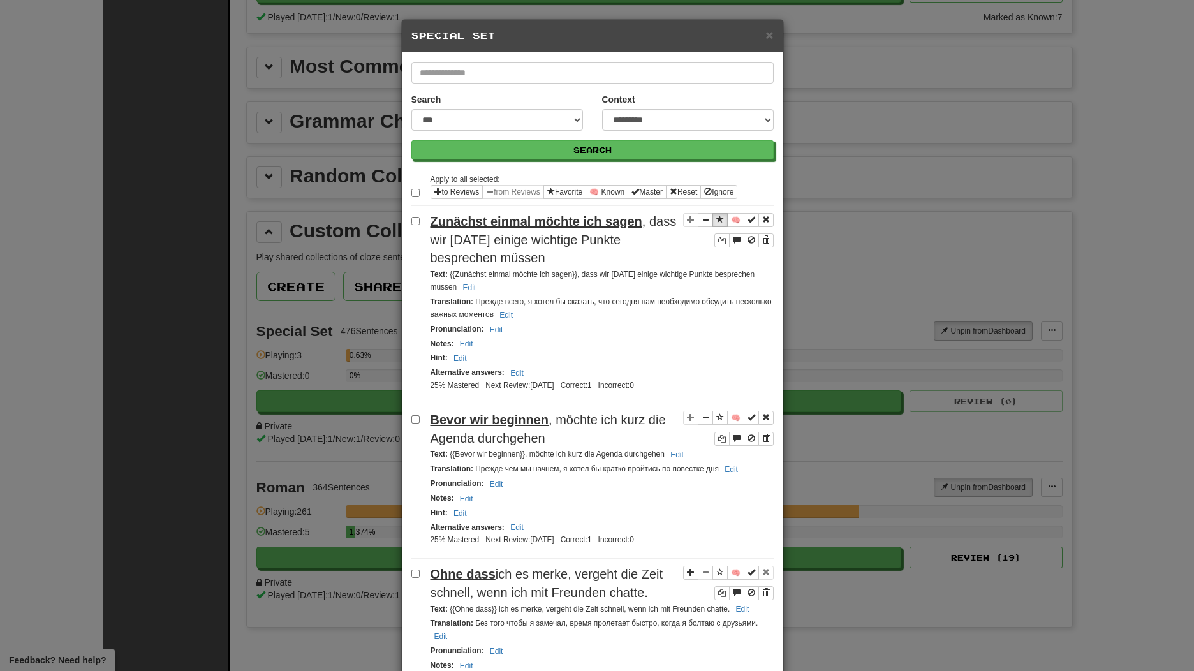
click at [757, 27] on div "× Special Set" at bounding box center [592, 36] width 381 height 33
click at [766, 34] on span "×" at bounding box center [770, 34] width 8 height 15
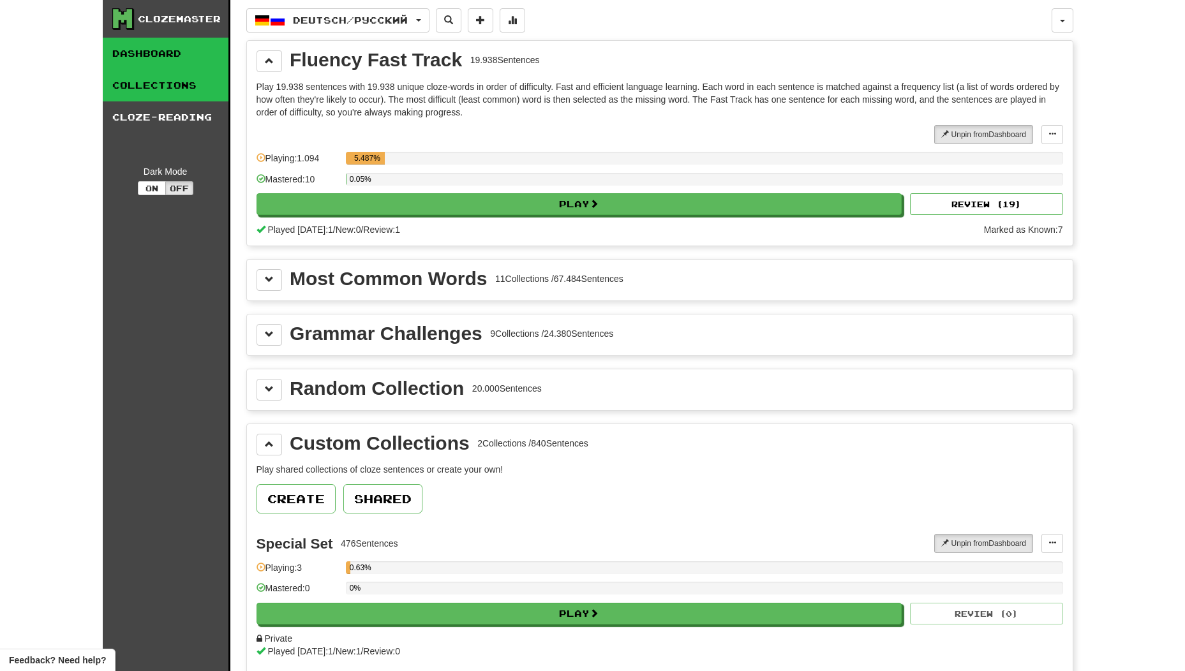
click at [175, 45] on link "Dashboard" at bounding box center [166, 54] width 126 height 32
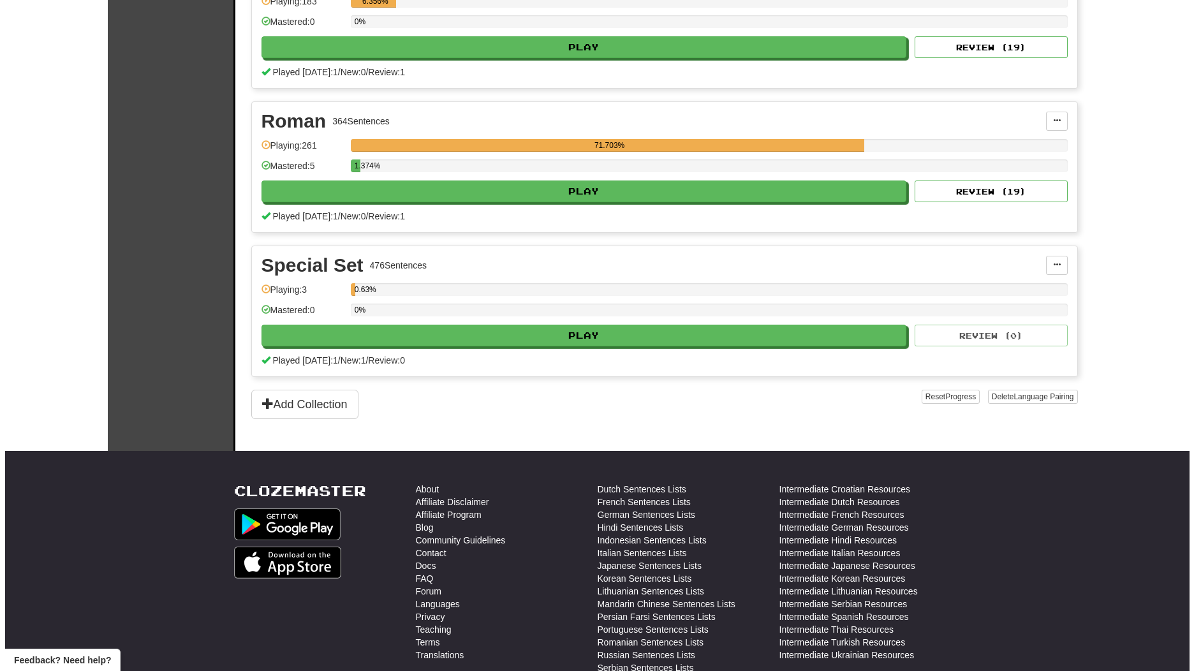
scroll to position [1063, 0]
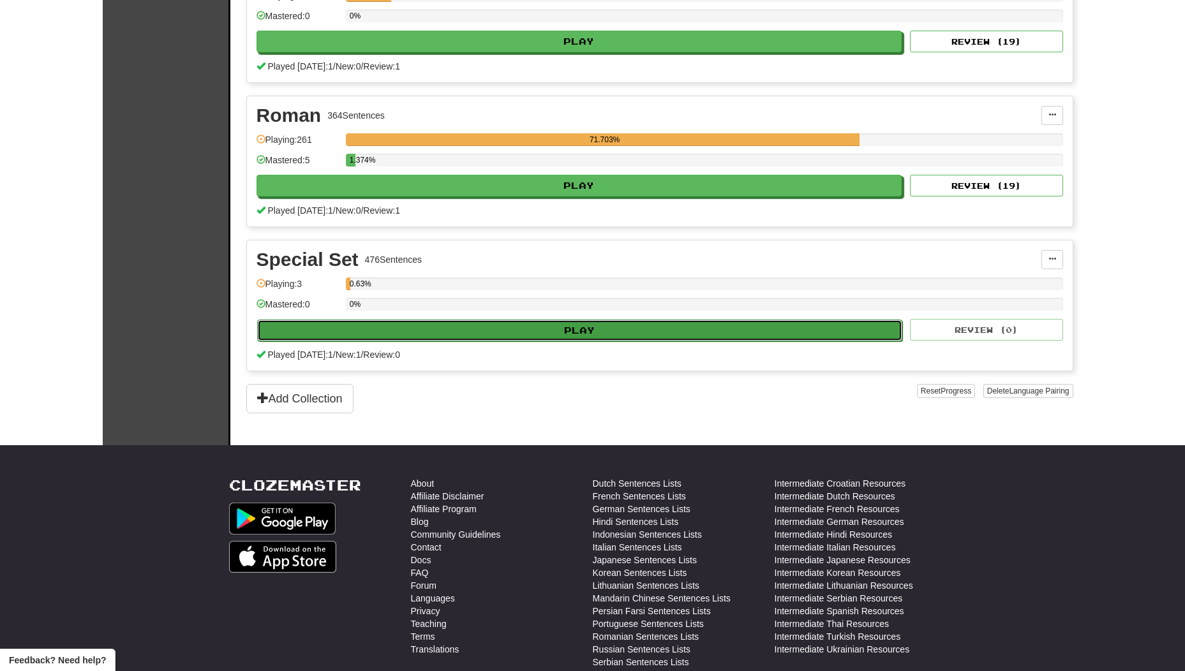
click at [646, 332] on button "Play" at bounding box center [580, 331] width 646 height 22
select select "**"
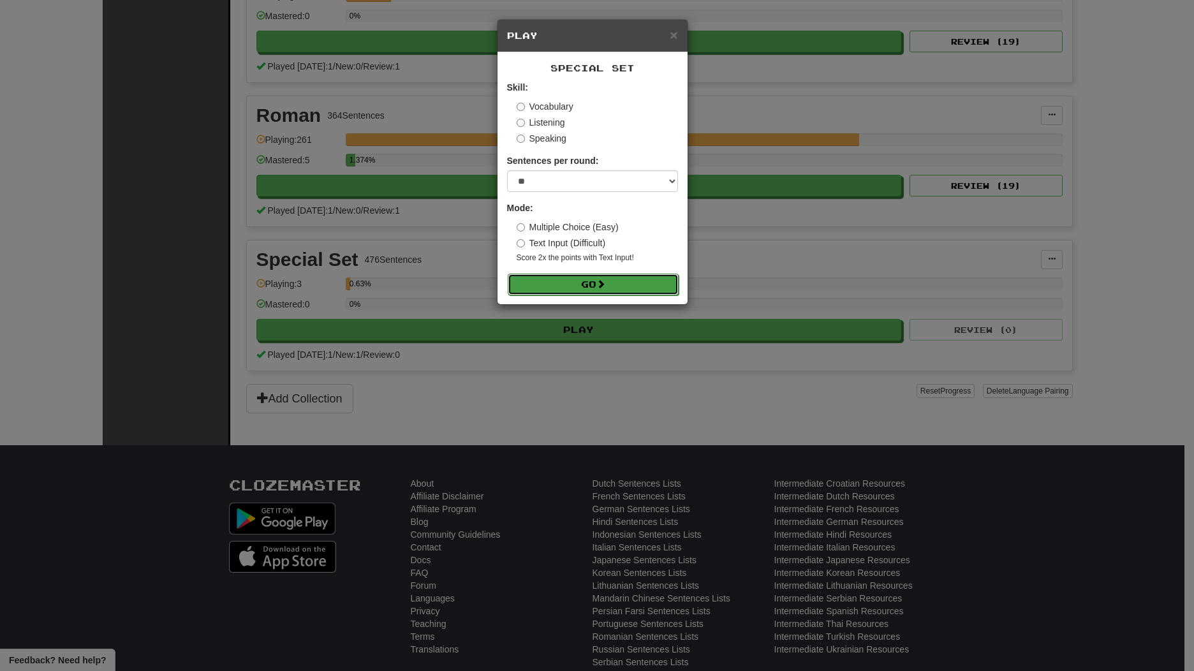
click at [589, 281] on button "Go" at bounding box center [593, 285] width 171 height 22
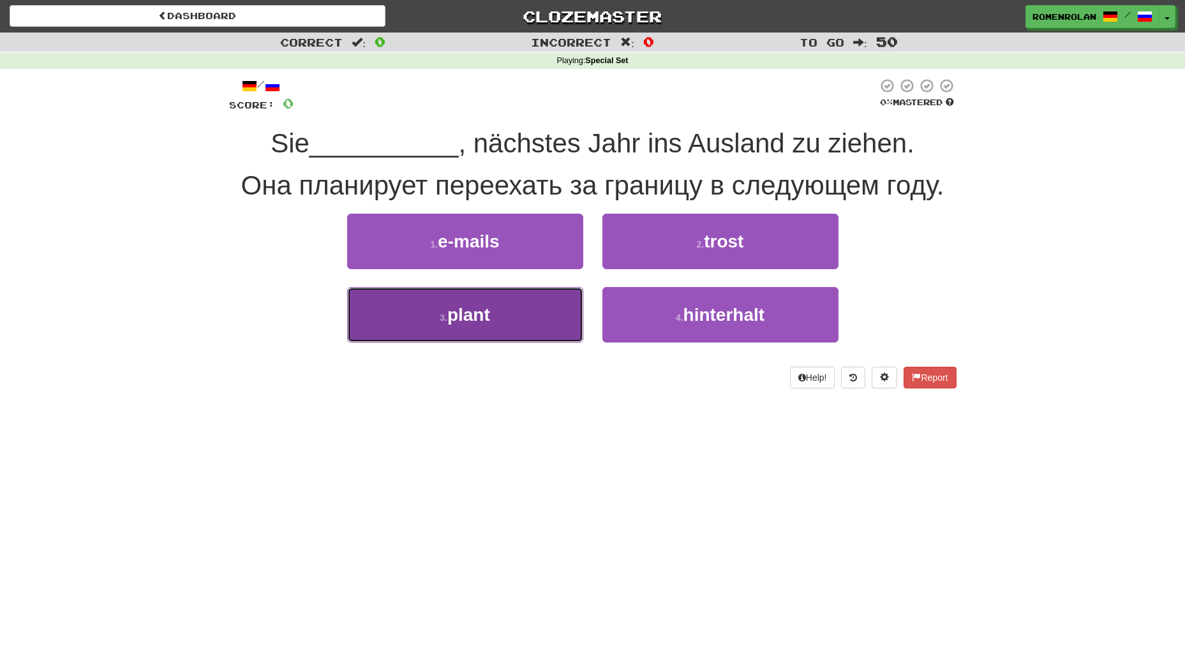
click at [488, 320] on span "plant" at bounding box center [468, 315] width 43 height 20
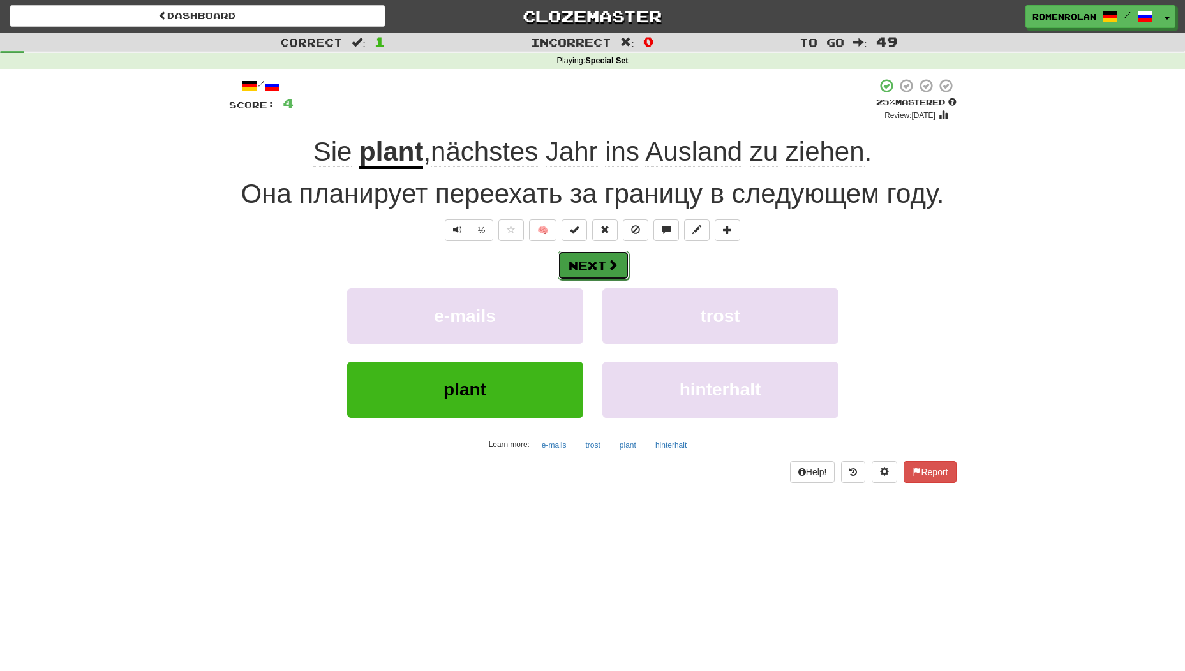
click at [625, 252] on button "Next" at bounding box center [593, 265] width 71 height 29
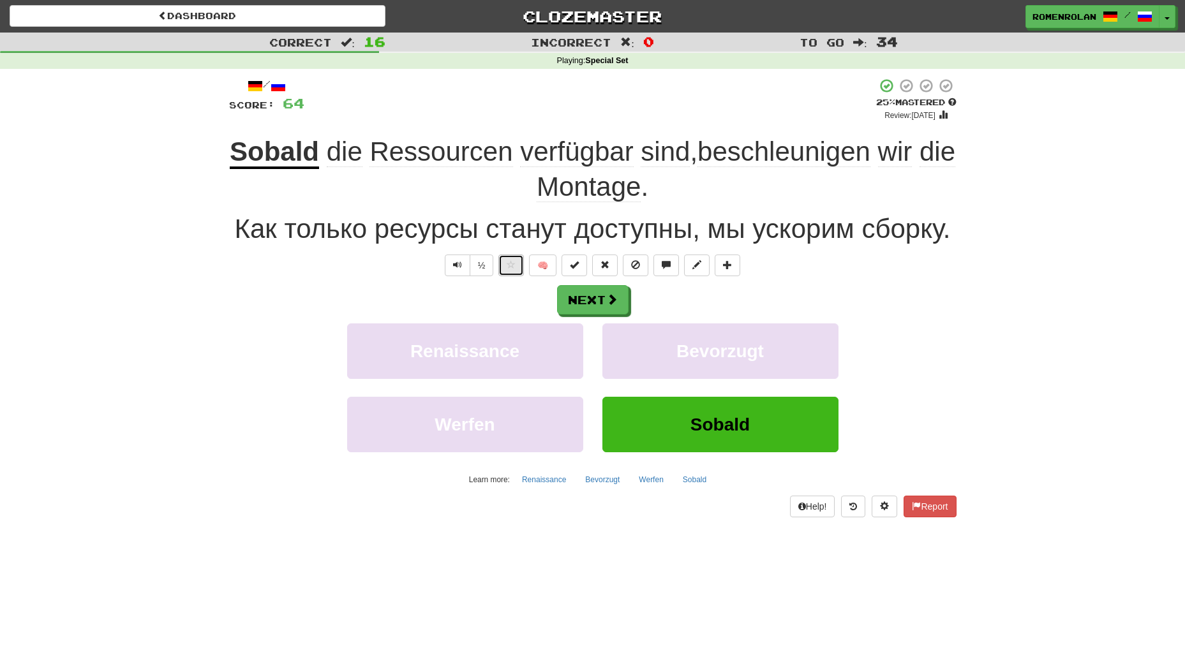
click at [511, 258] on button at bounding box center [511, 266] width 26 height 22
click at [515, 265] on button at bounding box center [511, 266] width 26 height 22
click at [512, 265] on span at bounding box center [511, 264] width 9 height 9
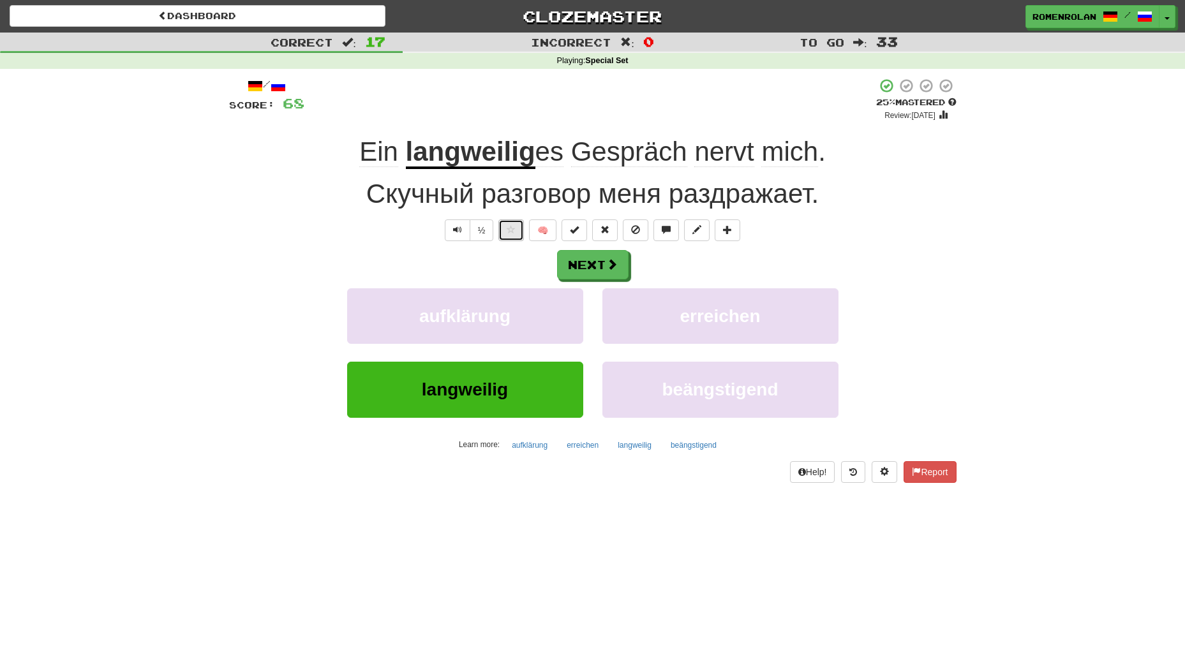
click at [510, 228] on span at bounding box center [511, 229] width 9 height 9
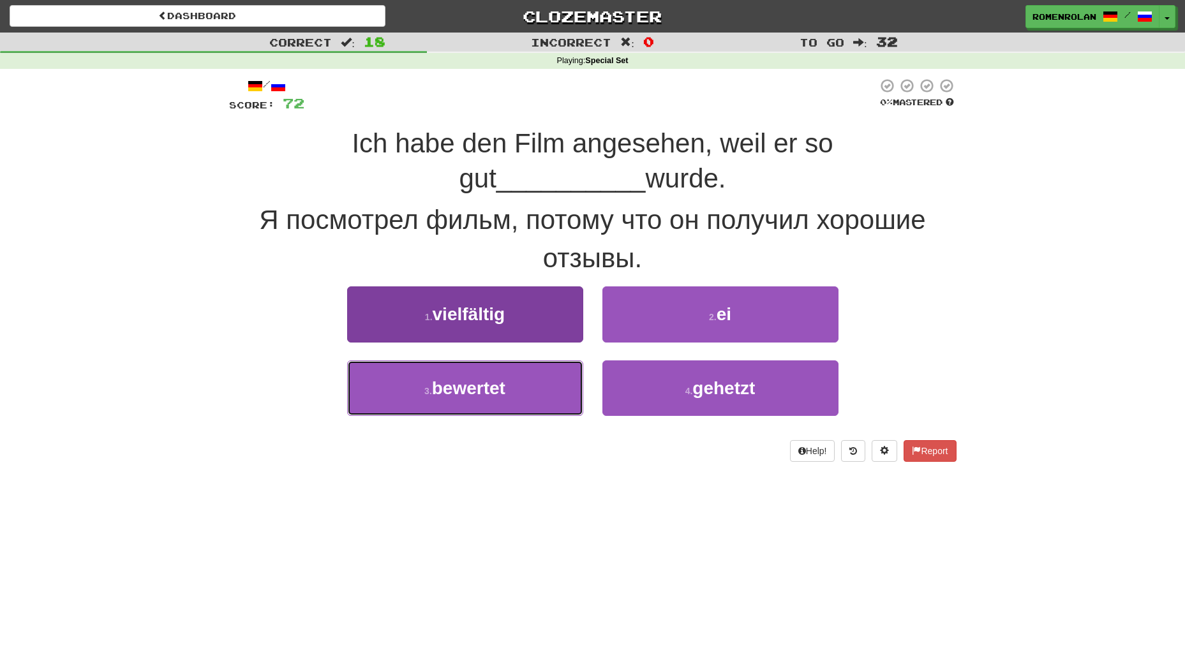
click at [531, 386] on button "3 . bewertet" at bounding box center [465, 387] width 236 height 55
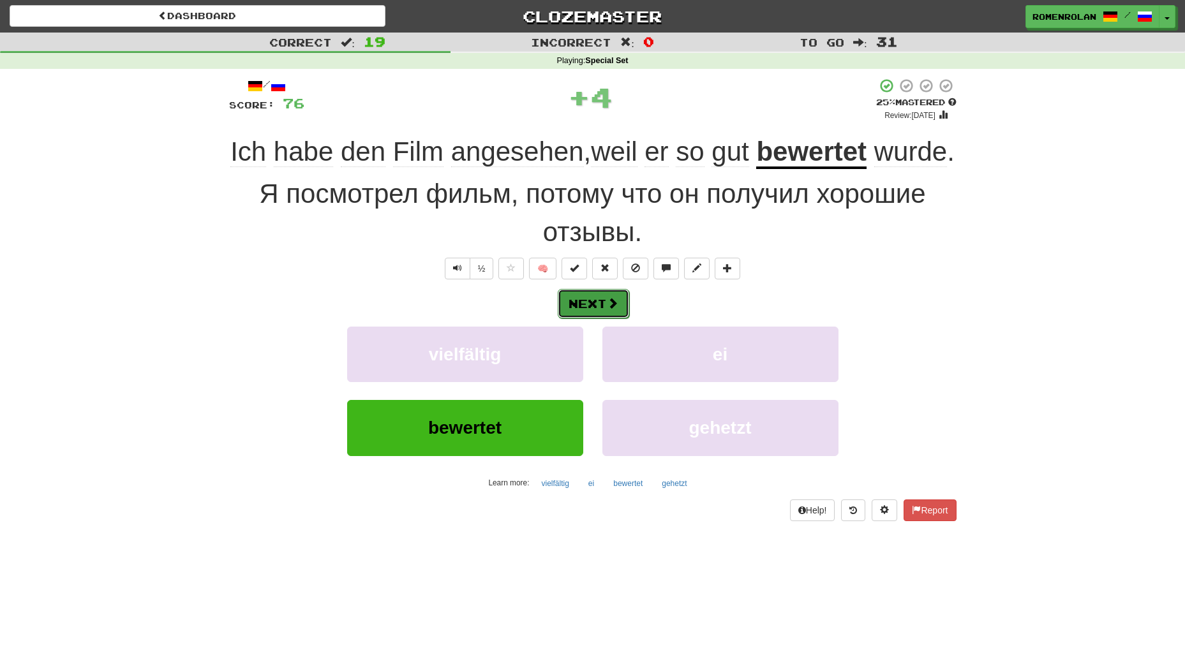
click at [594, 318] on button "Next" at bounding box center [593, 303] width 71 height 29
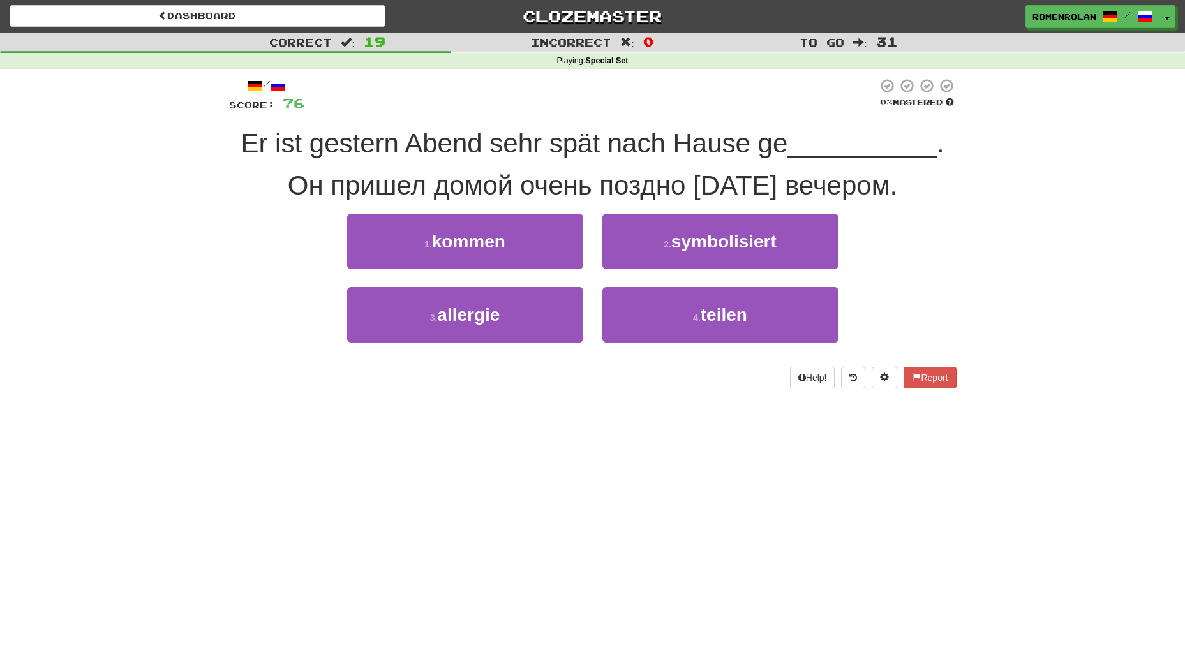
click at [591, 371] on div "Help! Report" at bounding box center [592, 378] width 727 height 22
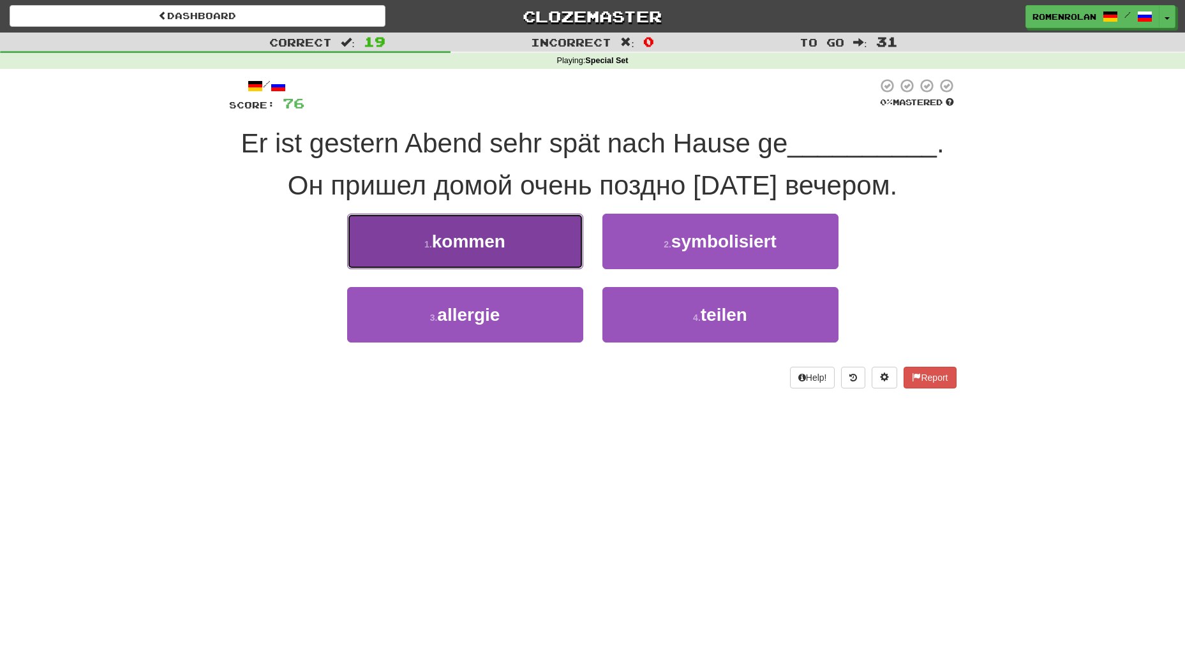
click at [549, 253] on button "1 . kommen" at bounding box center [465, 241] width 236 height 55
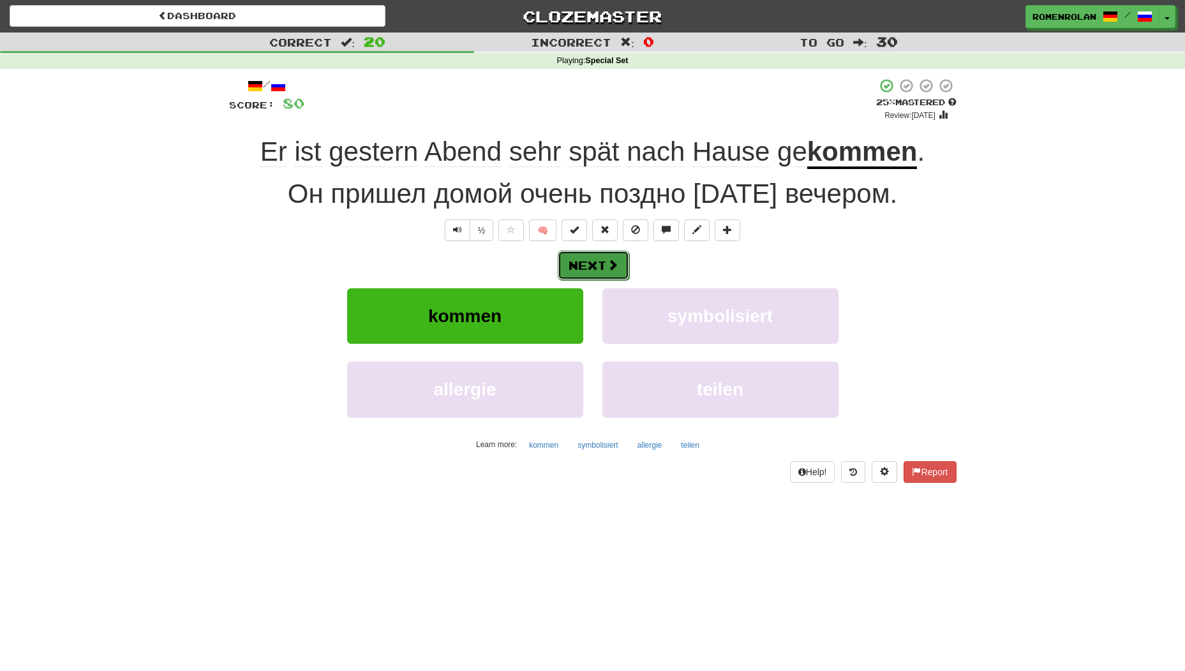
click at [580, 269] on button "Next" at bounding box center [593, 265] width 71 height 29
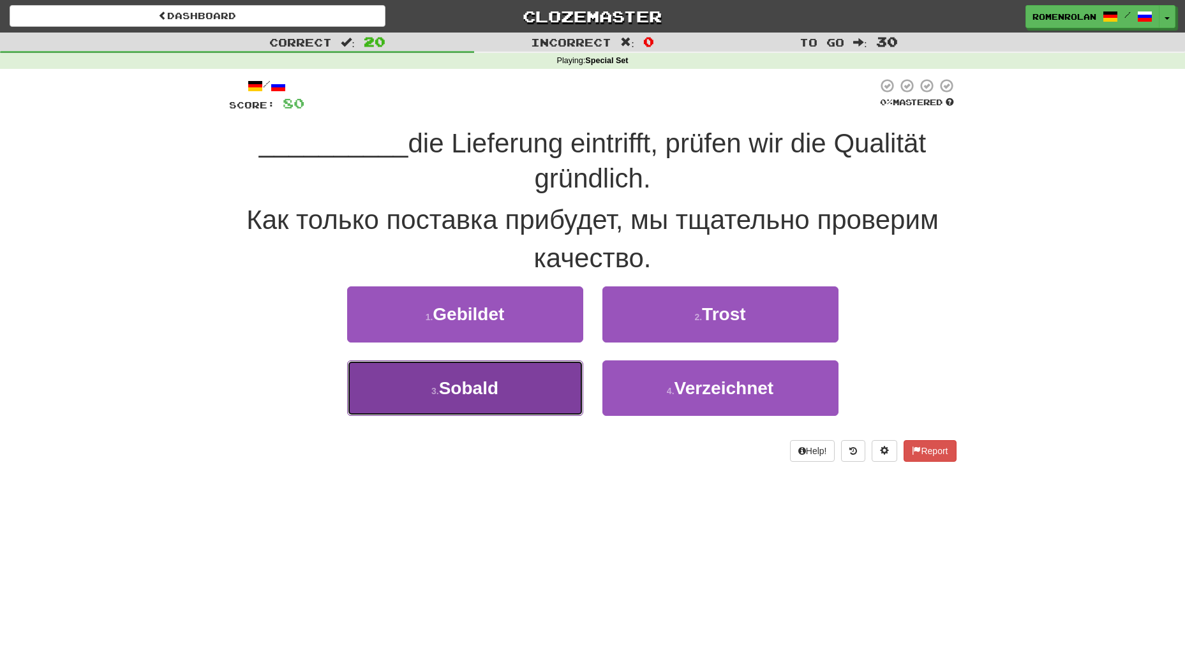
click at [561, 392] on button "3 . Sobald" at bounding box center [465, 387] width 236 height 55
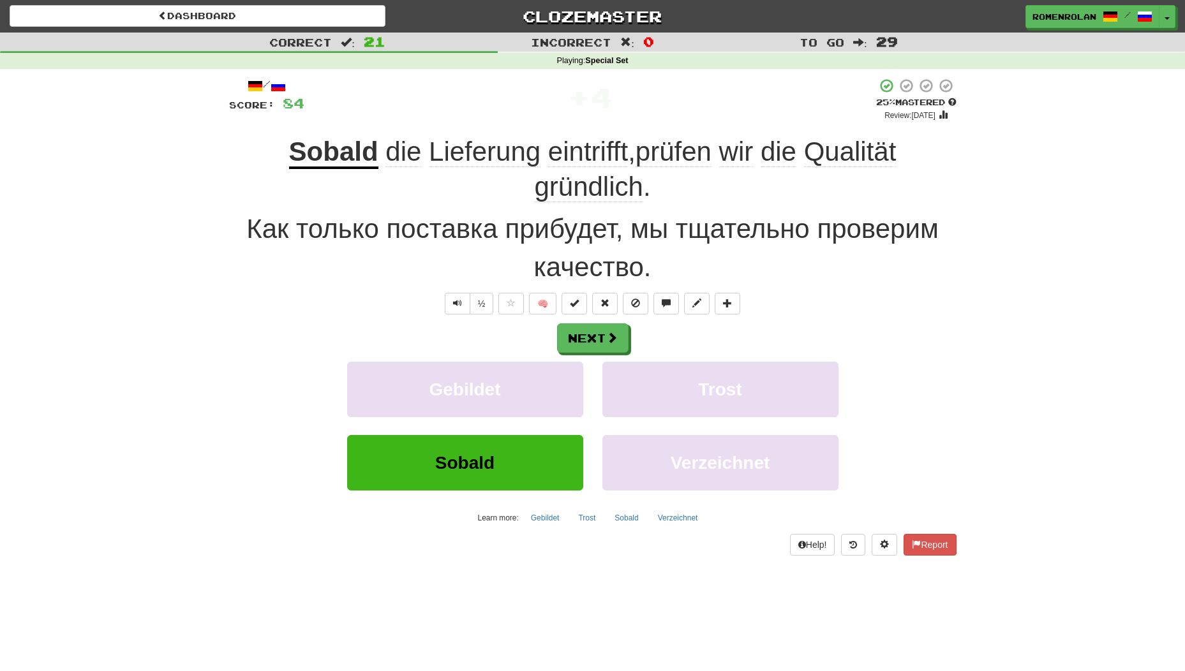
click at [603, 154] on span "eintrifft" at bounding box center [588, 152] width 80 height 31
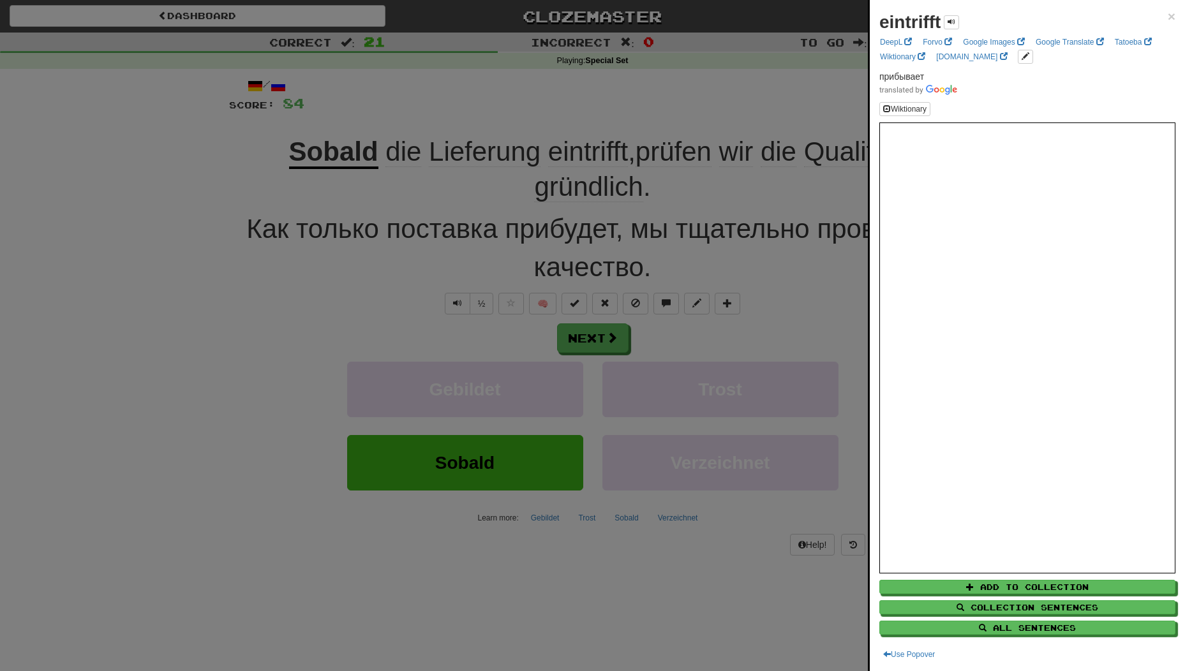
click at [784, 121] on div at bounding box center [592, 335] width 1185 height 671
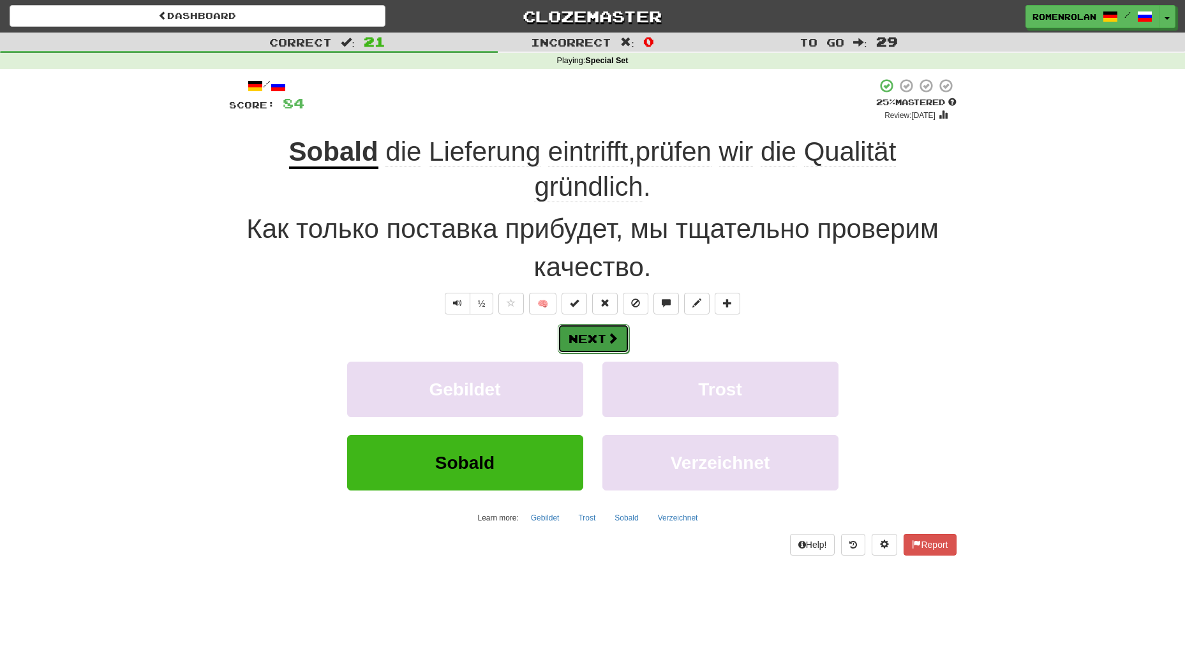
click at [573, 339] on button "Next" at bounding box center [593, 338] width 71 height 29
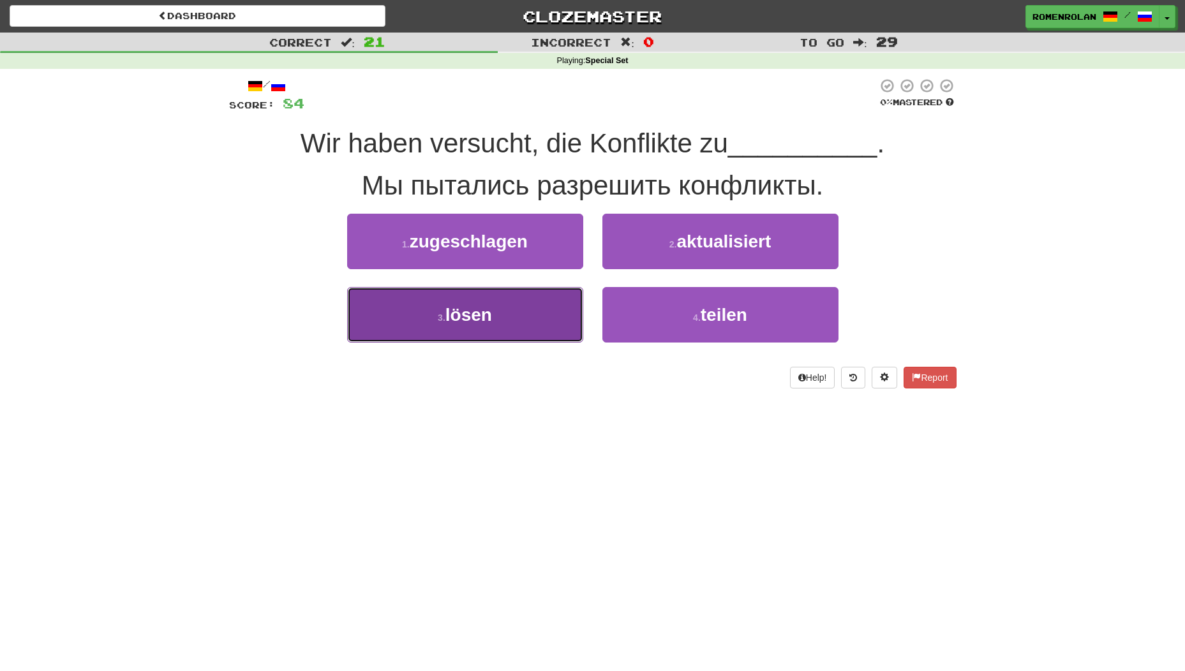
click at [545, 313] on button "3 . lösen" at bounding box center [465, 314] width 236 height 55
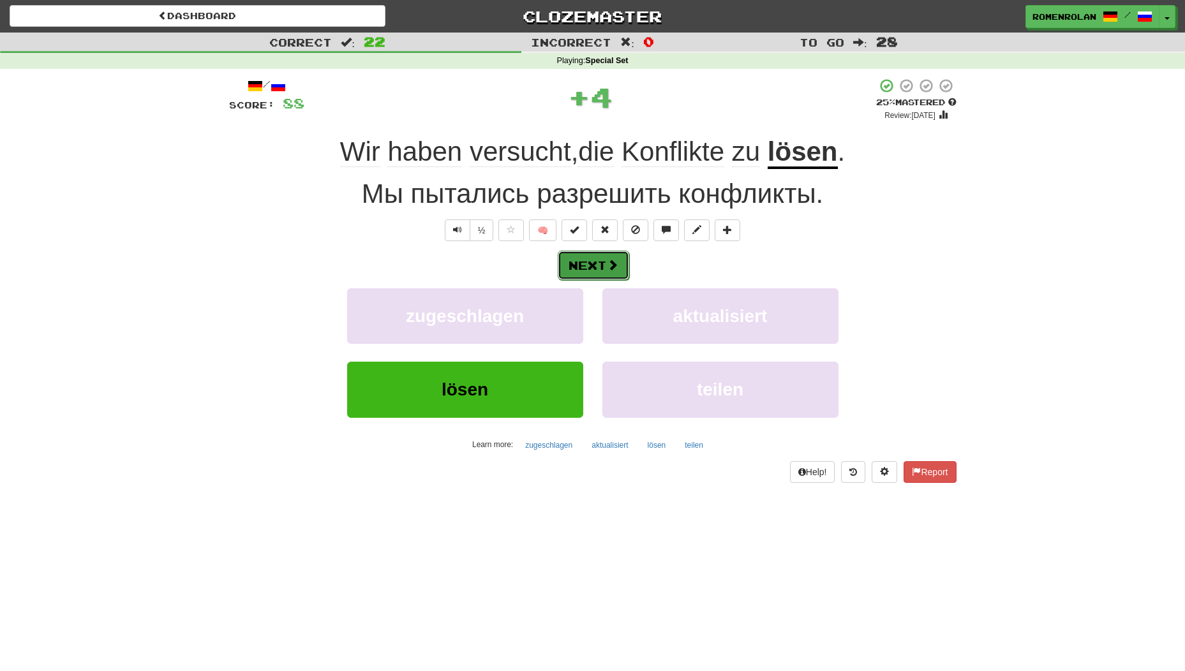
click at [619, 274] on button "Next" at bounding box center [593, 265] width 71 height 29
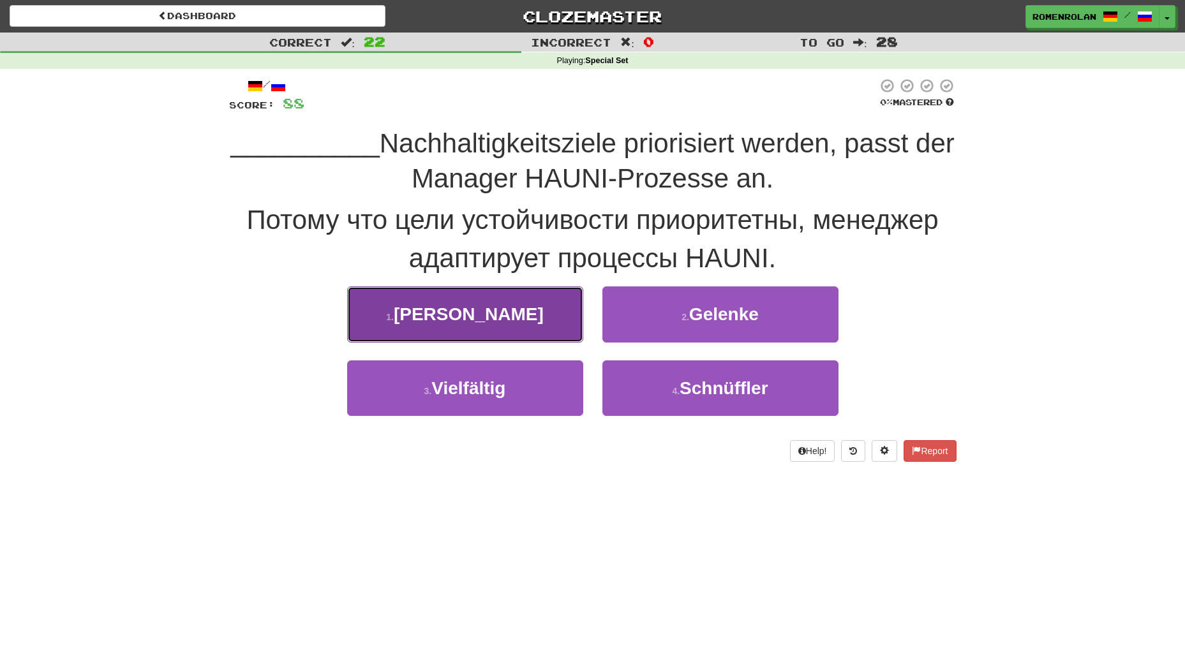
click at [572, 318] on button "1 . Weil" at bounding box center [465, 313] width 236 height 55
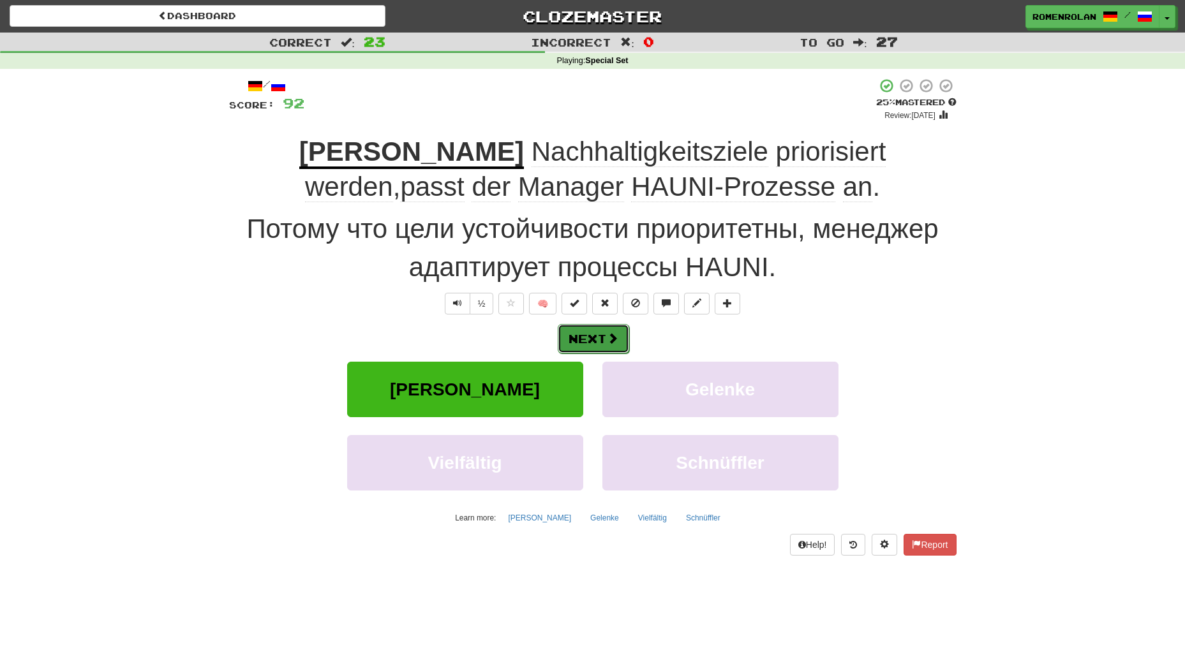
click at [620, 345] on button "Next" at bounding box center [593, 338] width 71 height 29
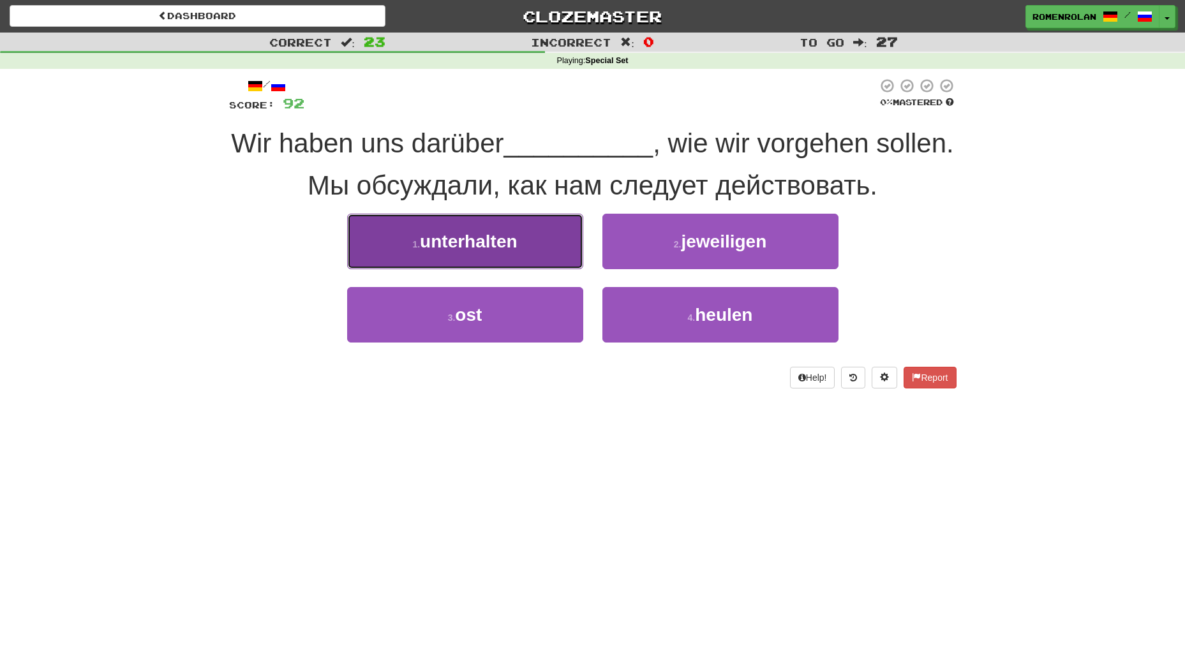
click at [507, 251] on span "unterhalten" at bounding box center [468, 242] width 97 height 20
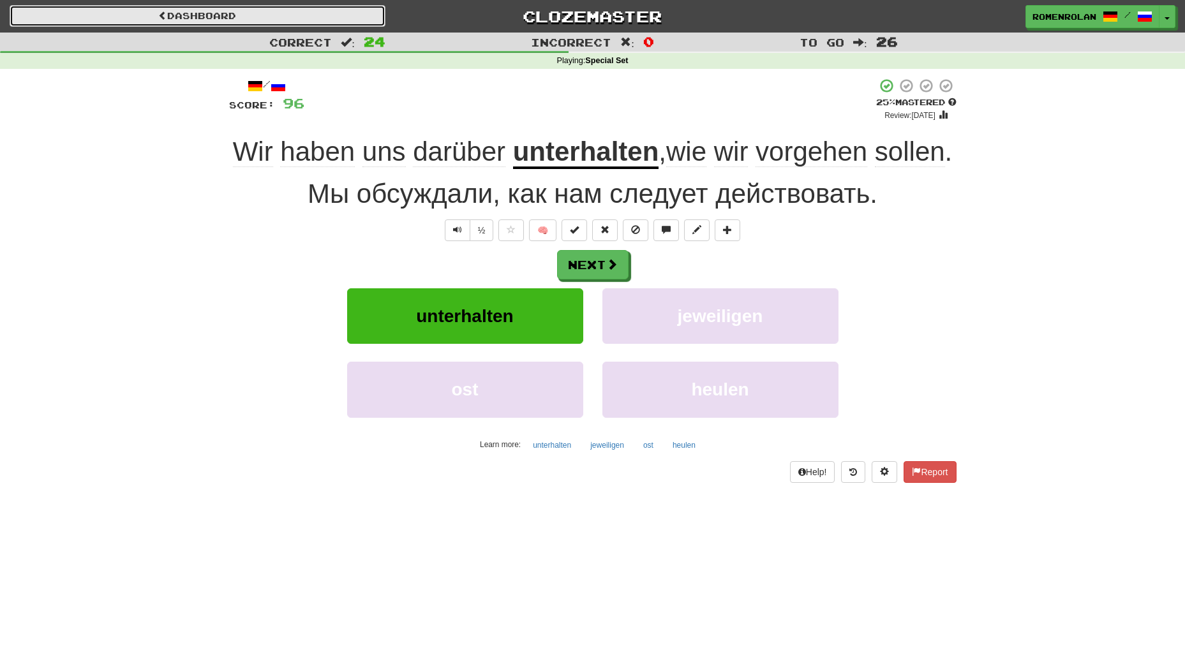
click at [262, 18] on link "Dashboard" at bounding box center [198, 16] width 376 height 22
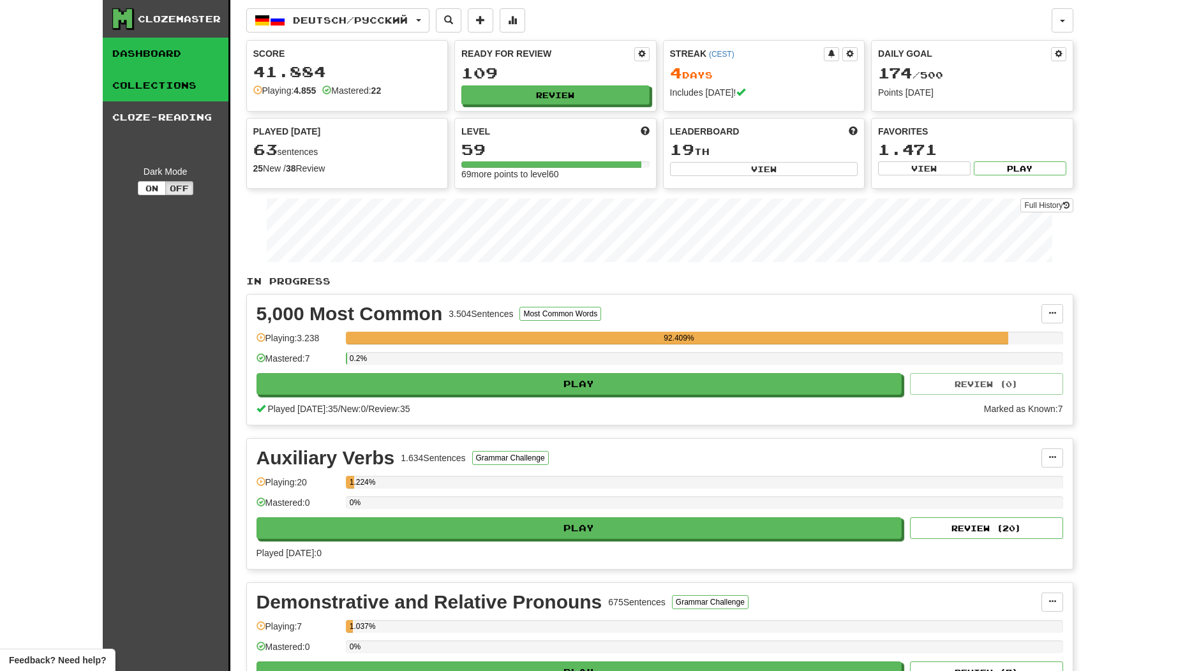
click at [161, 83] on link "Collections" at bounding box center [166, 86] width 126 height 32
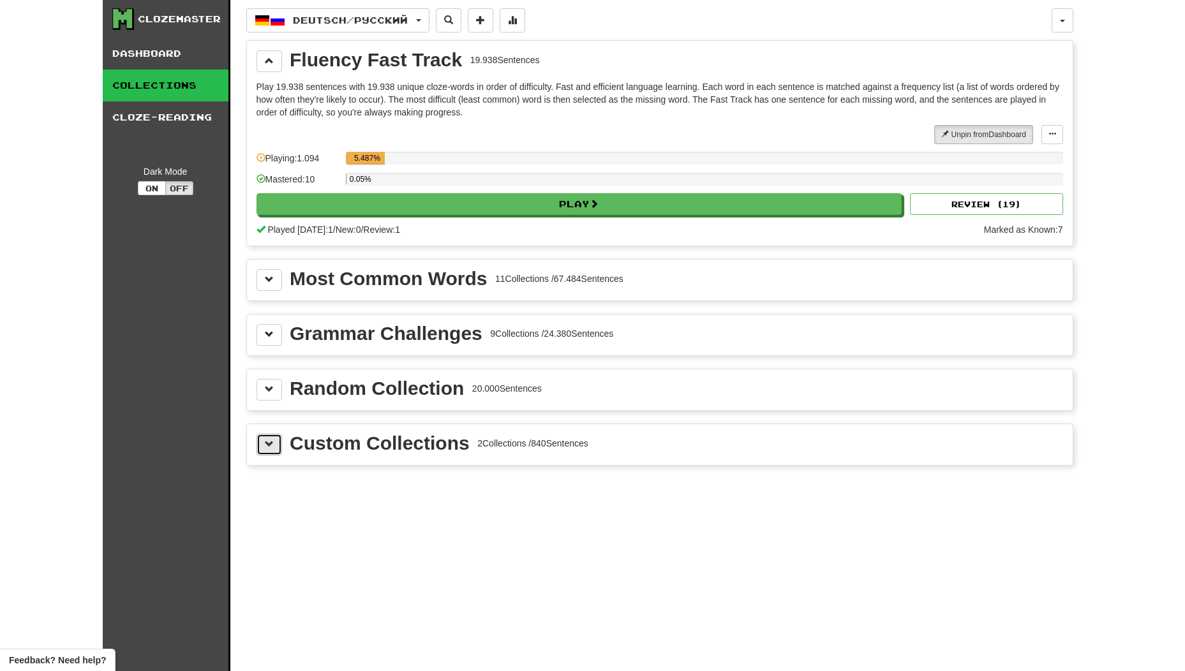
click at [259, 445] on button at bounding box center [269, 445] width 26 height 22
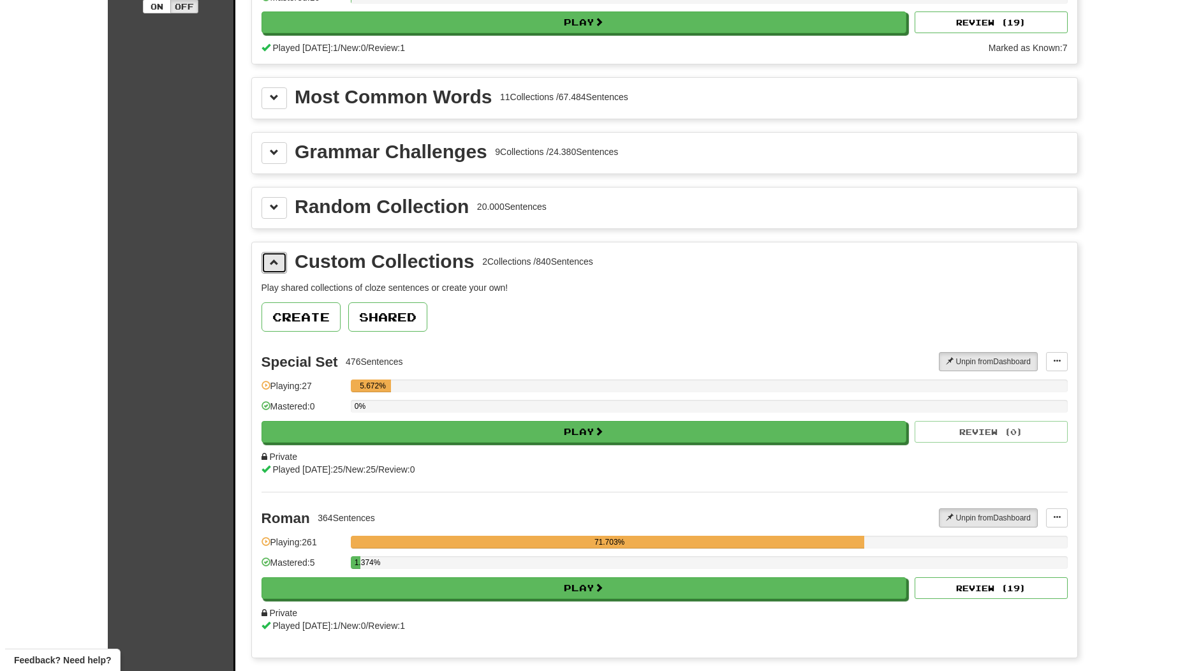
scroll to position [212, 0]
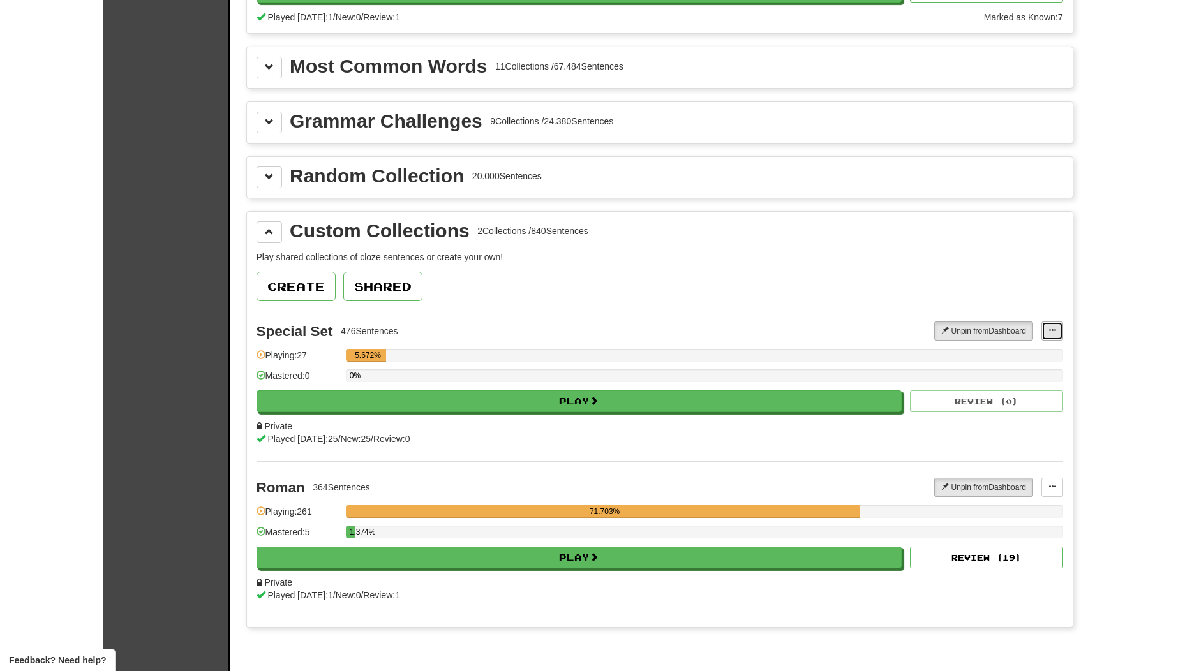
click at [1049, 337] on button at bounding box center [1052, 331] width 22 height 19
click at [1045, 352] on link "Add Sentences" at bounding box center [1001, 354] width 119 height 17
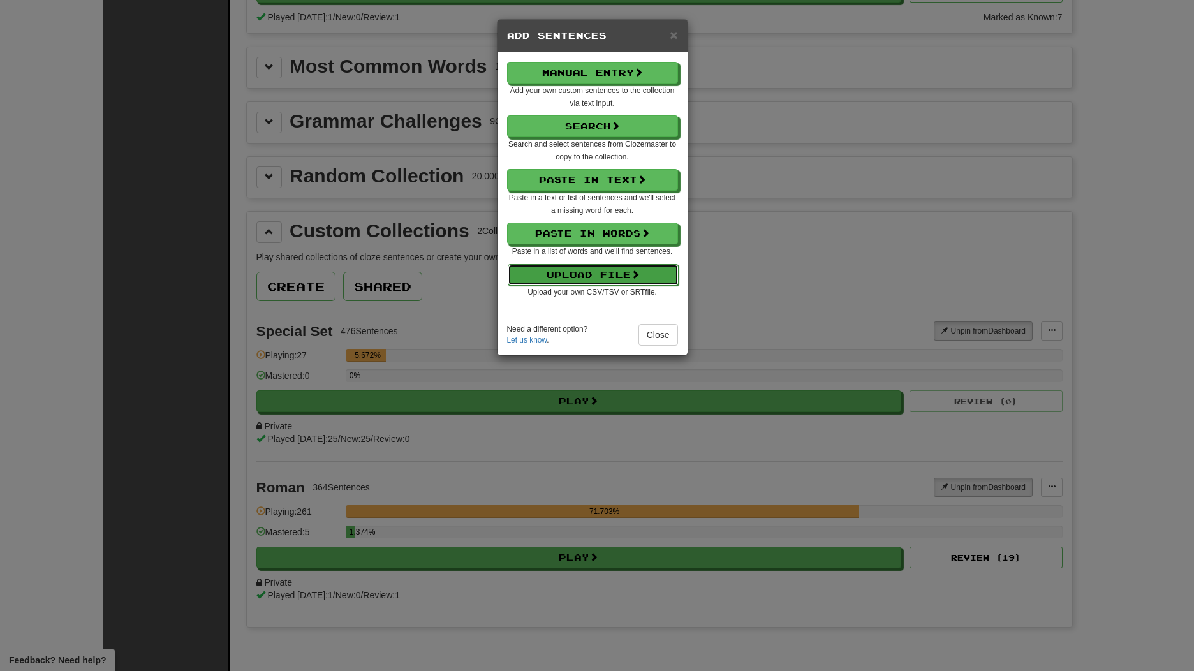
click at [623, 280] on button "Upload File" at bounding box center [593, 275] width 171 height 22
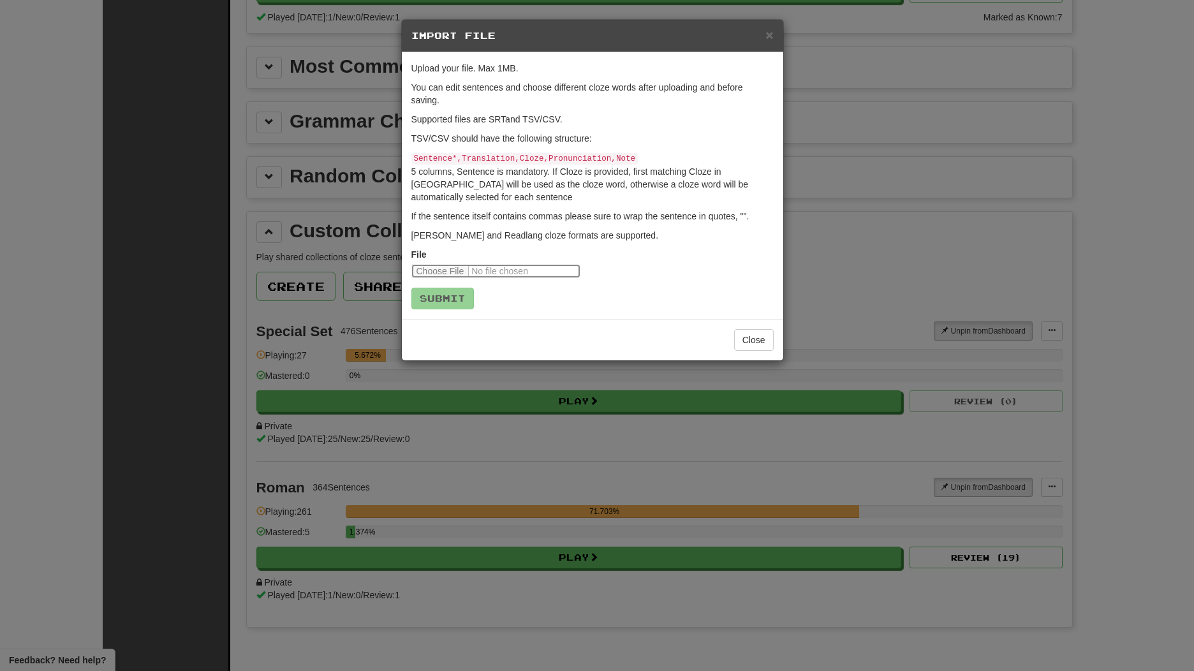
click at [457, 264] on input "file" at bounding box center [495, 271] width 169 height 14
type input "**********"
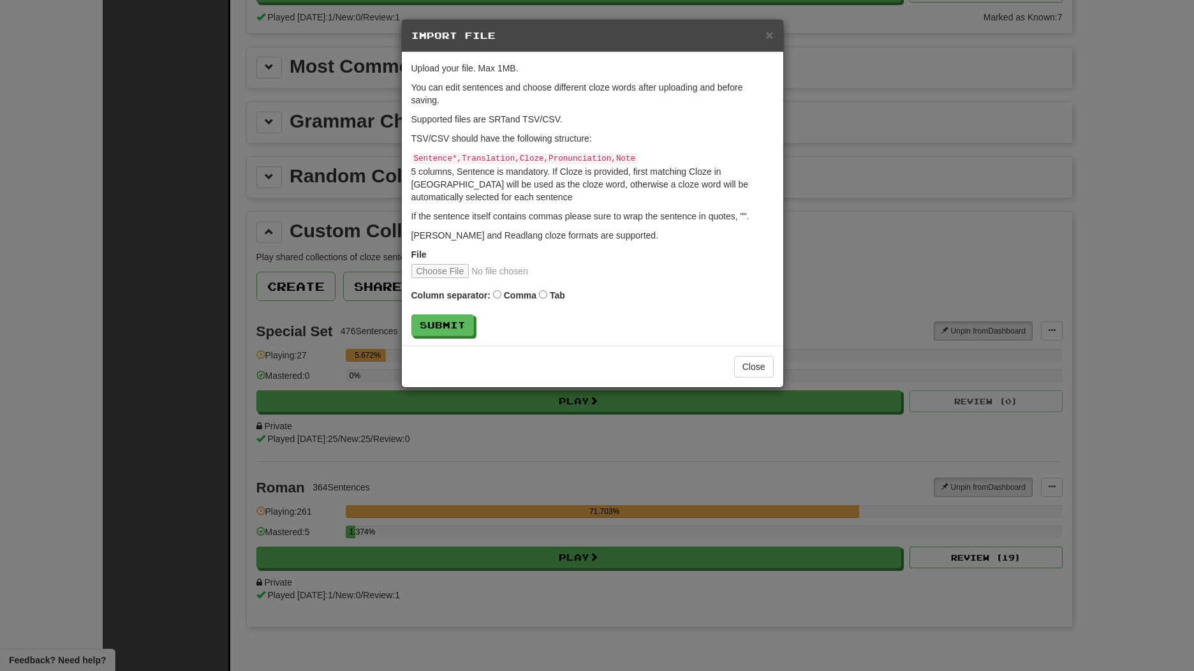
click at [437, 309] on form "Upload your file. Max 1MB. You can edit sentences and choose different cloze wo…" at bounding box center [592, 199] width 362 height 274
click at [434, 318] on button "Submit" at bounding box center [443, 326] width 63 height 22
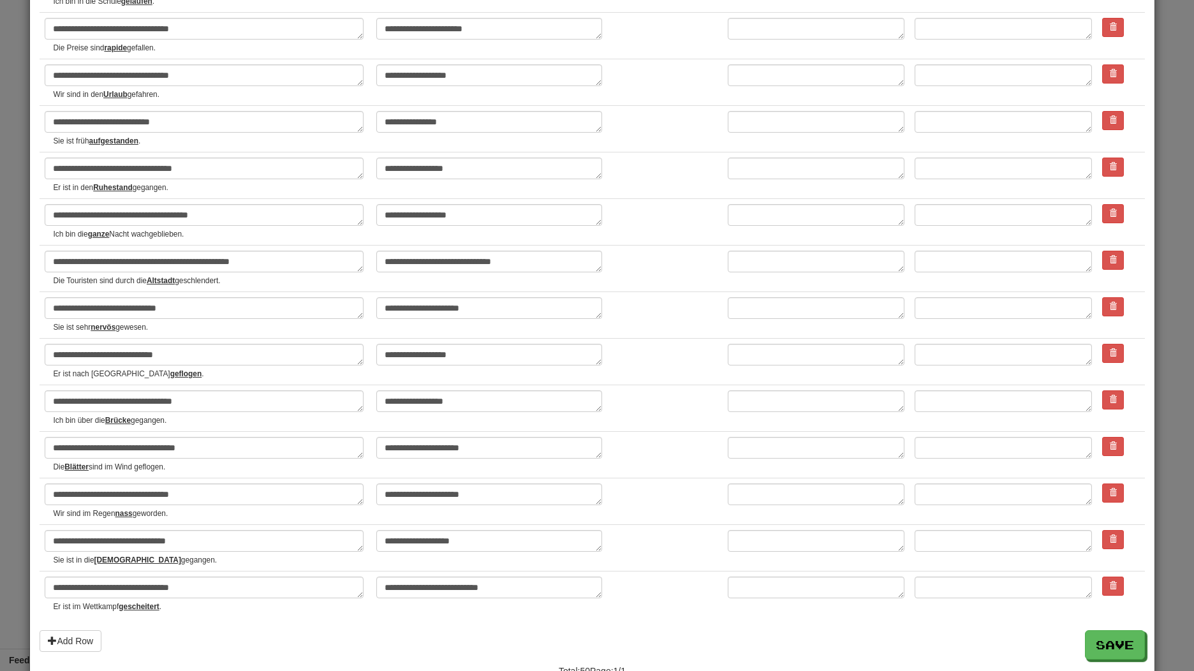
scroll to position [1899, 0]
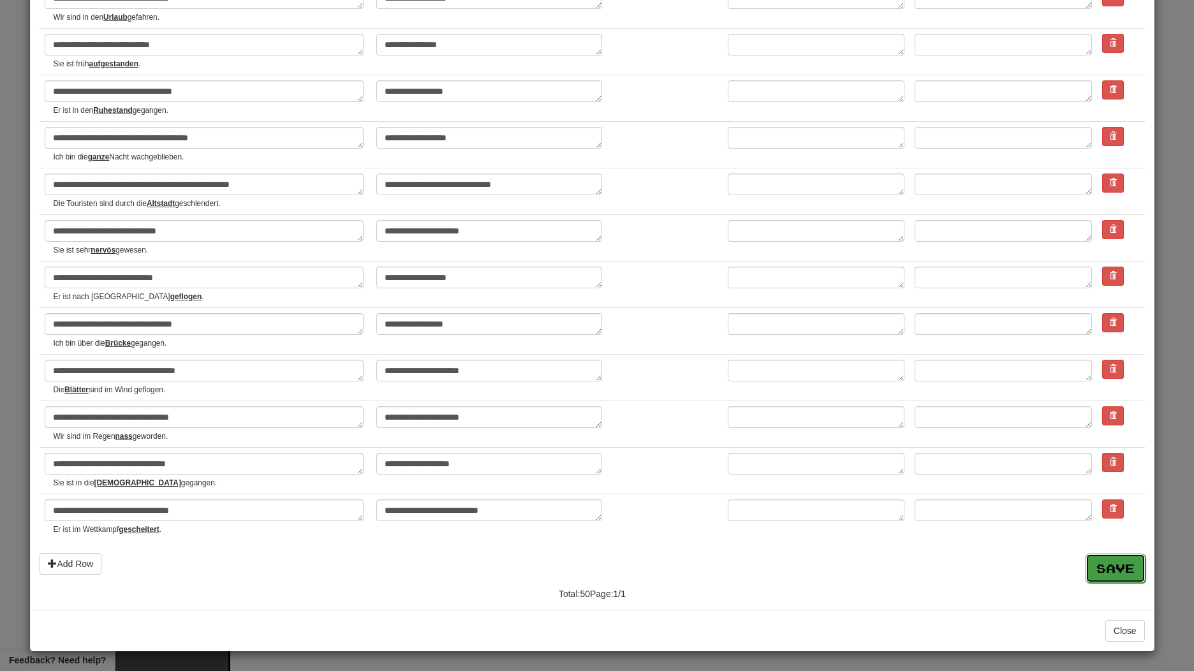
click at [1100, 567] on button "Save" at bounding box center [1116, 568] width 60 height 29
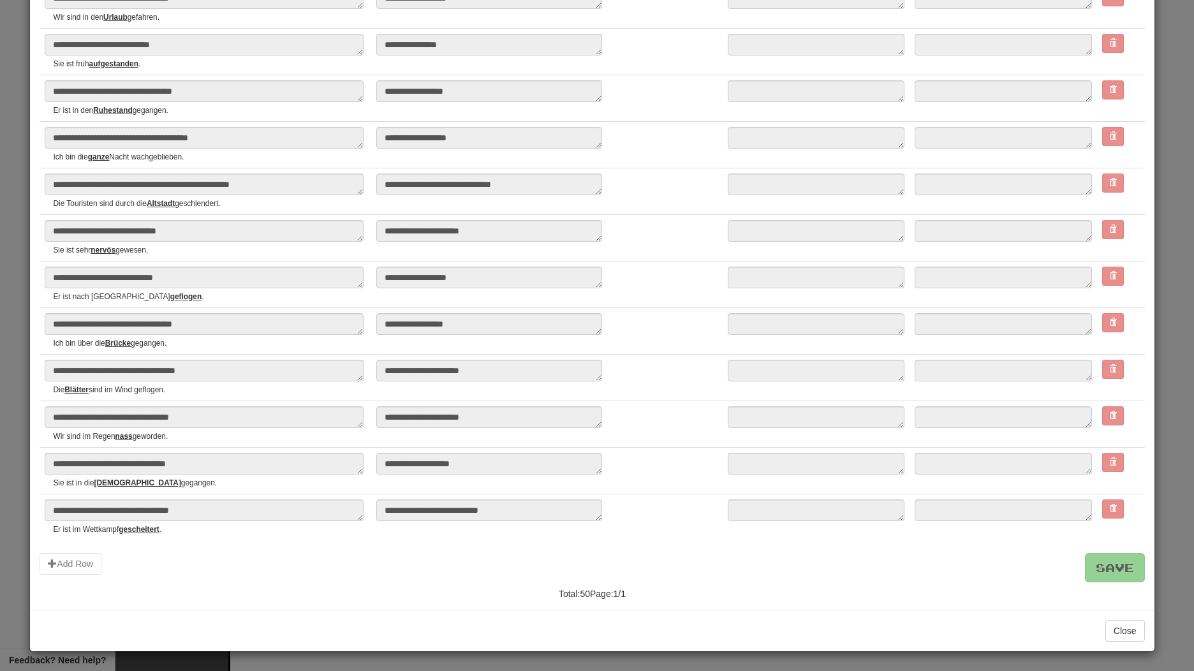
type textarea "*"
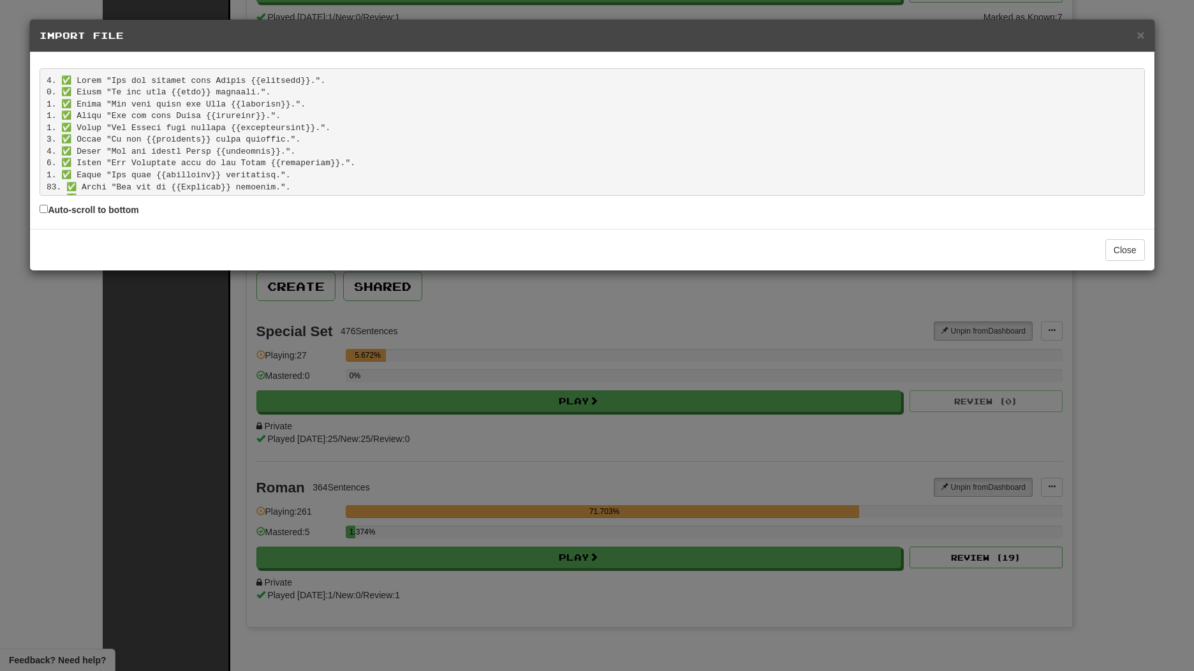
scroll to position [499, 0]
click at [1137, 247] on button "Close" at bounding box center [1126, 250] width 40 height 22
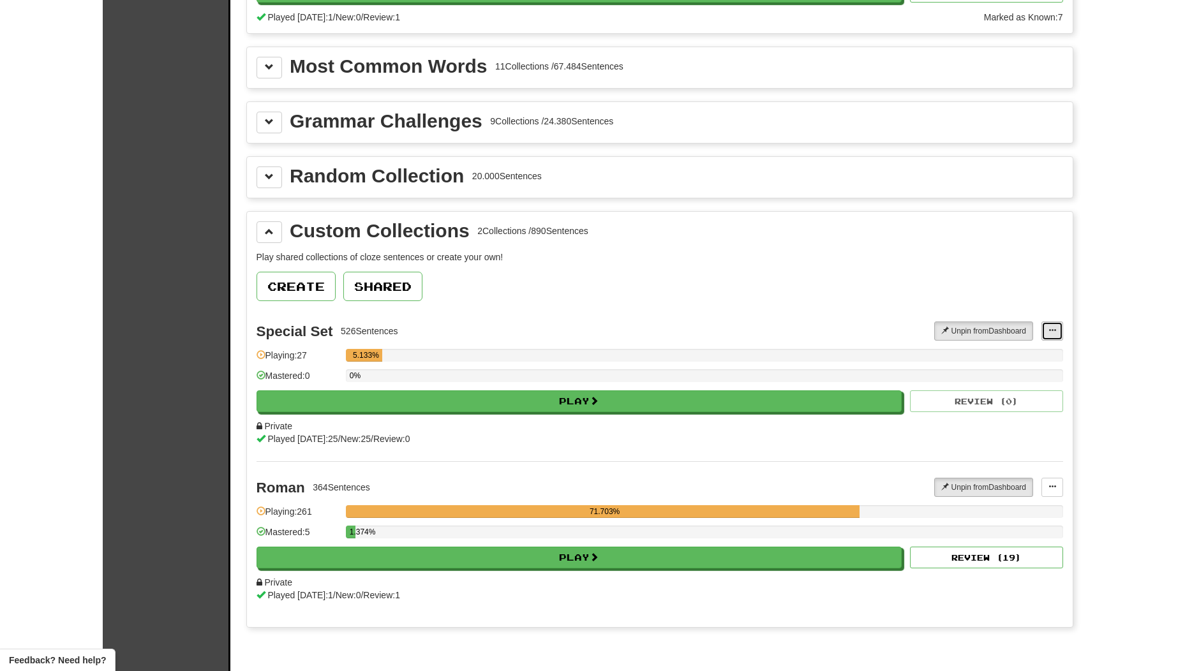
click at [1053, 330] on span at bounding box center [1052, 331] width 8 height 8
click at [1009, 350] on span "Add Sentences" at bounding box center [1002, 354] width 61 height 10
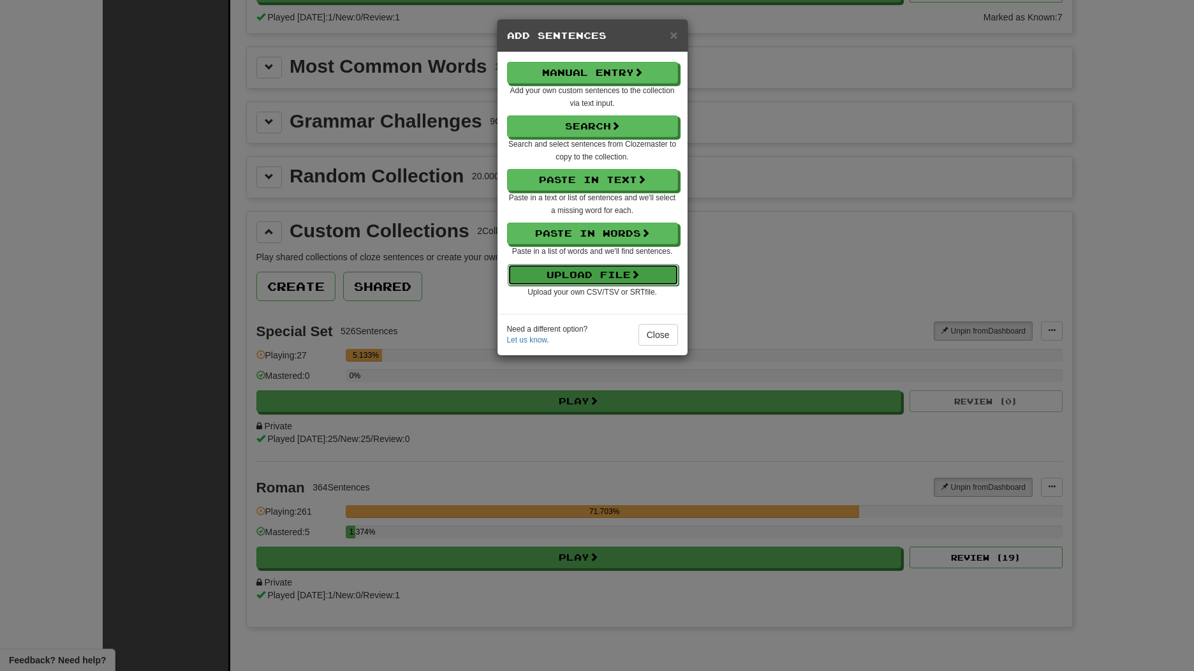
click at [619, 277] on button "Upload File" at bounding box center [593, 275] width 171 height 22
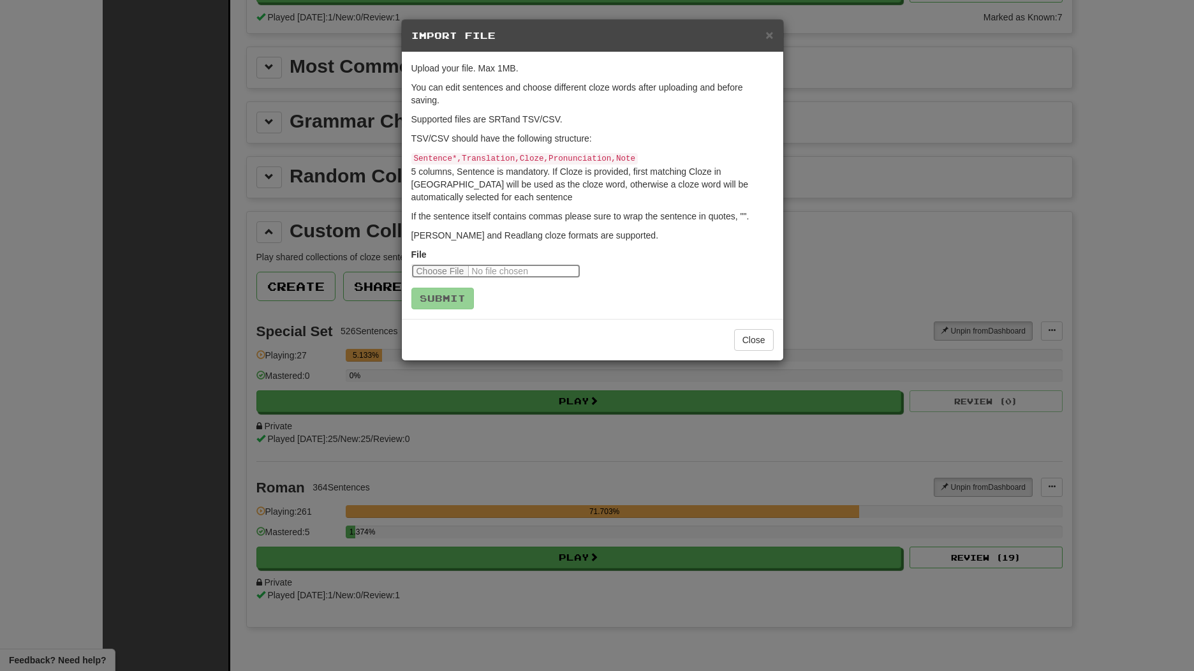
click at [455, 270] on input "file" at bounding box center [495, 271] width 169 height 14
type input "**********"
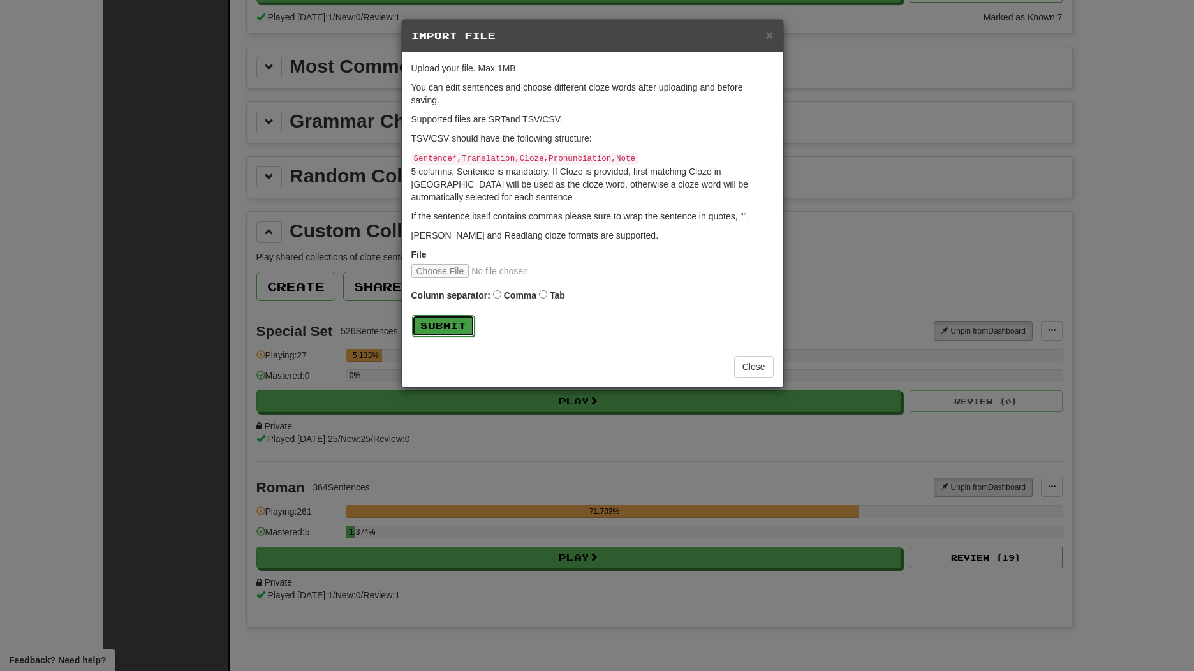
click at [452, 325] on button "Submit" at bounding box center [443, 326] width 63 height 22
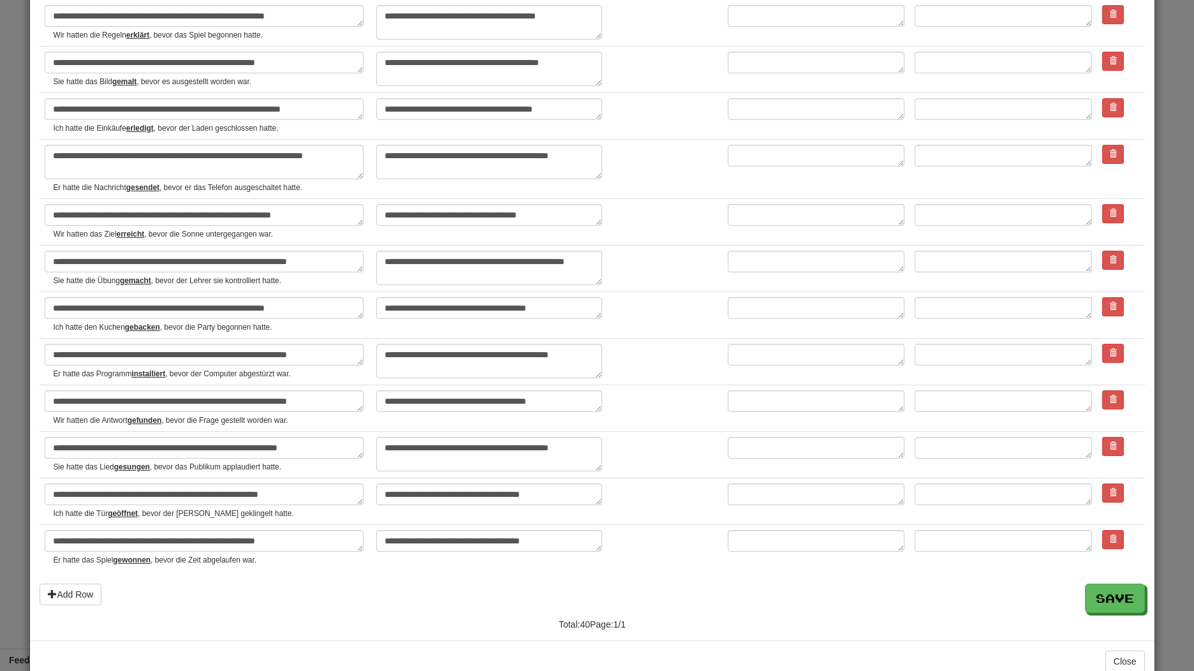
scroll to position [1484, 0]
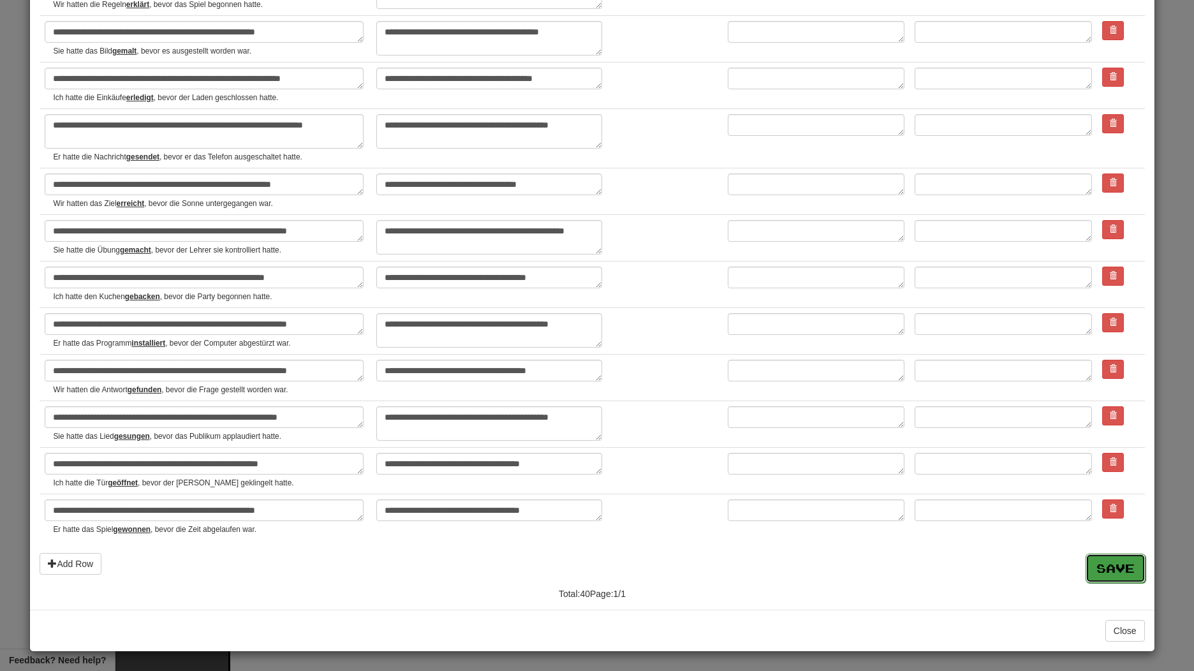
click at [1106, 569] on button "Save" at bounding box center [1116, 568] width 60 height 29
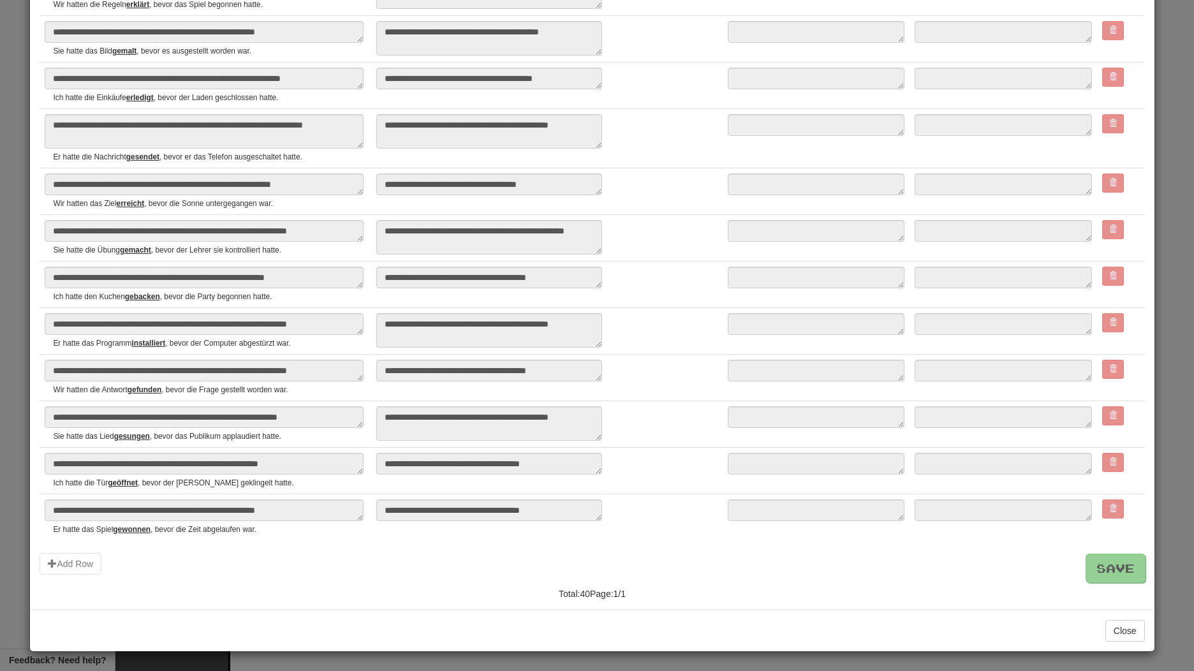
type textarea "*"
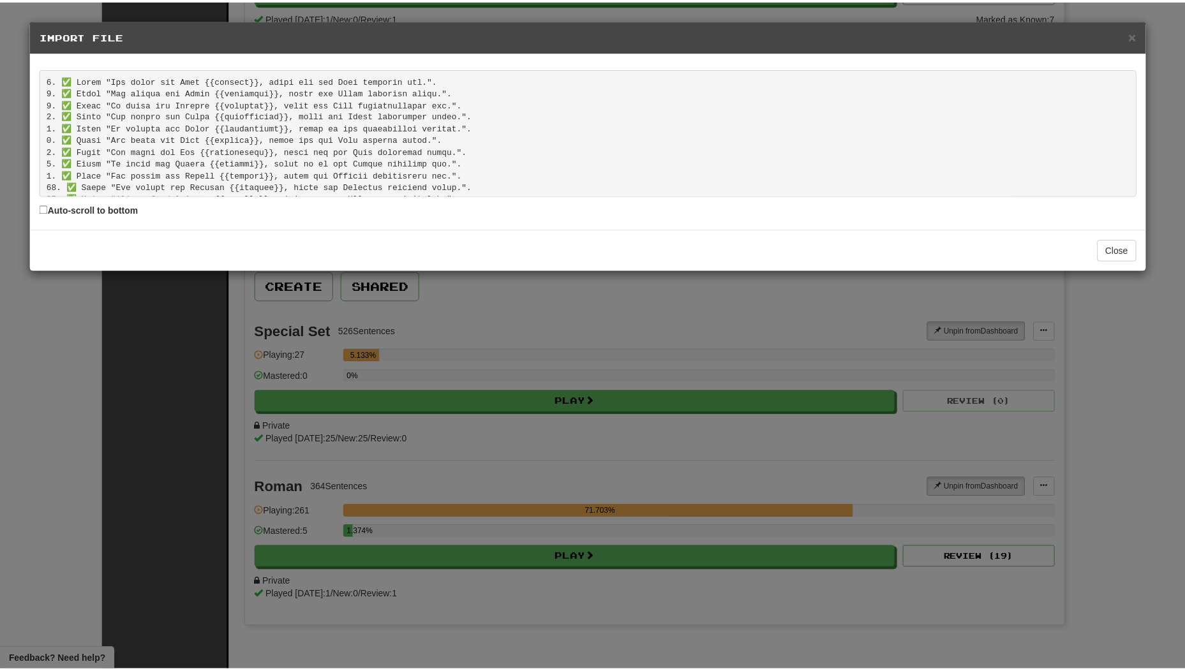
scroll to position [381, 0]
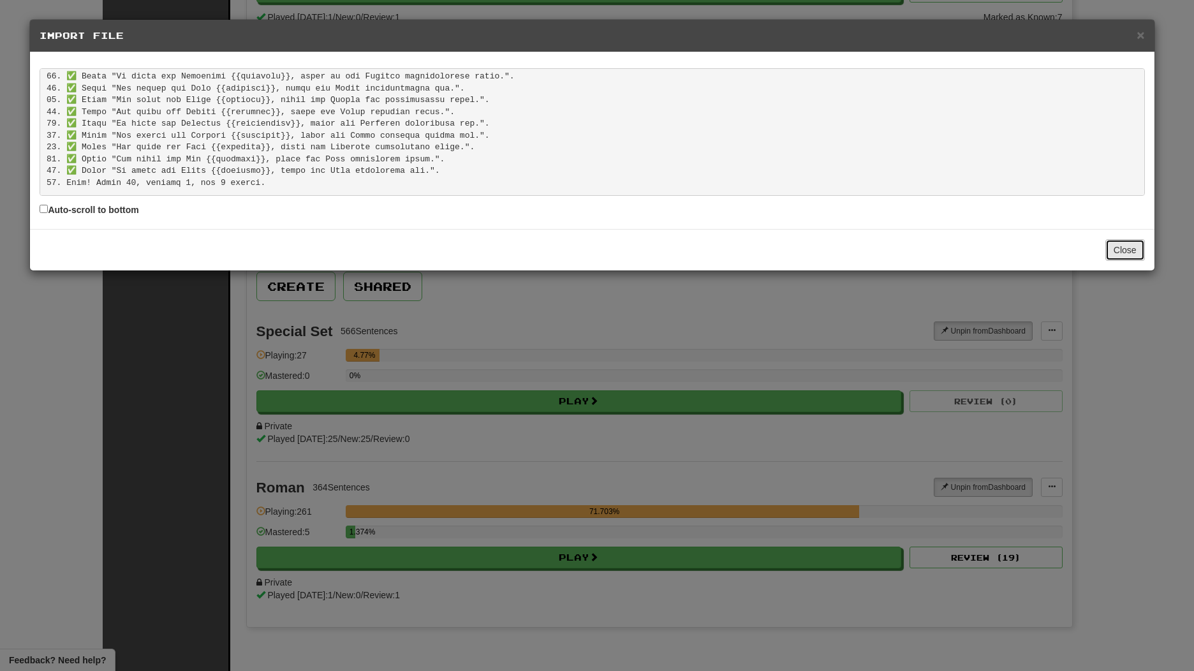
click at [1118, 252] on button "Close" at bounding box center [1126, 250] width 40 height 22
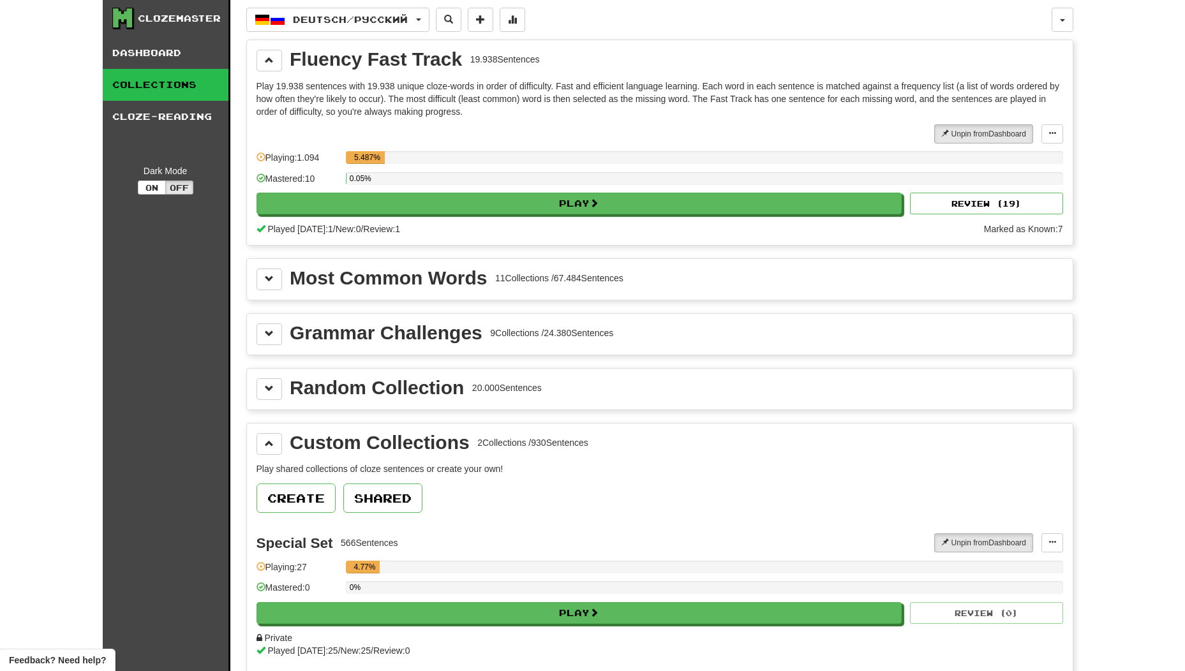
scroll to position [0, 0]
click at [133, 47] on link "Dashboard" at bounding box center [166, 54] width 126 height 32
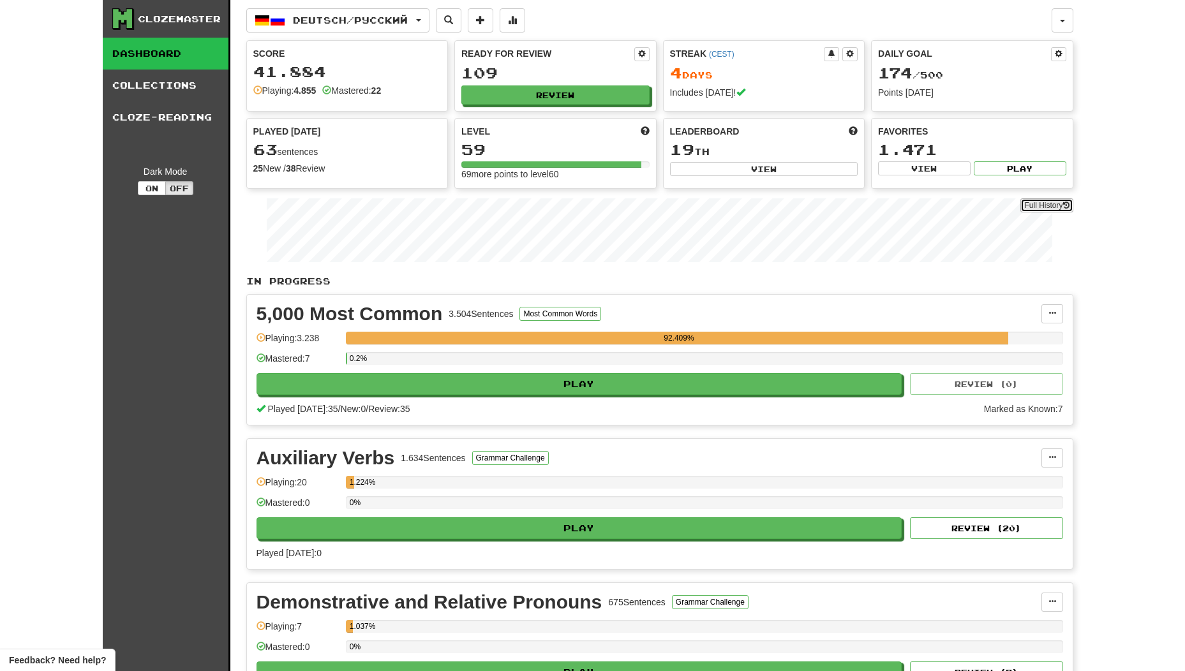
click at [1045, 204] on link "Full History" at bounding box center [1046, 205] width 52 height 14
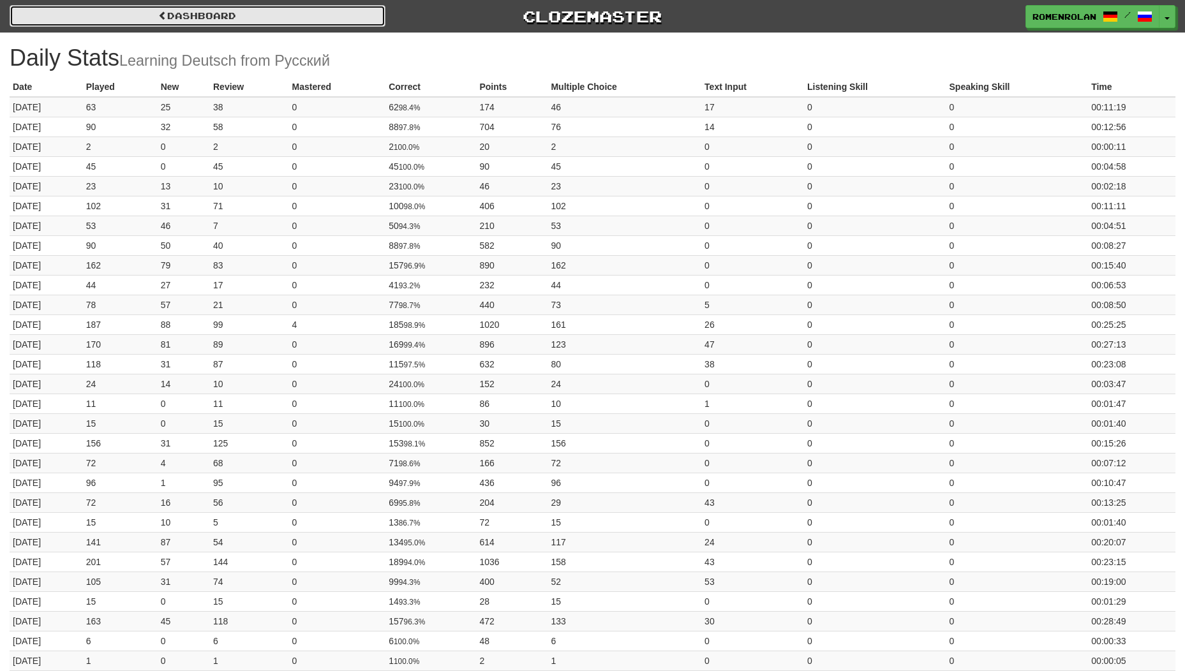
click at [137, 6] on link "Dashboard" at bounding box center [198, 16] width 376 height 22
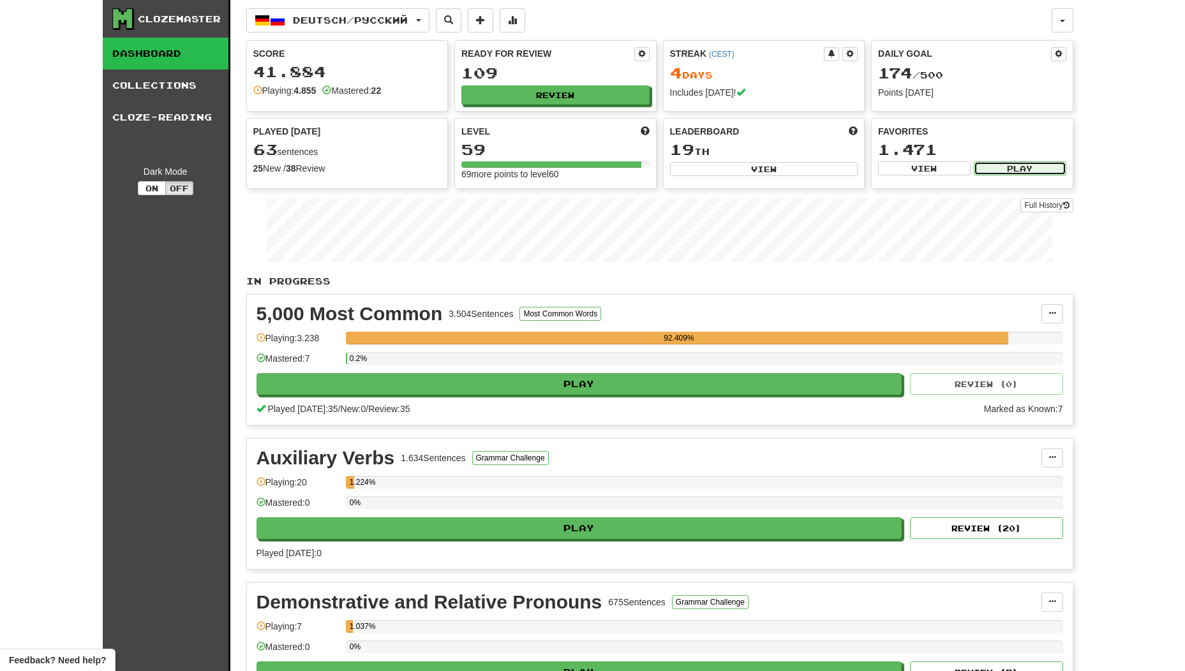
click at [992, 165] on button "Play" at bounding box center [1019, 168] width 92 height 14
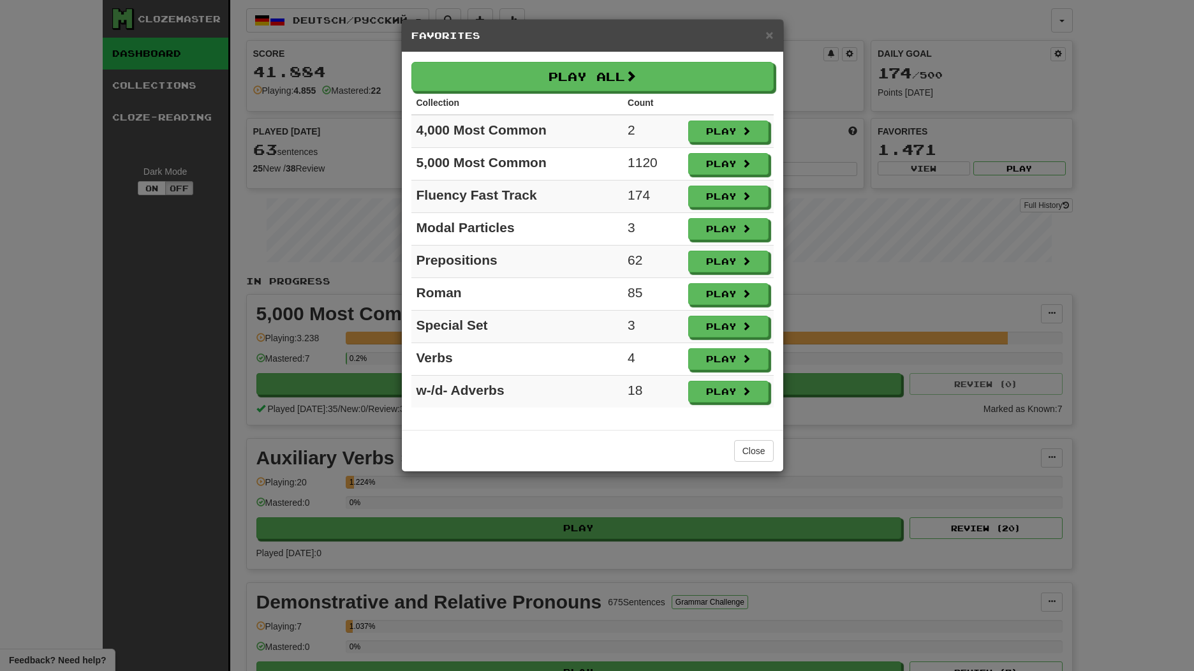
click at [768, 20] on div "× Favorites" at bounding box center [592, 36] width 381 height 33
click at [772, 35] on span "×" at bounding box center [770, 34] width 8 height 15
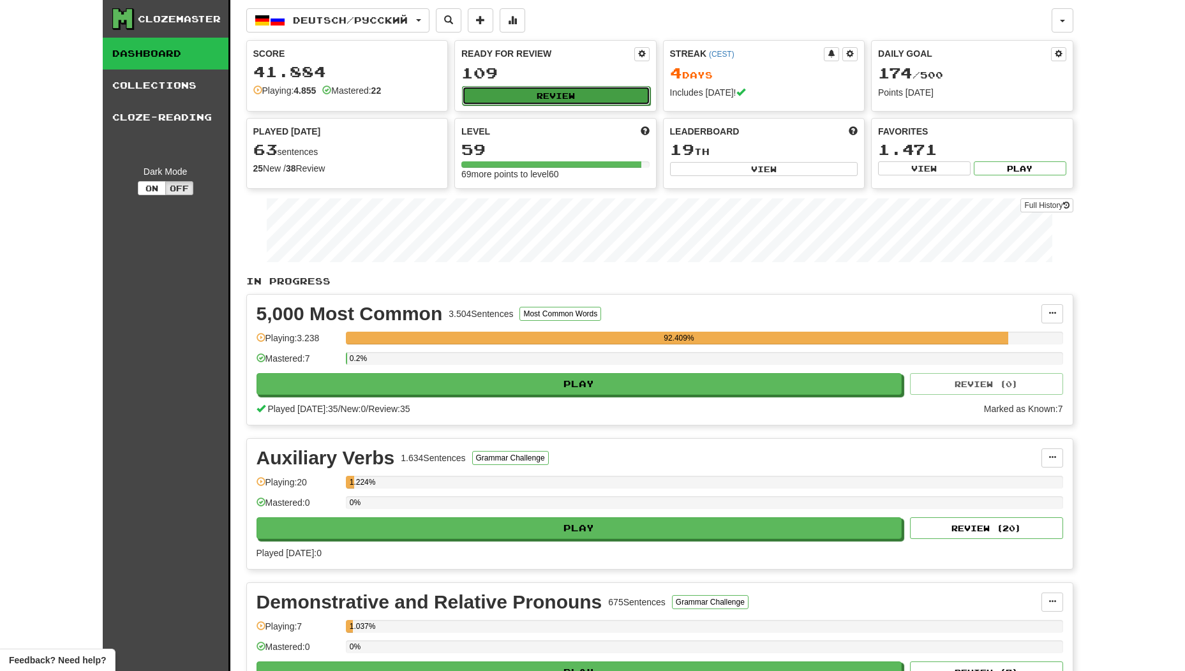
click at [535, 94] on button "Review" at bounding box center [556, 95] width 188 height 19
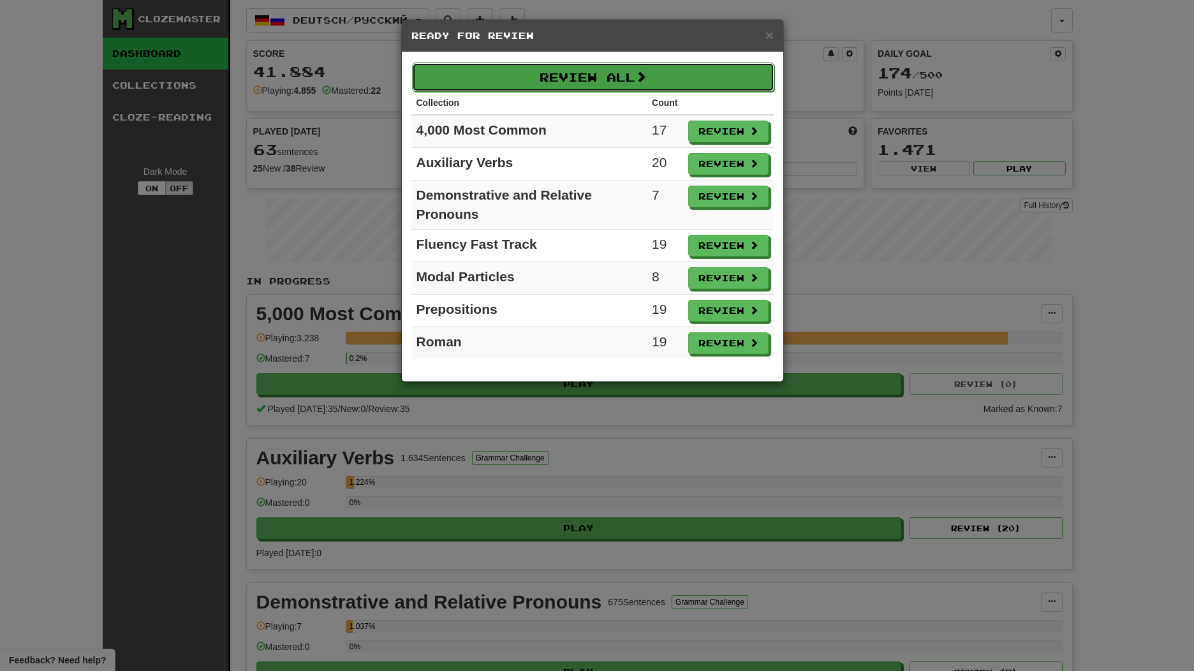
click at [558, 87] on button "Review All" at bounding box center [593, 77] width 362 height 29
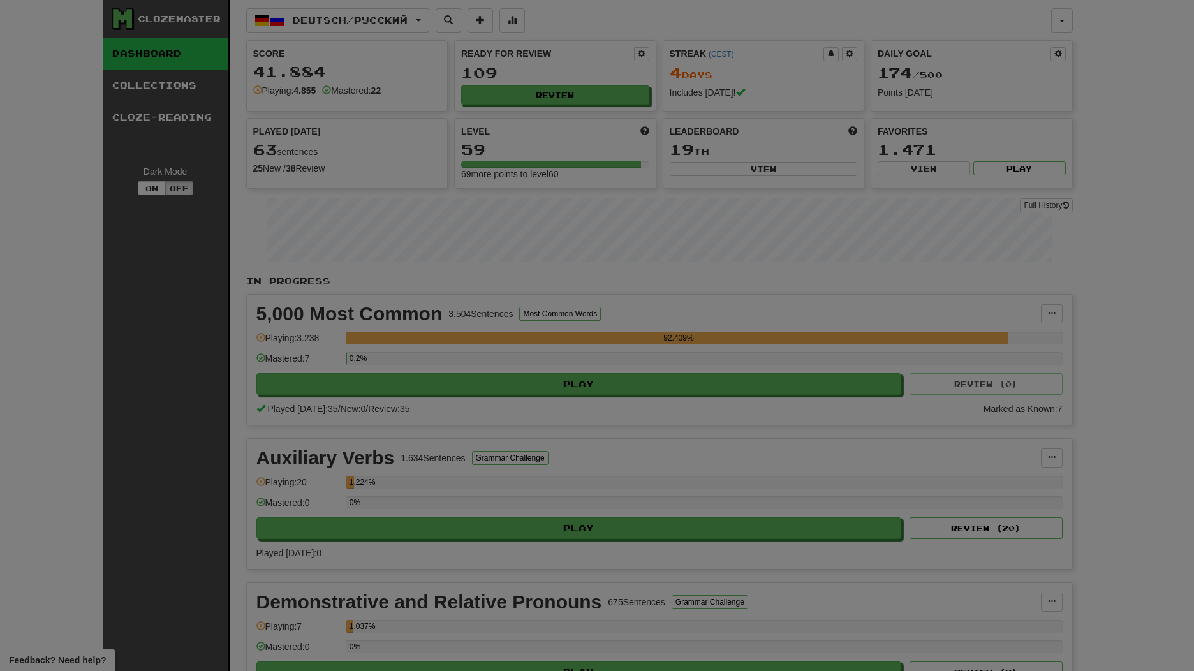
select select "**"
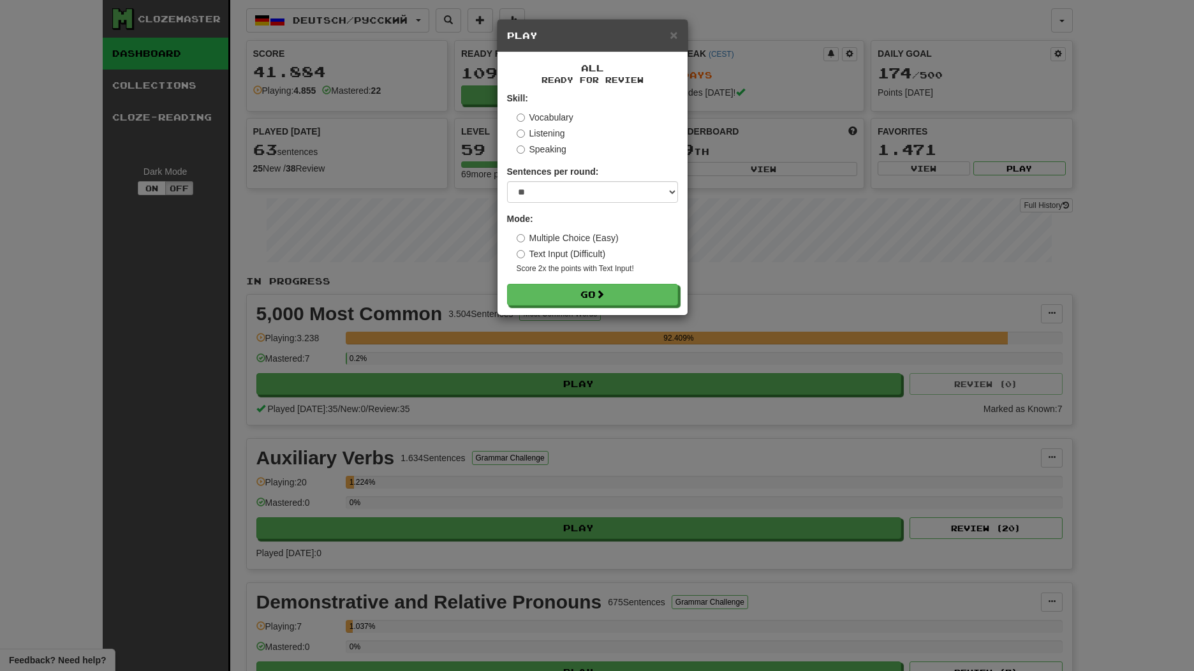
click at [547, 252] on label "Text Input (Difficult)" at bounding box center [561, 254] width 89 height 13
click at [572, 295] on button "Go" at bounding box center [593, 296] width 171 height 22
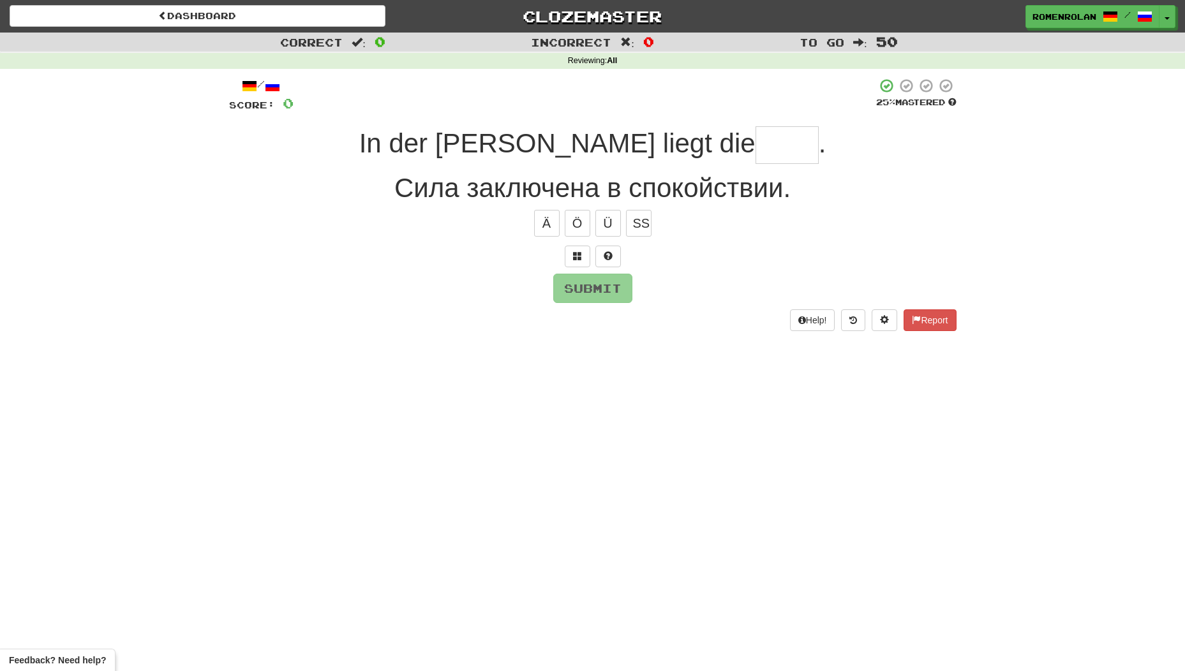
type input "*"
type input "*****"
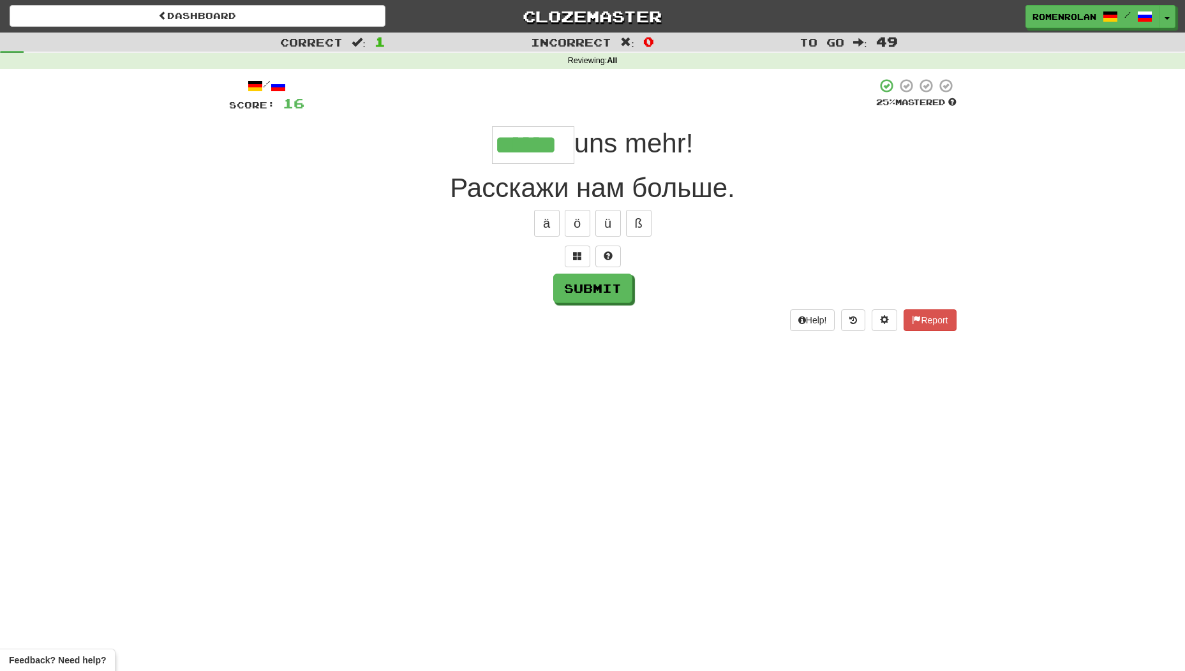
type input "******"
type input "****"
type input "*"
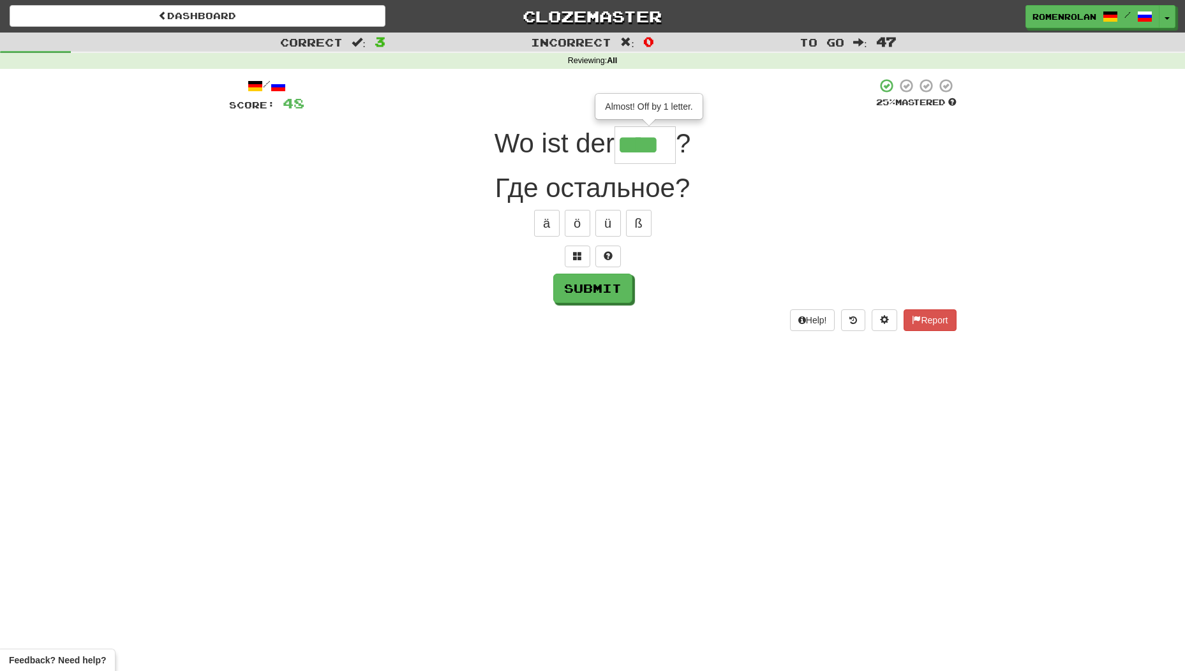
type input "****"
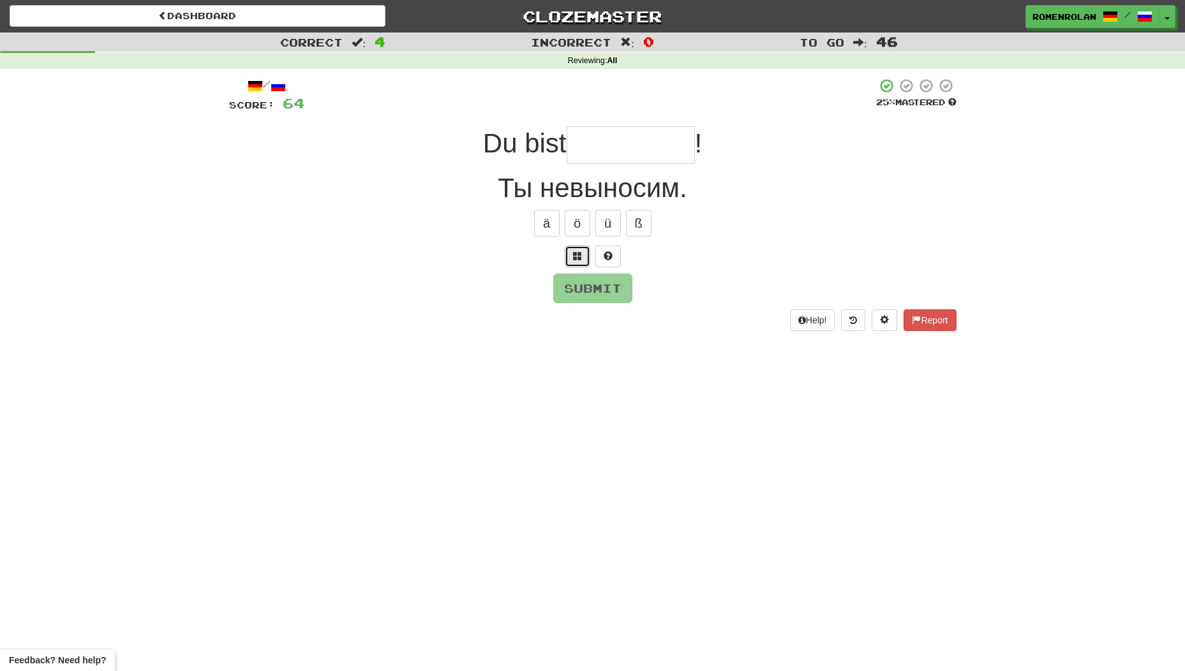
click at [583, 265] on button at bounding box center [578, 257] width 26 height 22
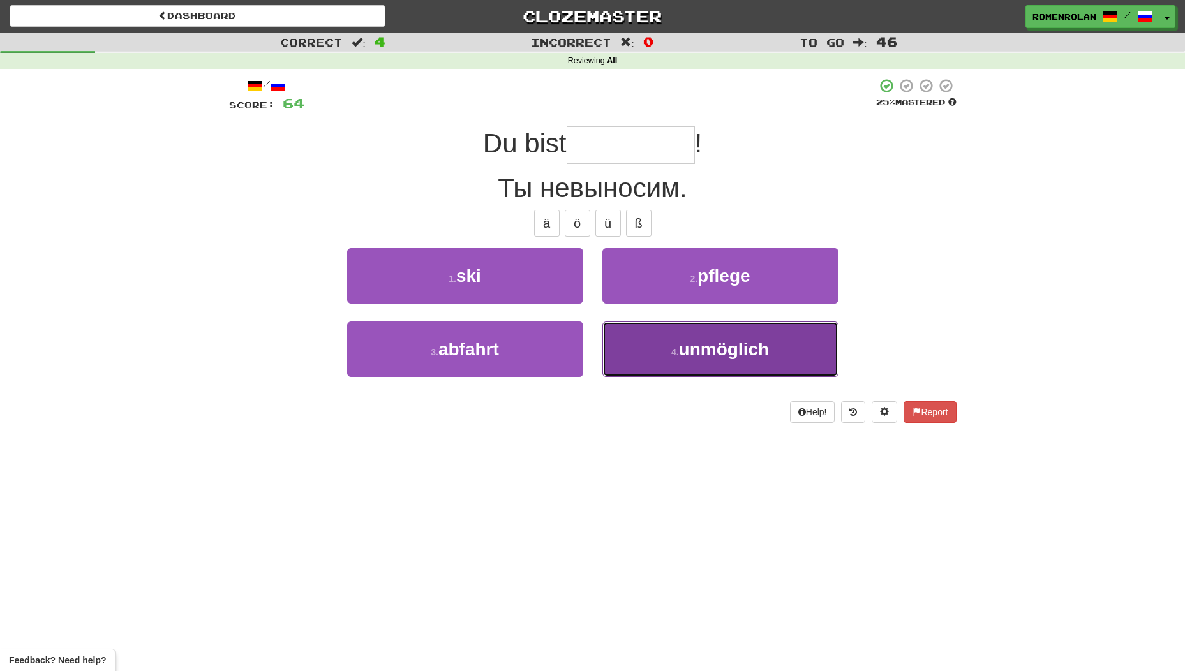
click at [698, 364] on button "4 . unmöglich" at bounding box center [720, 349] width 236 height 55
type input "*********"
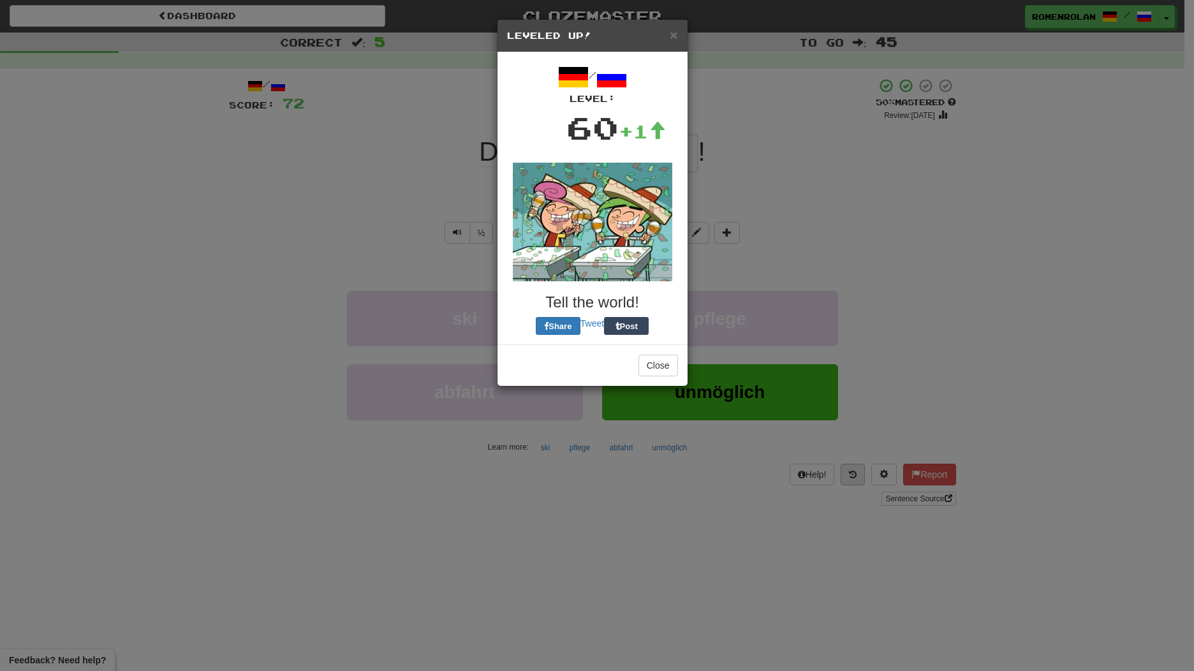
click at [845, 473] on div "× Leveled Up! / Level: 60 +1 Tell the world! Share Tweet Post Close" at bounding box center [597, 335] width 1194 height 671
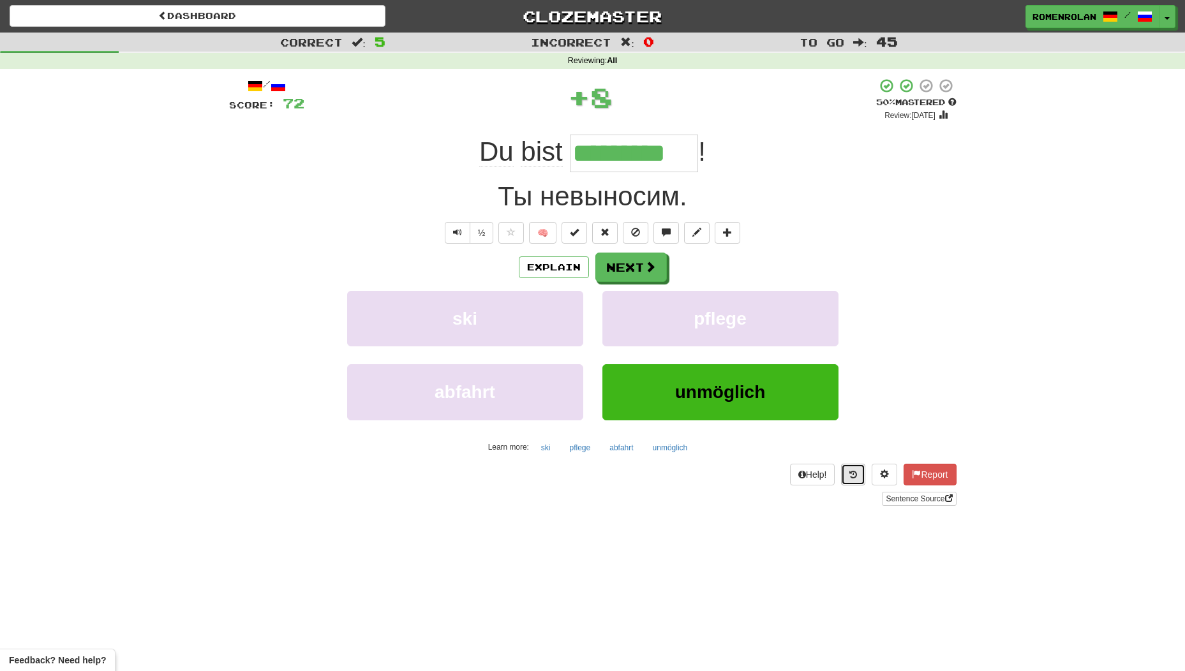
click at [845, 479] on button at bounding box center [853, 475] width 24 height 22
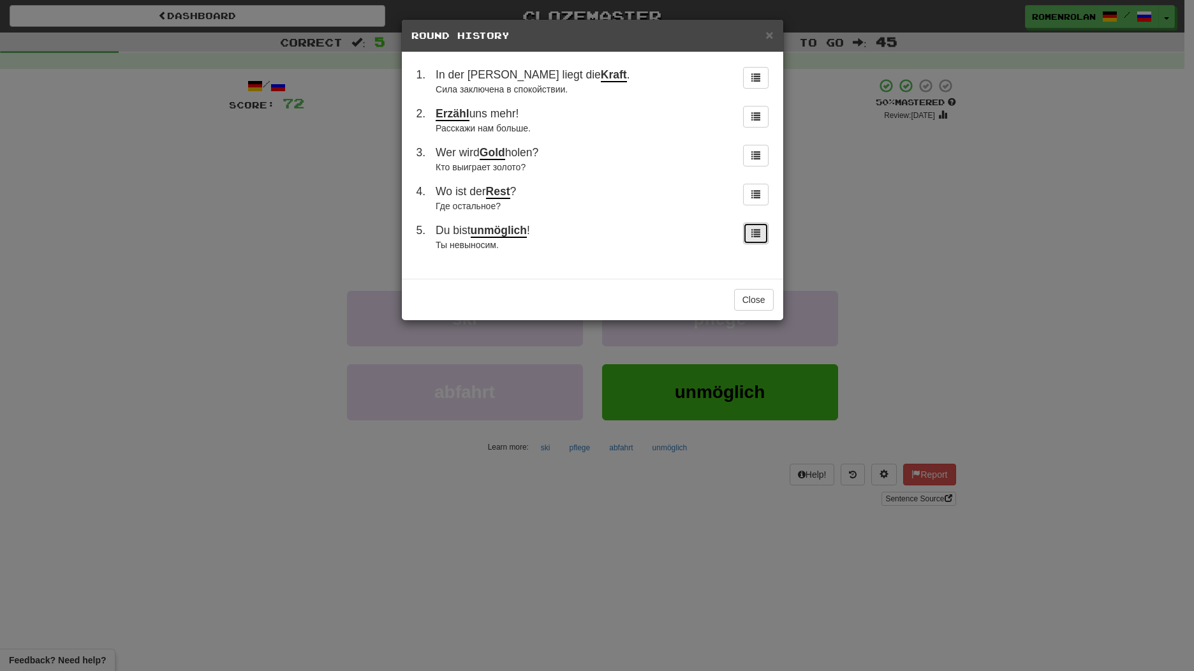
click at [757, 234] on span at bounding box center [755, 232] width 9 height 9
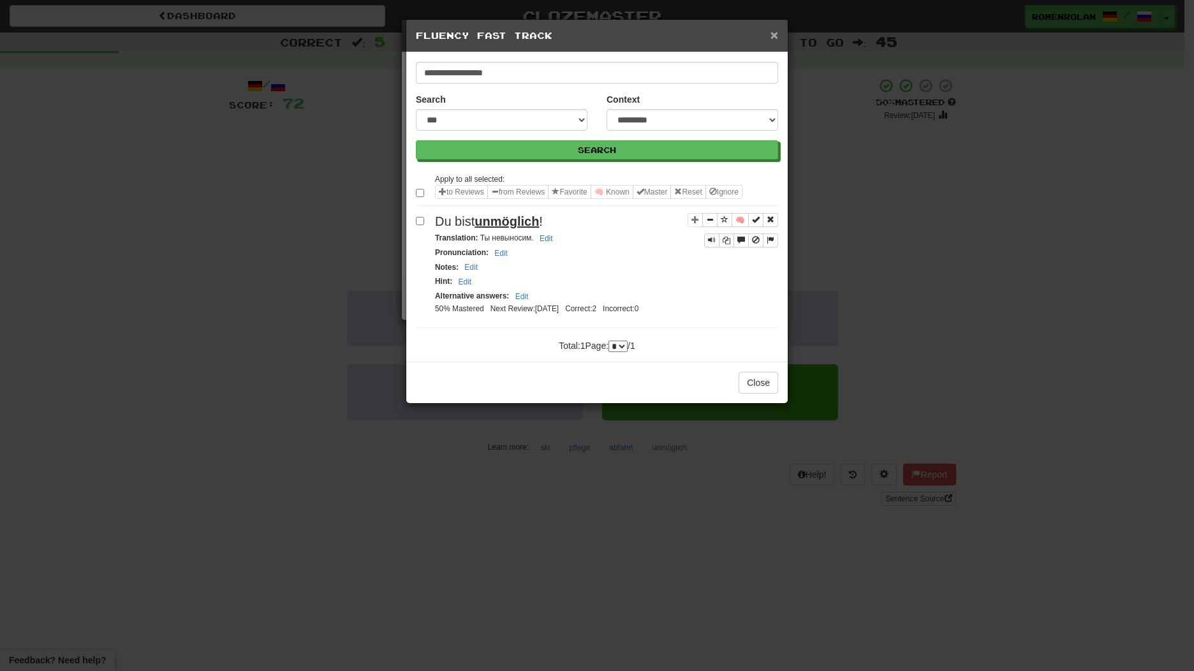
click at [773, 31] on span "×" at bounding box center [775, 34] width 8 height 15
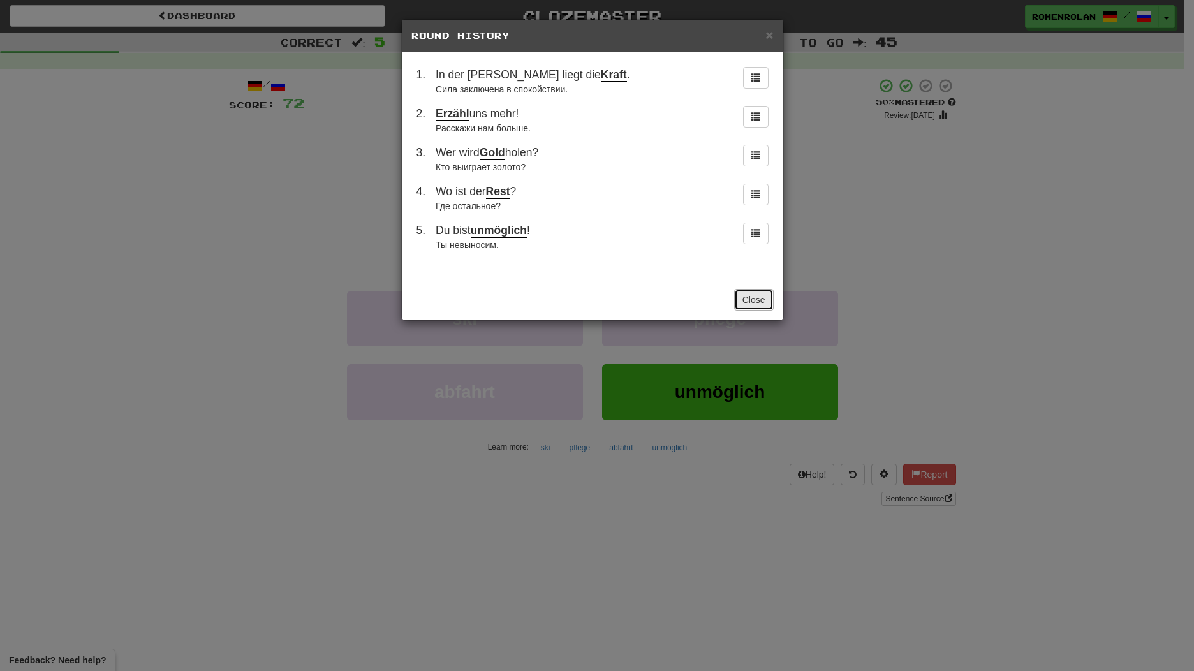
click at [758, 291] on button "Close" at bounding box center [754, 300] width 40 height 22
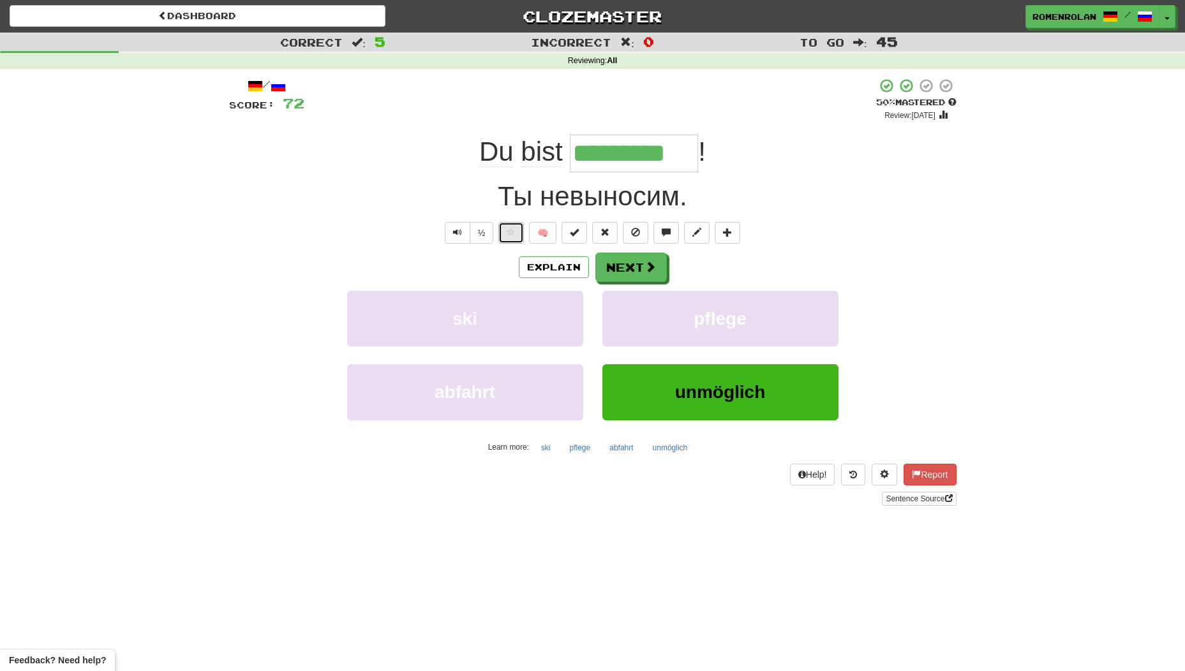
click at [515, 230] on span at bounding box center [511, 232] width 9 height 9
click at [625, 272] on button "Next" at bounding box center [630, 267] width 71 height 29
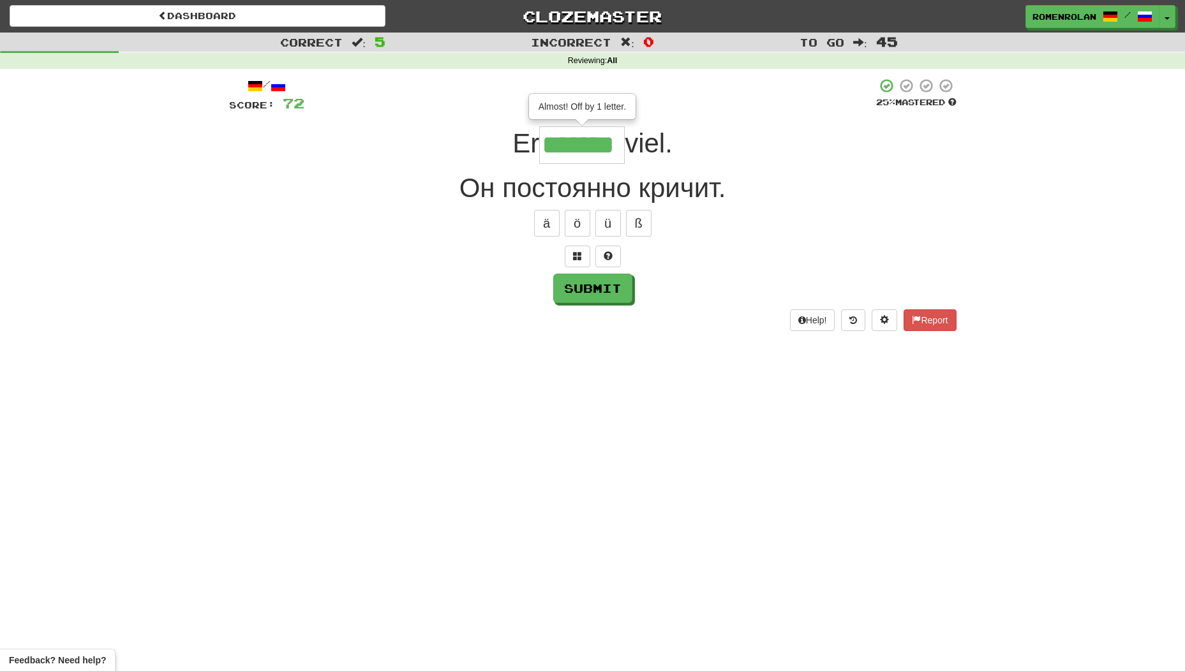
type input "*******"
type input "*****"
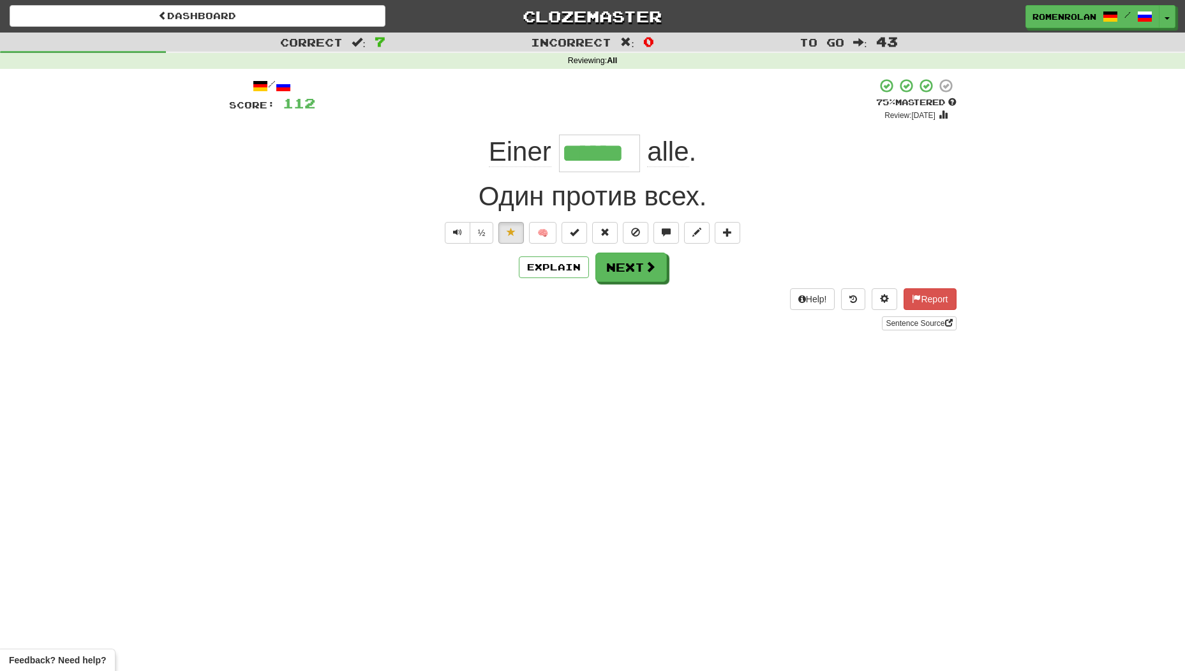
scroll to position [0, 6]
type input "*****"
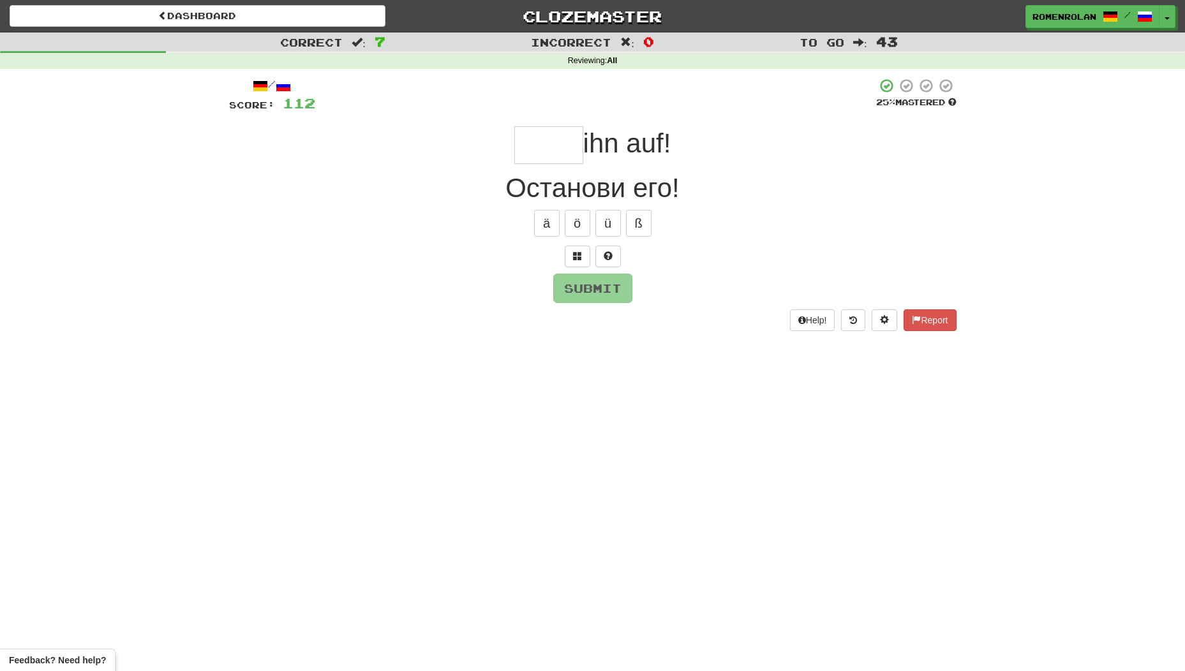
type input "*"
click at [562, 255] on div at bounding box center [592, 257] width 727 height 22
click at [582, 260] on button at bounding box center [578, 257] width 26 height 22
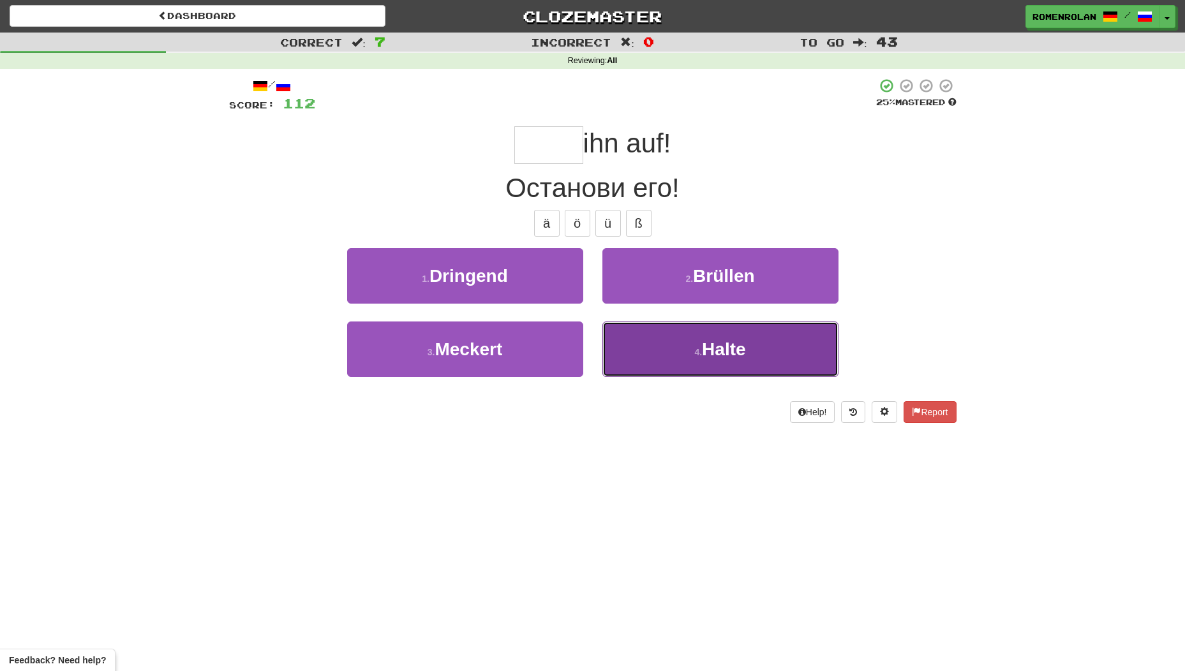
click at [666, 344] on button "4 . Halte" at bounding box center [720, 349] width 236 height 55
type input "*****"
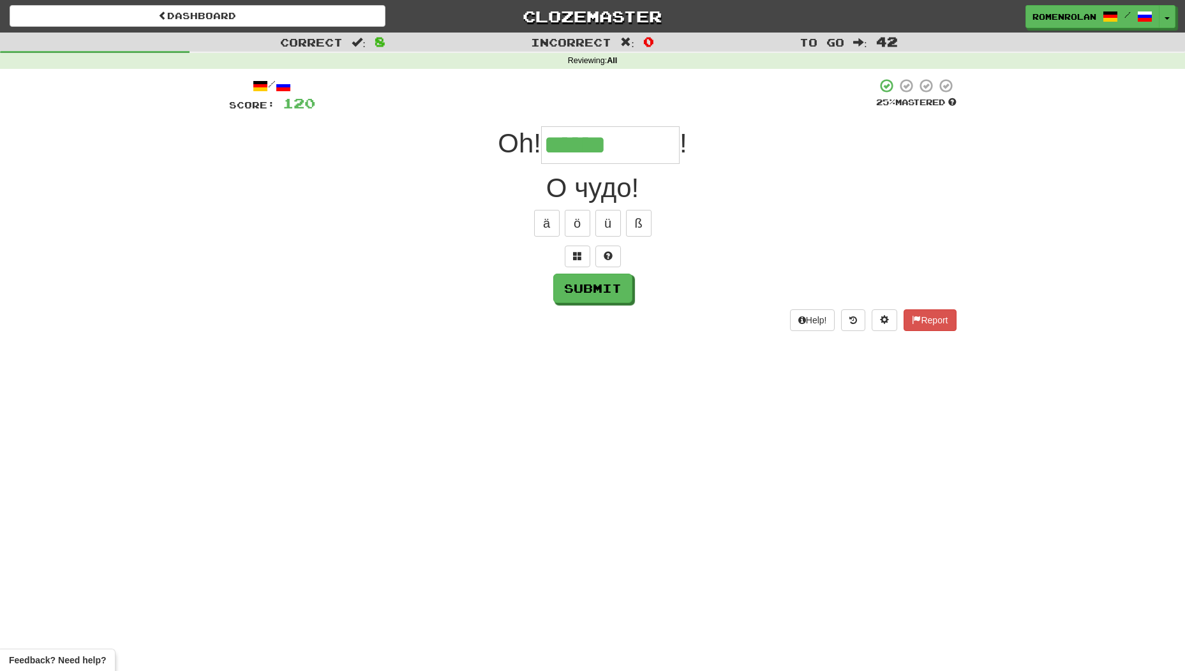
type input "*********"
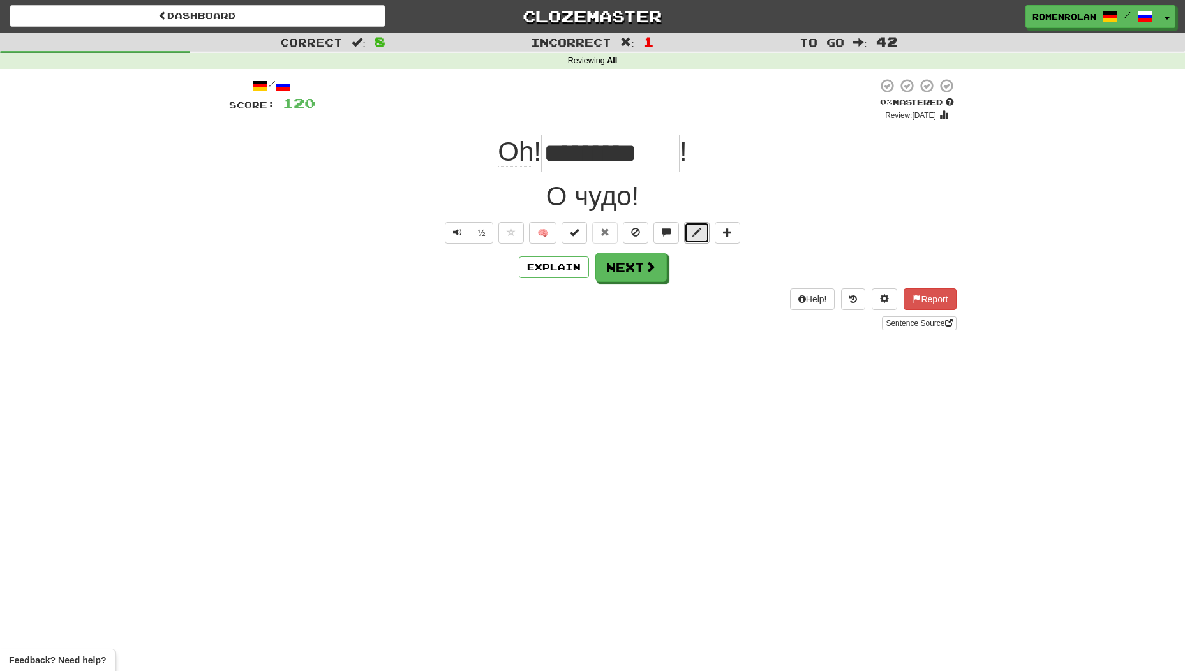
click at [693, 233] on span at bounding box center [696, 232] width 9 height 9
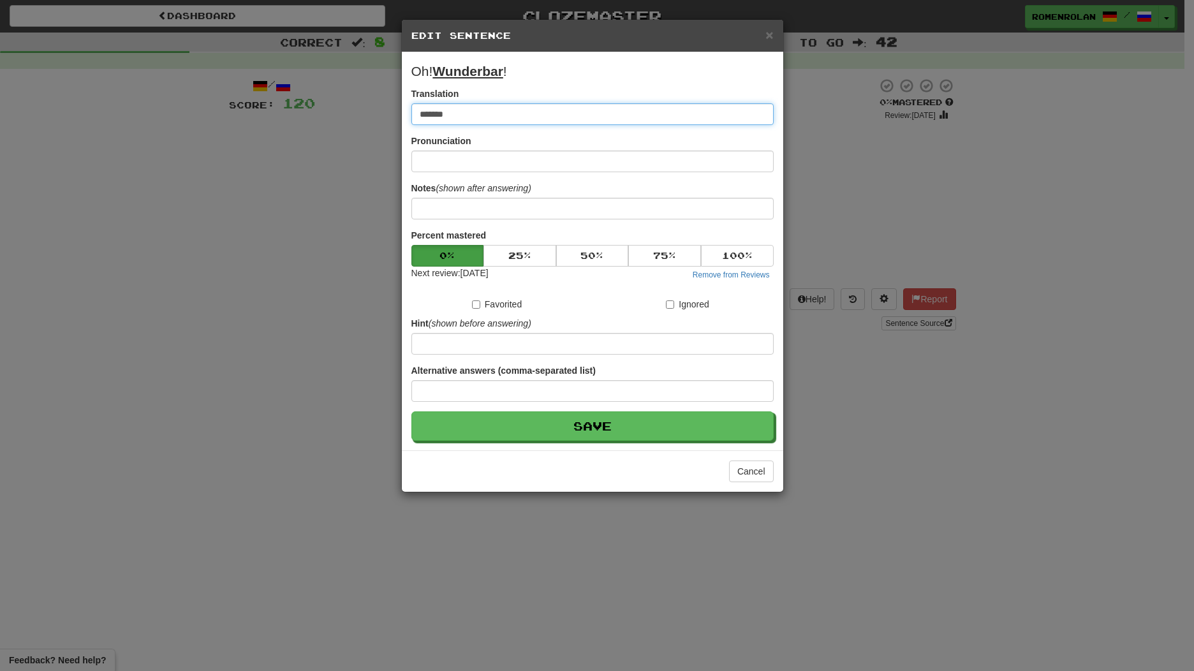
click at [446, 110] on input "*******" at bounding box center [592, 114] width 362 height 22
type input "**********"
click at [411, 411] on button "Save" at bounding box center [592, 425] width 362 height 29
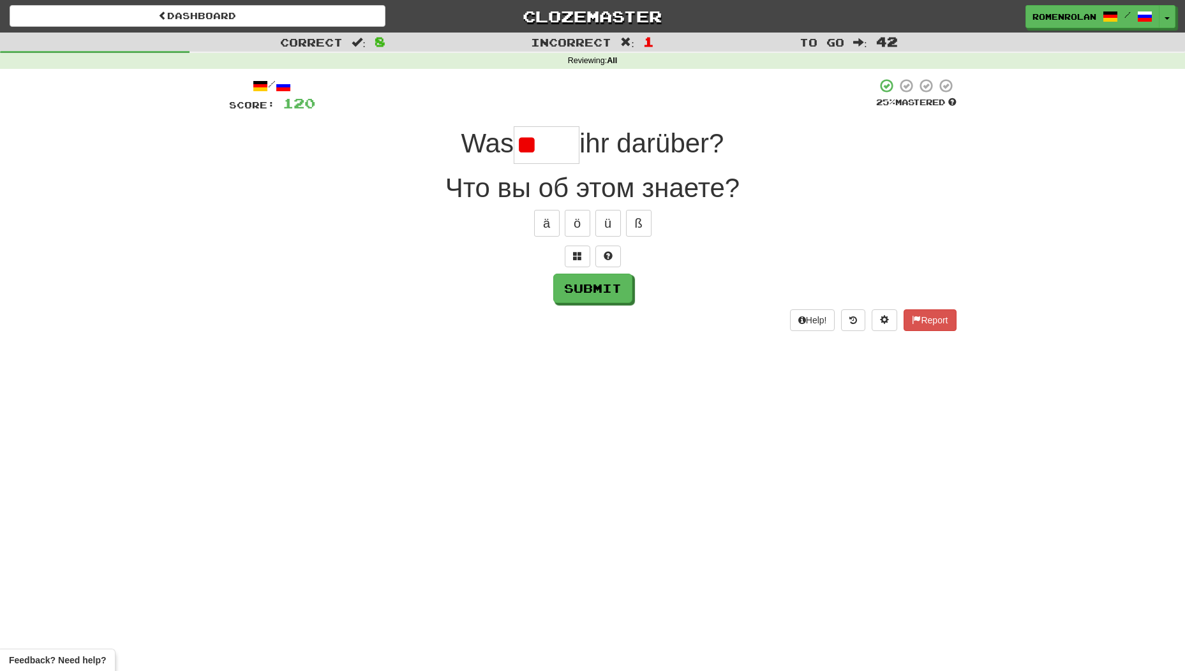
type input "*"
type input "*****"
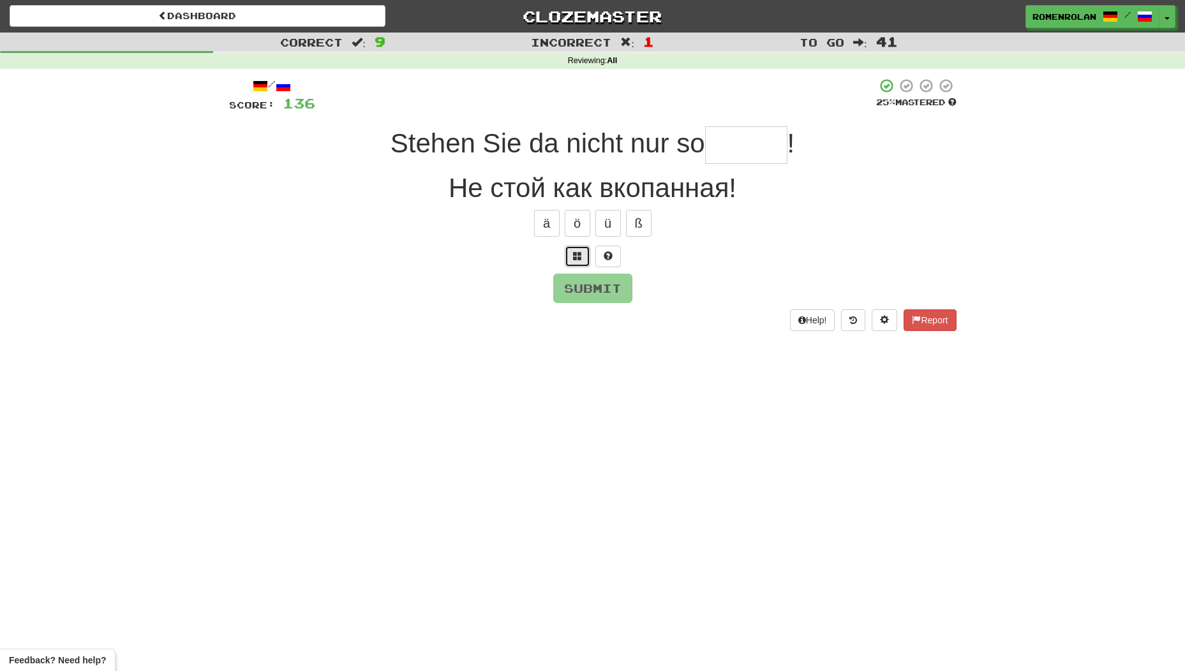
click at [573, 256] on span at bounding box center [577, 255] width 9 height 9
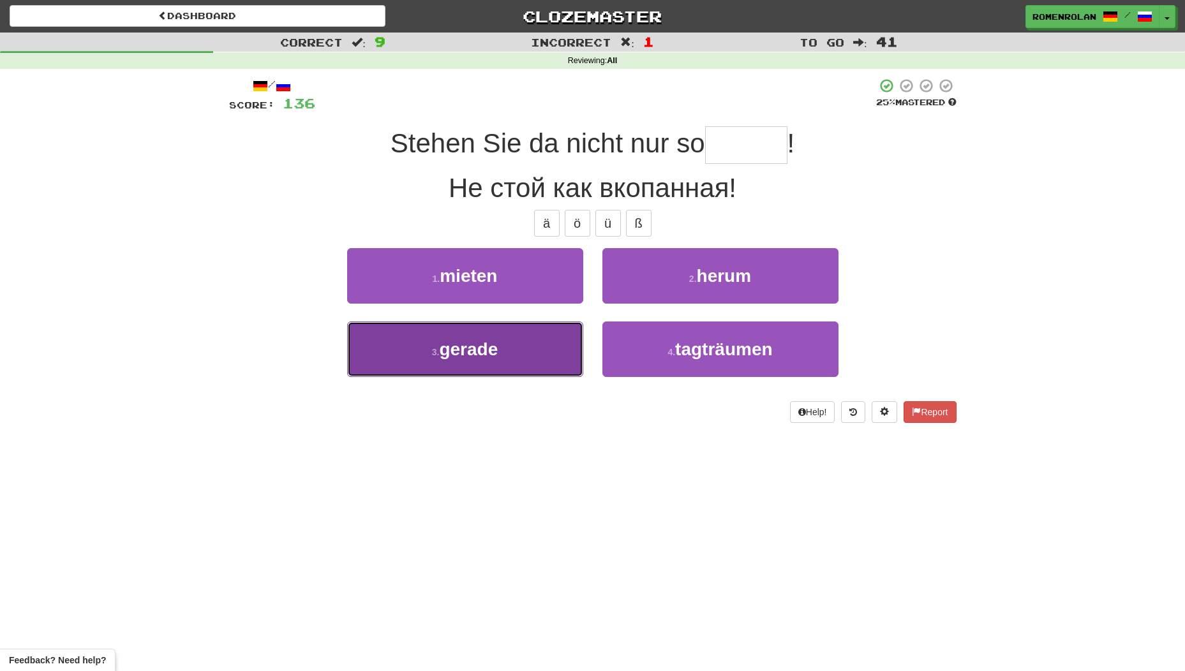
click at [522, 349] on button "3 . gerade" at bounding box center [465, 349] width 236 height 55
type input "*****"
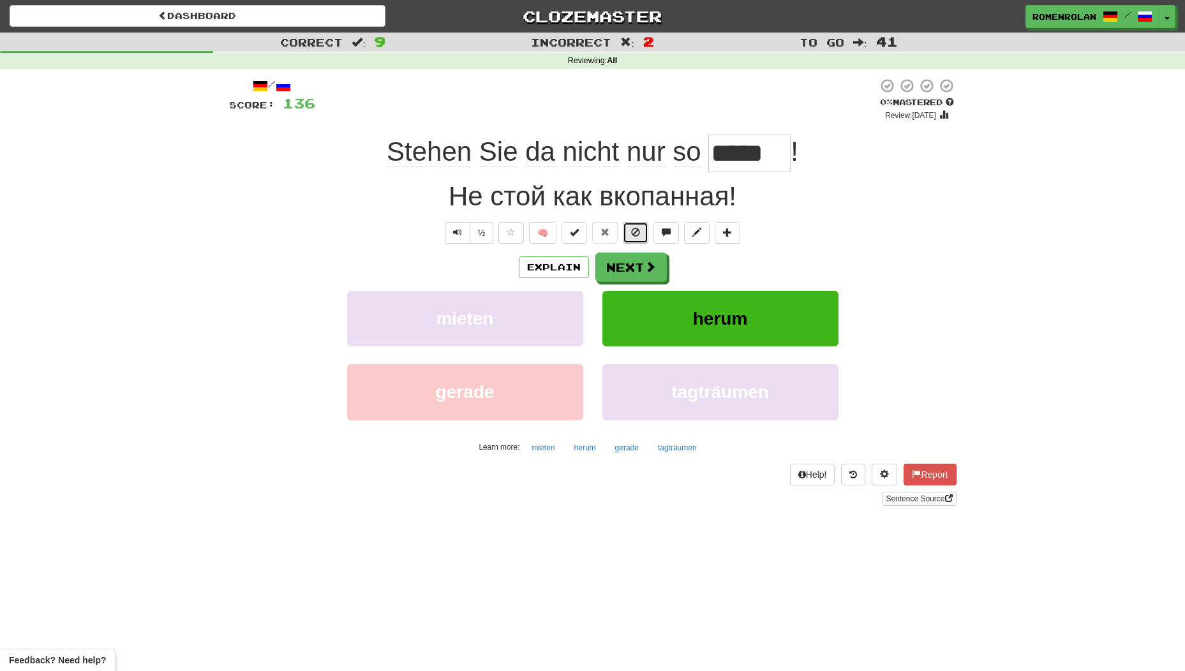
click at [637, 230] on span at bounding box center [635, 232] width 9 height 9
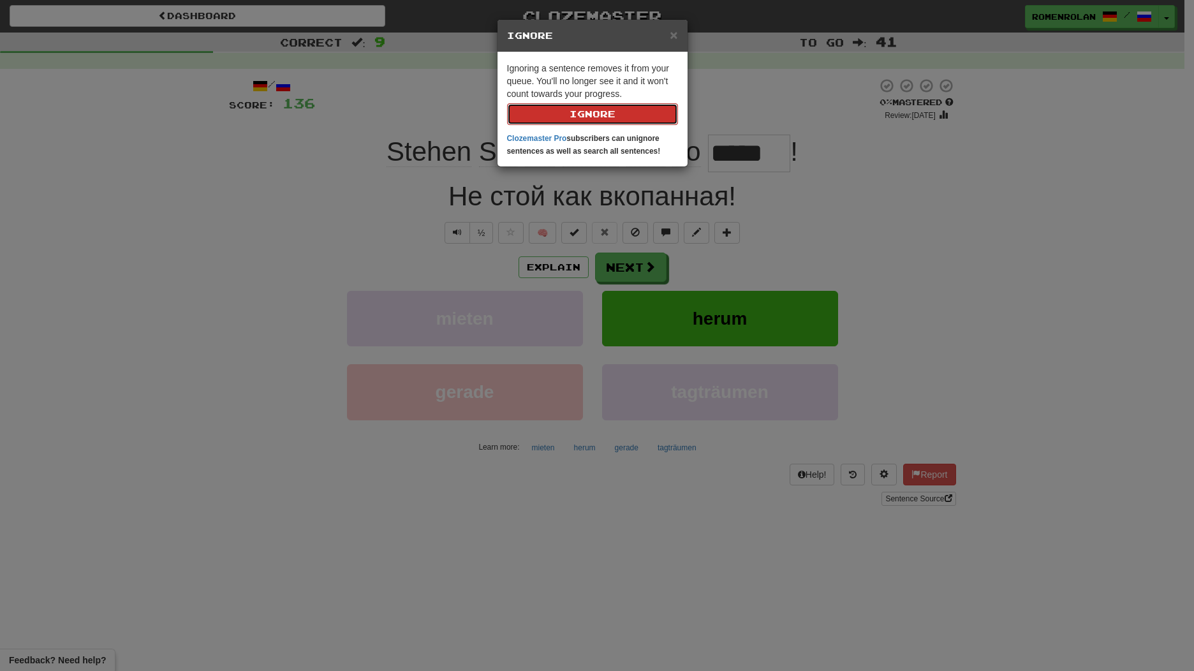
click at [616, 113] on button "Ignore" at bounding box center [592, 114] width 171 height 22
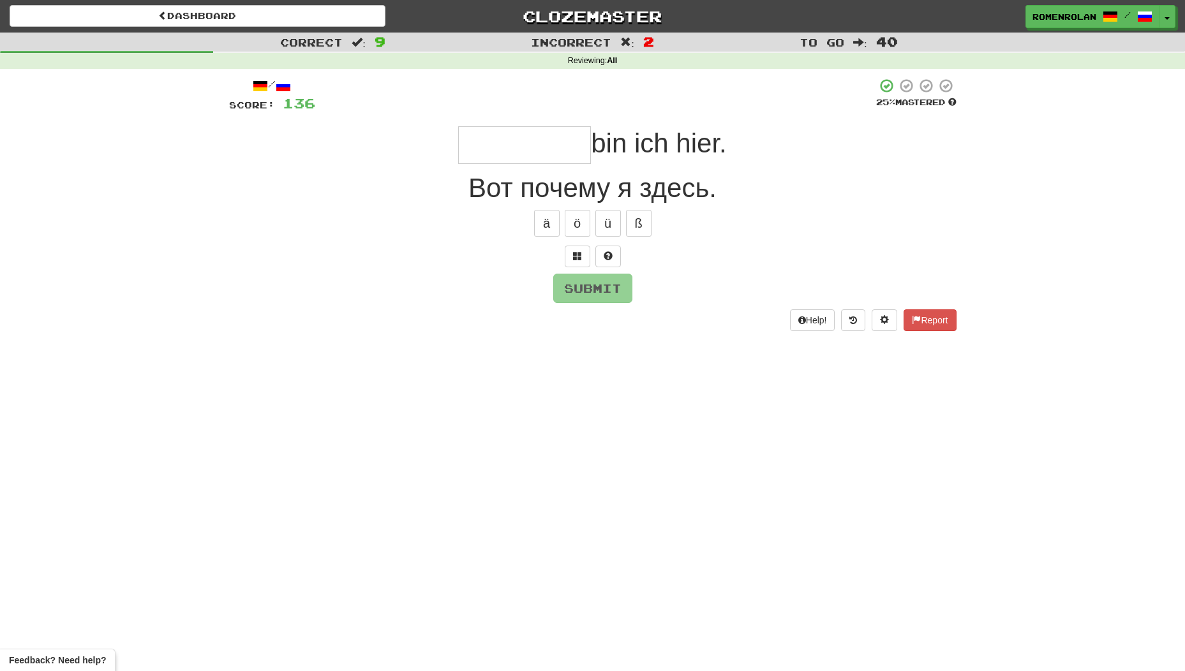
click at [633, 261] on div at bounding box center [592, 257] width 727 height 22
click at [545, 126] on input "text" at bounding box center [524, 145] width 133 height 38
type input "********"
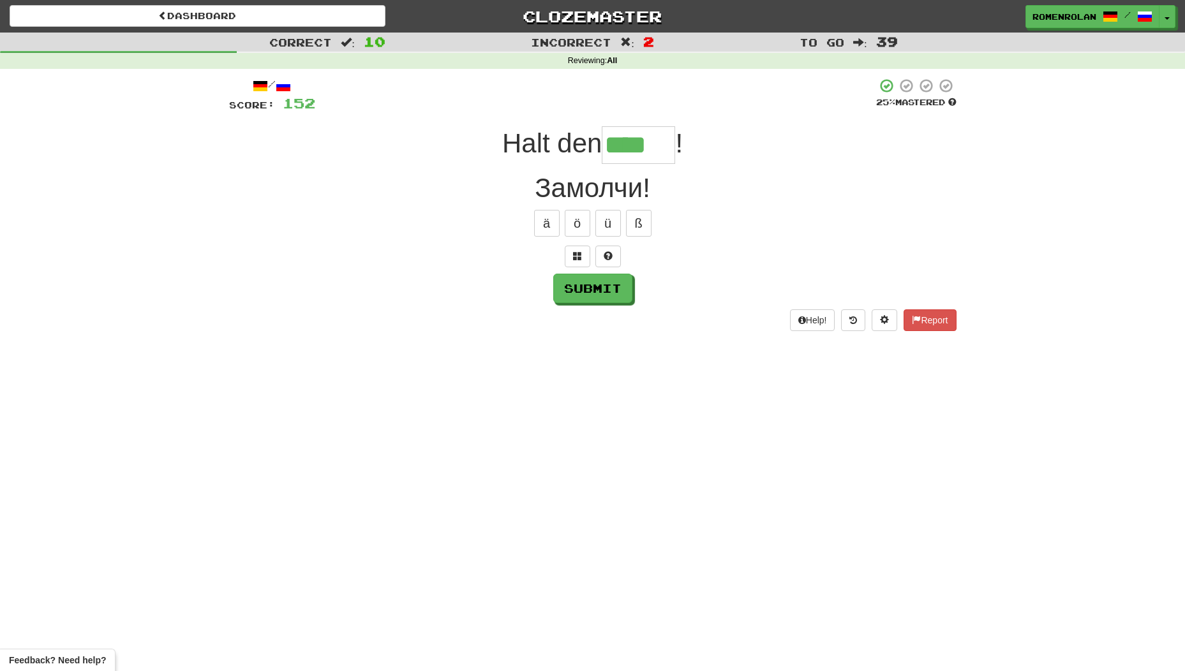
type input "****"
type input "*****"
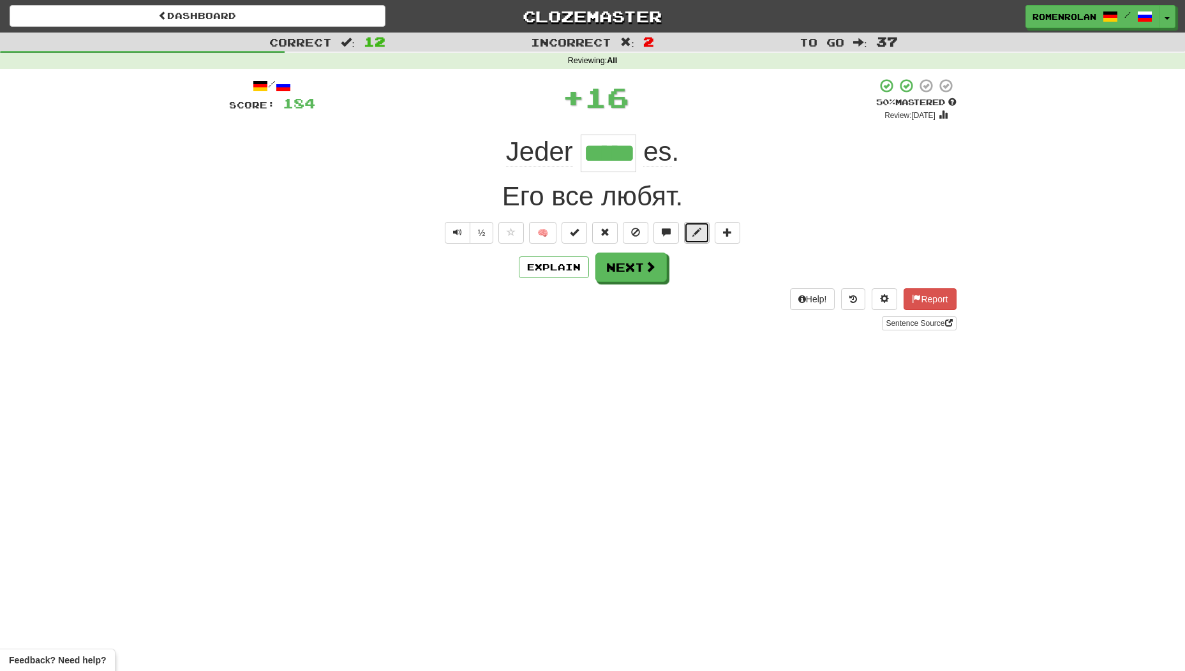
click at [690, 237] on button at bounding box center [697, 233] width 26 height 22
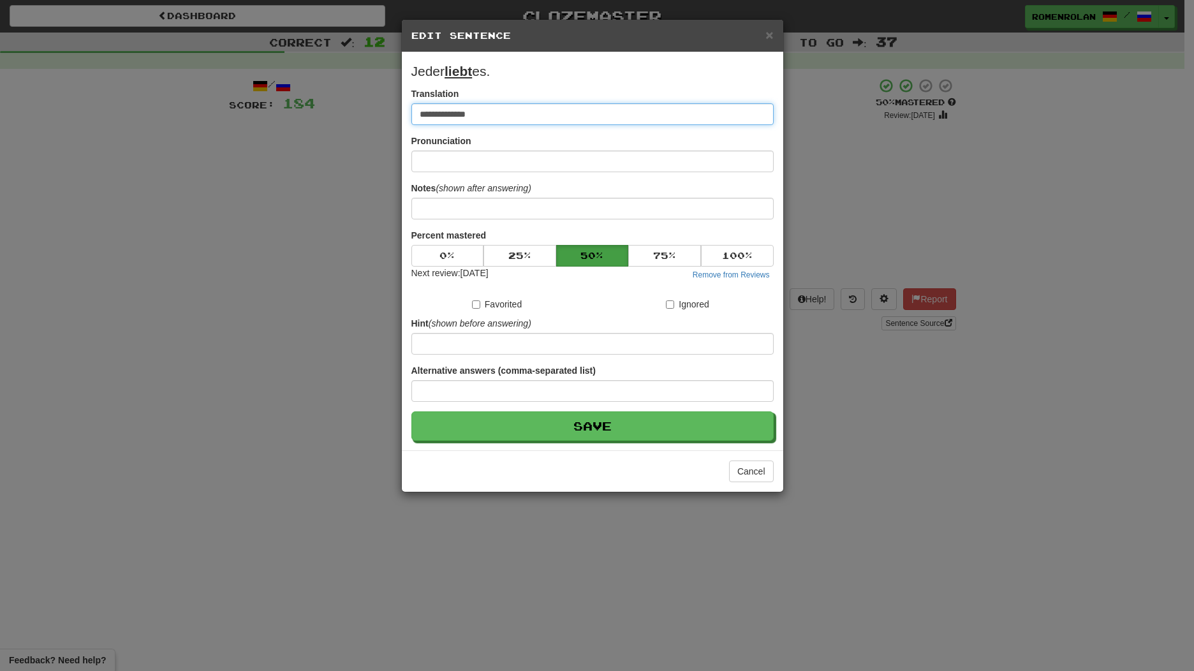
drag, startPoint x: 434, startPoint y: 118, endPoint x: 311, endPoint y: 94, distance: 126.0
click at [311, 94] on div "**********" at bounding box center [597, 335] width 1194 height 671
type input "**********"
click at [411, 411] on button "Save" at bounding box center [592, 425] width 362 height 29
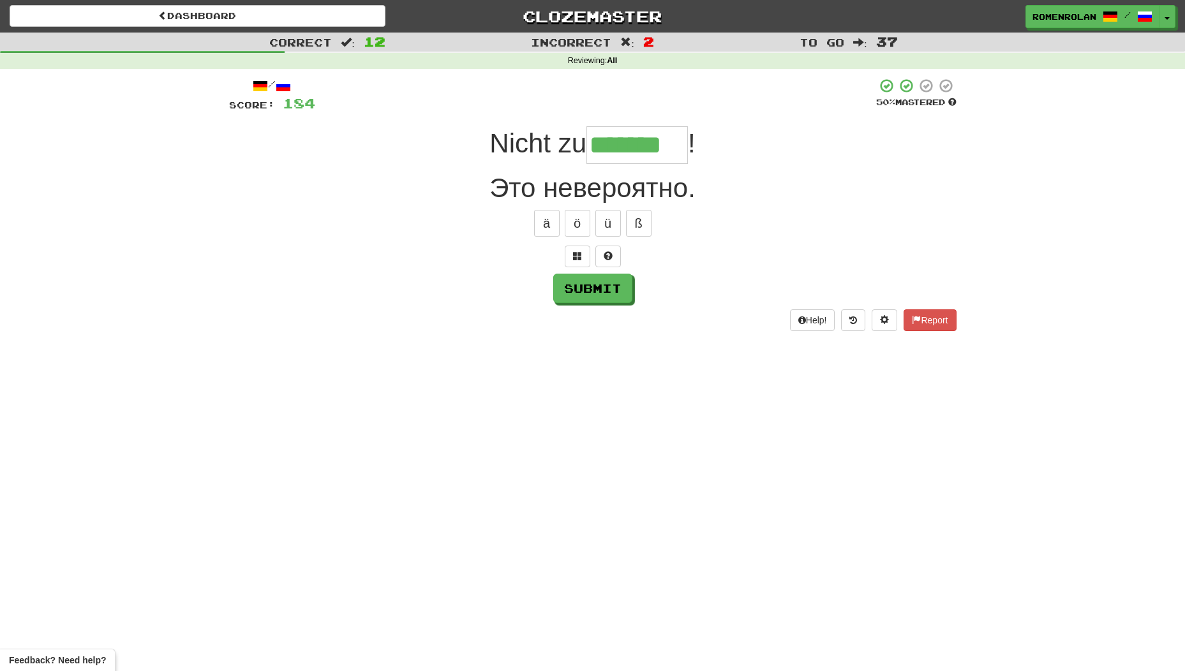
type input "*******"
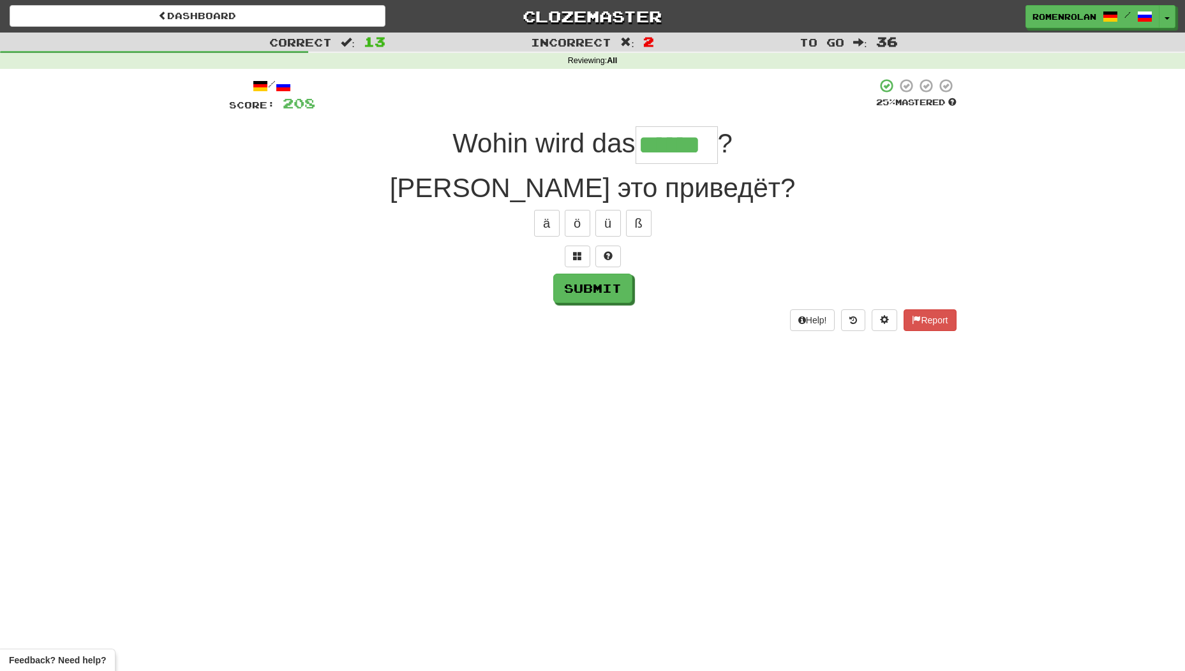
type input "******"
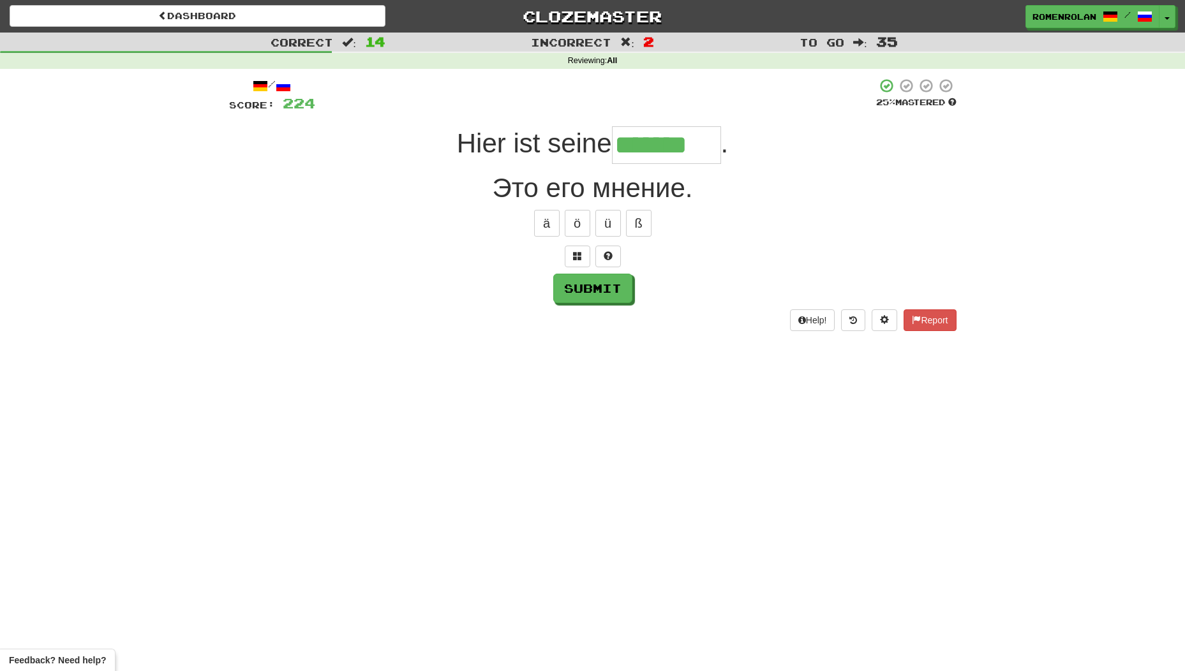
type input "*******"
type input "*"
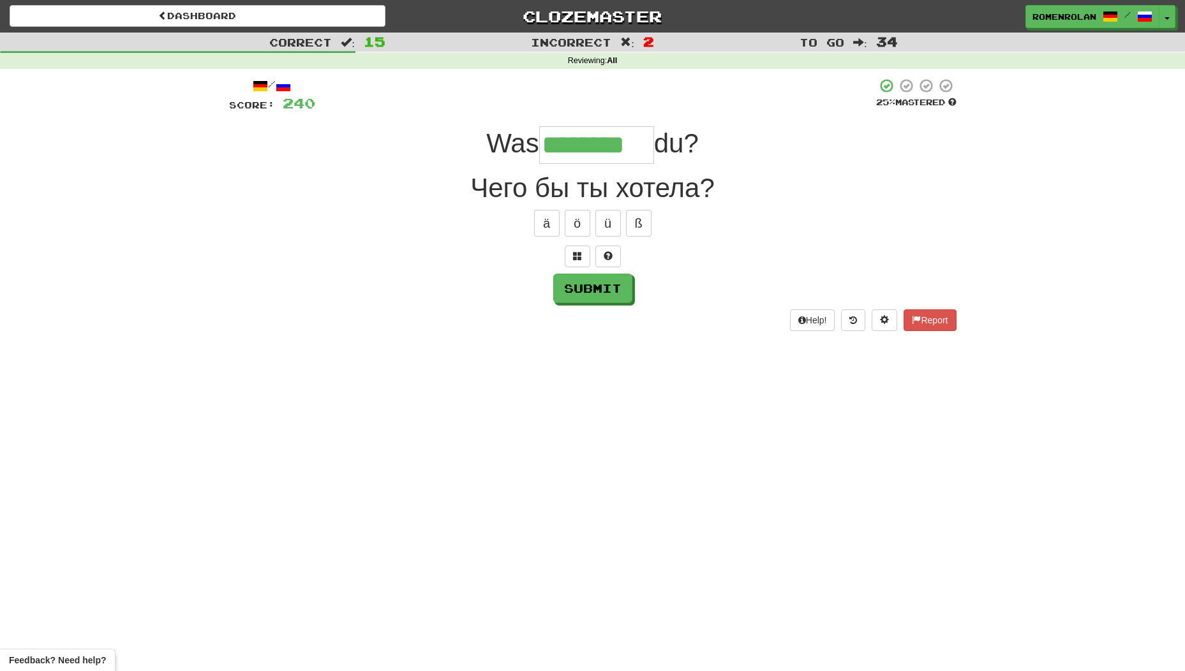
type input "********"
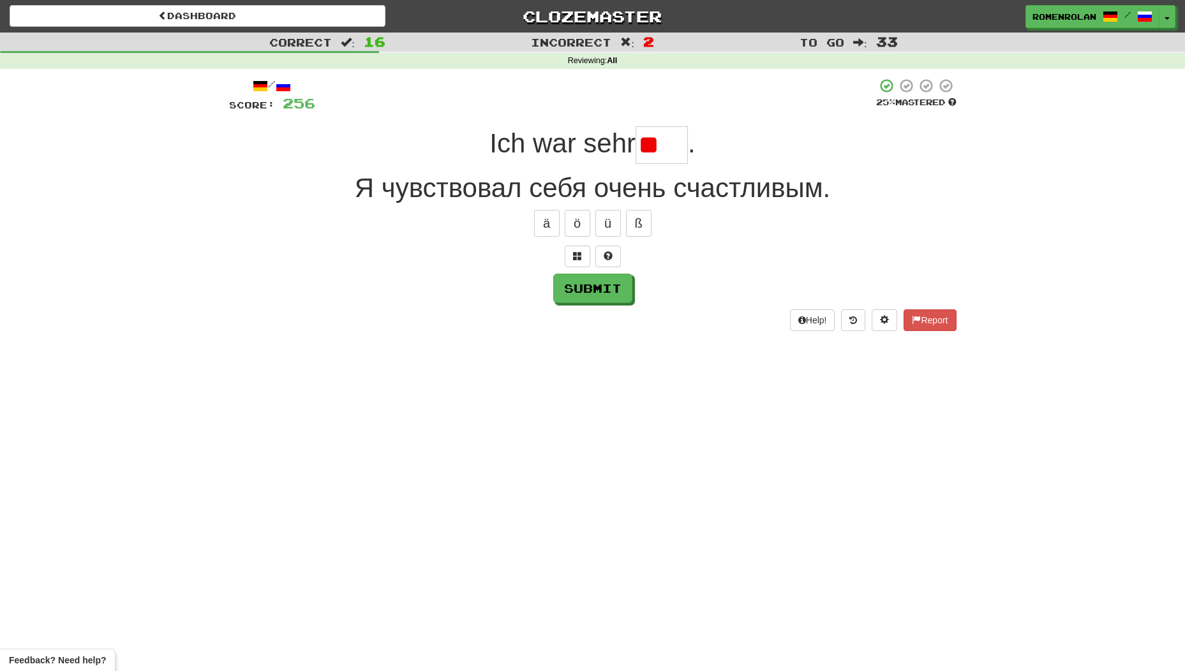
type input "*"
click at [579, 257] on span at bounding box center [577, 255] width 9 height 9
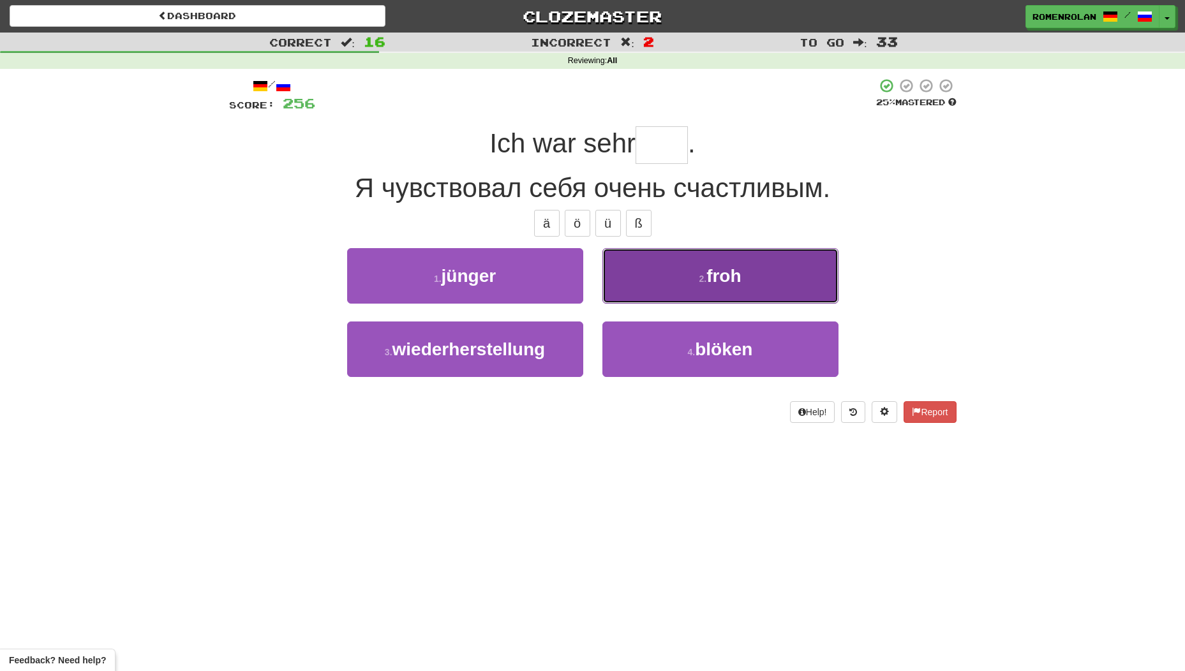
click at [683, 267] on button "2 . froh" at bounding box center [720, 275] width 236 height 55
type input "****"
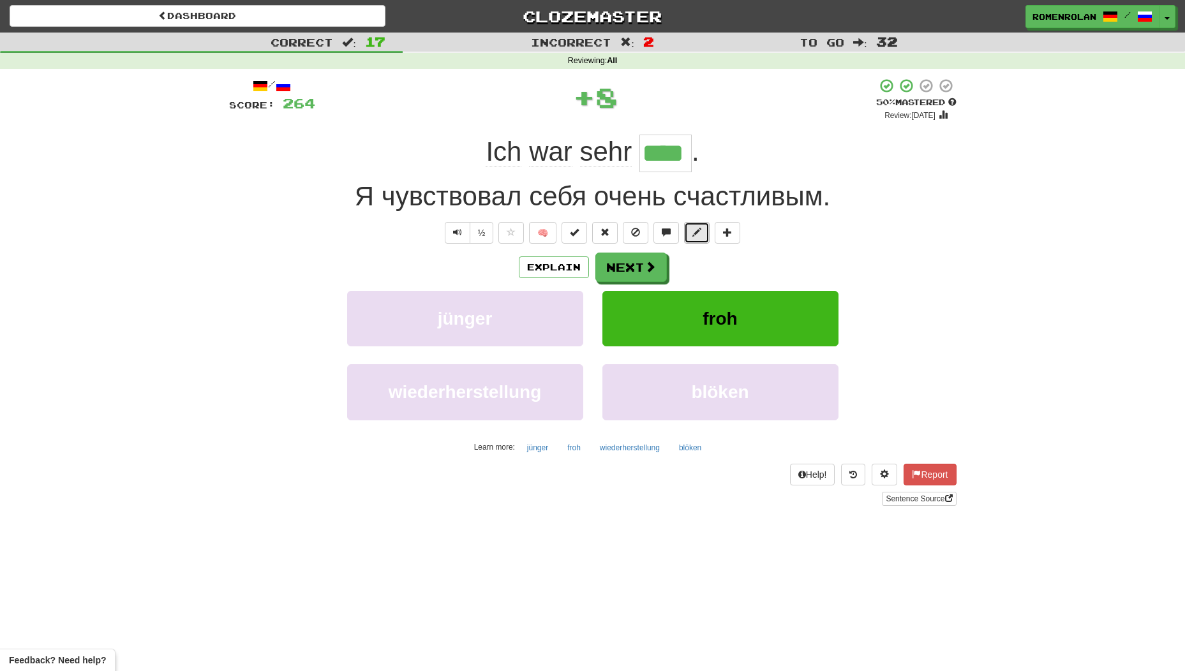
click at [700, 236] on span at bounding box center [696, 232] width 9 height 9
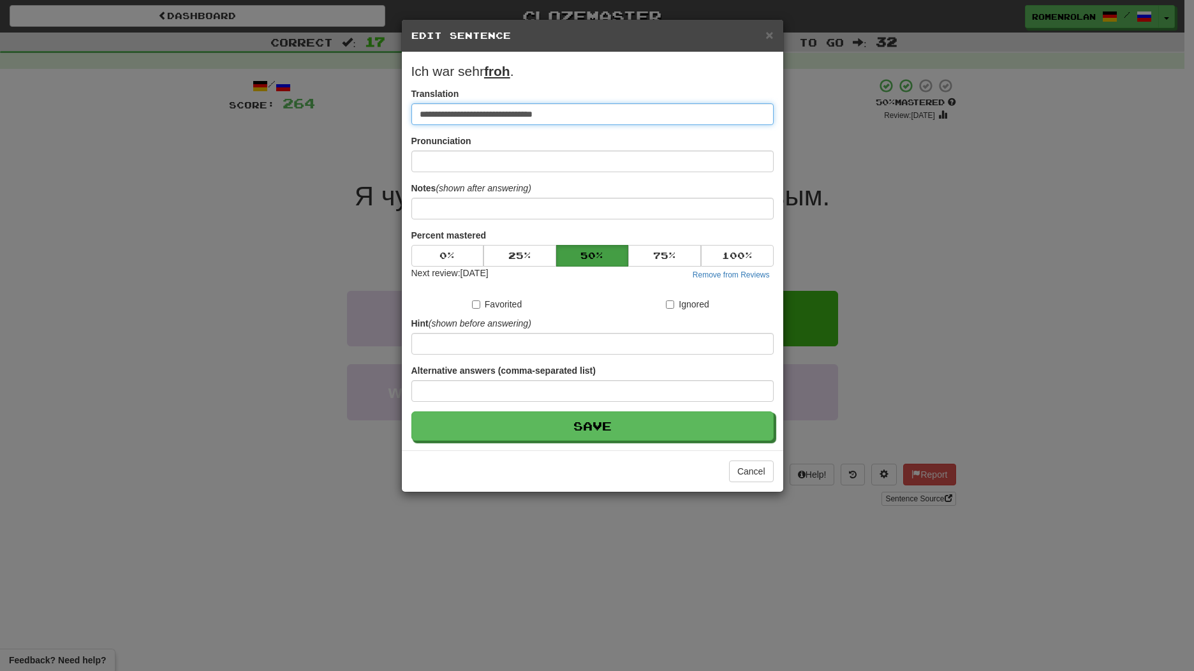
drag, startPoint x: 585, startPoint y: 112, endPoint x: 490, endPoint y: 67, distance: 105.3
click at [431, 113] on input "**********" at bounding box center [592, 114] width 362 height 22
type input "**********"
click at [411, 411] on button "Save" at bounding box center [592, 425] width 362 height 29
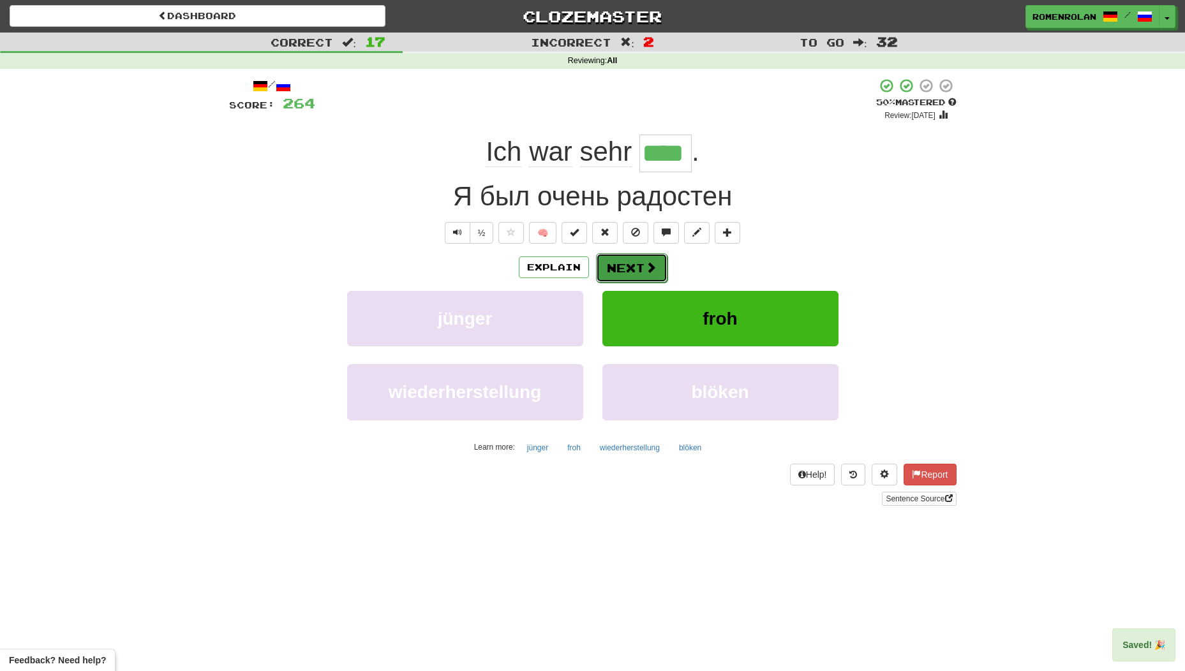
click at [626, 276] on button "Next" at bounding box center [631, 267] width 71 height 29
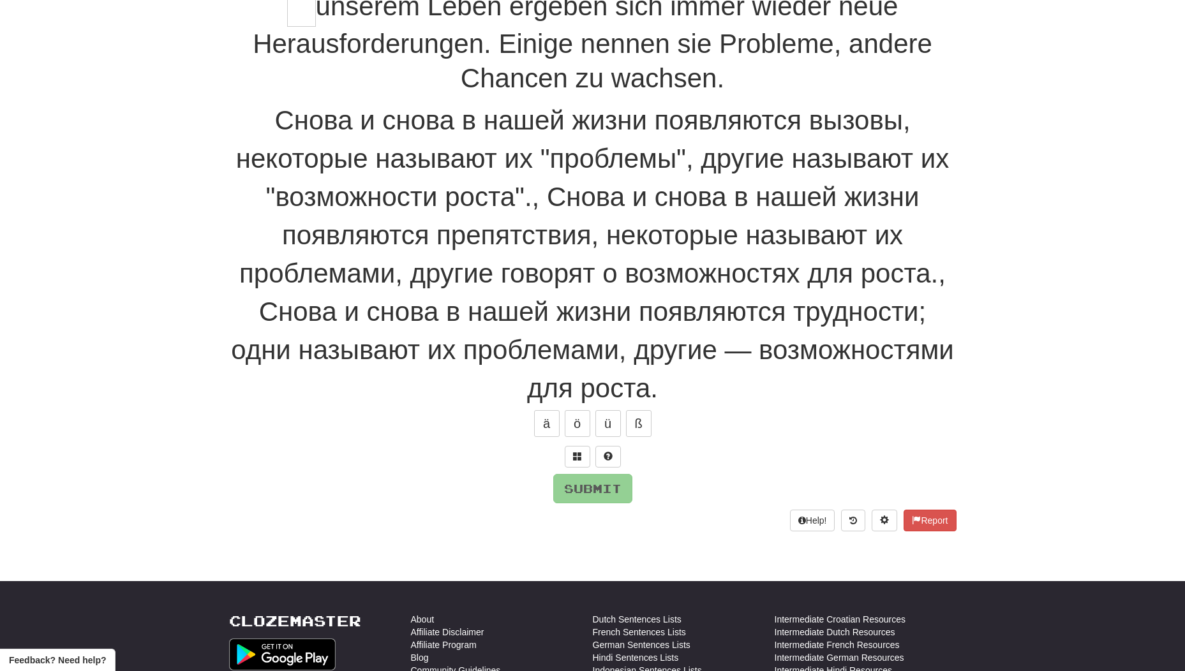
scroll to position [107, 0]
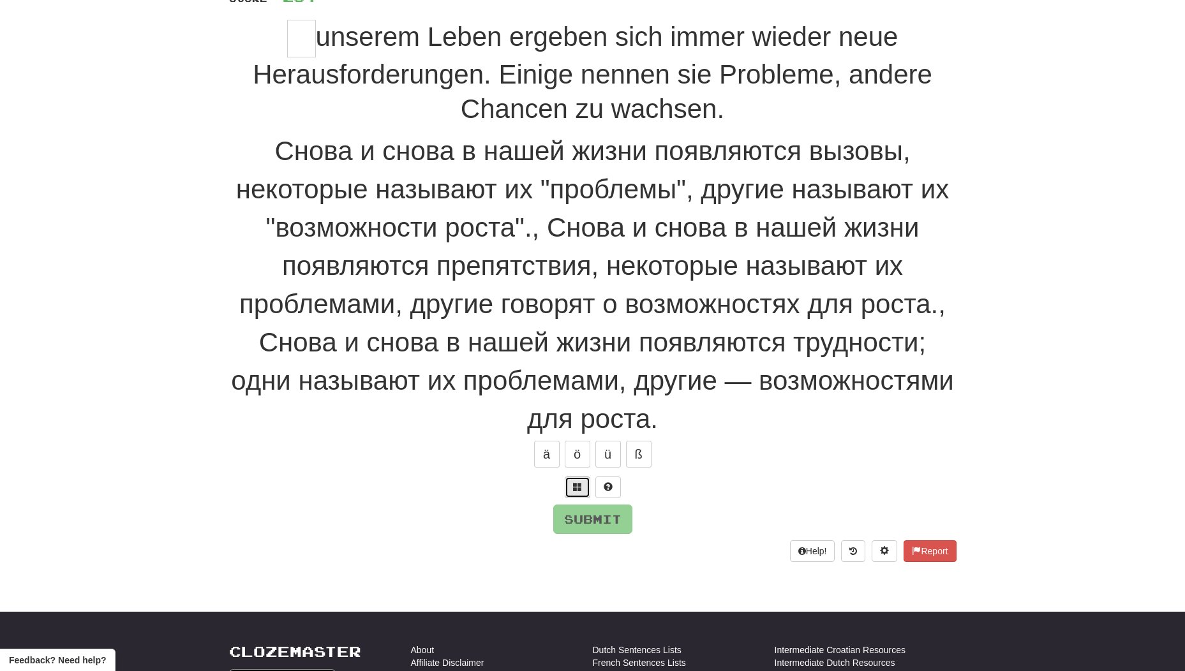
click at [570, 489] on button at bounding box center [578, 488] width 26 height 22
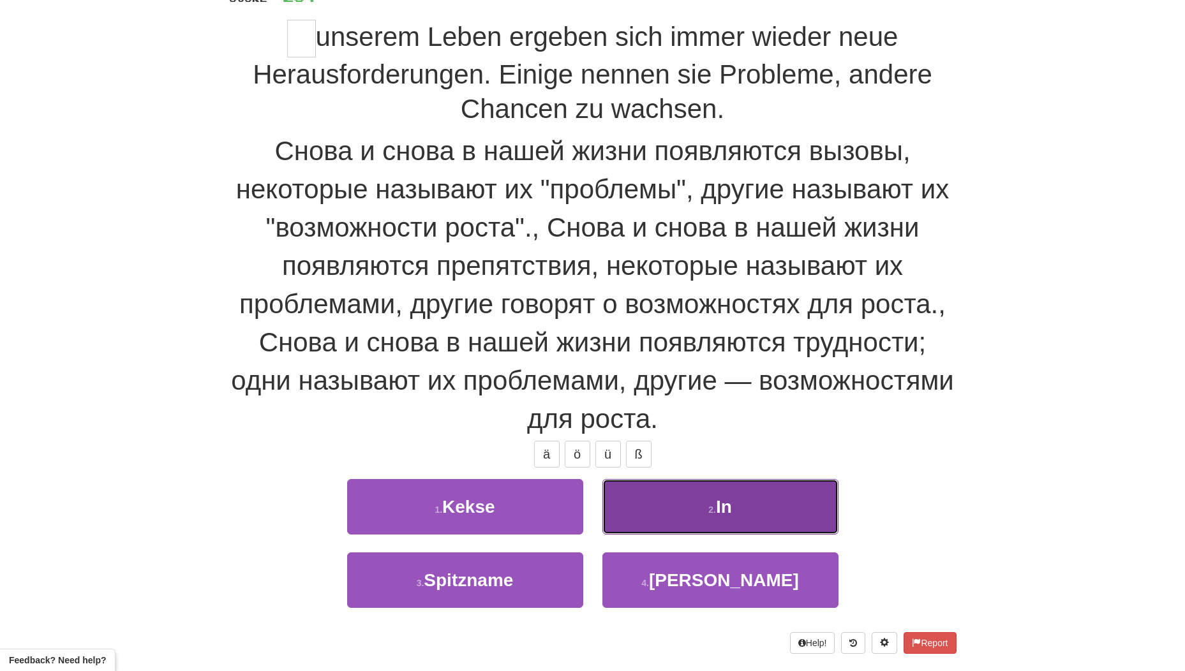
click at [662, 498] on button "2 . In" at bounding box center [720, 506] width 236 height 55
type input "**"
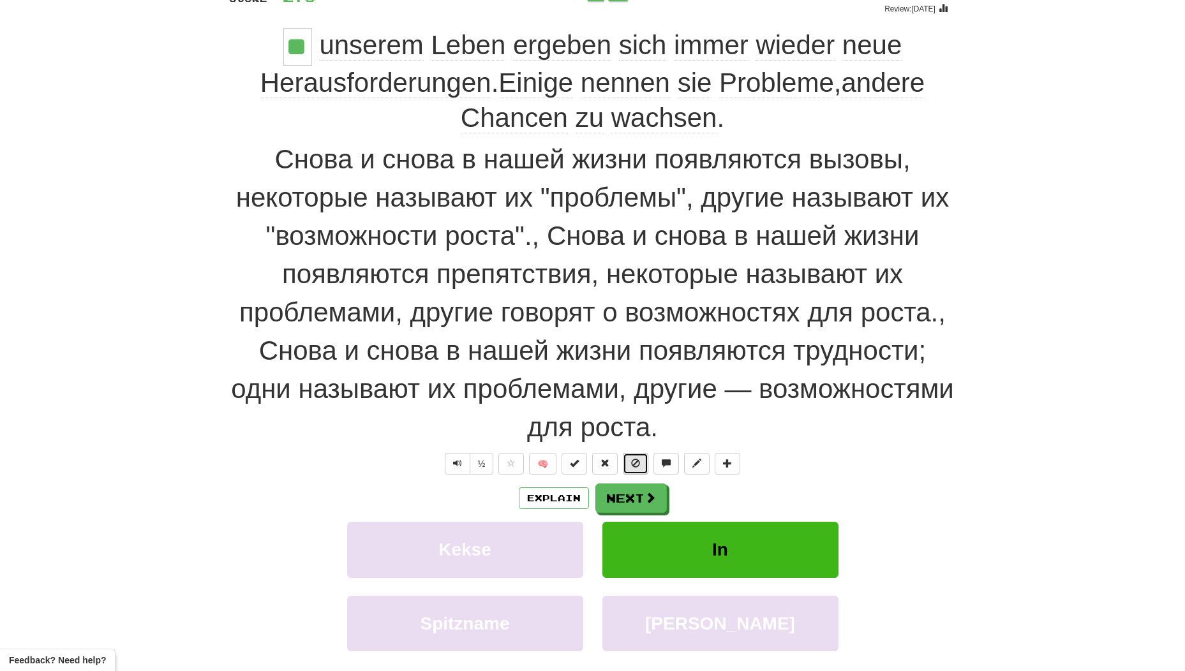
click at [635, 468] on span at bounding box center [635, 463] width 9 height 9
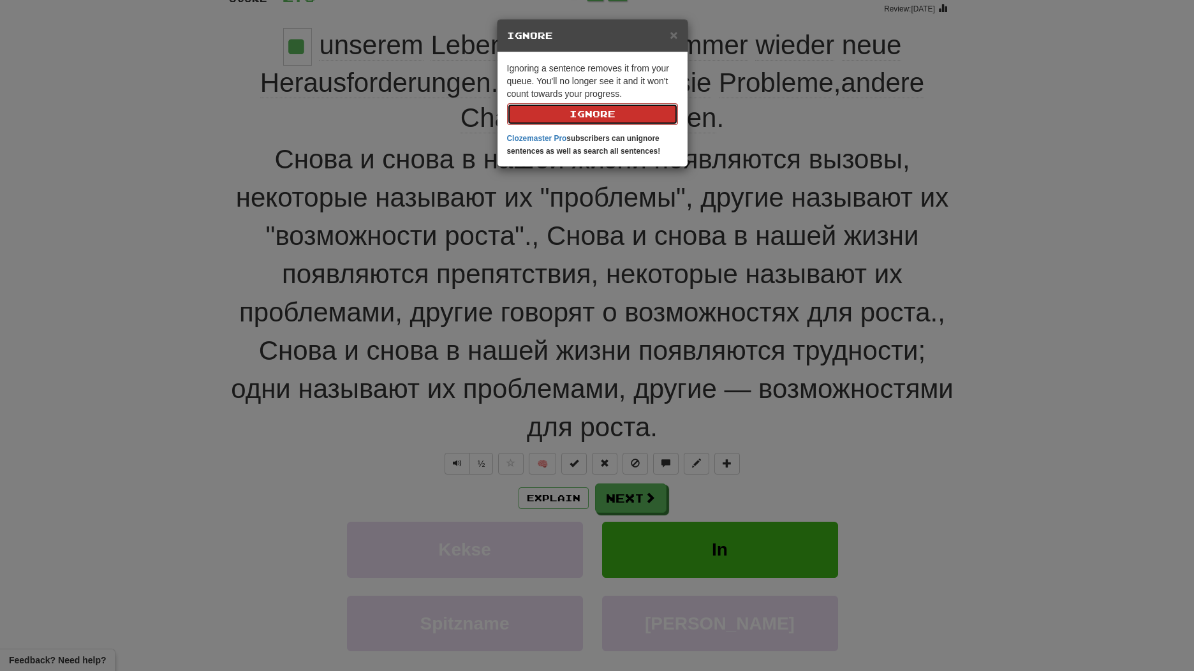
click at [649, 114] on button "Ignore" at bounding box center [592, 114] width 171 height 22
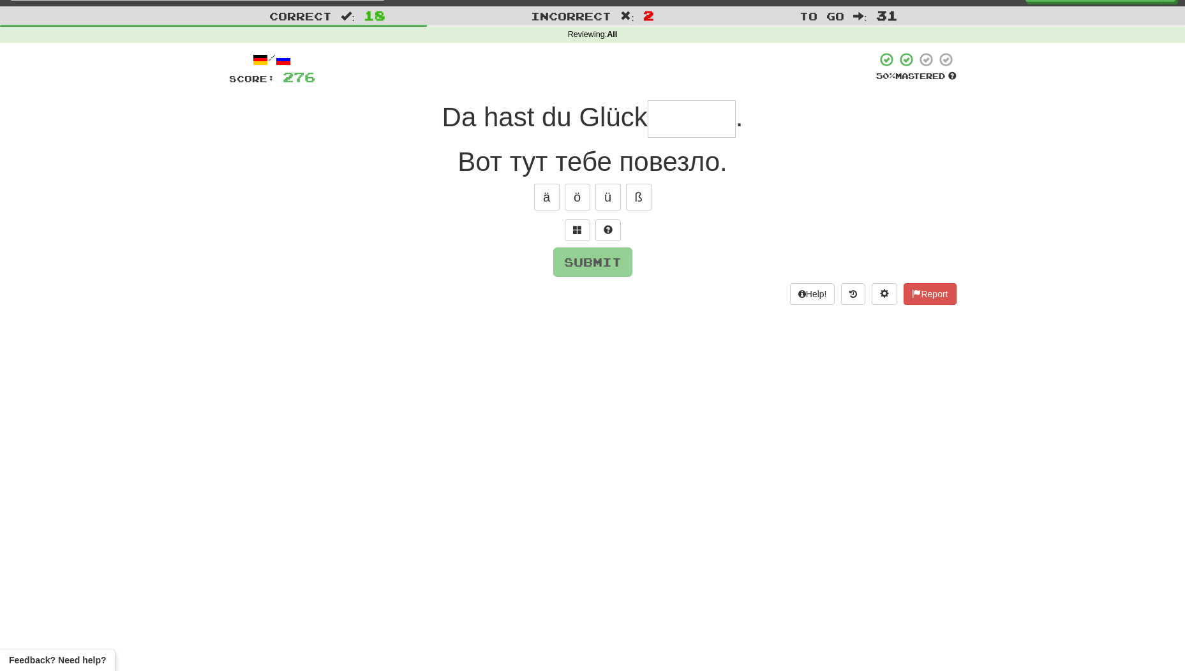
scroll to position [0, 0]
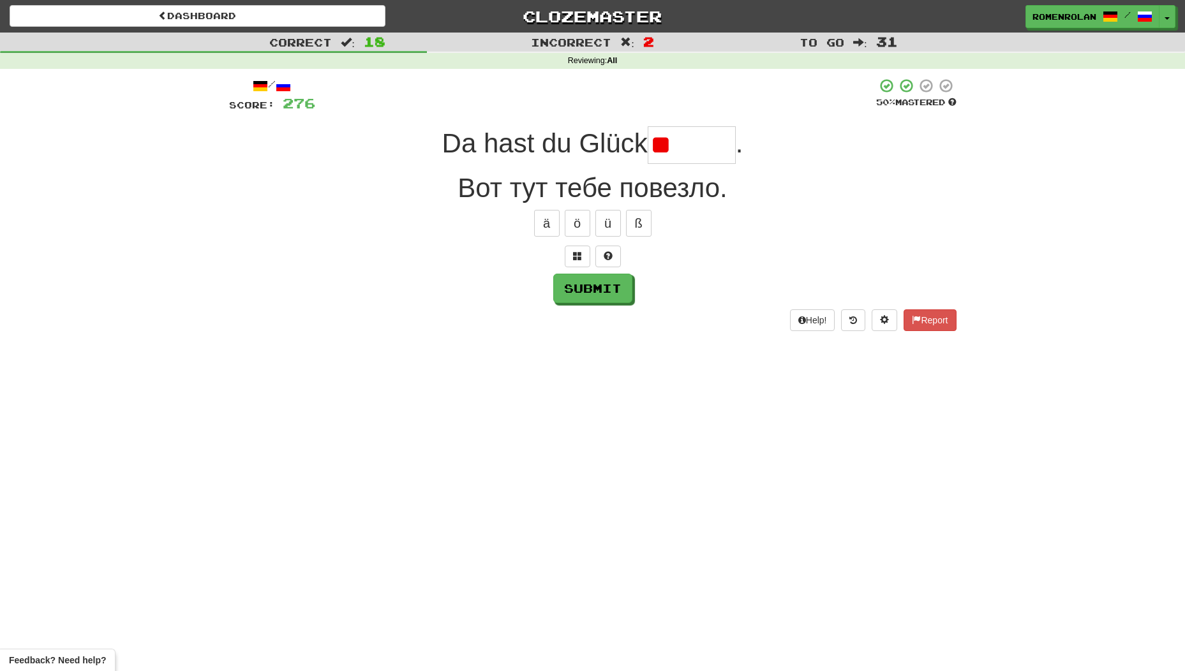
type input "*"
type input "******"
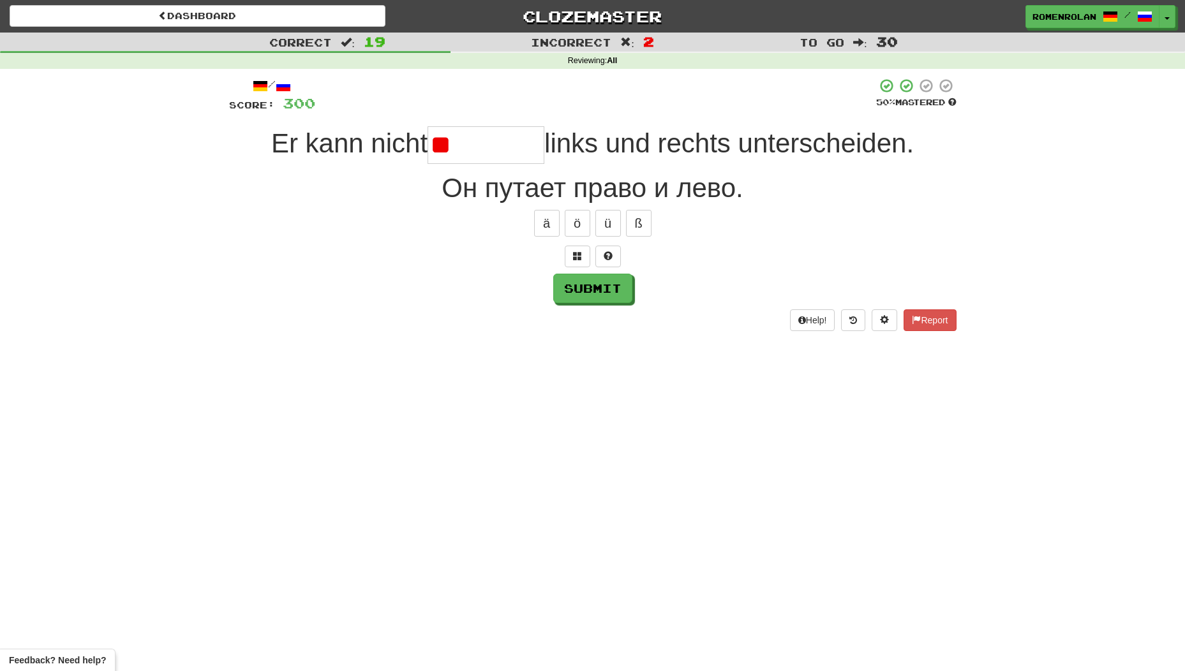
type input "*"
click at [608, 251] on span at bounding box center [607, 255] width 9 height 9
click at [580, 264] on button at bounding box center [593, 257] width 26 height 22
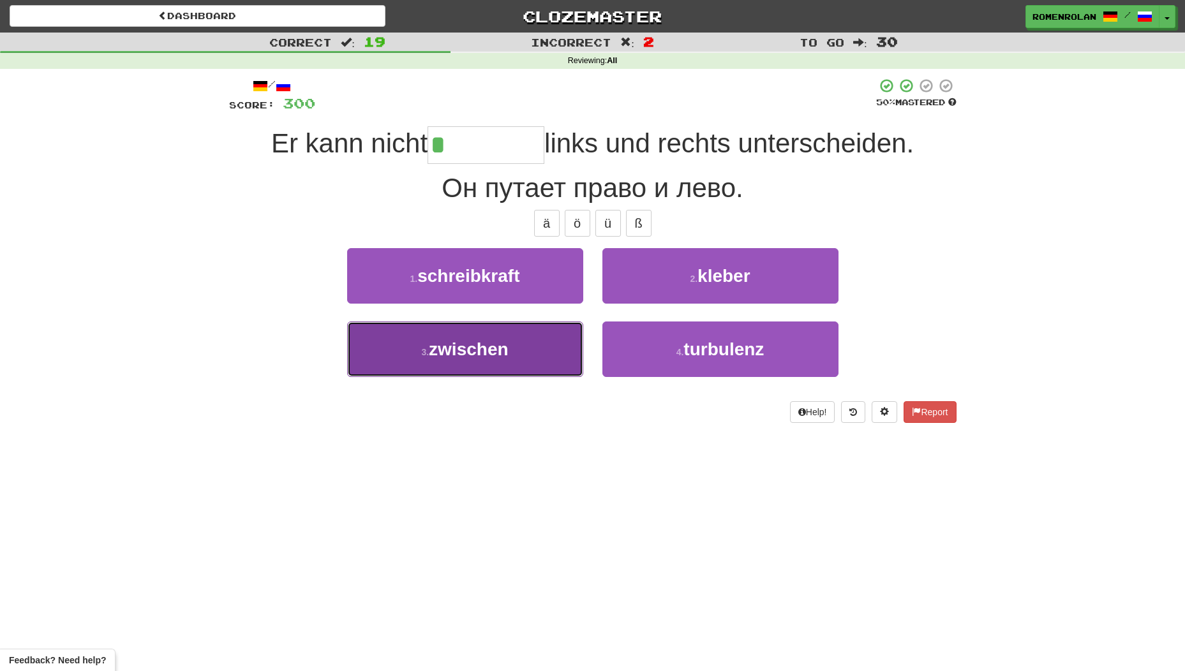
click at [530, 355] on button "3 . zwischen" at bounding box center [465, 349] width 236 height 55
type input "********"
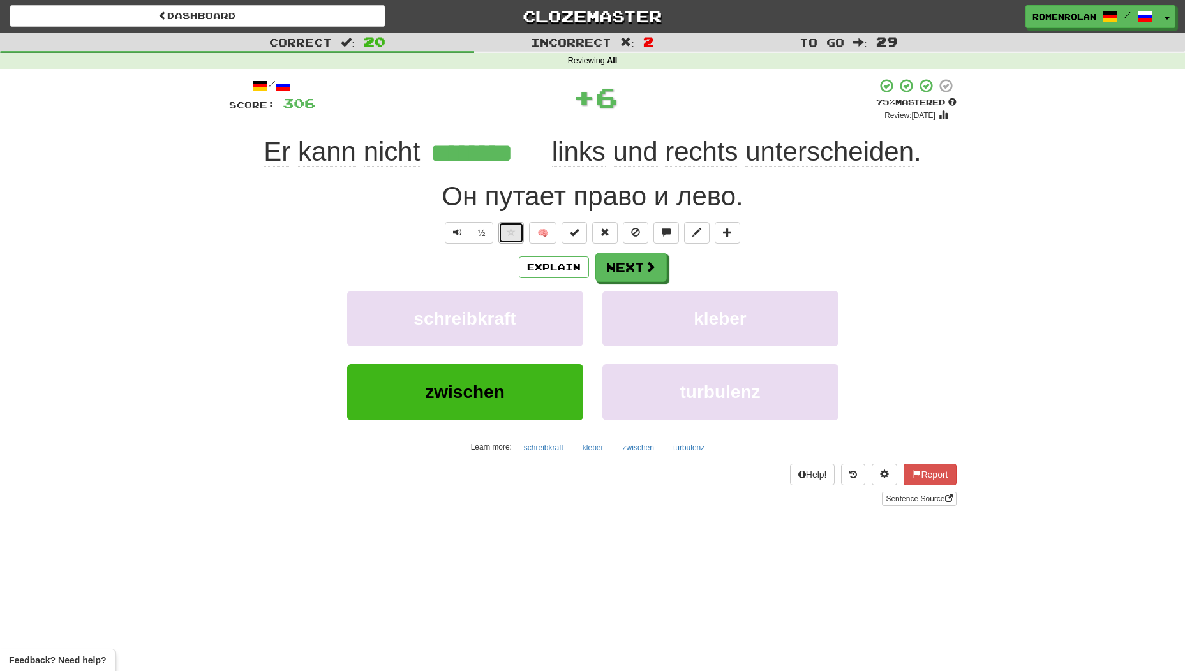
click at [517, 229] on button at bounding box center [511, 233] width 26 height 22
click at [625, 269] on button "Next" at bounding box center [631, 267] width 71 height 29
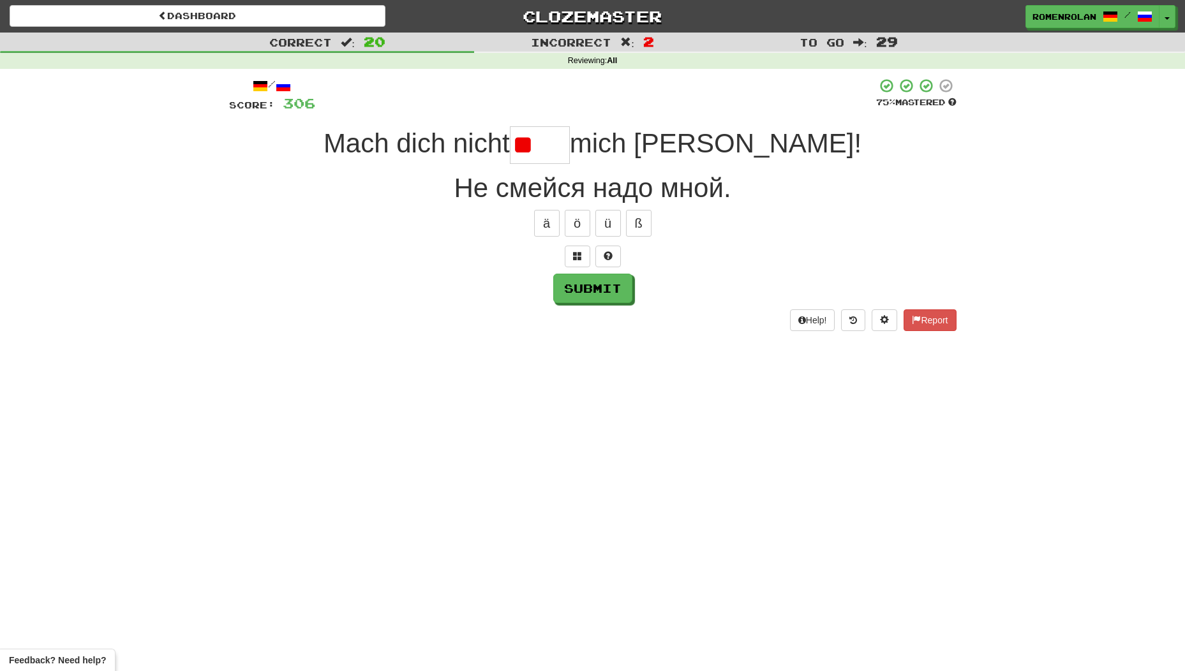
type input "*"
click at [574, 261] on button at bounding box center [578, 257] width 26 height 22
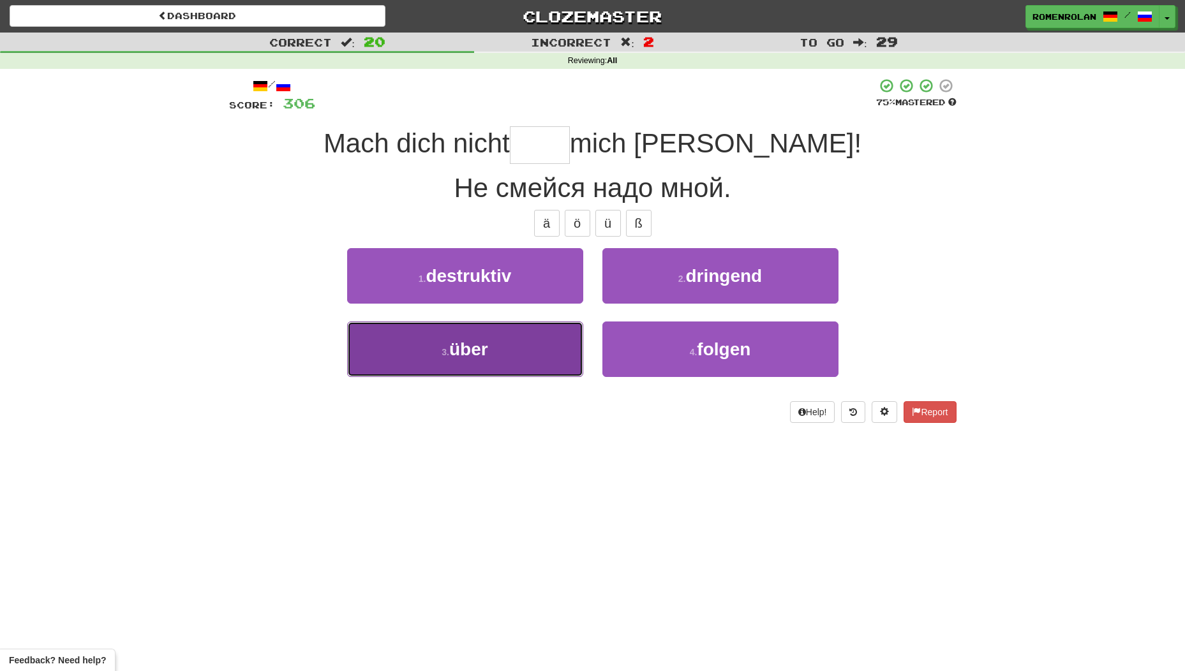
click at [551, 351] on button "3 . über" at bounding box center [465, 349] width 236 height 55
type input "****"
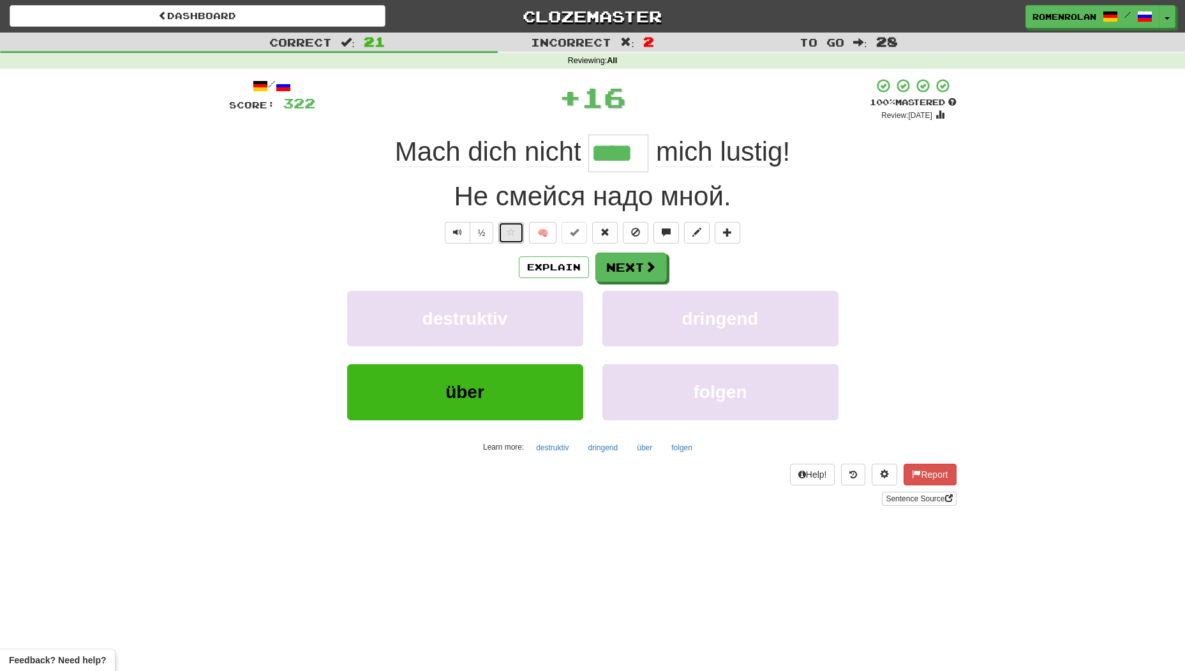
click at [515, 234] on button at bounding box center [511, 233] width 26 height 22
click at [620, 266] on button "Next" at bounding box center [631, 267] width 71 height 29
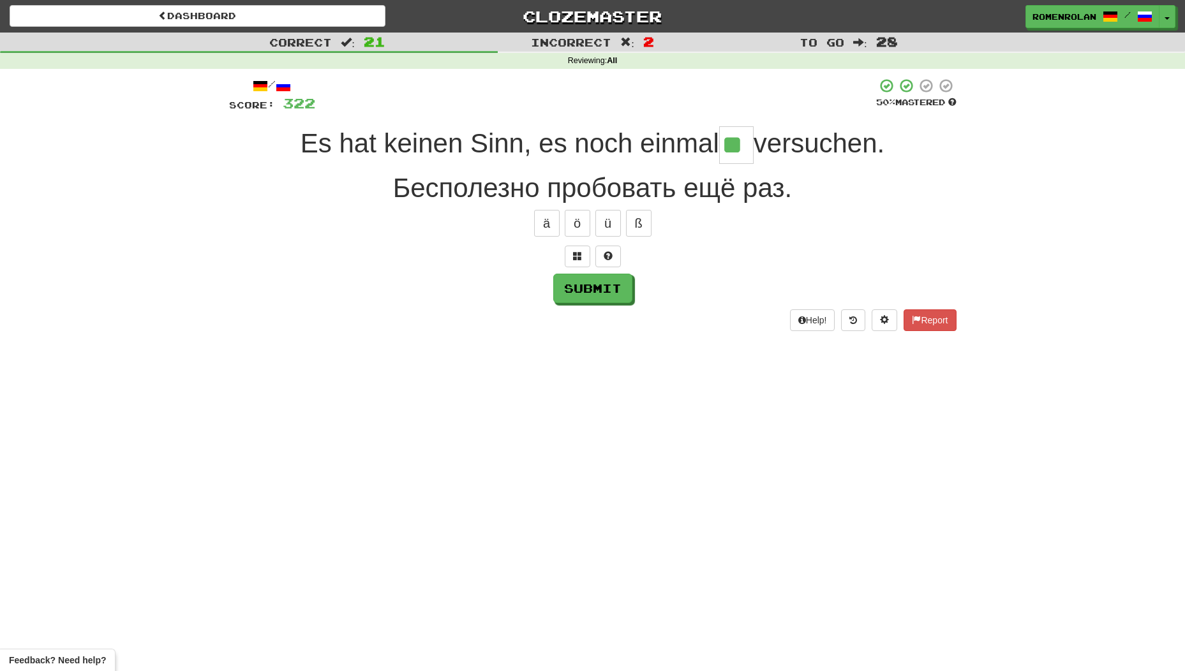
type input "*"
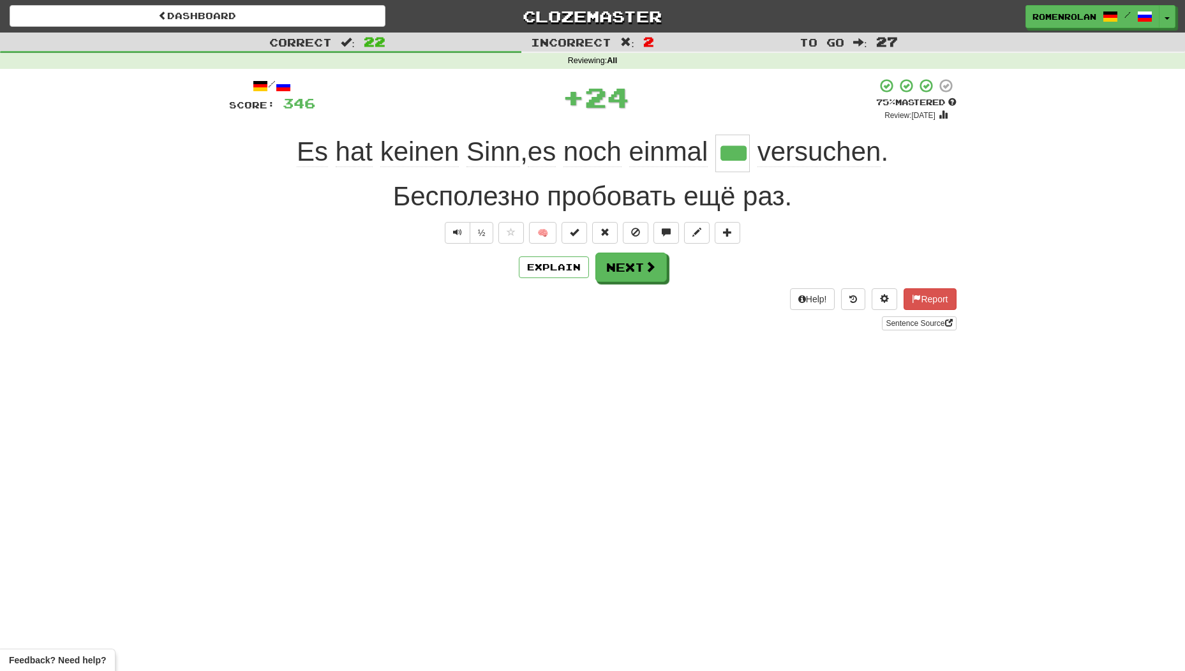
scroll to position [0, 6]
type input "**"
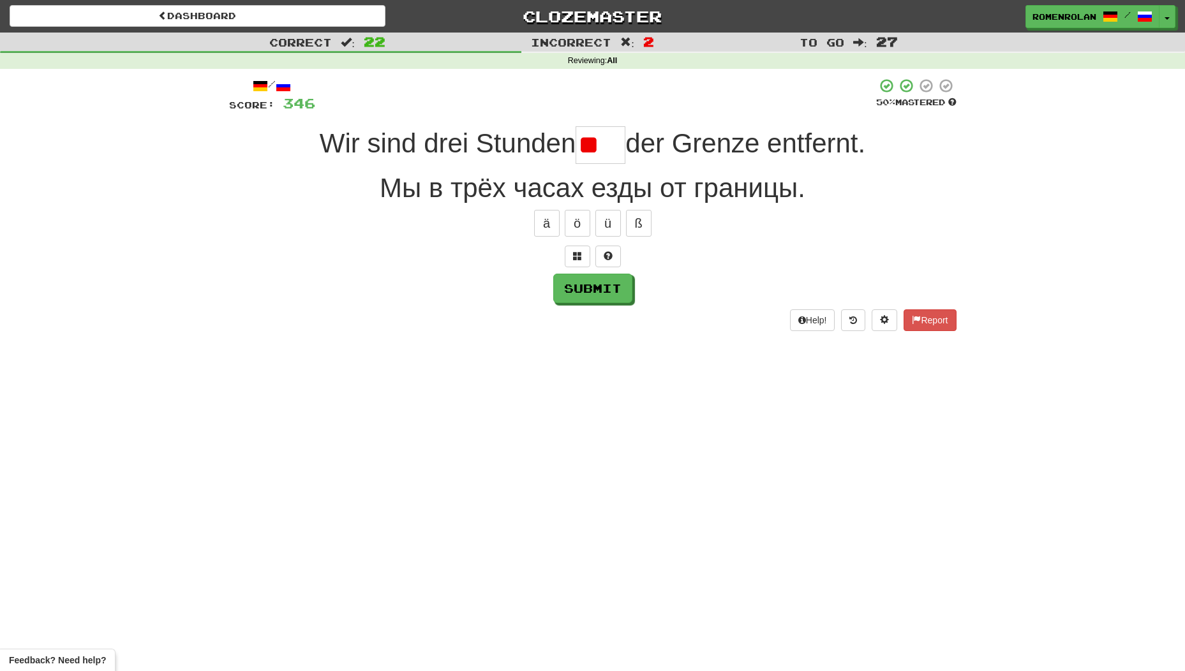
type input "*"
type input "***"
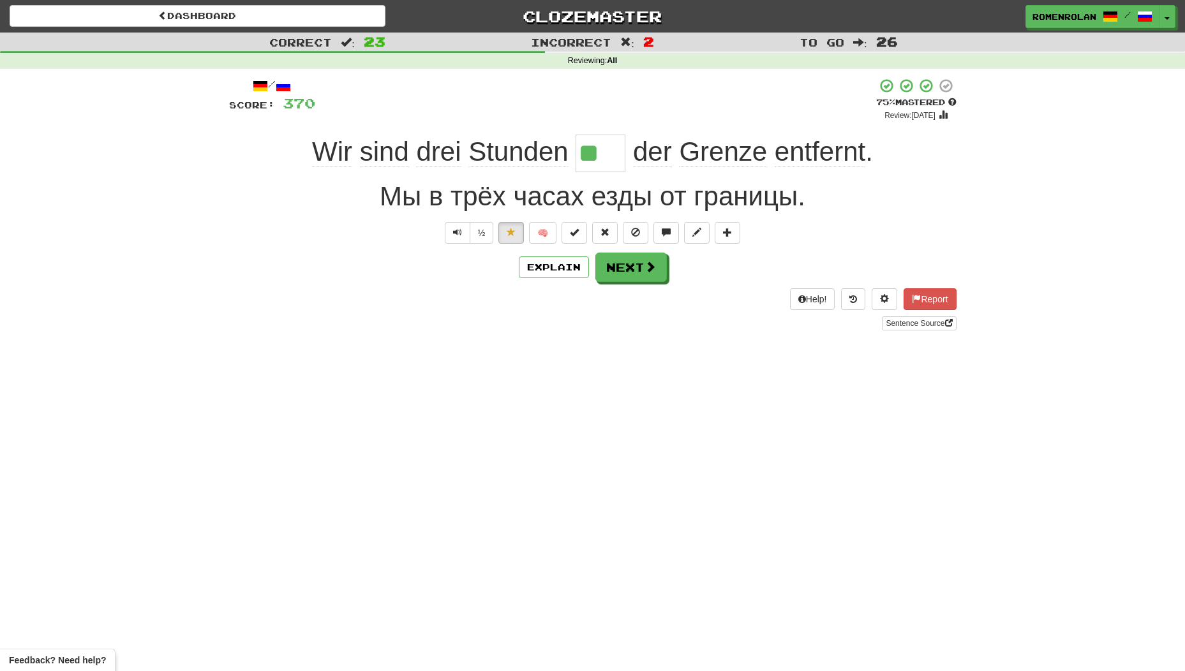
type input "***"
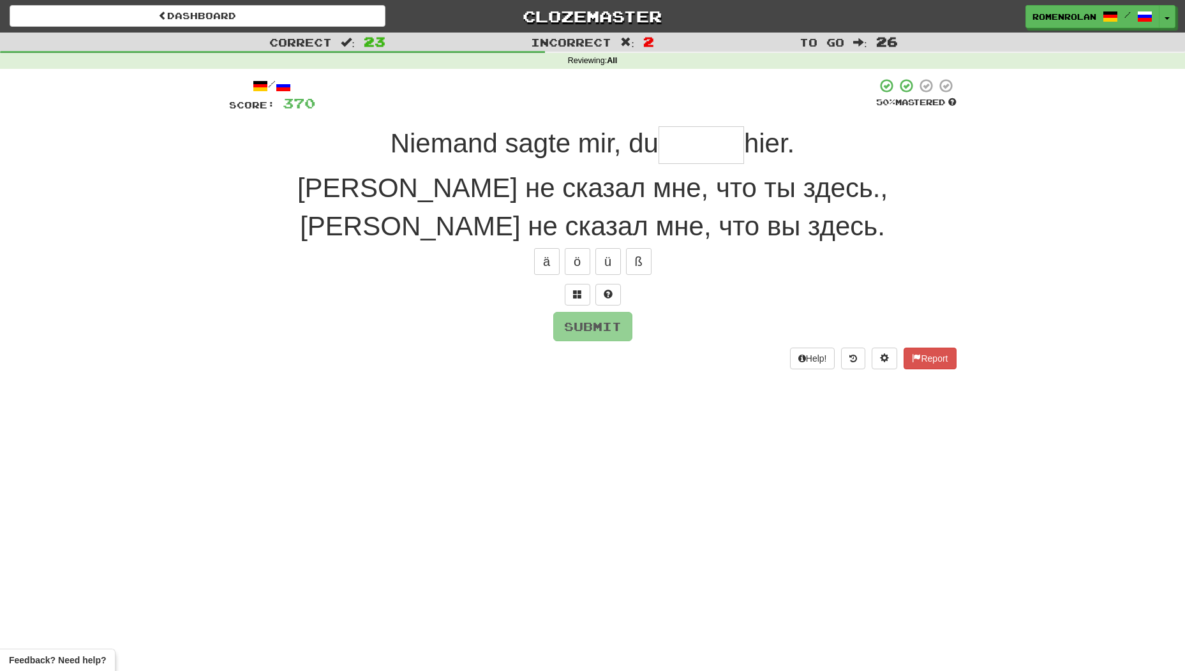
type input "*"
type input "******"
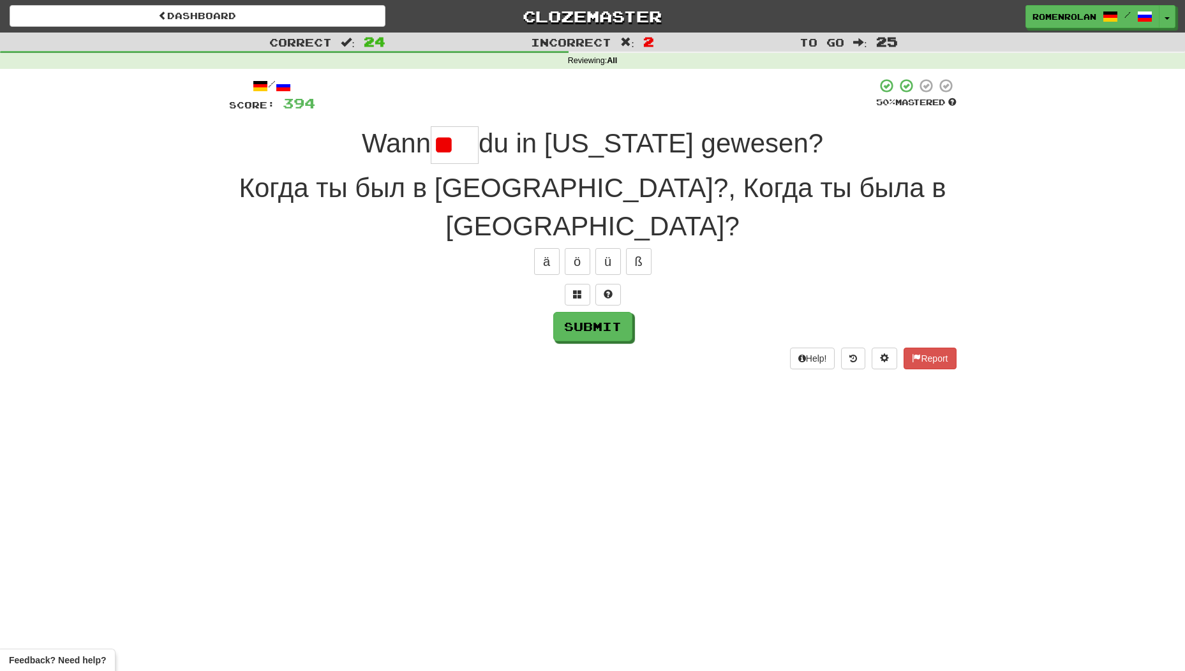
type input "*"
type input "****"
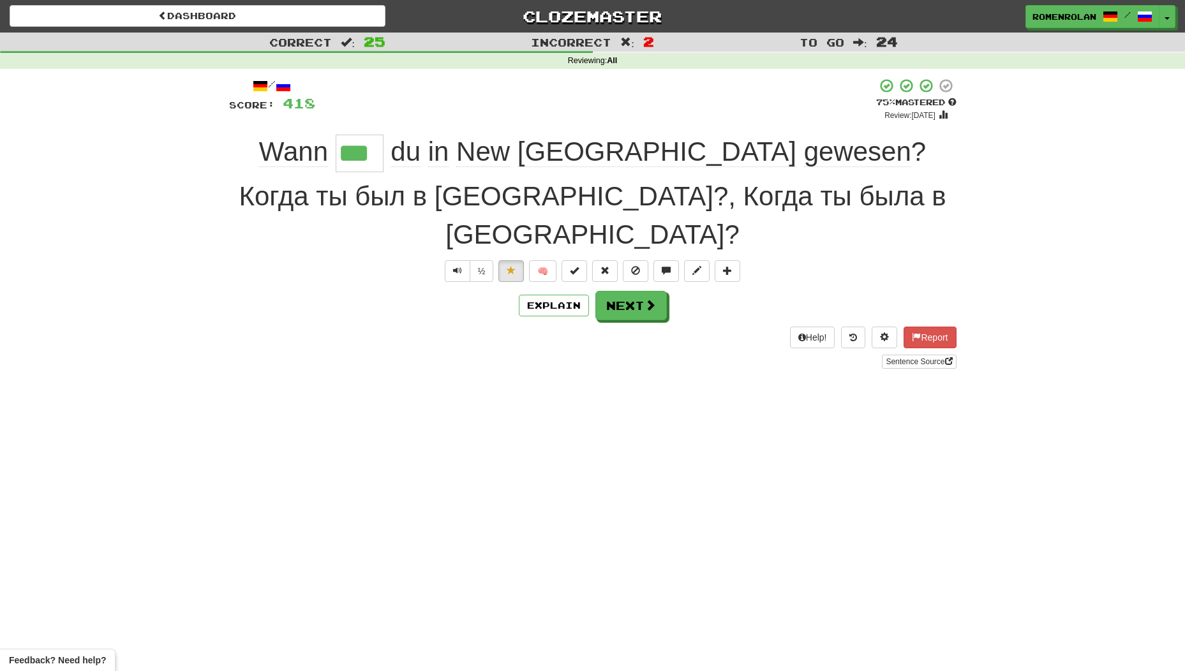
type input "****"
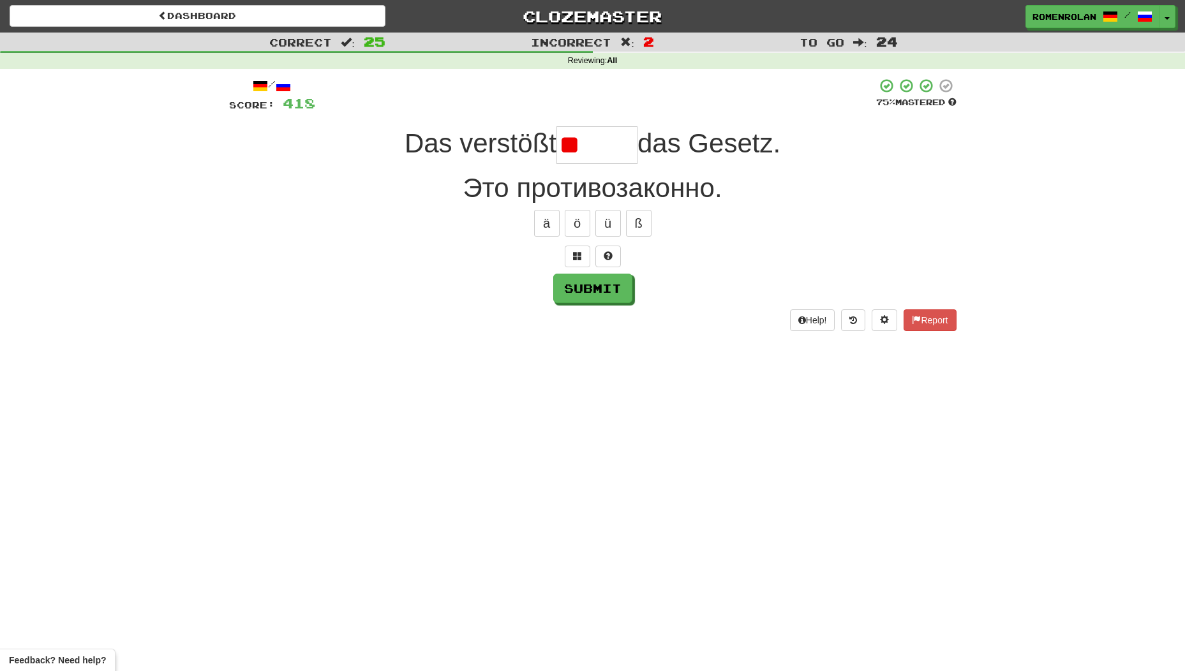
type input "*"
type input "*****"
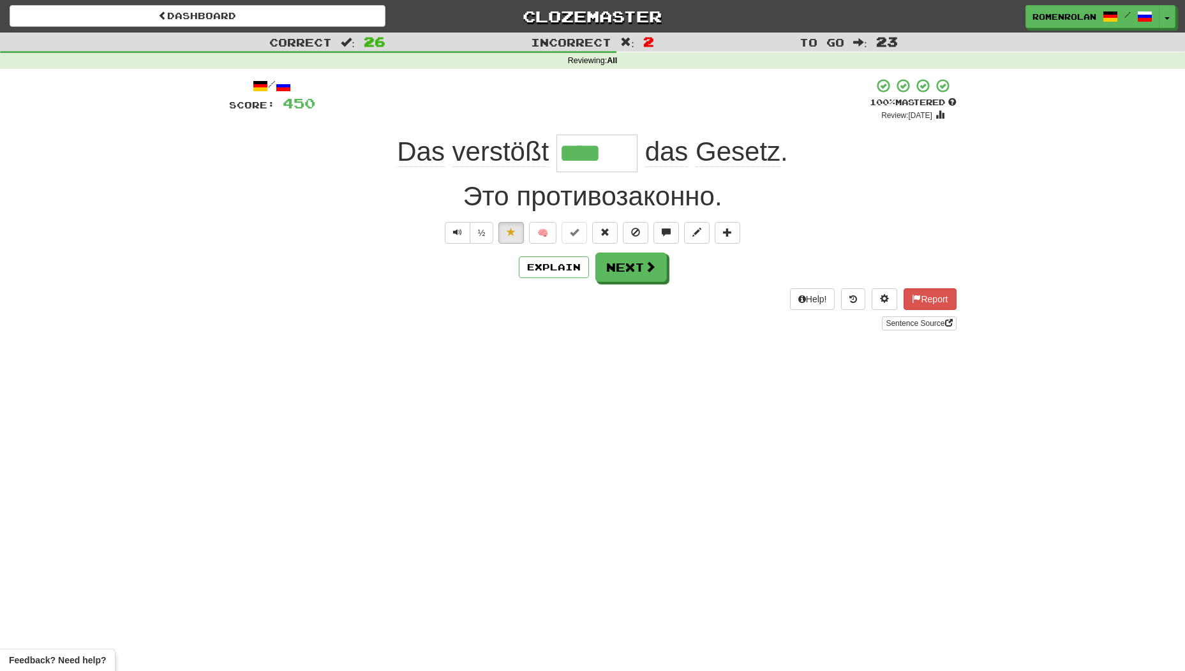
type input "*****"
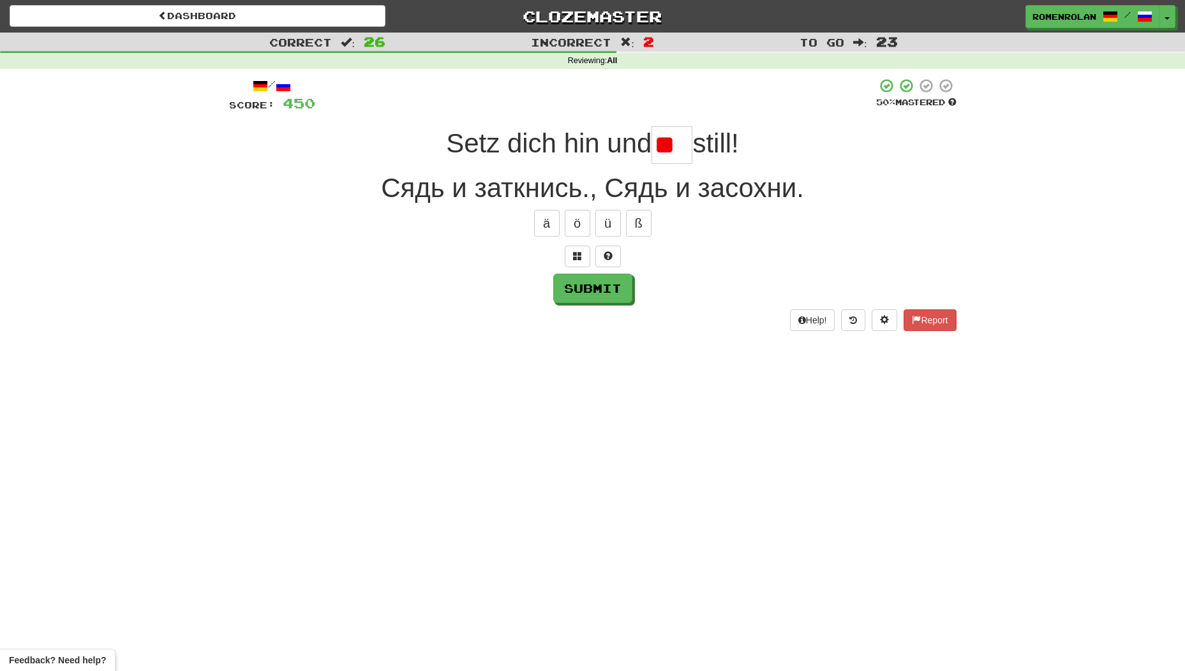
type input "*"
click at [612, 251] on span at bounding box center [607, 255] width 9 height 9
type input "***"
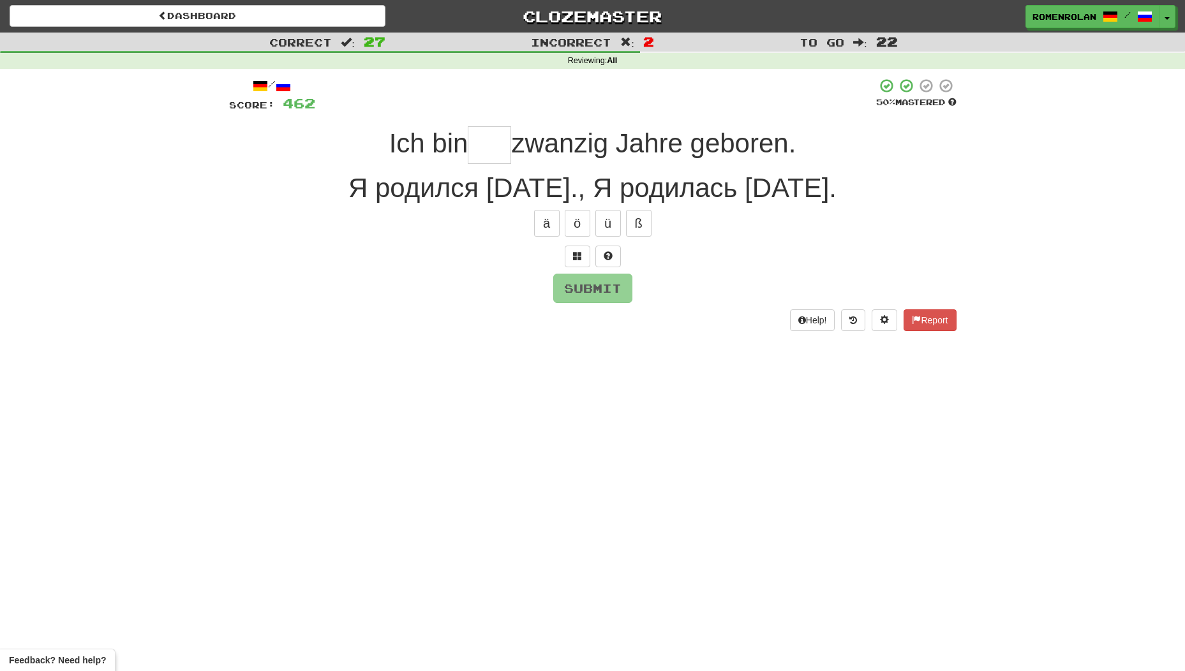
click at [478, 154] on input "text" at bounding box center [489, 145] width 43 height 38
type input "***"
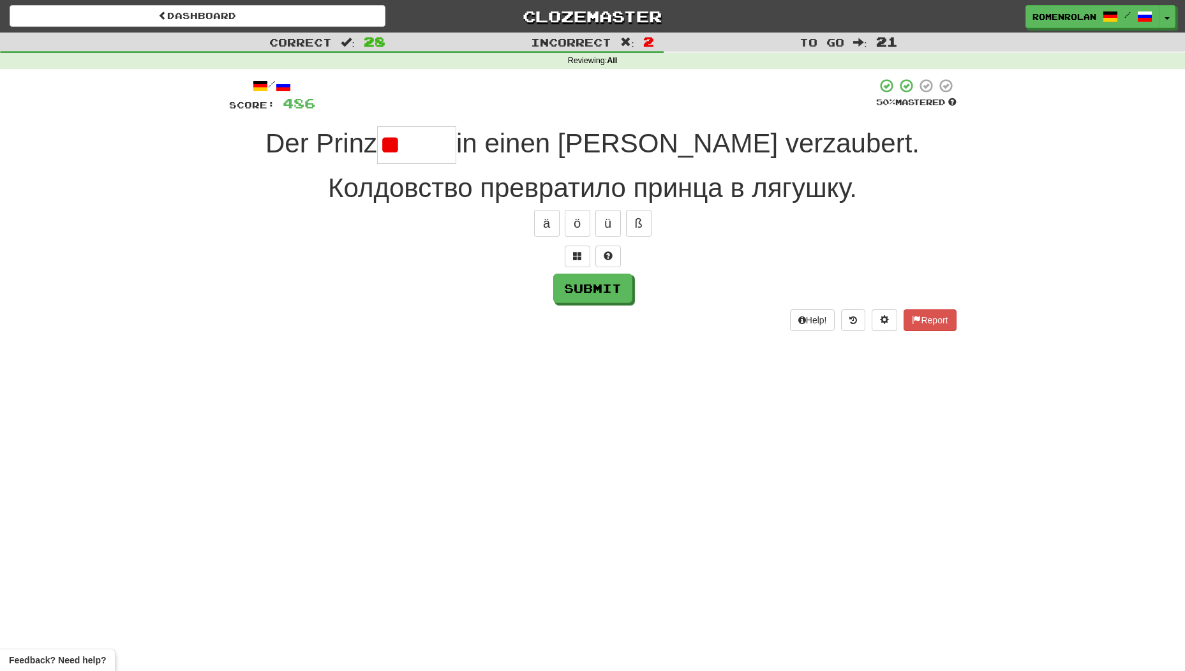
type input "*"
type input "*****"
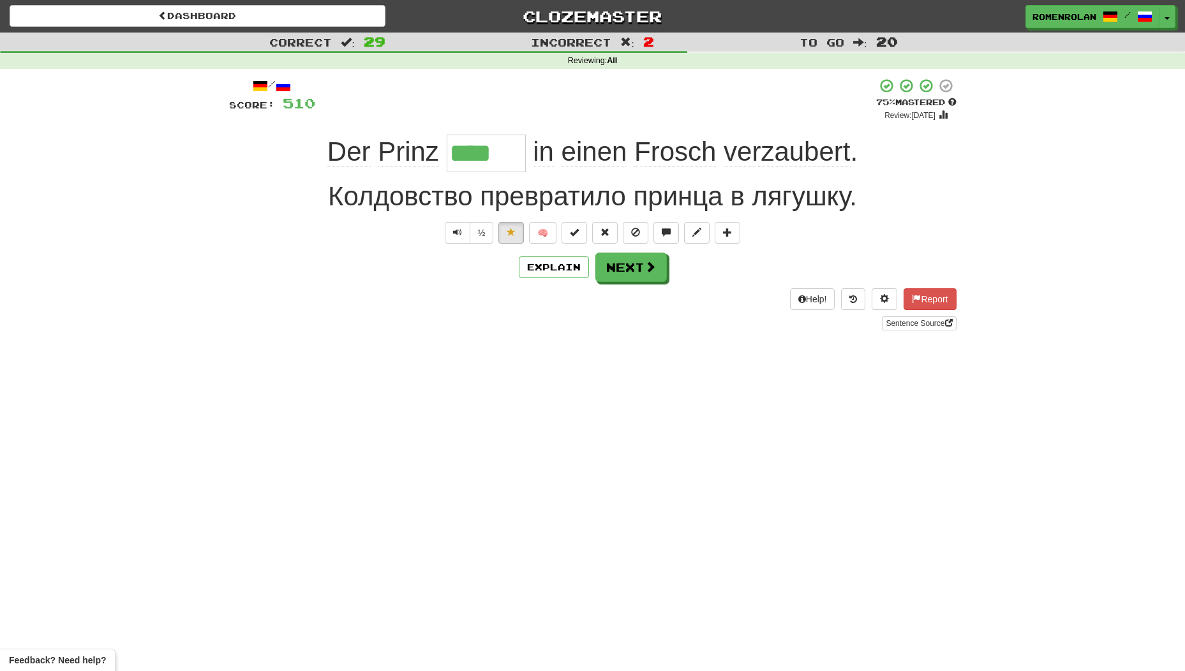
type input "*****"
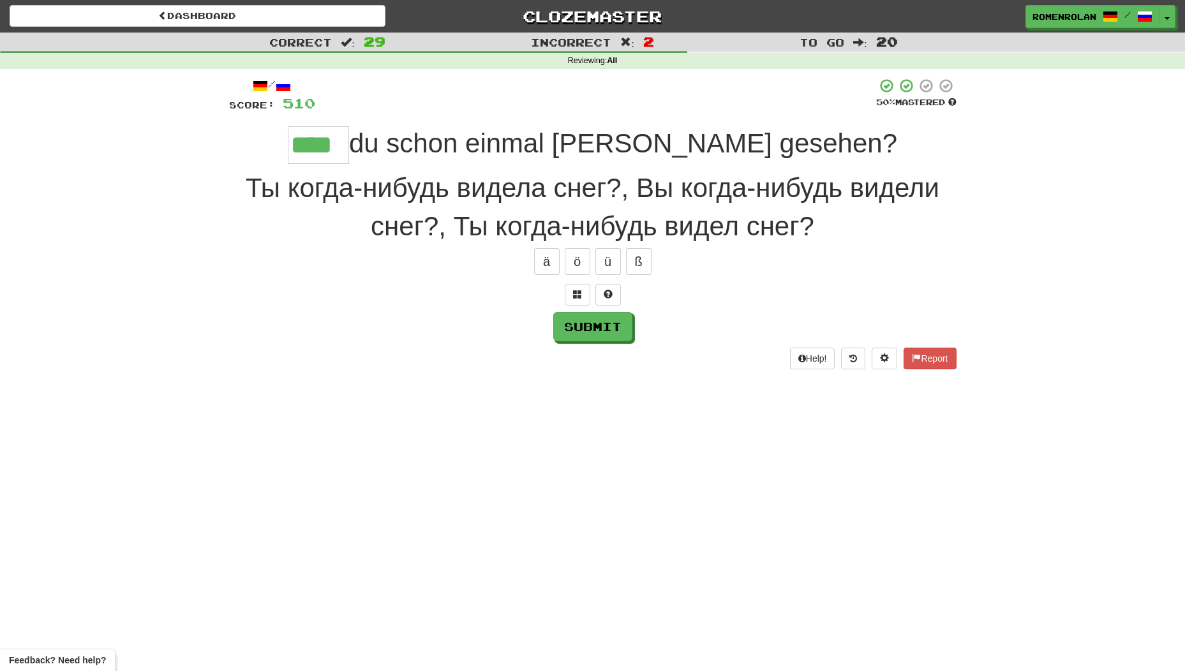
type input "****"
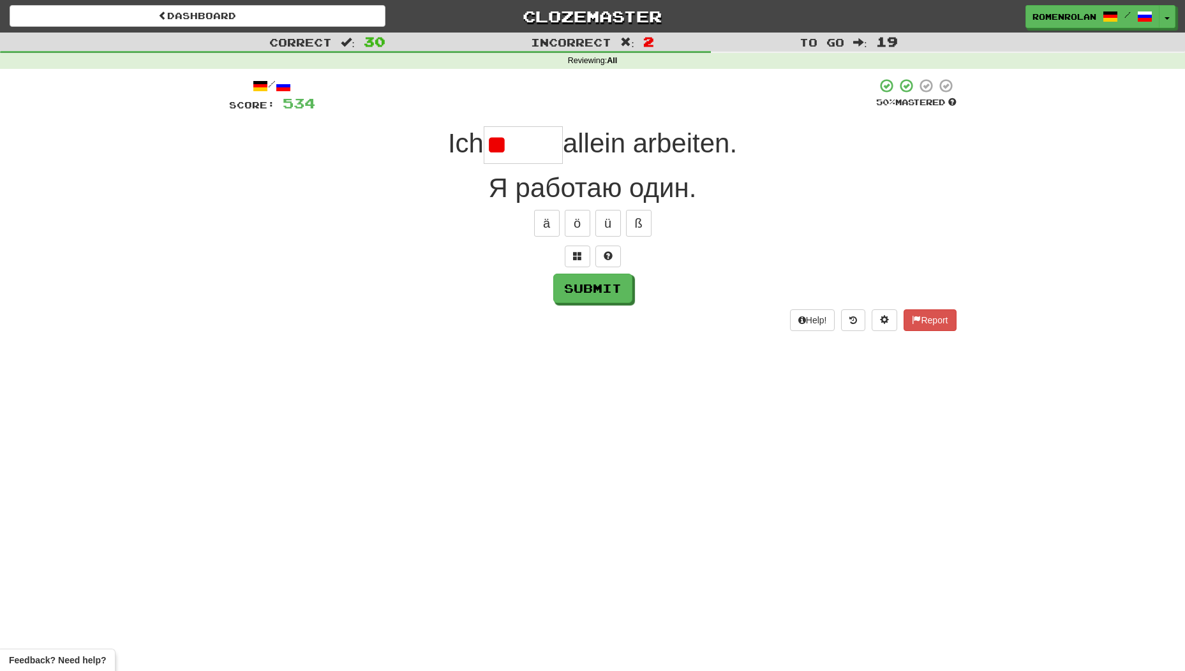
type input "*"
click at [573, 246] on button at bounding box center [578, 257] width 26 height 22
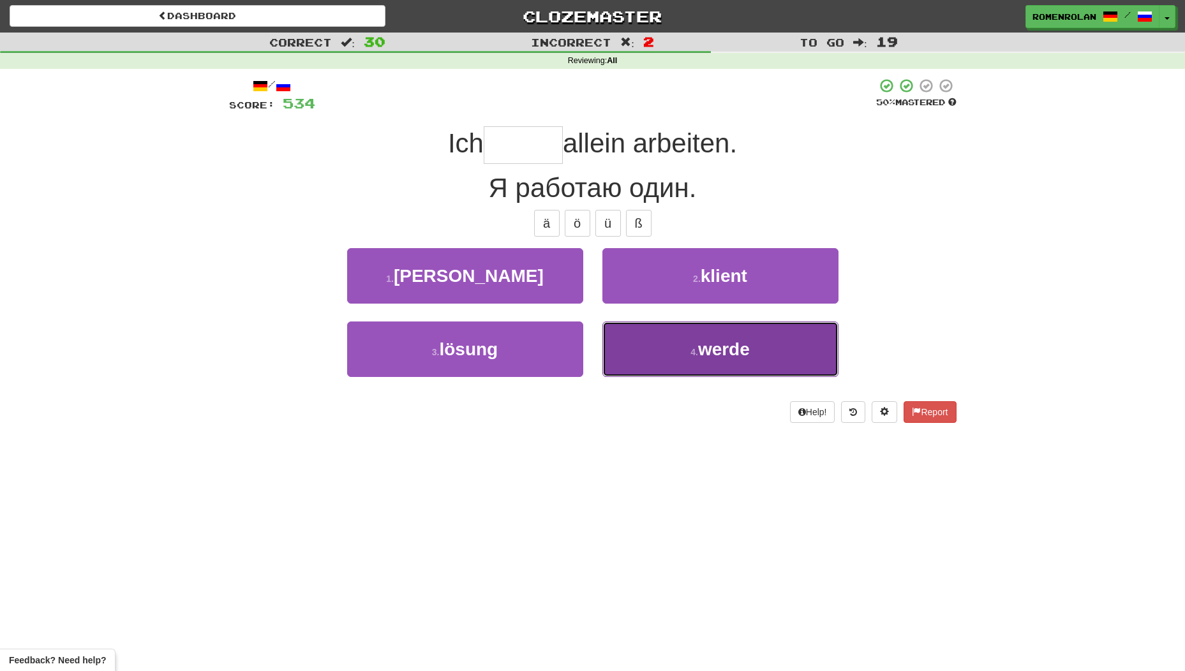
click at [611, 342] on button "4 . werde" at bounding box center [720, 349] width 236 height 55
type input "*****"
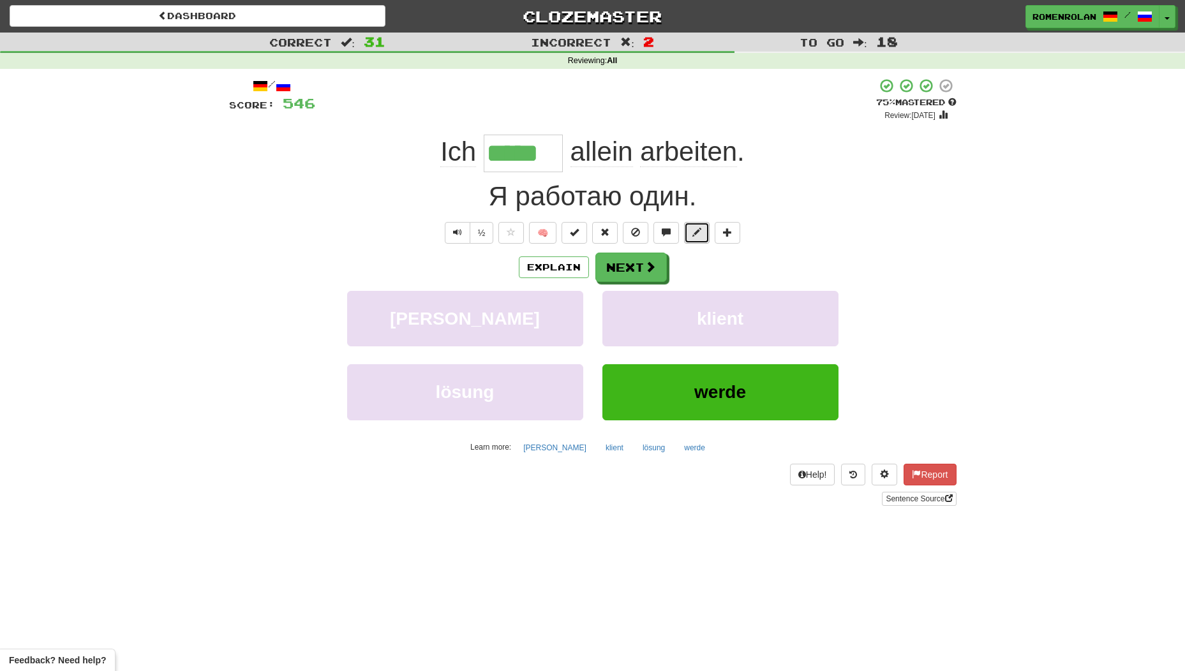
click at [701, 233] on span at bounding box center [696, 232] width 9 height 9
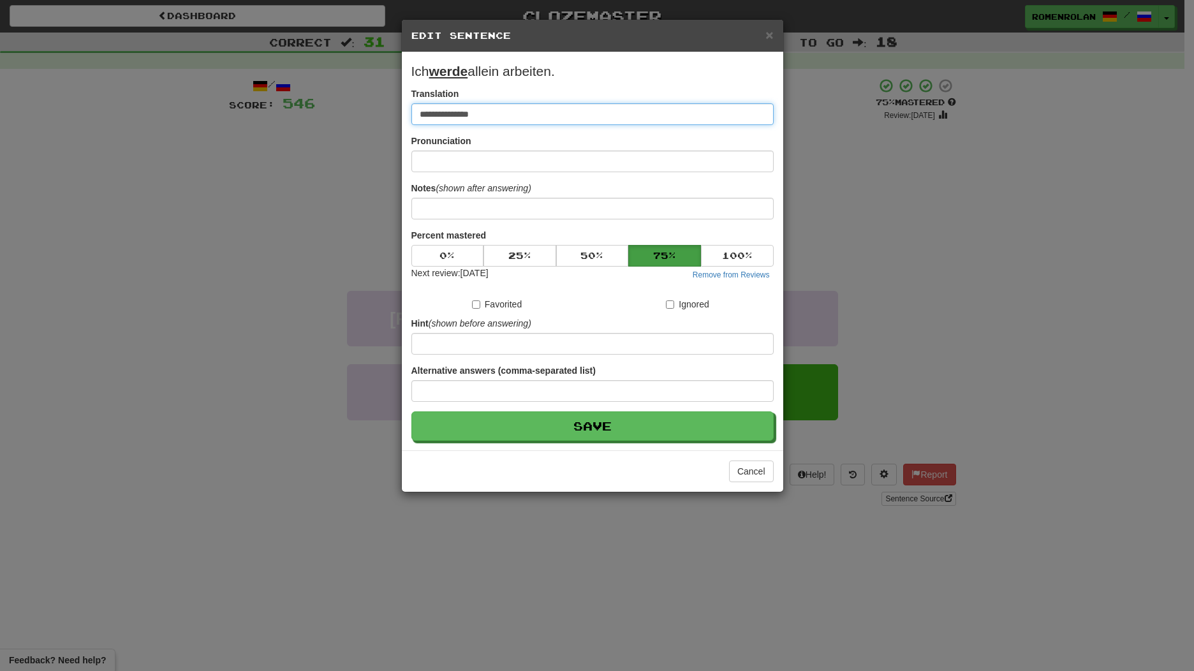
drag, startPoint x: 494, startPoint y: 113, endPoint x: 29, endPoint y: 50, distance: 469.2
click at [33, 57] on div "**********" at bounding box center [597, 335] width 1194 height 671
type input "**********"
click at [411, 411] on button "Save" at bounding box center [592, 425] width 362 height 29
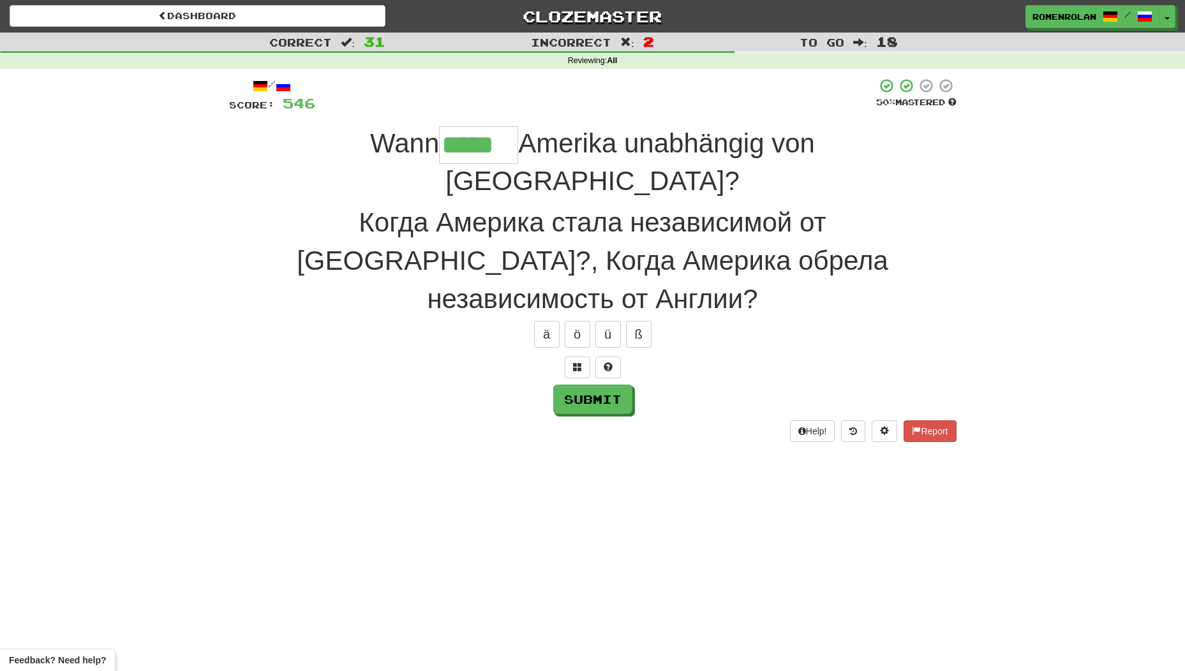
type input "*****"
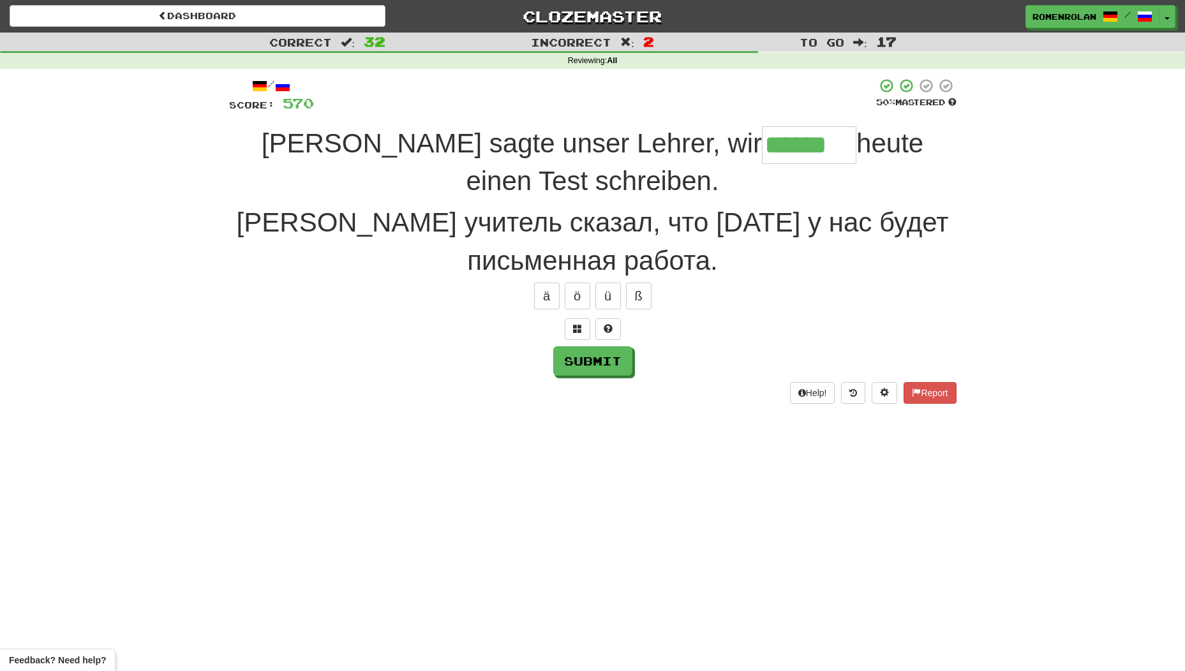
type input "******"
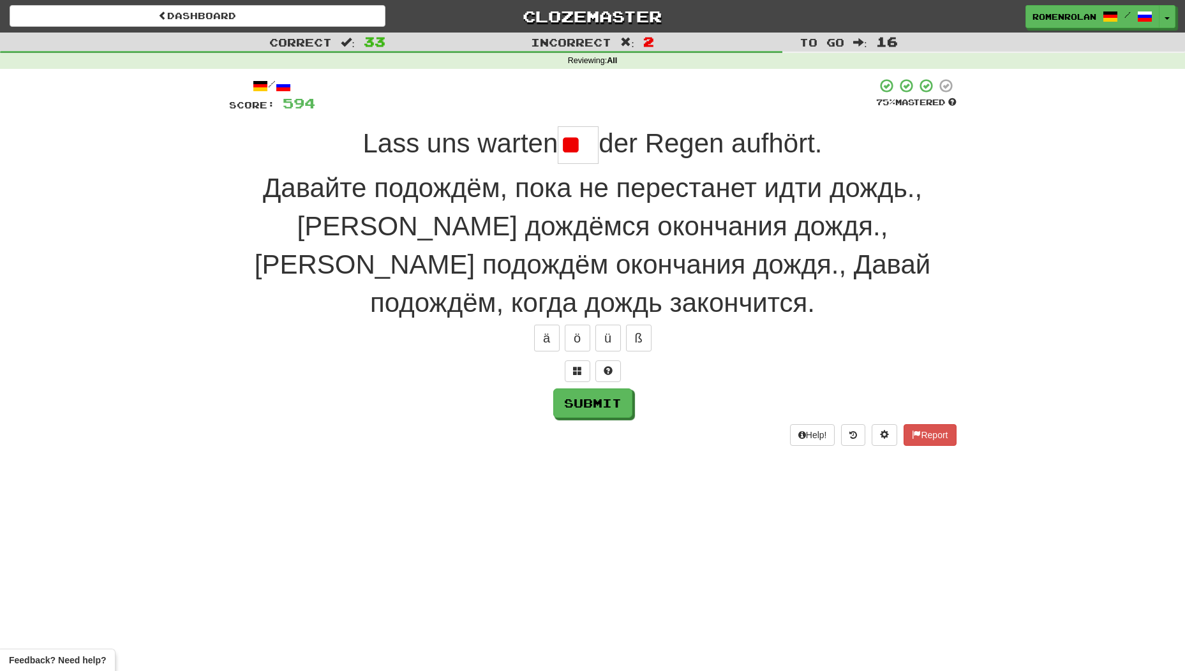
type input "*"
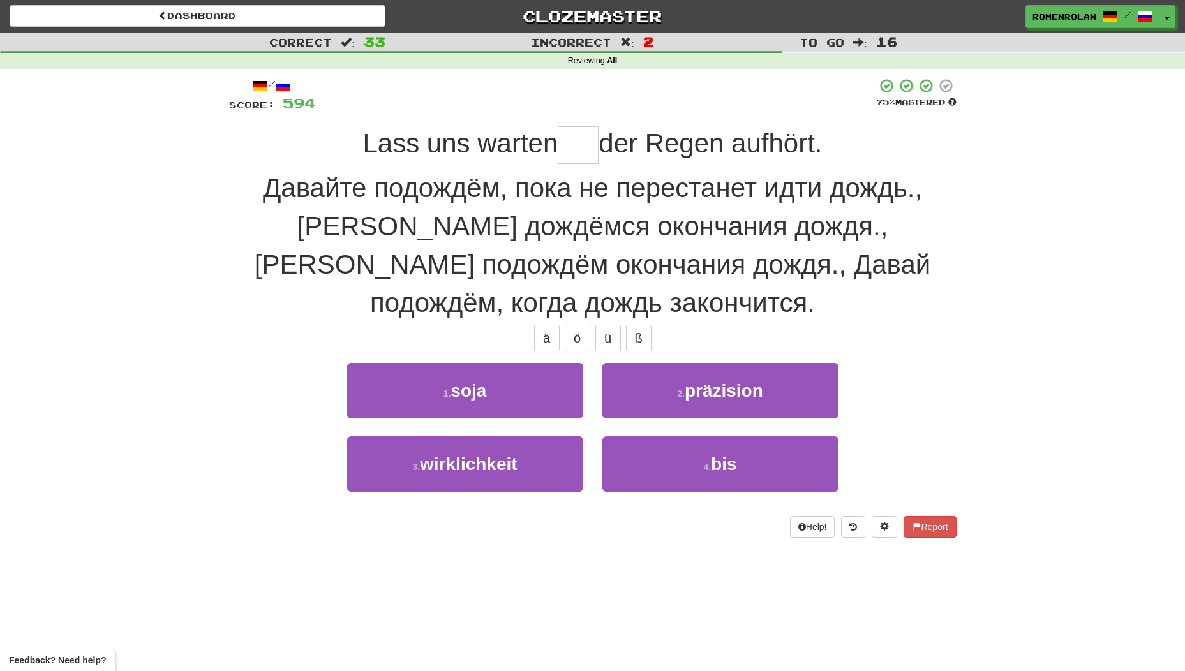
type input "***"
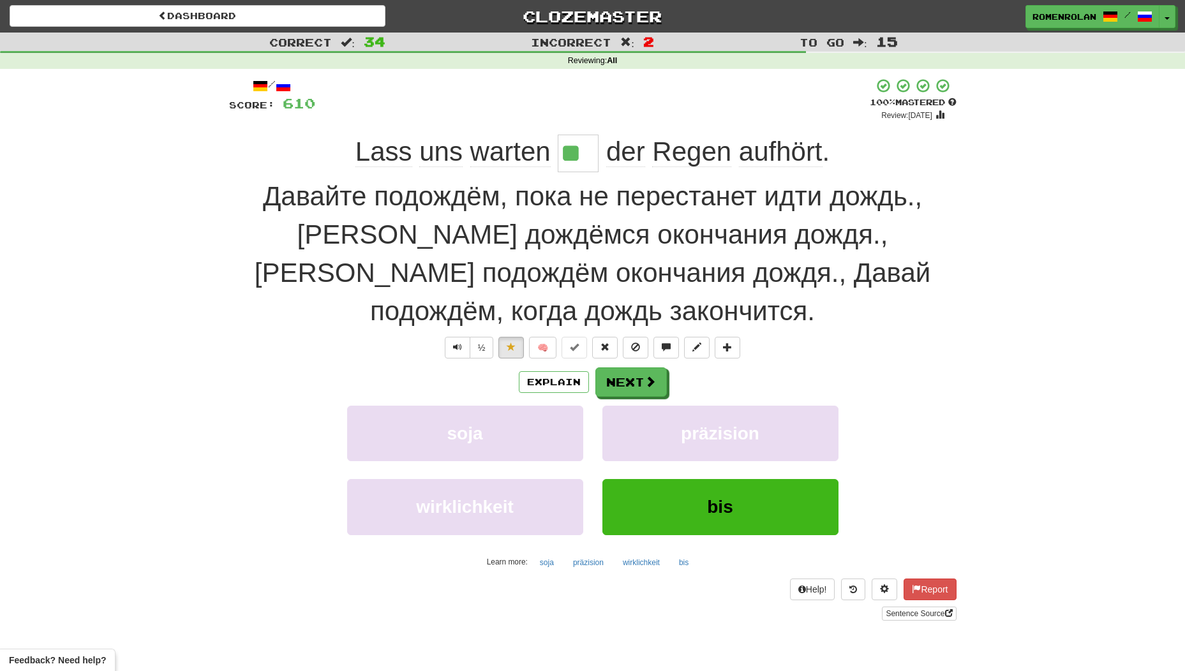
type input "***"
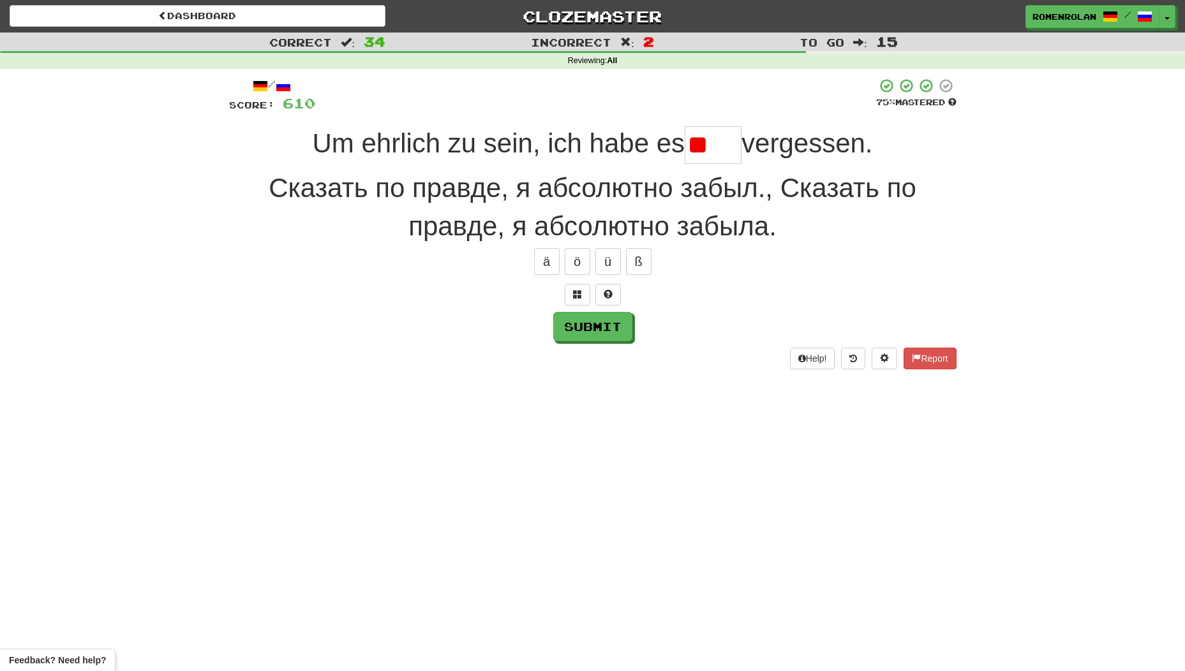
type input "*"
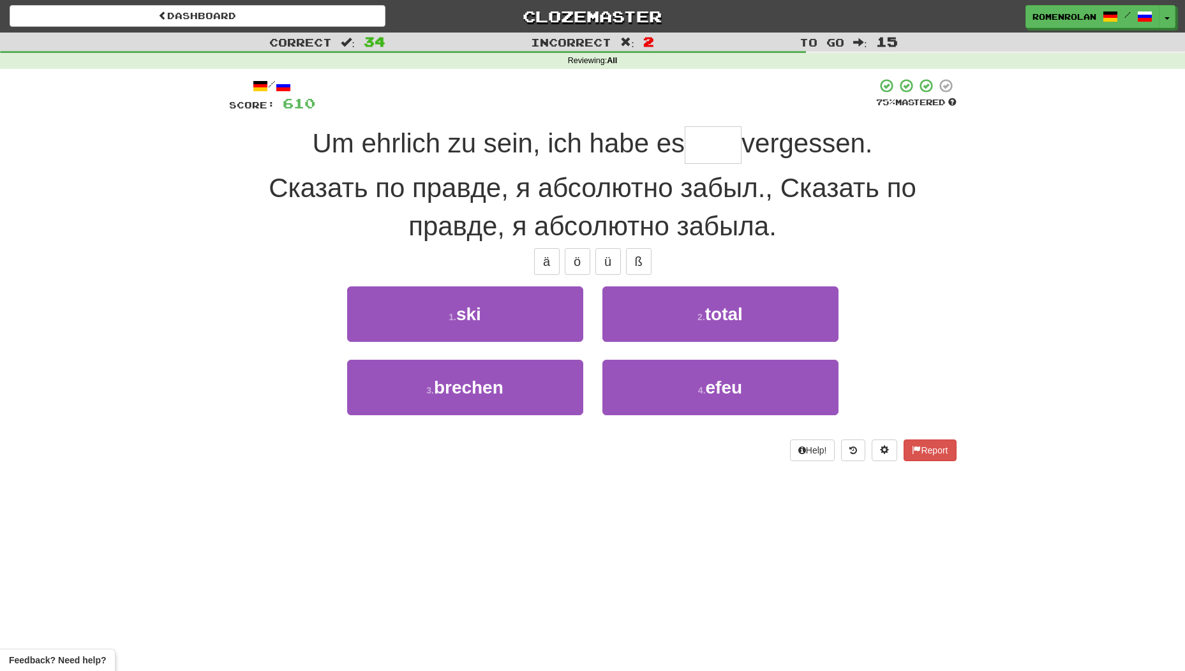
type input "*****"
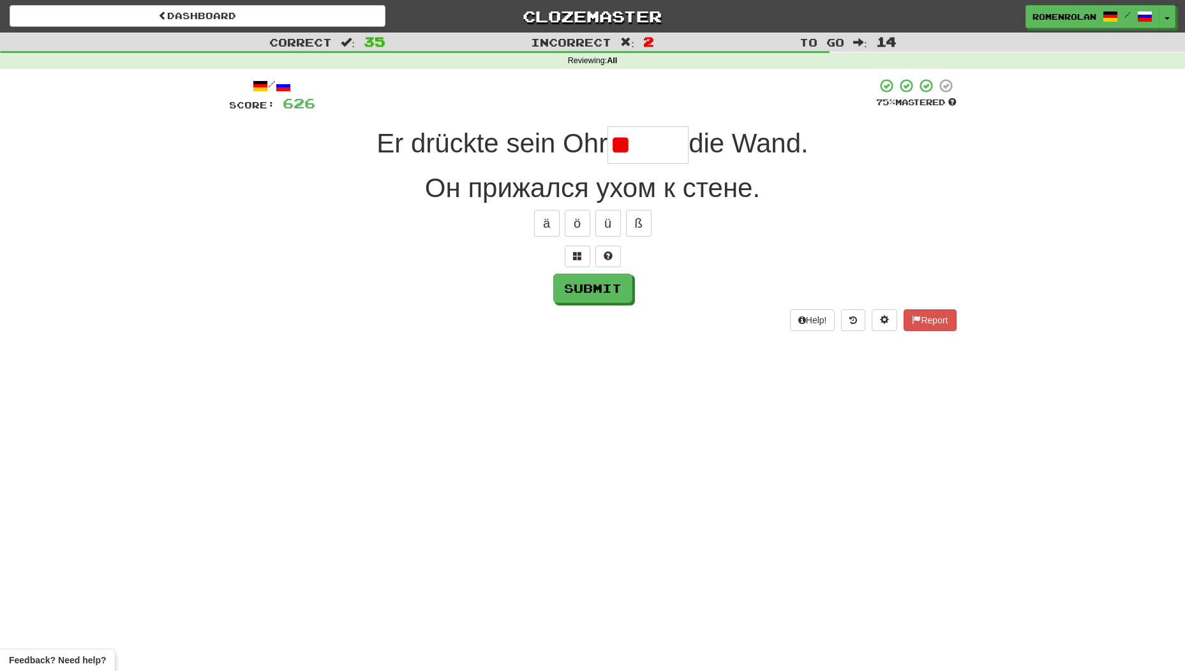
type input "*"
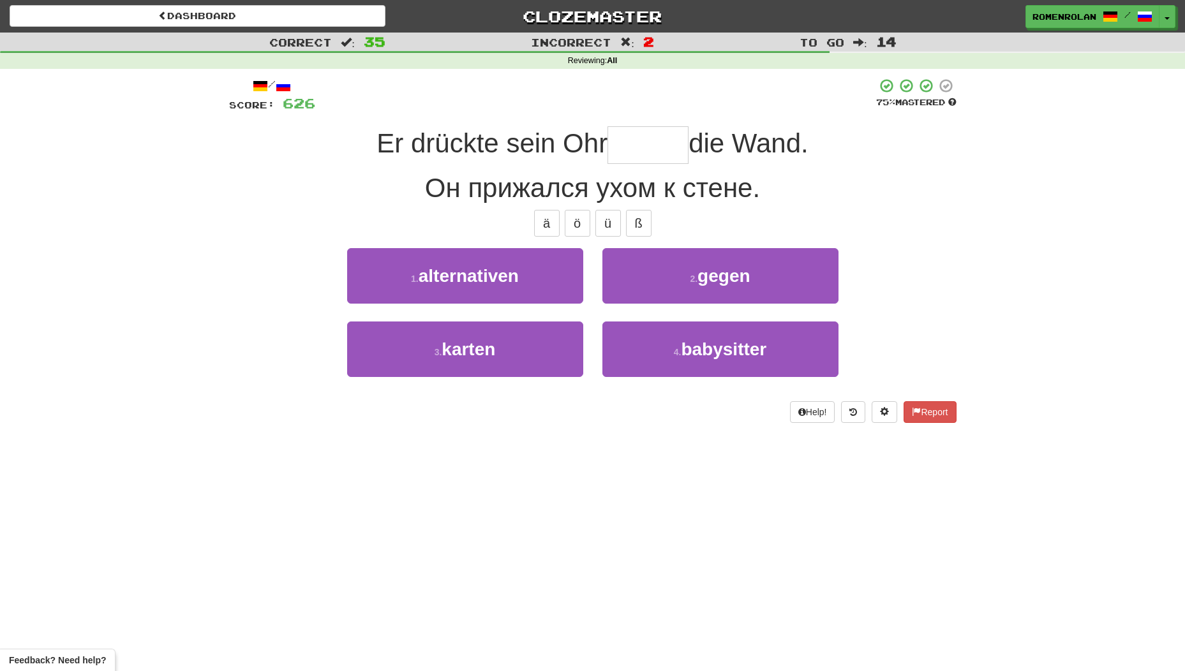
type input "*****"
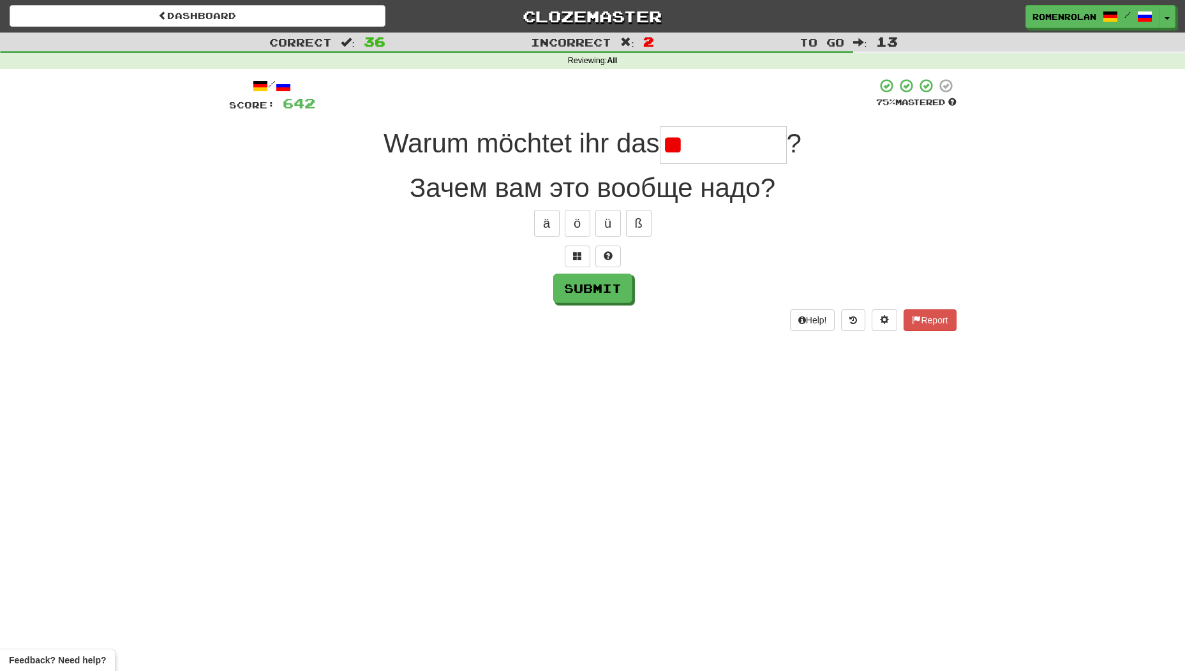
type input "*"
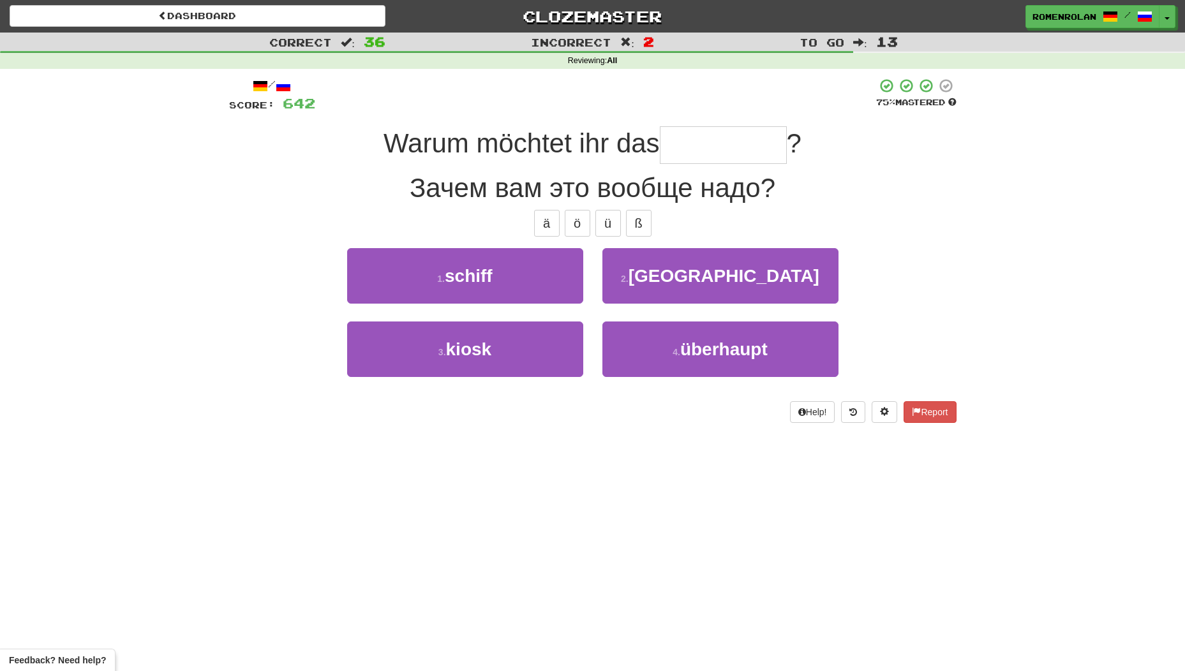
type input "*********"
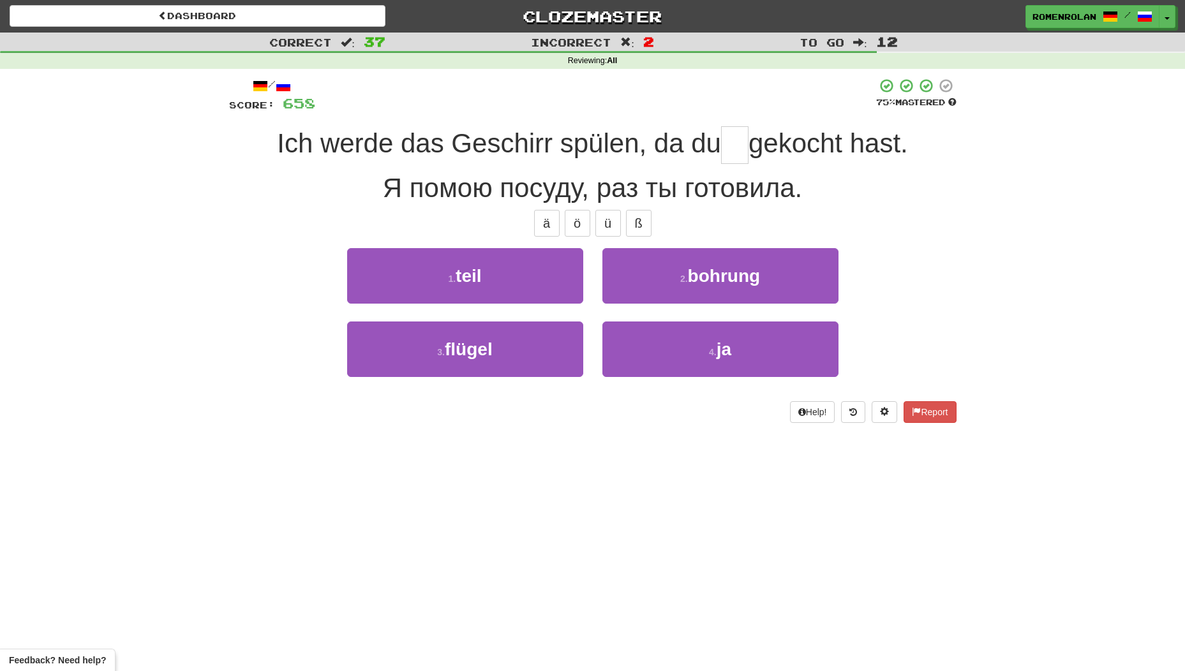
type input "**"
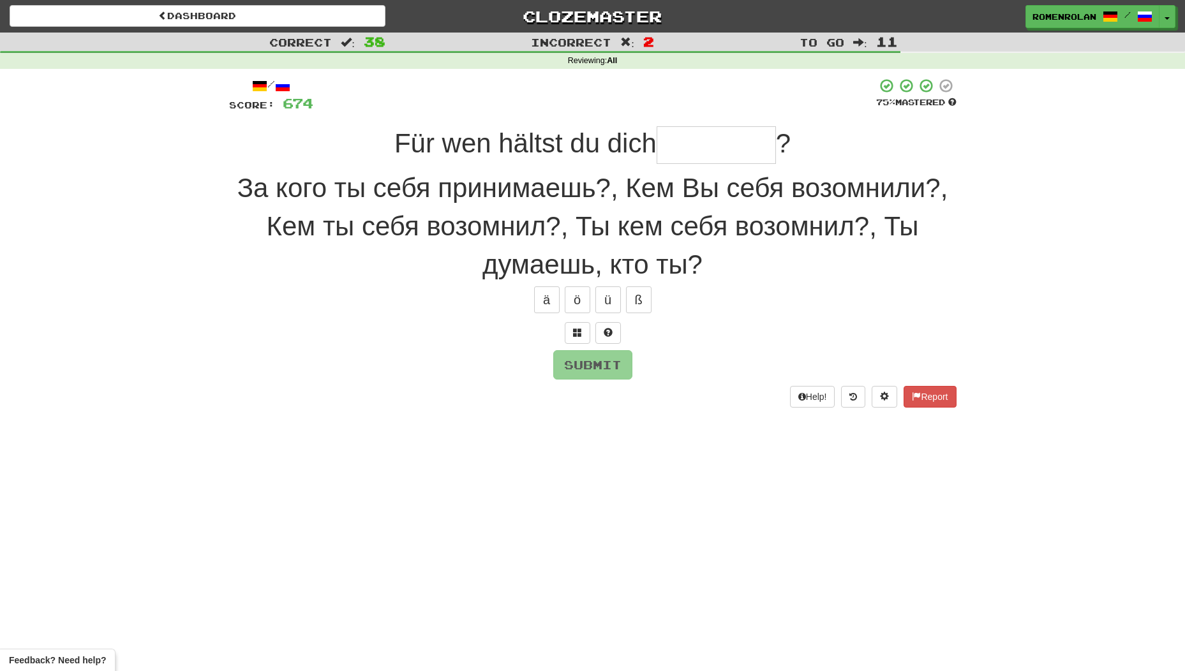
type input "*"
click at [1039, 166] on div "Correct : 38 Incorrect : 2 To go : 11 Reviewing : All / Score: 674 75 % Mastere…" at bounding box center [592, 229] width 1185 height 393
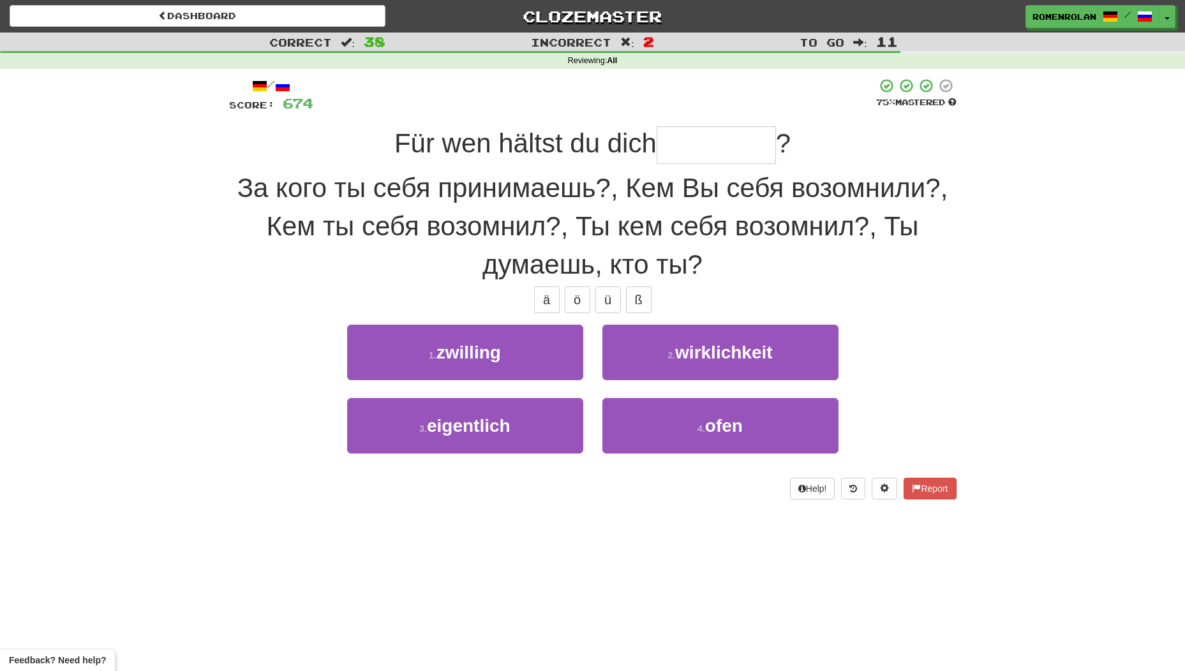
type input "**********"
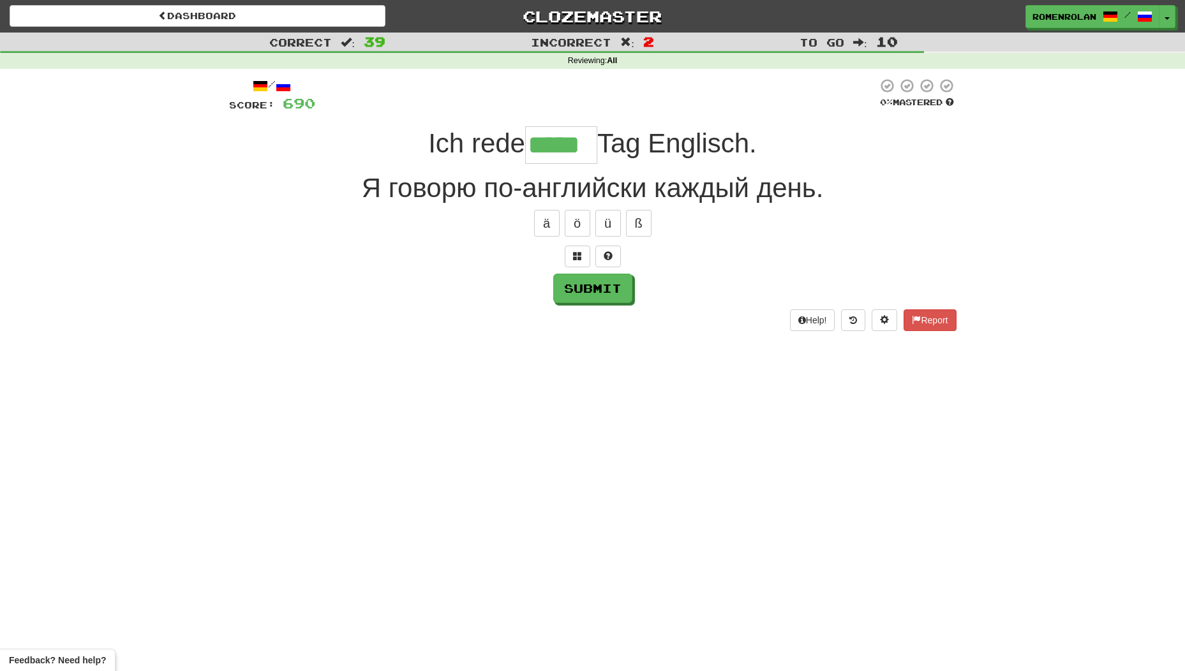
type input "*****"
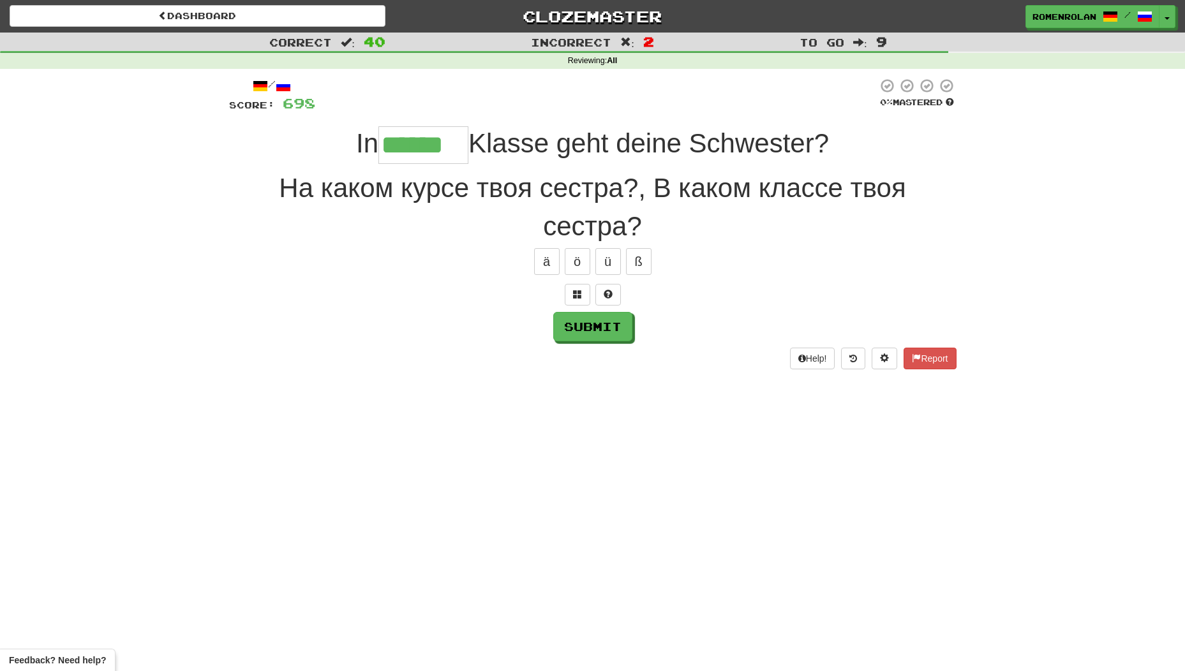
type input "******"
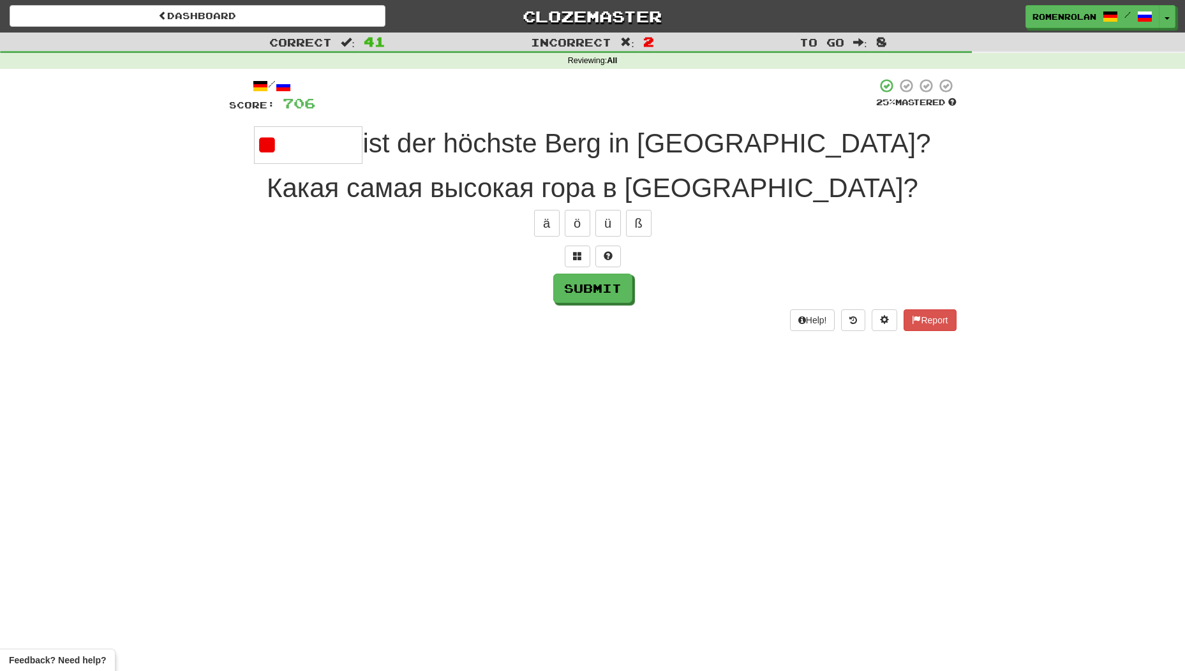
type input "*"
type input "*******"
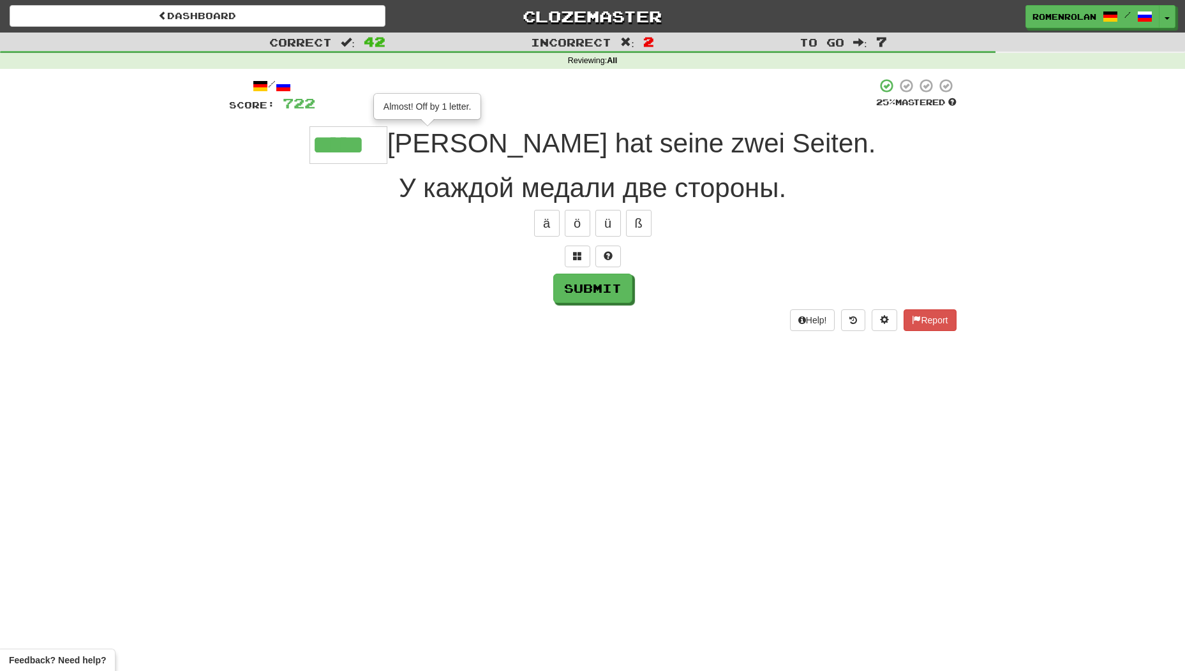
type input "*****"
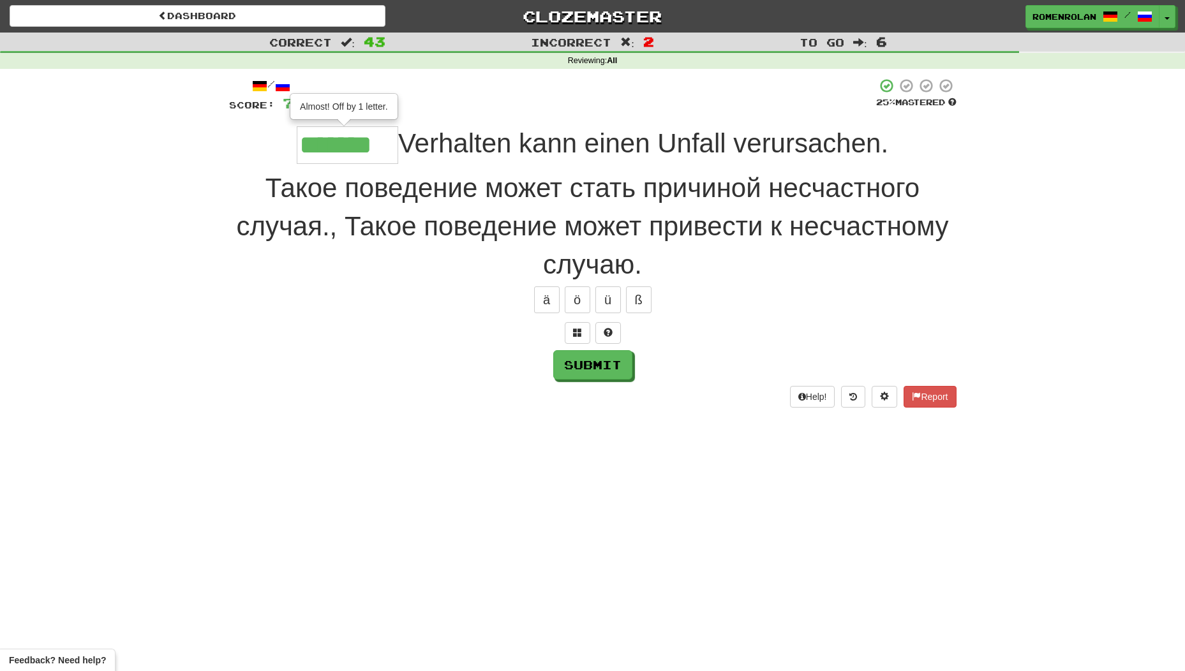
type input "*******"
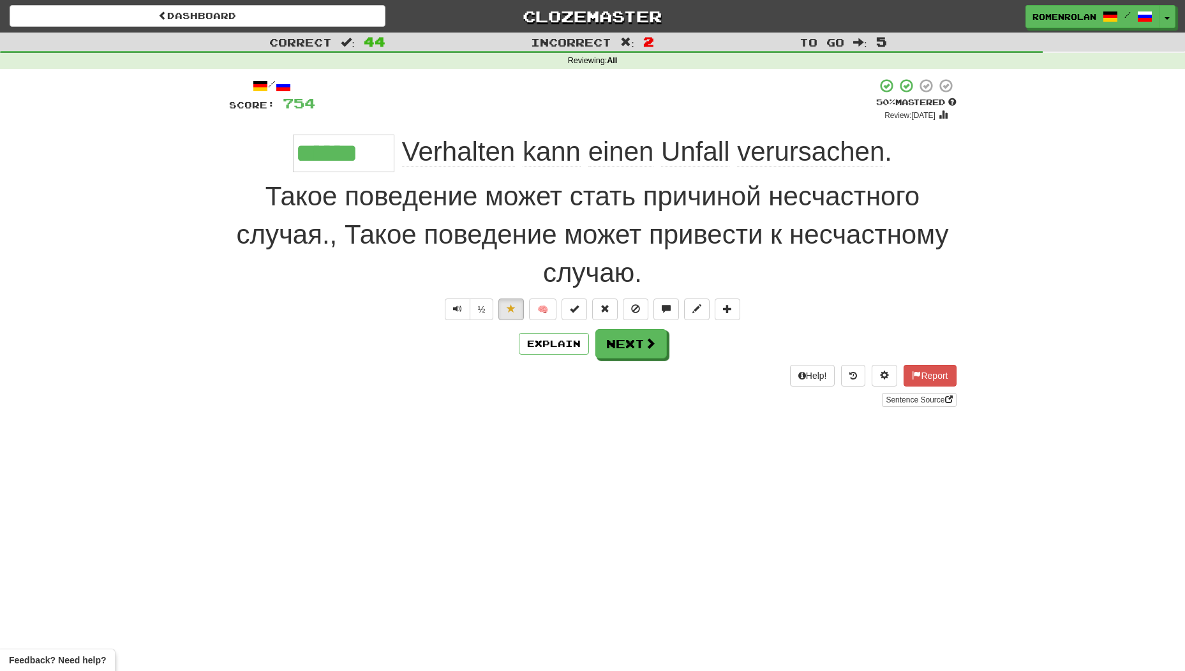
type input "*******"
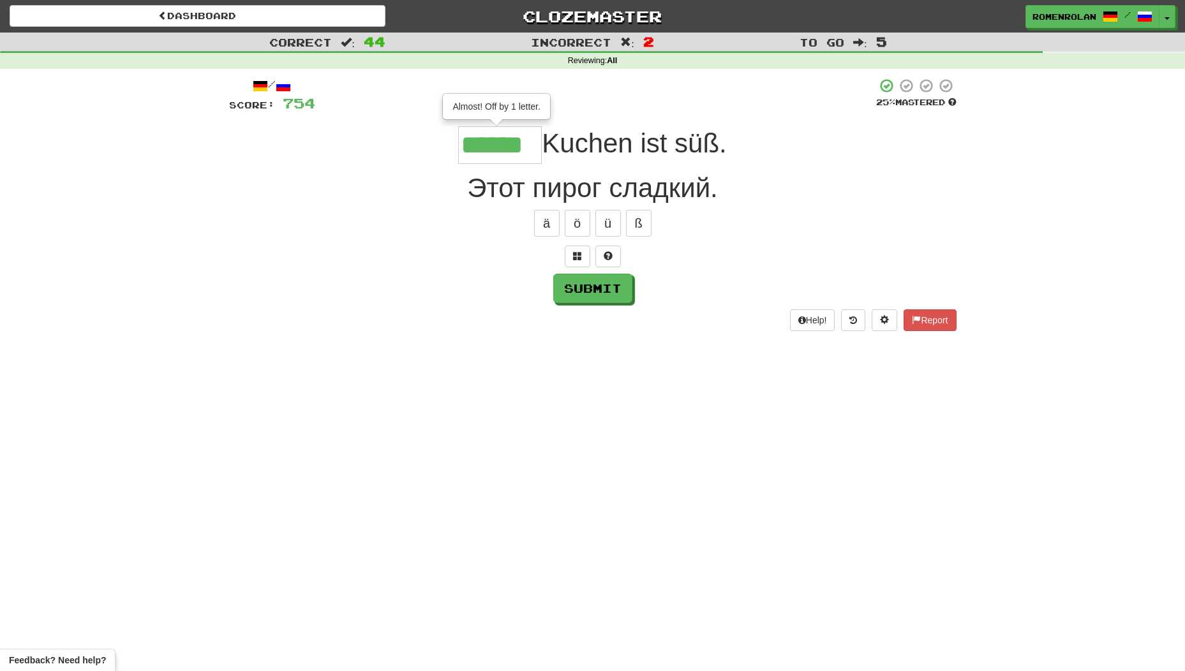
type input "******"
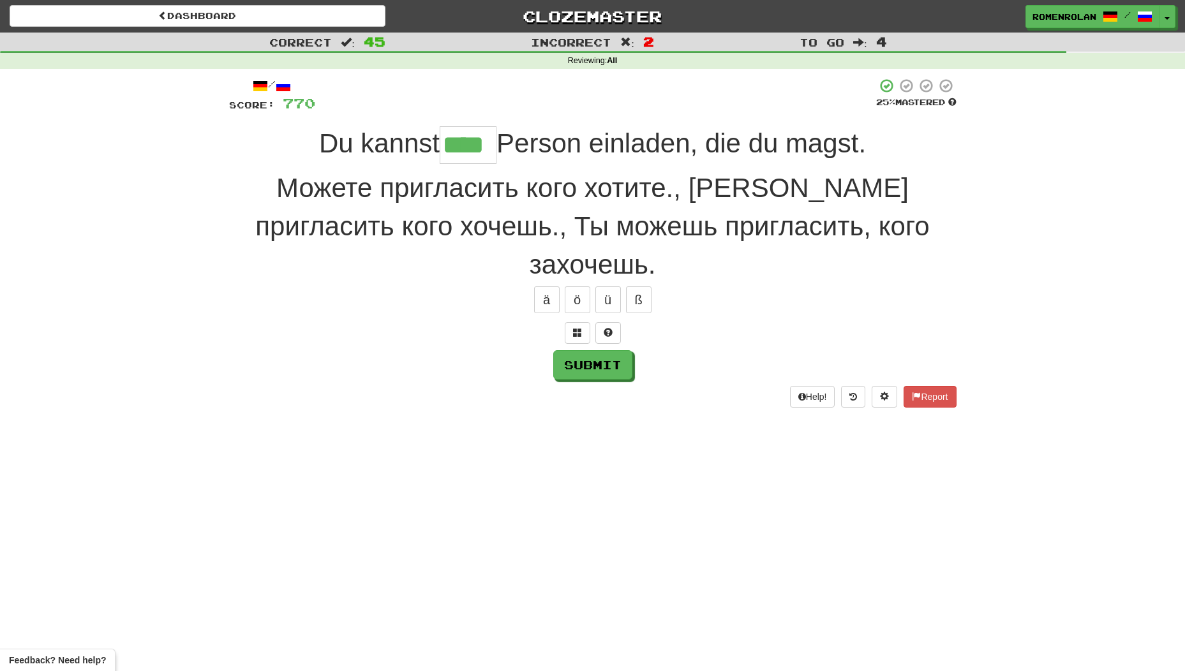
type input "****"
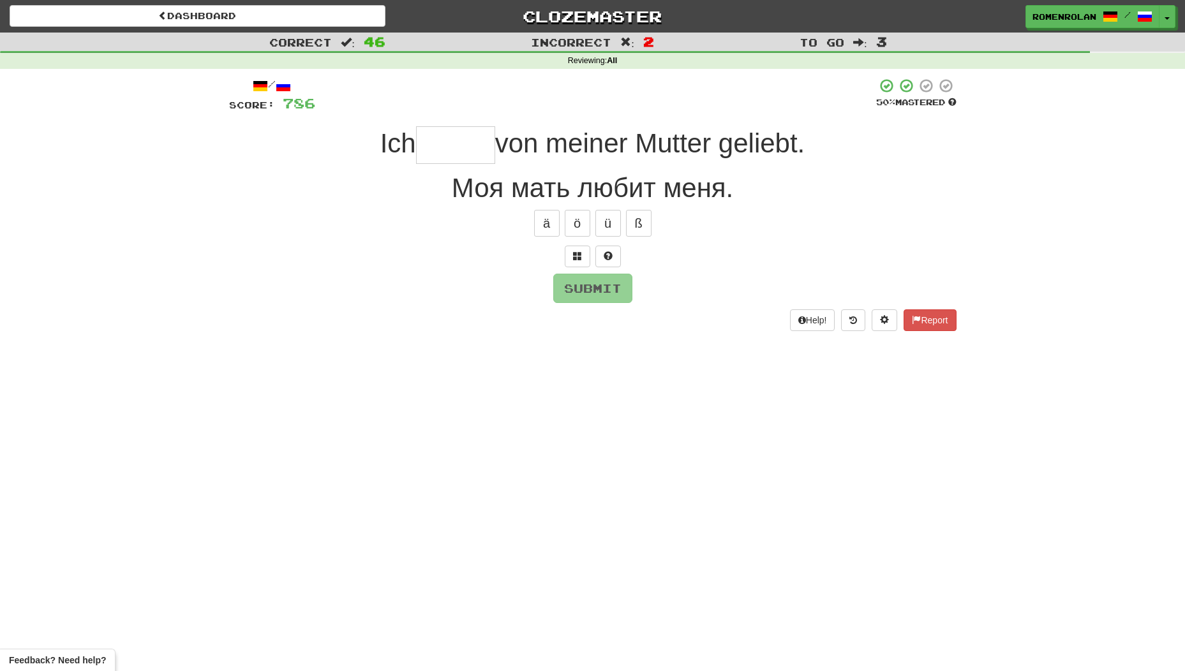
type input "*"
type input "*****"
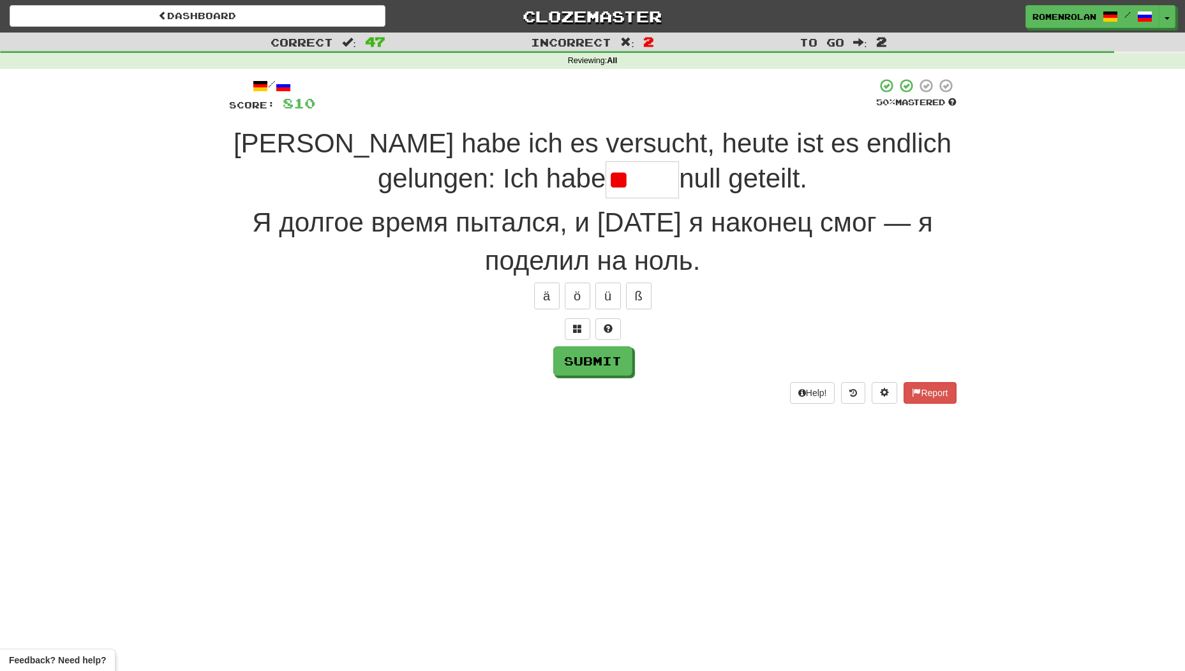
type input "*"
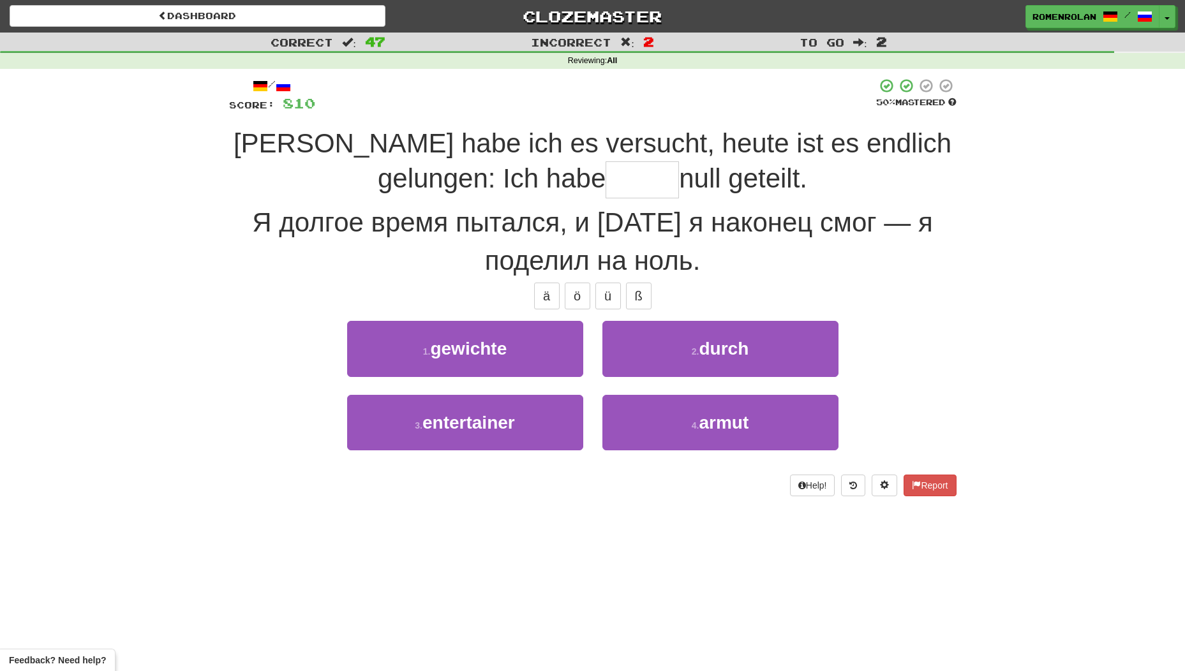
type input "*****"
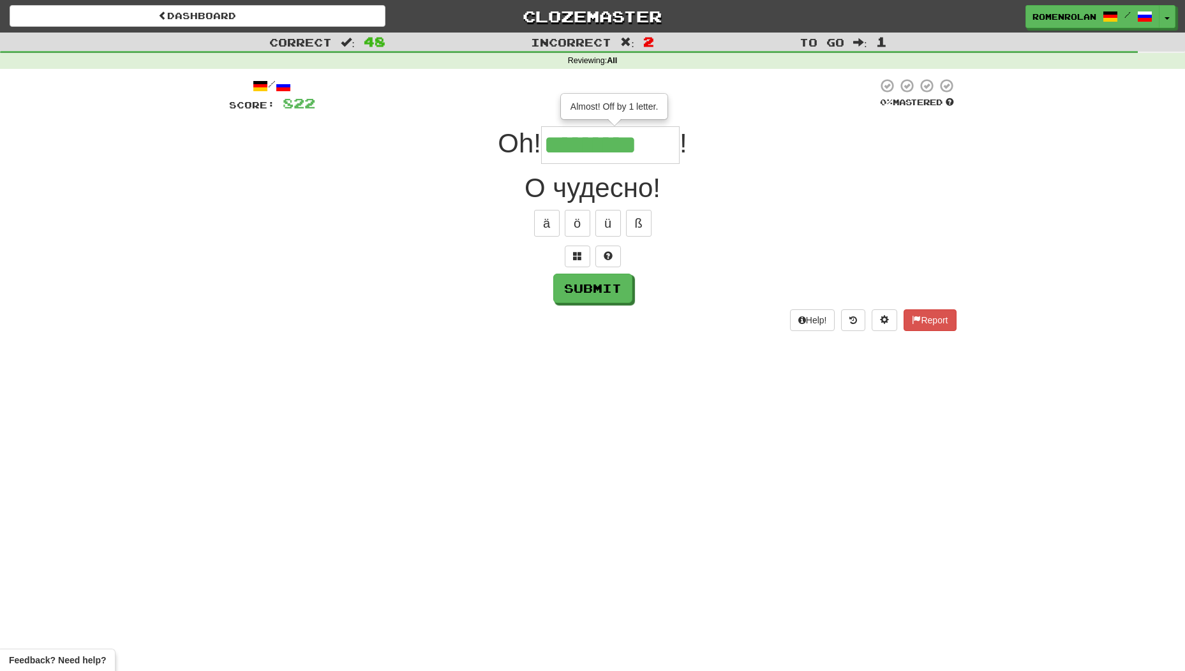
type input "*********"
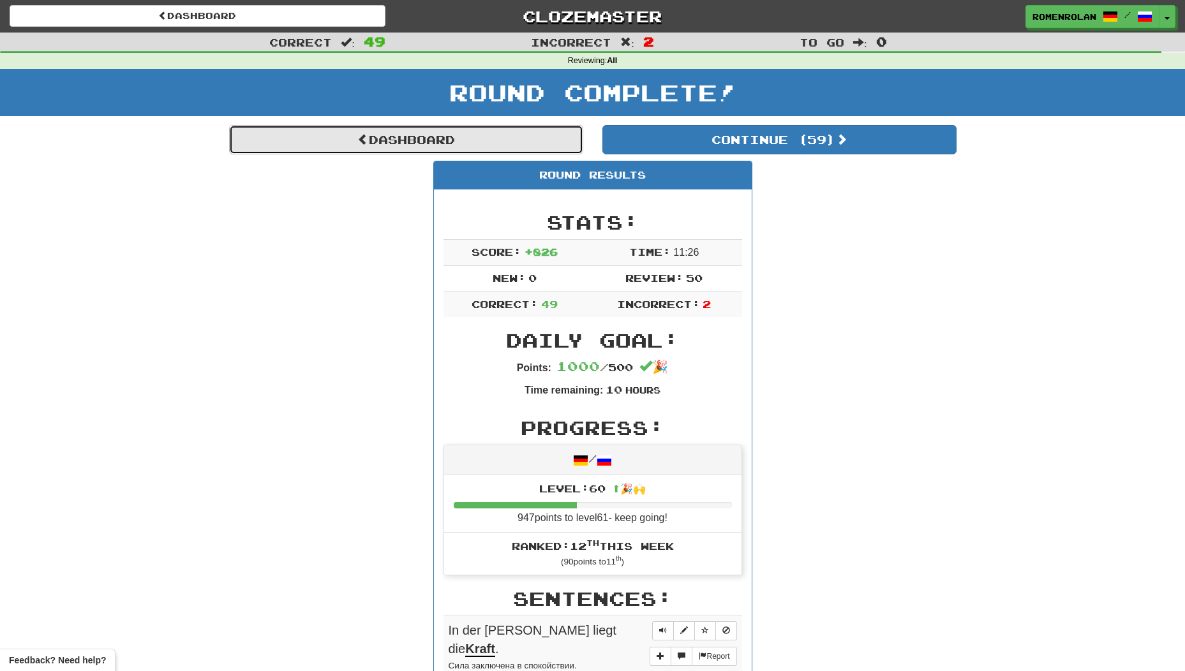
click at [415, 142] on link "Dashboard" at bounding box center [406, 139] width 354 height 29
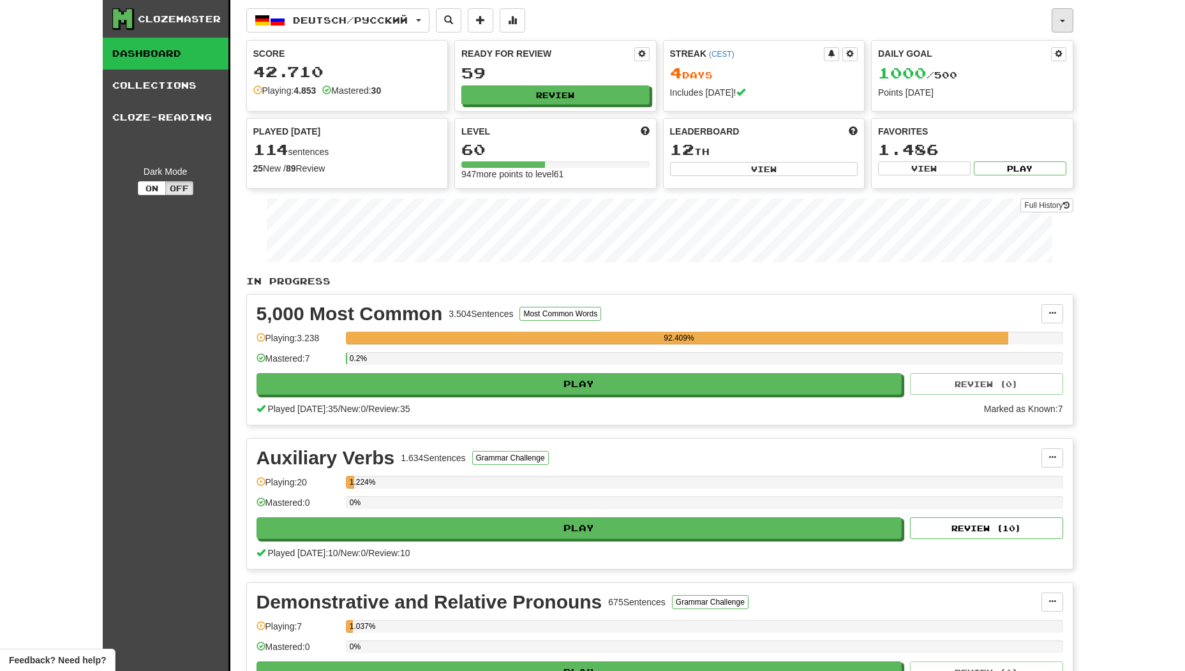
click at [1067, 23] on button "button" at bounding box center [1062, 20] width 22 height 24
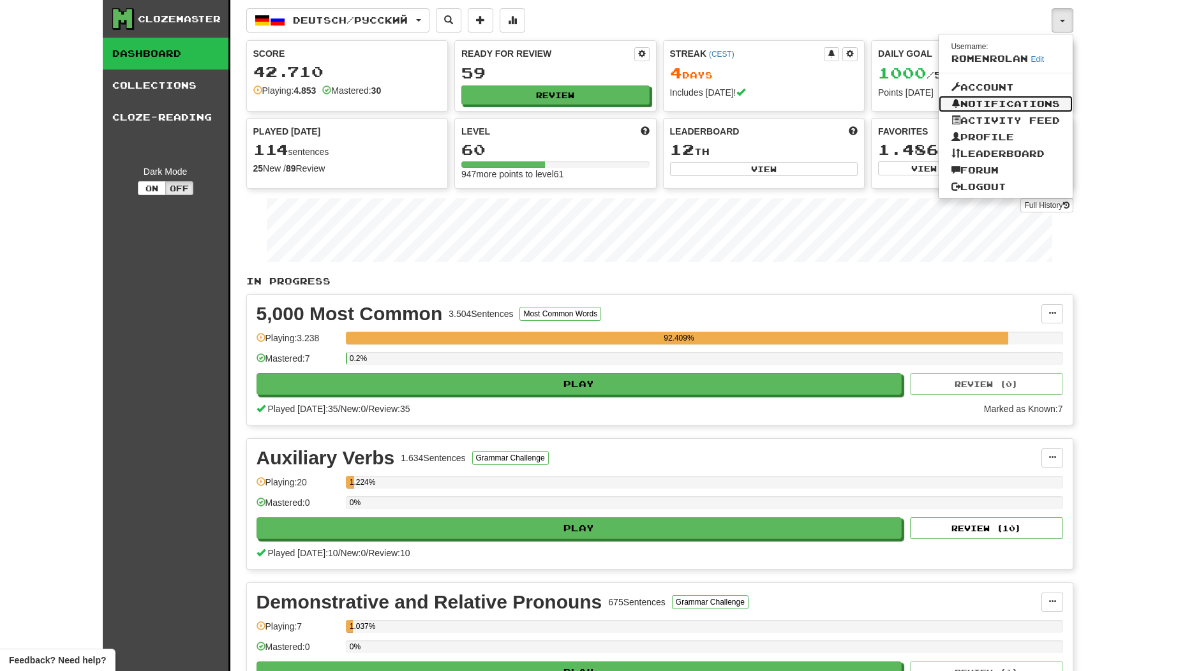
click at [1021, 103] on link "Notifications" at bounding box center [1005, 104] width 134 height 17
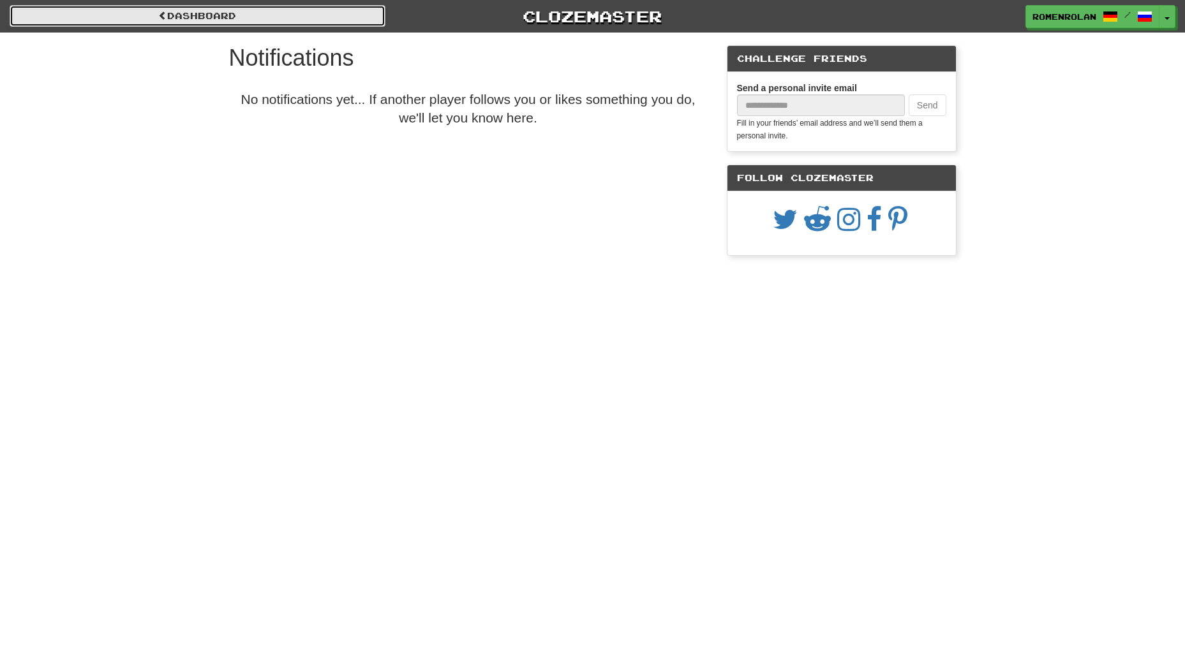
click at [283, 12] on link "Dashboard" at bounding box center [198, 16] width 376 height 22
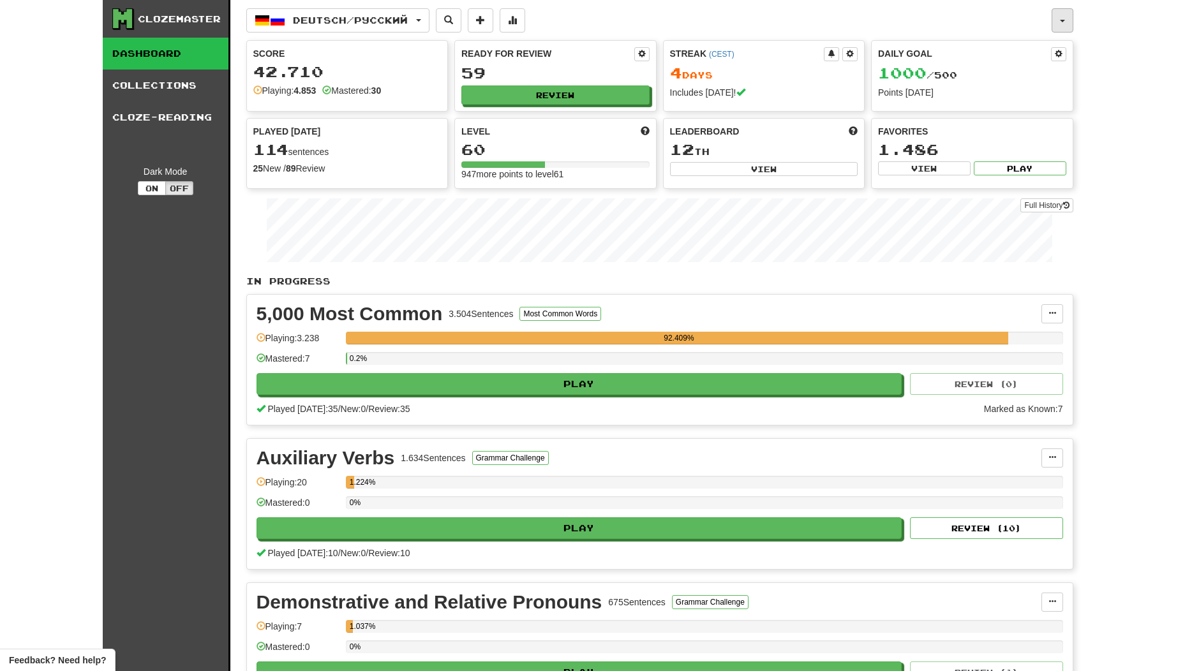
click at [1065, 29] on button "button" at bounding box center [1062, 20] width 22 height 24
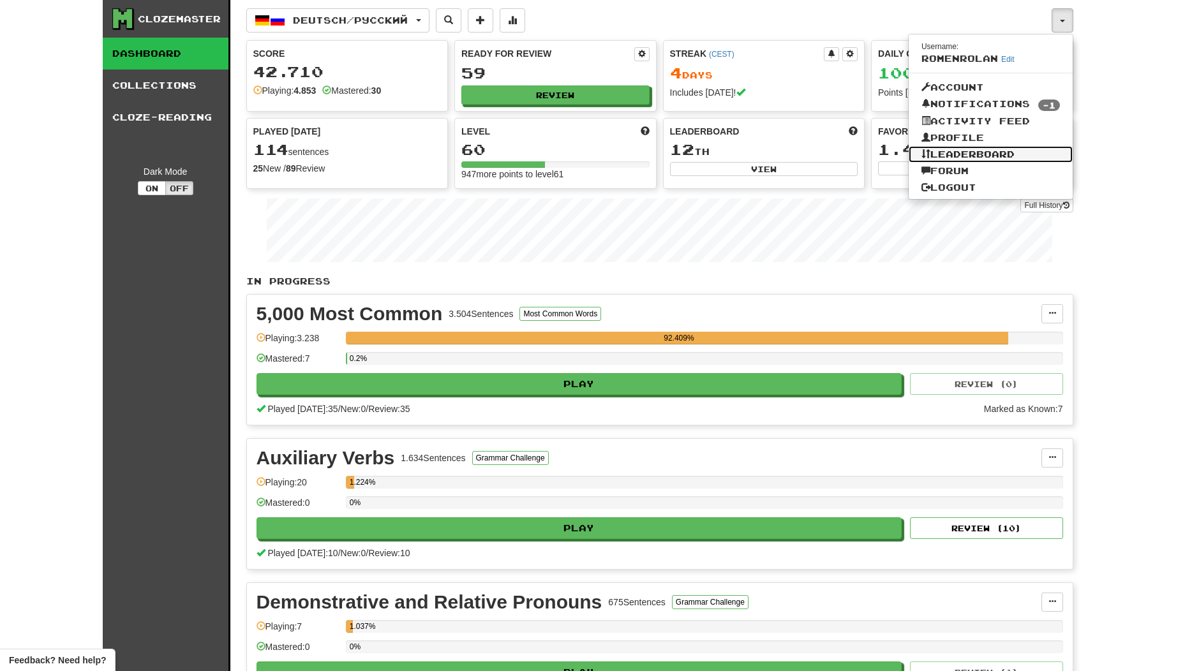
click at [1007, 158] on link "Leaderboard" at bounding box center [990, 154] width 164 height 17
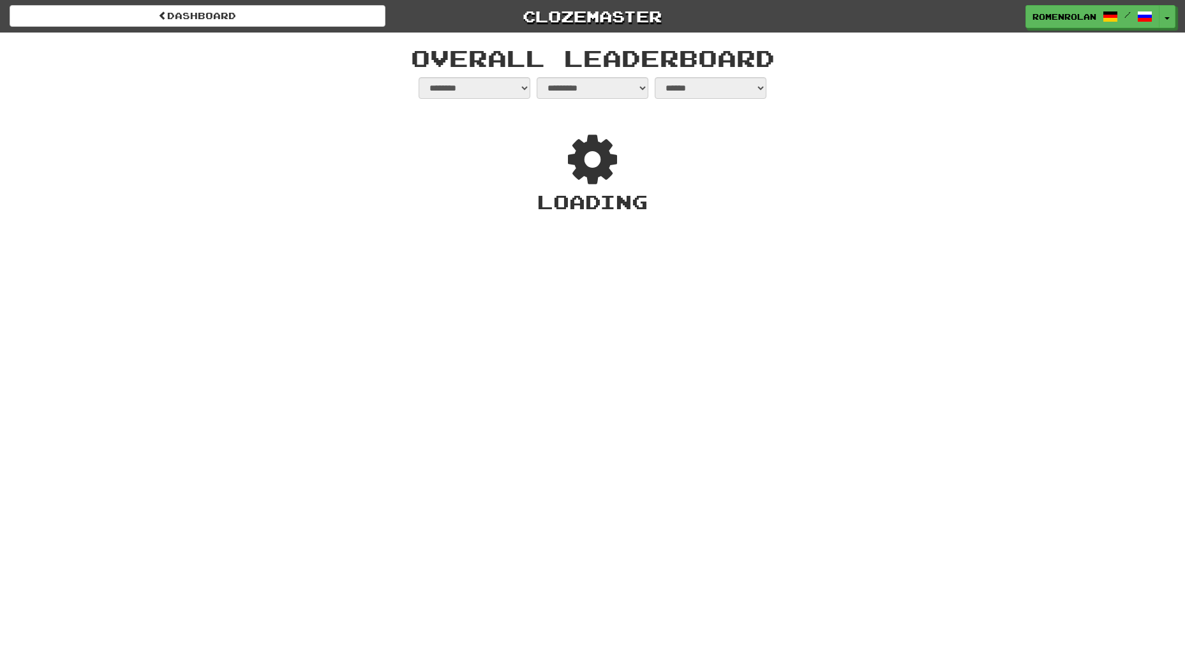
select select "**********"
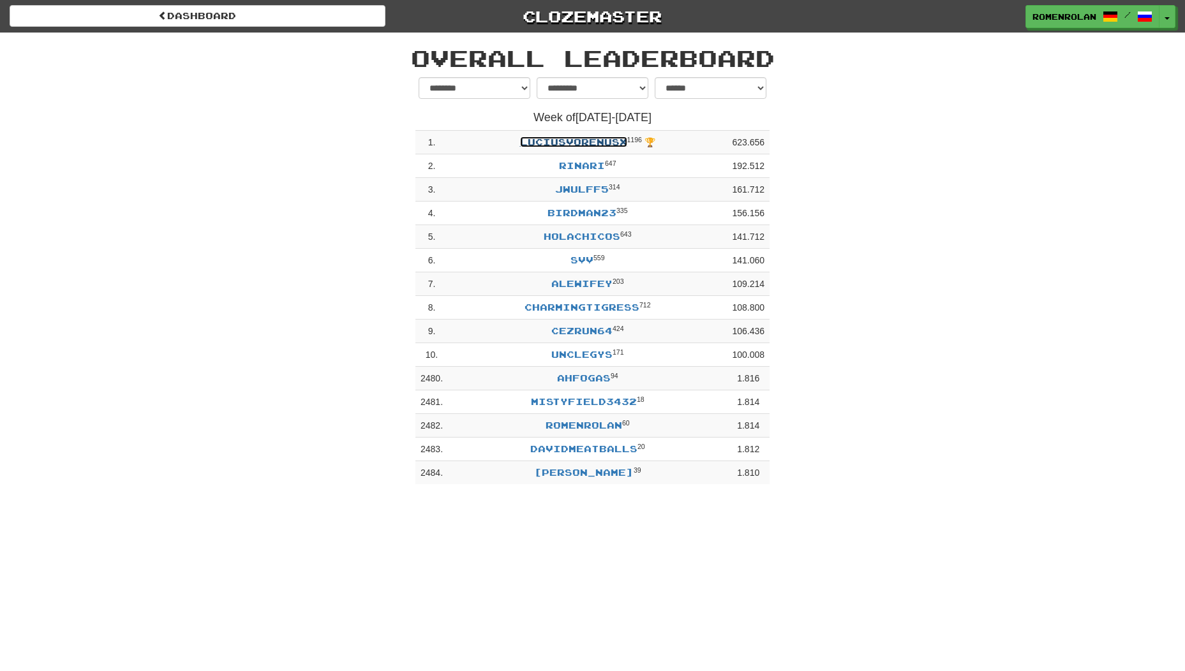
click at [589, 137] on link "LuciusVorenusX" at bounding box center [573, 142] width 107 height 11
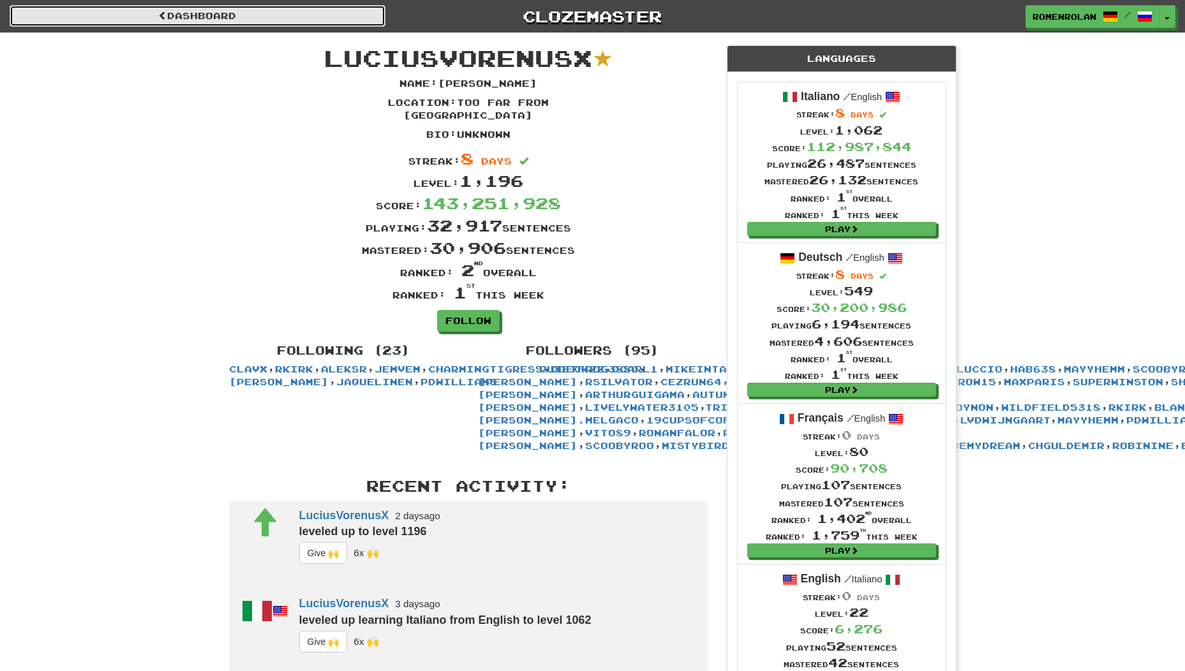
click at [198, 26] on link "Dashboard" at bounding box center [198, 16] width 376 height 22
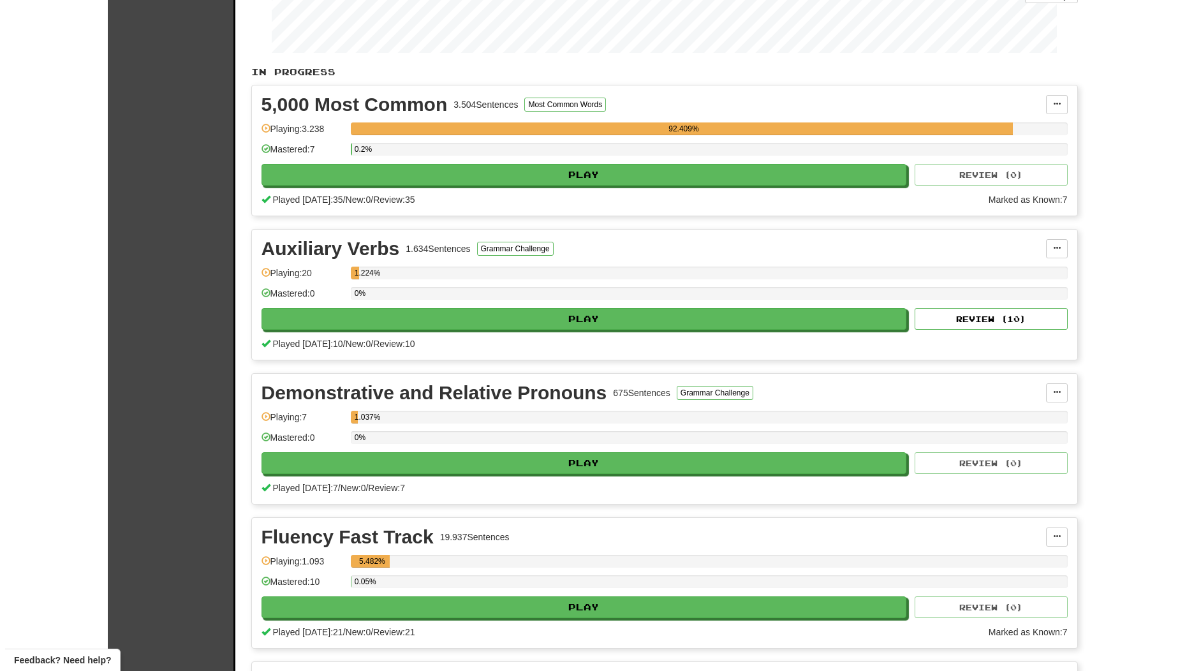
scroll to position [212, 0]
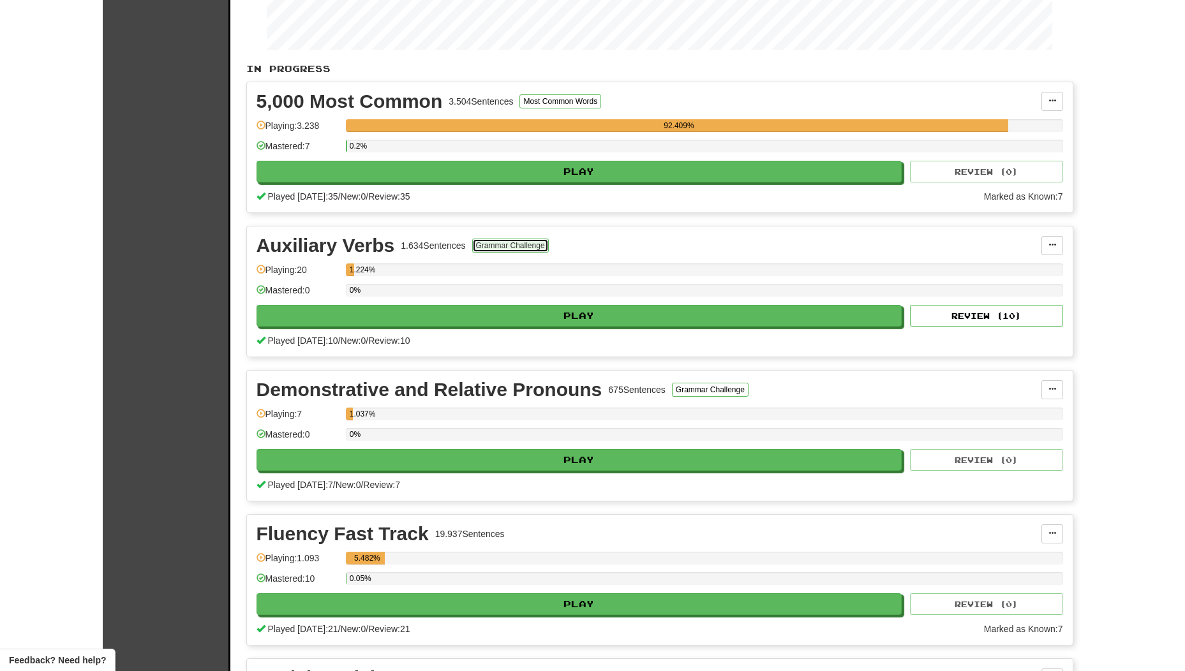
click at [488, 243] on button "Grammar Challenge" at bounding box center [510, 246] width 77 height 14
